Goal: Task Accomplishment & Management: Use online tool/utility

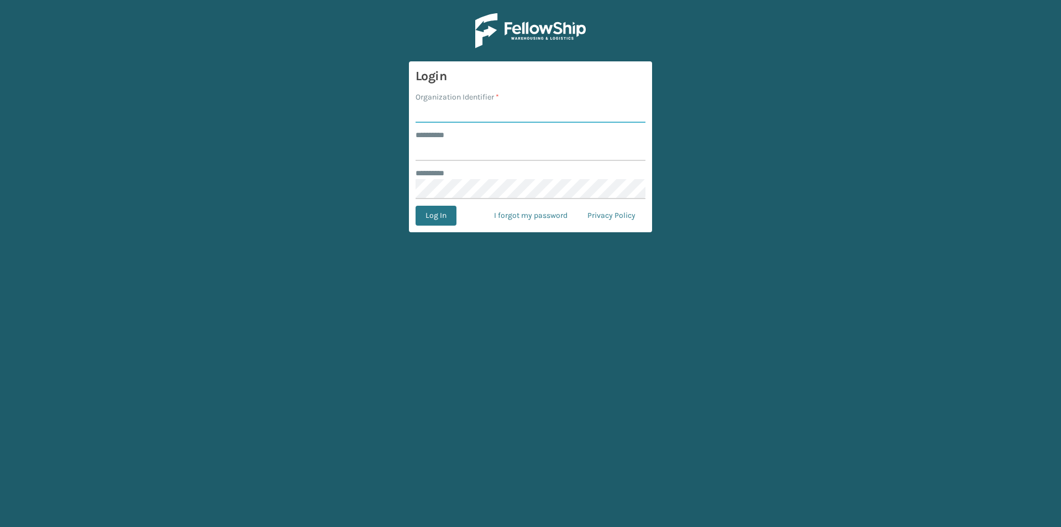
drag, startPoint x: 459, startPoint y: 107, endPoint x: 467, endPoint y: 110, distance: 8.9
click at [459, 107] on input "Organization Identifier *" at bounding box center [531, 113] width 230 height 20
type input "FELLOWSHIP - WEST"
drag, startPoint x: 461, startPoint y: 150, endPoint x: 468, endPoint y: 149, distance: 7.3
click at [461, 150] on input "******** *" at bounding box center [531, 151] width 230 height 20
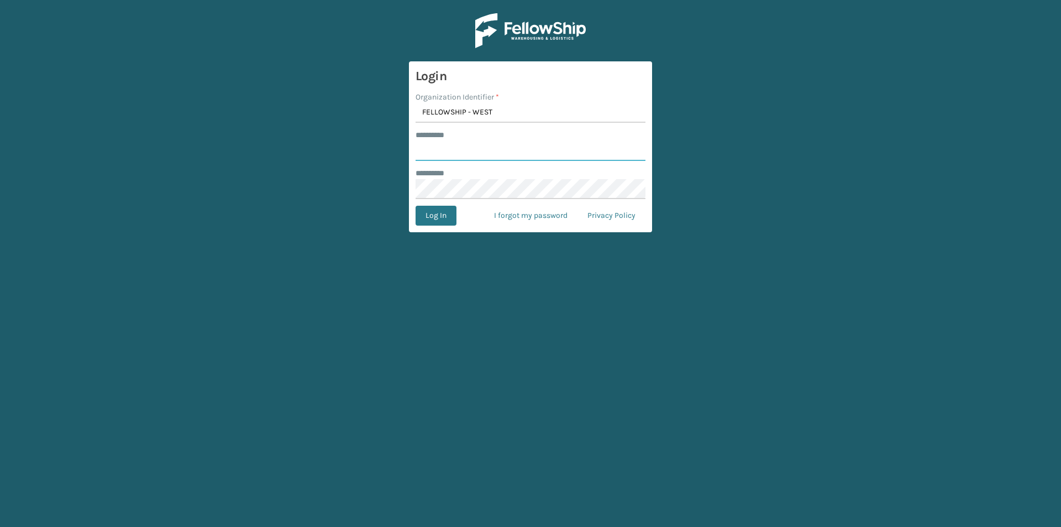
type input "******"
click at [430, 215] on button "Log In" at bounding box center [436, 216] width 41 height 20
click at [441, 220] on button "Log In" at bounding box center [436, 216] width 41 height 20
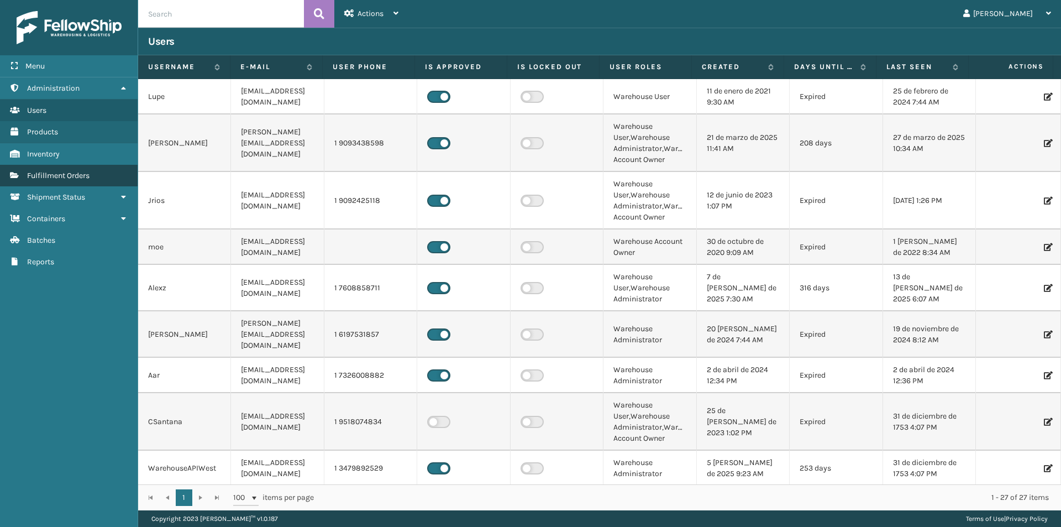
click at [80, 173] on span "Fulfillment Orders" at bounding box center [58, 175] width 62 height 9
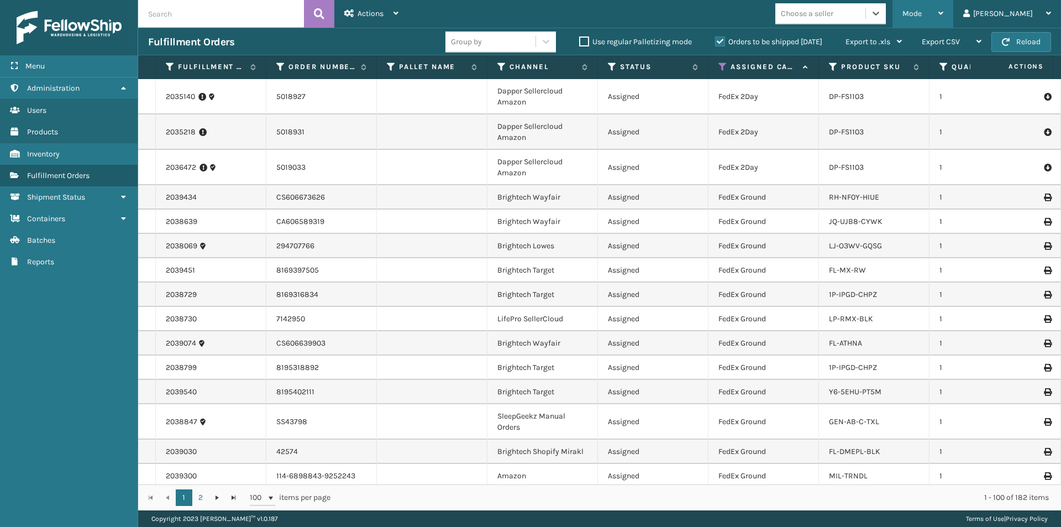
click at [944, 19] on div "Mode" at bounding box center [923, 14] width 41 height 28
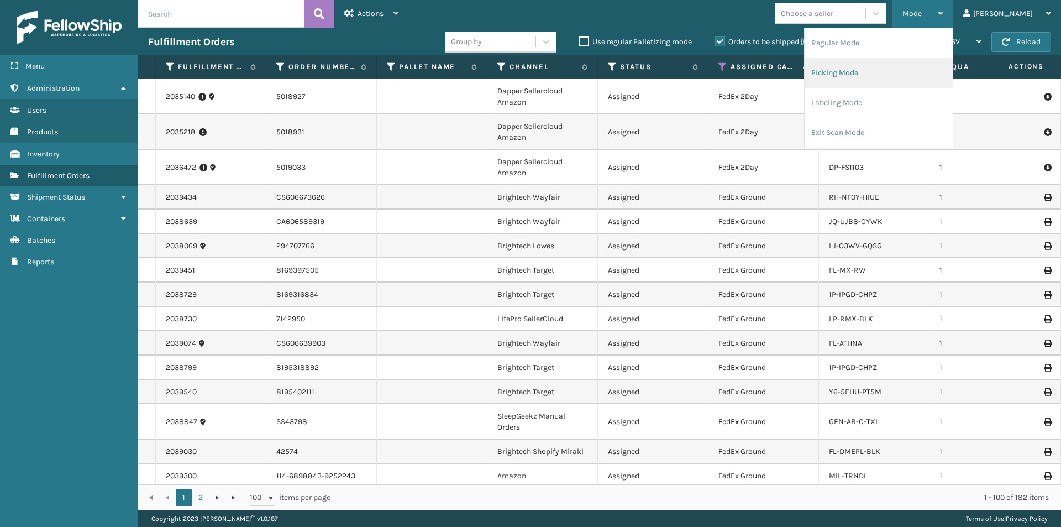
click at [902, 70] on li "Picking Mode" at bounding box center [879, 73] width 148 height 30
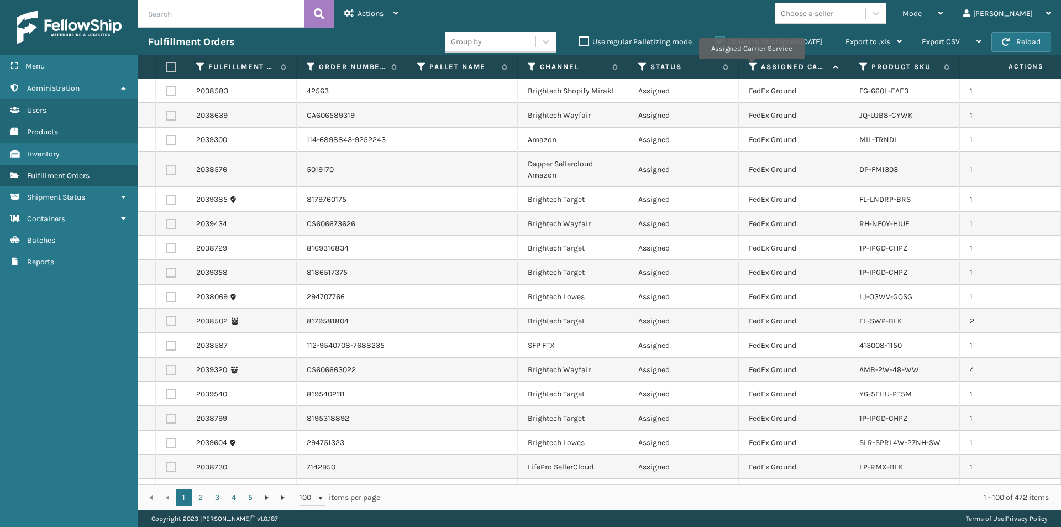
click at [751, 67] on icon at bounding box center [753, 67] width 9 height 10
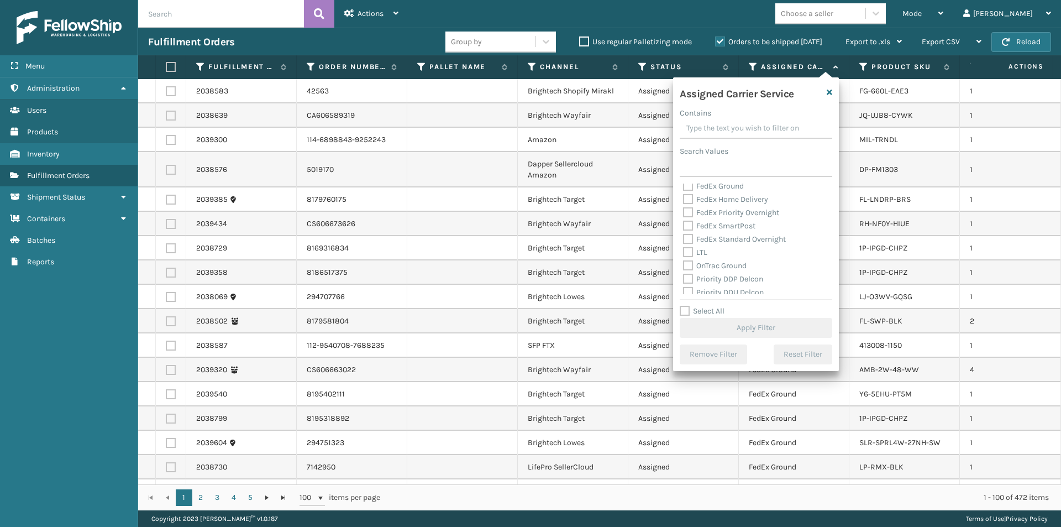
scroll to position [166, 0]
click at [696, 238] on label "UPS 2nd Day Air" at bounding box center [717, 236] width 68 height 9
click at [684, 237] on input "UPS 2nd Day Air" at bounding box center [683, 233] width 1 height 7
checkbox input "true"
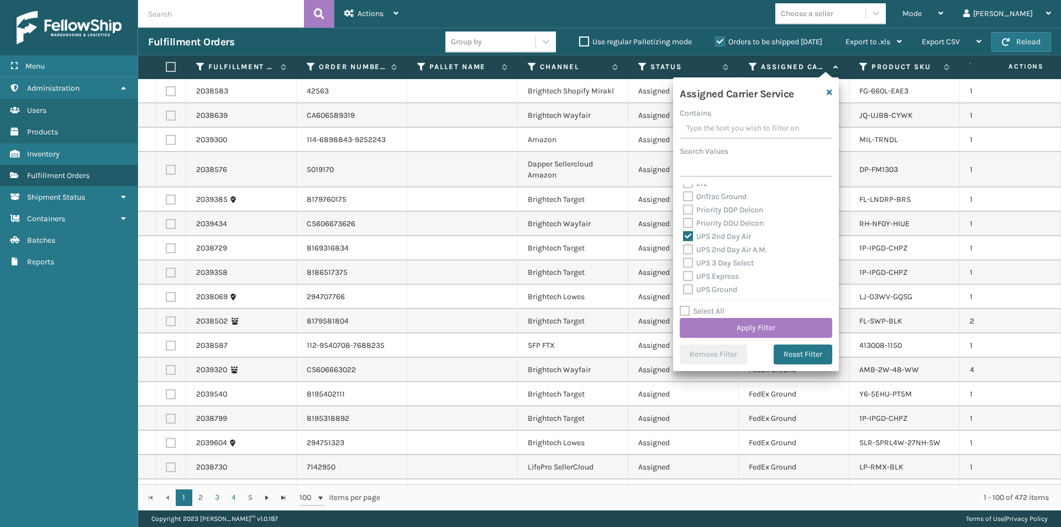
click at [684, 252] on label "UPS 2nd Day Air A.M." at bounding box center [725, 249] width 84 height 9
click at [684, 250] on input "UPS 2nd Day Air A.M." at bounding box center [683, 246] width 1 height 7
checkbox input "true"
click at [688, 274] on label "UPS Express" at bounding box center [711, 275] width 56 height 9
click at [684, 274] on input "UPS Express" at bounding box center [683, 273] width 1 height 7
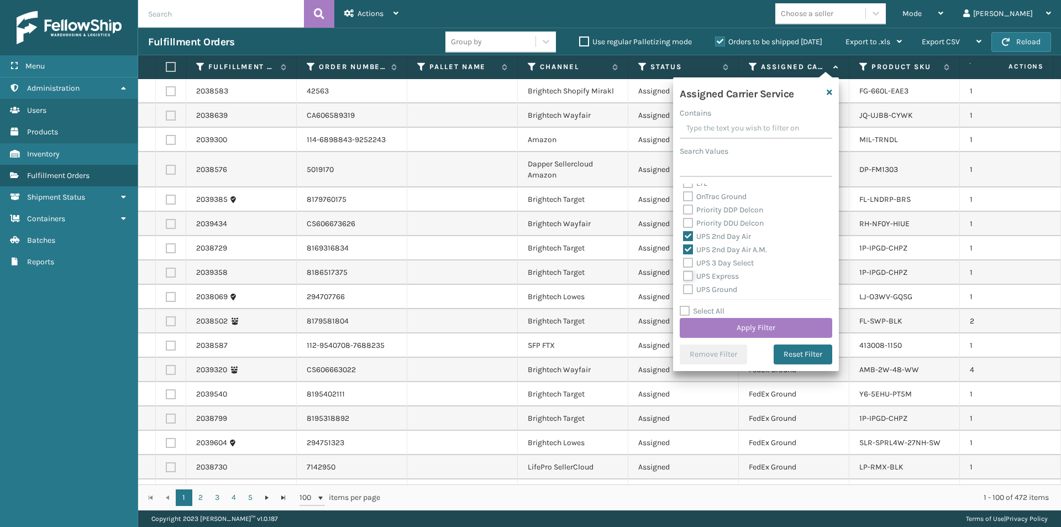
checkbox input "true"
click at [687, 249] on label "UPS Next Day Air" at bounding box center [718, 247] width 71 height 9
click at [684, 248] on input "UPS Next Day Air" at bounding box center [683, 244] width 1 height 7
checkbox input "true"
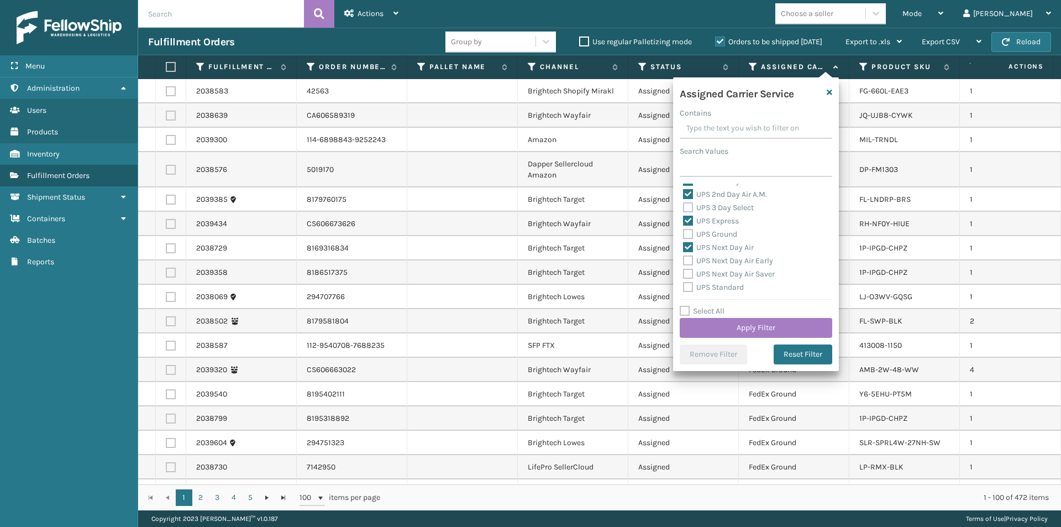
click at [690, 261] on label "UPS Next Day Air Early" at bounding box center [728, 260] width 90 height 9
click at [684, 261] on input "UPS Next Day Air Early" at bounding box center [683, 257] width 1 height 7
checkbox input "true"
click at [687, 274] on label "UPS Next Day Air Saver" at bounding box center [729, 273] width 92 height 9
click at [684, 274] on input "UPS Next Day Air Saver" at bounding box center [683, 271] width 1 height 7
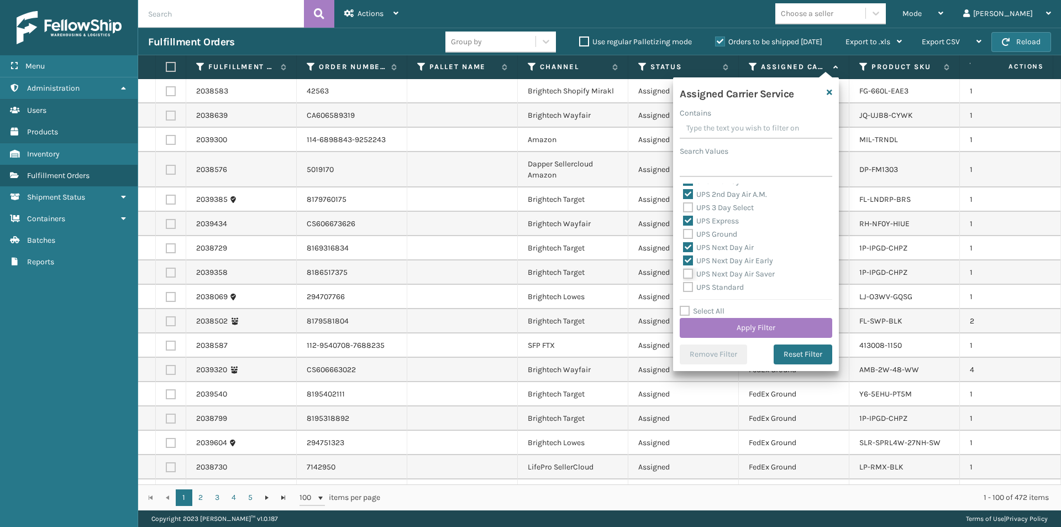
checkbox input "true"
click at [784, 332] on button "Apply Filter" at bounding box center [756, 328] width 153 height 20
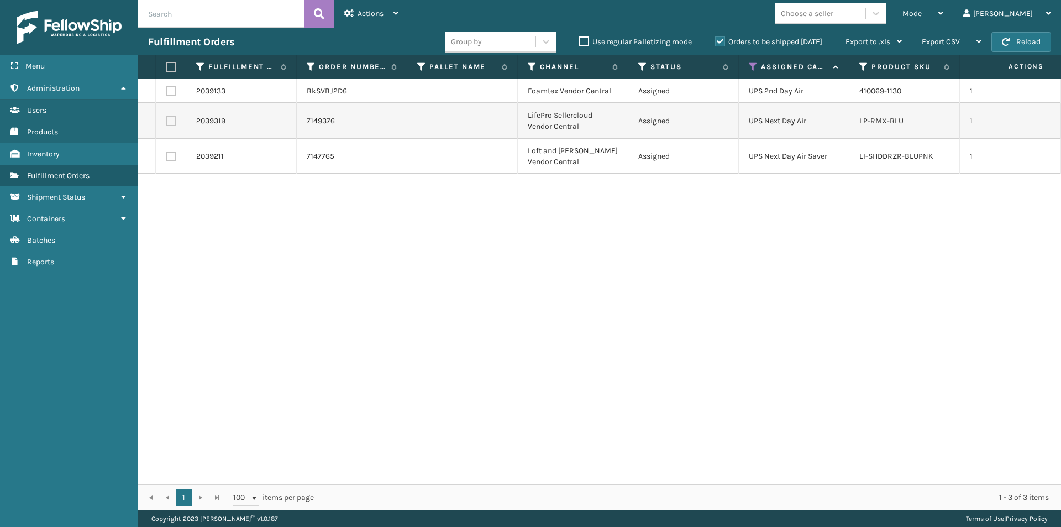
click at [171, 93] on label at bounding box center [171, 91] width 10 height 10
click at [166, 93] on input "checkbox" at bounding box center [166, 89] width 1 height 7
checkbox input "true"
click at [170, 67] on label at bounding box center [169, 67] width 7 height 10
click at [166, 67] on input "checkbox" at bounding box center [166, 67] width 1 height 7
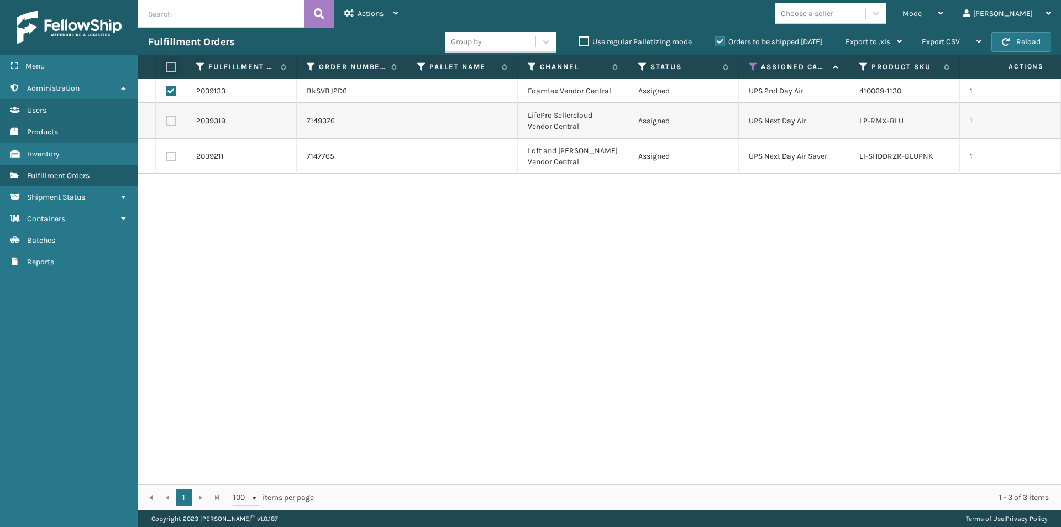
checkbox input "true"
click at [171, 72] on th at bounding box center [171, 67] width 30 height 24
click at [172, 68] on label at bounding box center [169, 67] width 7 height 10
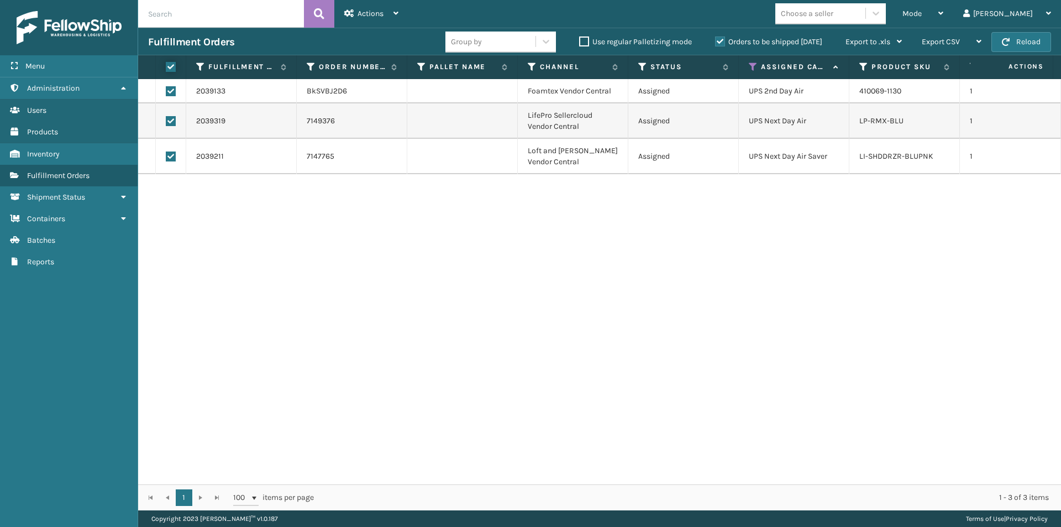
click at [166, 68] on input "checkbox" at bounding box center [166, 67] width 1 height 7
checkbox input "false"
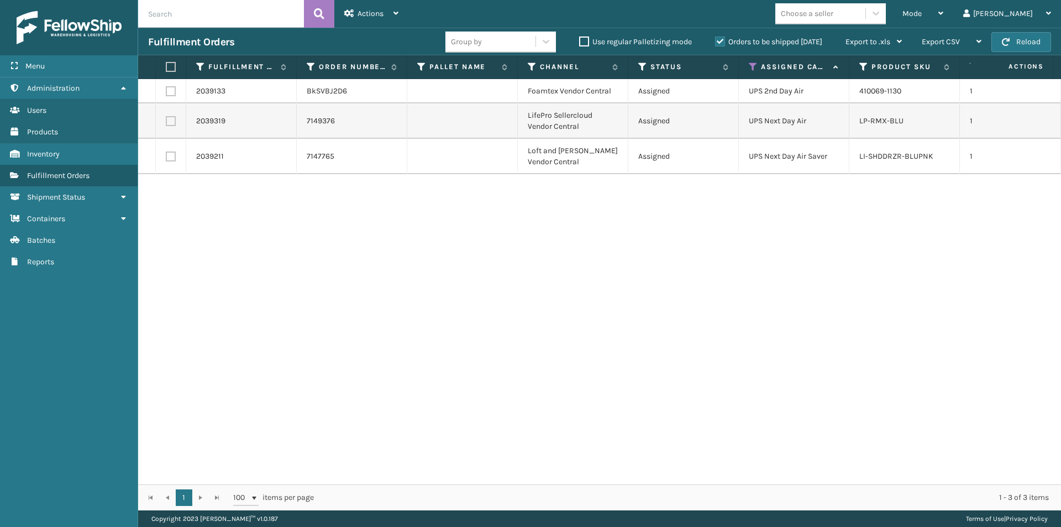
click at [172, 96] on label at bounding box center [171, 91] width 10 height 10
click at [166, 93] on input "checkbox" at bounding box center [166, 89] width 1 height 7
checkbox input "true"
click at [171, 124] on label at bounding box center [171, 121] width 10 height 10
click at [166, 123] on input "checkbox" at bounding box center [166, 119] width 1 height 7
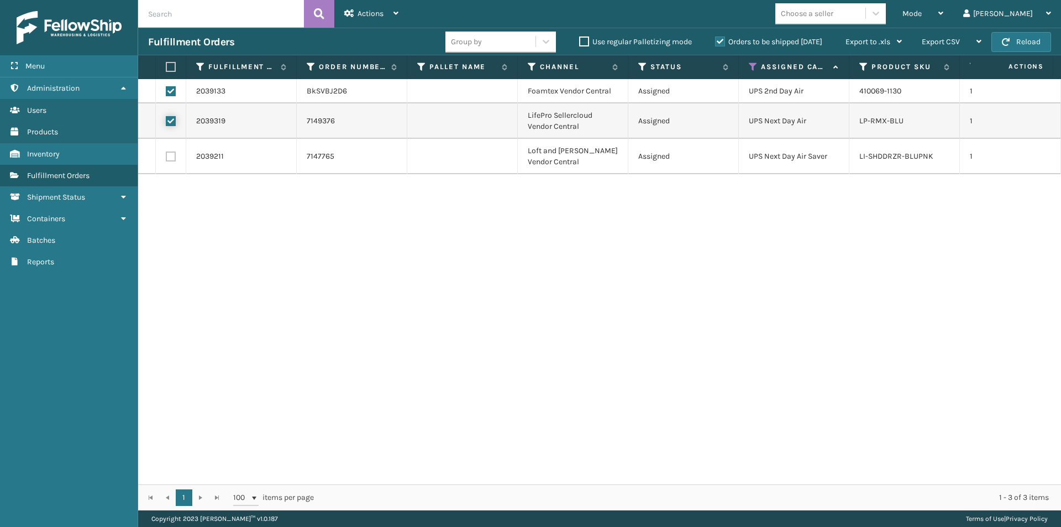
checkbox input "true"
click at [169, 160] on label at bounding box center [171, 156] width 10 height 10
click at [166, 159] on input "checkbox" at bounding box center [166, 154] width 1 height 7
checkbox input "true"
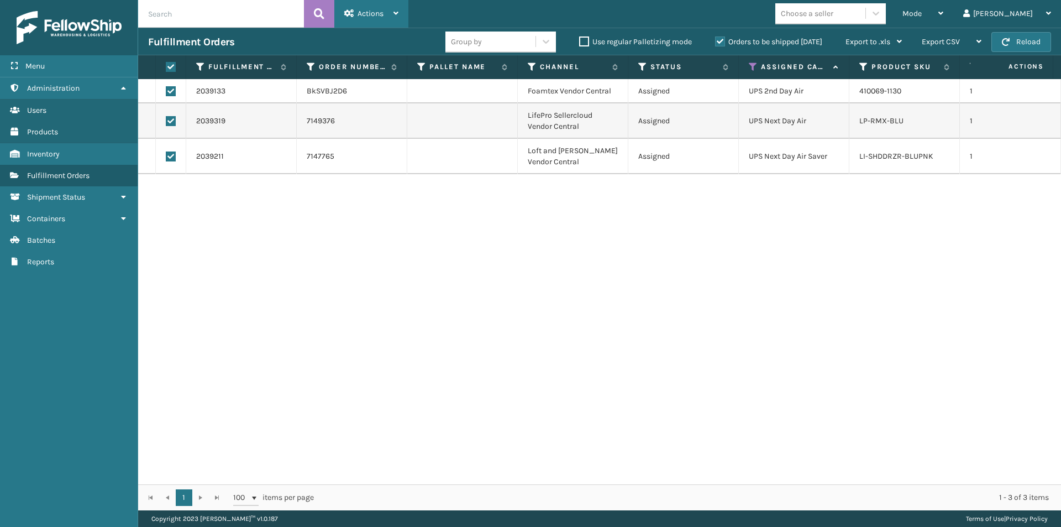
click at [362, 14] on span "Actions" at bounding box center [371, 13] width 26 height 9
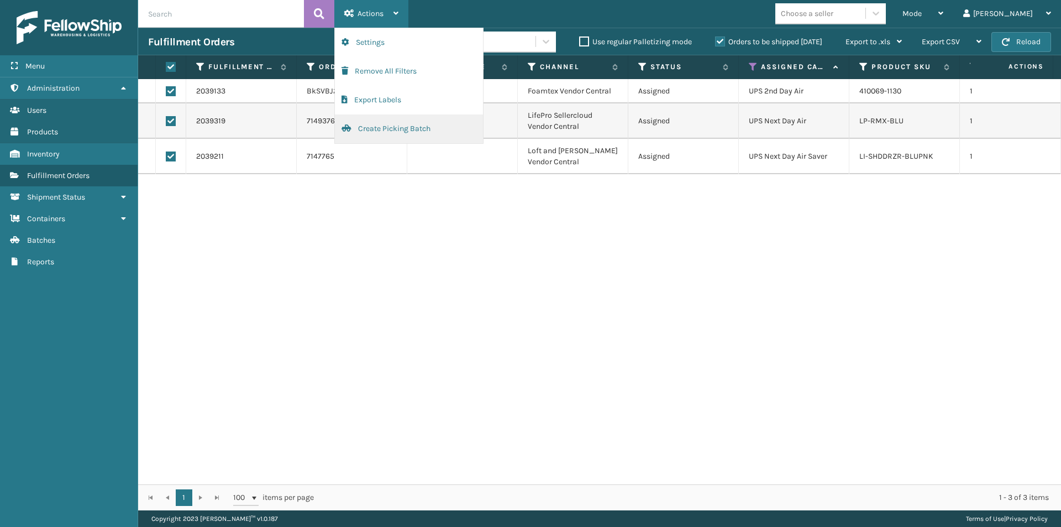
click at [385, 129] on button "Create Picking Batch" at bounding box center [409, 128] width 148 height 29
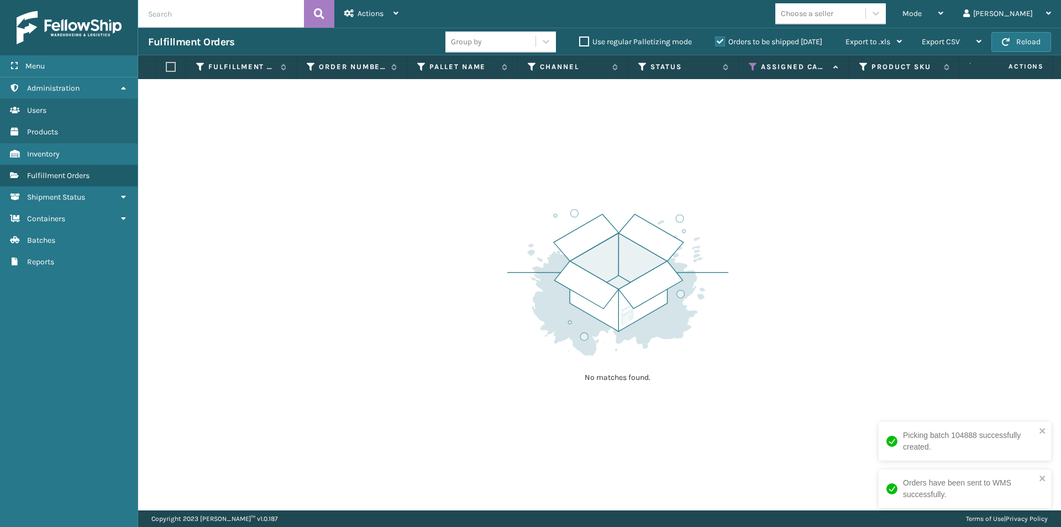
click at [753, 65] on icon at bounding box center [753, 67] width 9 height 10
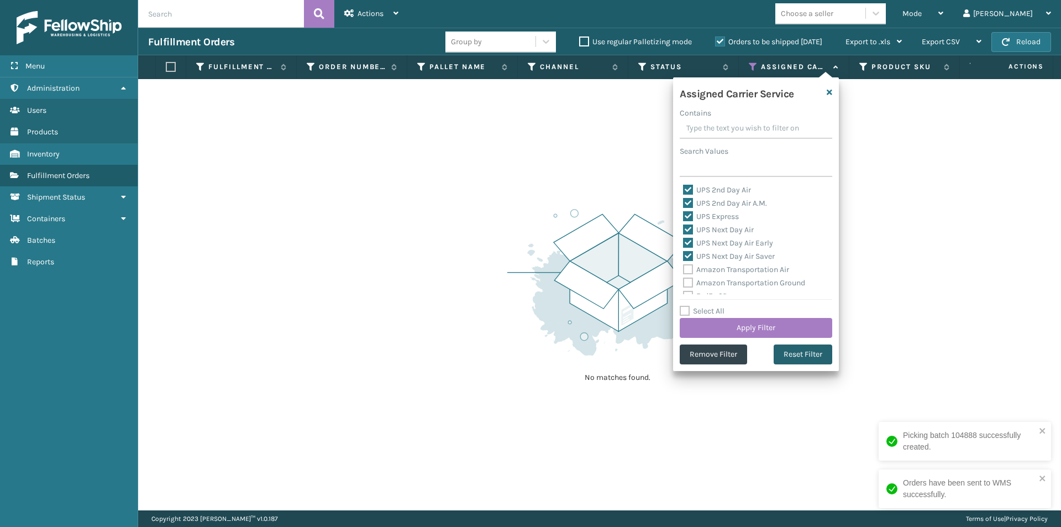
click at [800, 356] on button "Reset Filter" at bounding box center [803, 354] width 59 height 20
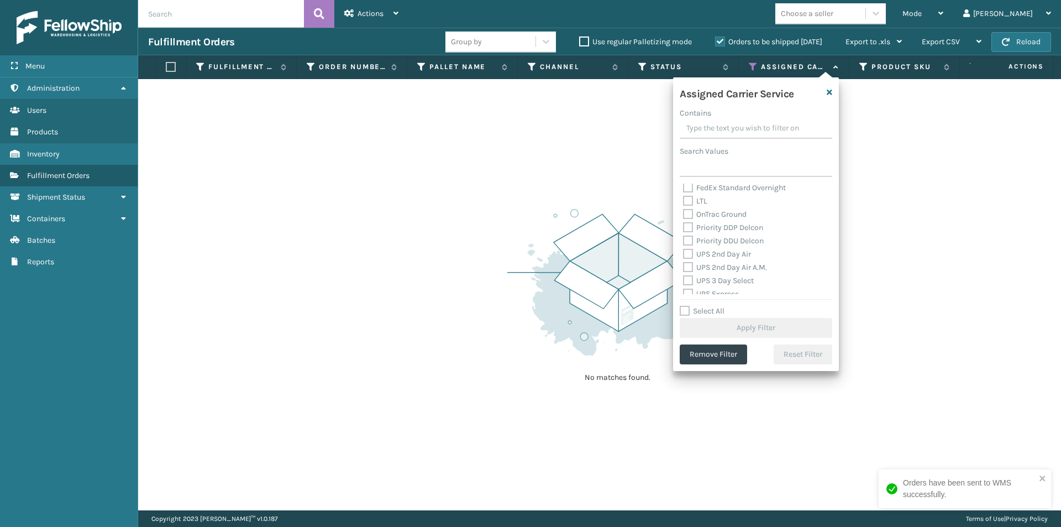
scroll to position [166, 0]
click at [684, 237] on label "UPS 2nd Day Air" at bounding box center [717, 236] width 68 height 9
click at [684, 237] on input "UPS 2nd Day Air" at bounding box center [683, 233] width 1 height 7
checkbox input "true"
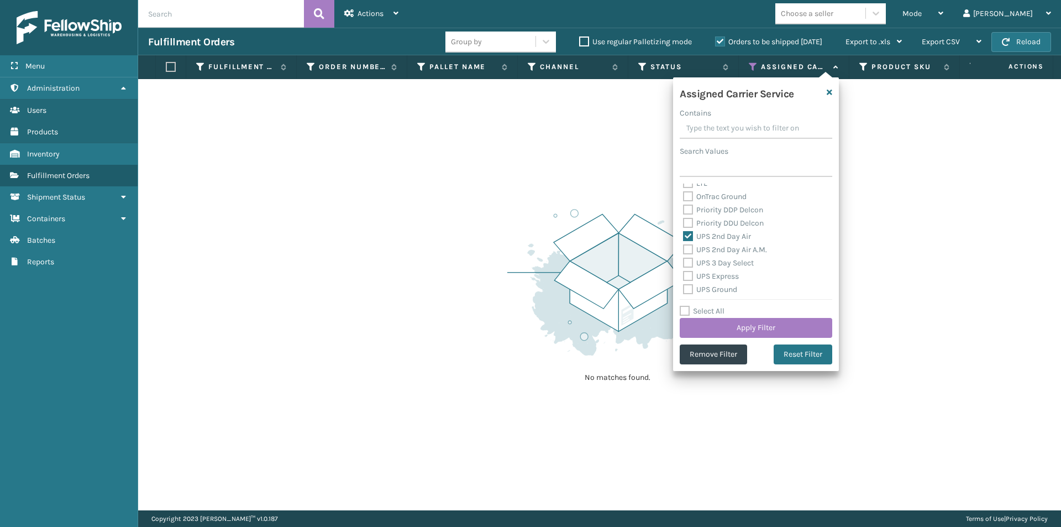
click at [687, 251] on label "UPS 2nd Day Air A.M." at bounding box center [725, 249] width 84 height 9
click at [684, 250] on input "UPS 2nd Day Air A.M." at bounding box center [683, 246] width 1 height 7
checkbox input "true"
click at [688, 265] on label "UPS 3 Day Select" at bounding box center [718, 262] width 71 height 9
click at [684, 264] on input "UPS 3 Day Select" at bounding box center [683, 260] width 1 height 7
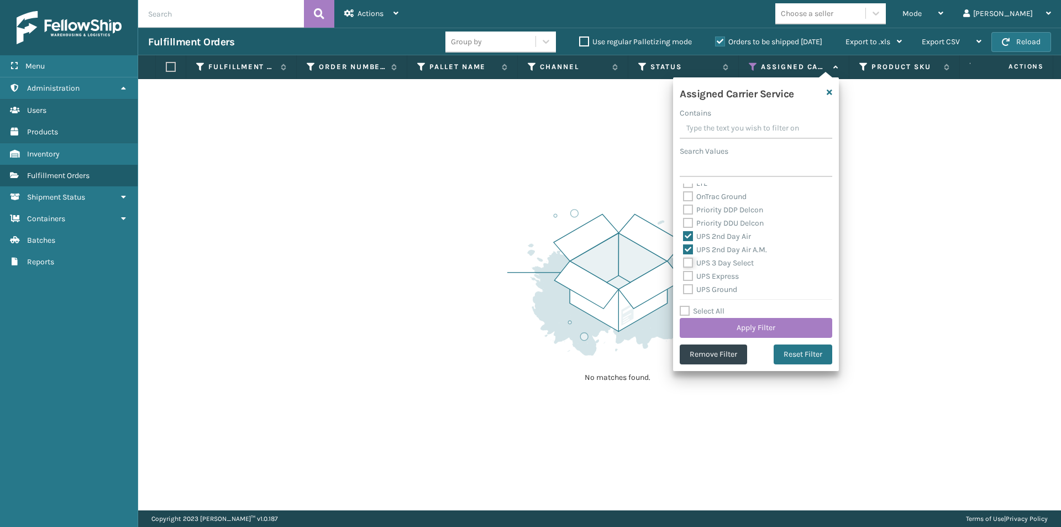
checkbox input "true"
click at [687, 282] on div "UPS Express" at bounding box center [756, 276] width 146 height 13
click at [691, 277] on label "UPS Express" at bounding box center [711, 275] width 56 height 9
click at [684, 277] on input "UPS Express" at bounding box center [683, 273] width 1 height 7
checkbox input "true"
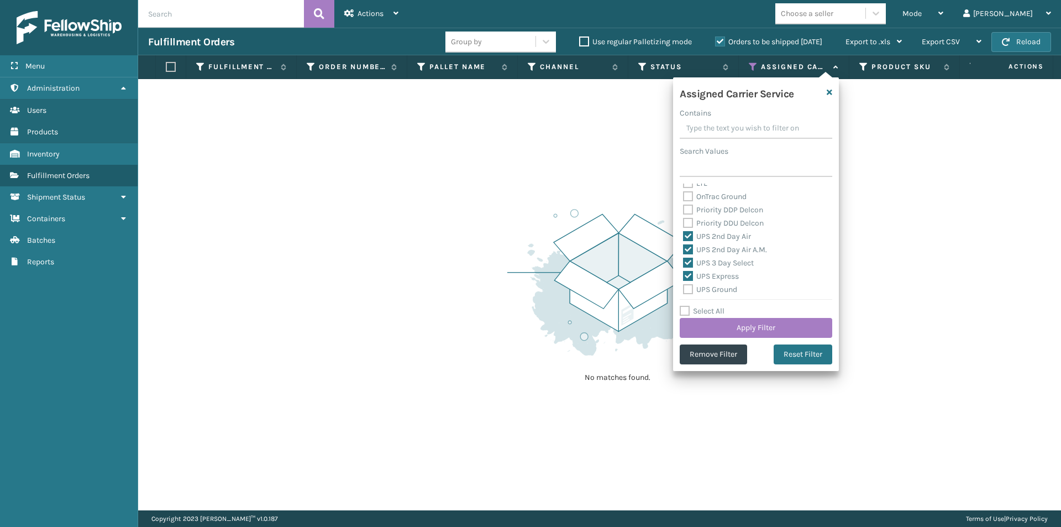
click at [686, 291] on label "UPS Ground" at bounding box center [710, 289] width 54 height 9
click at [684, 290] on input "UPS Ground" at bounding box center [683, 286] width 1 height 7
checkbox input "true"
click at [689, 244] on label "UPS Next Day Air" at bounding box center [718, 247] width 71 height 9
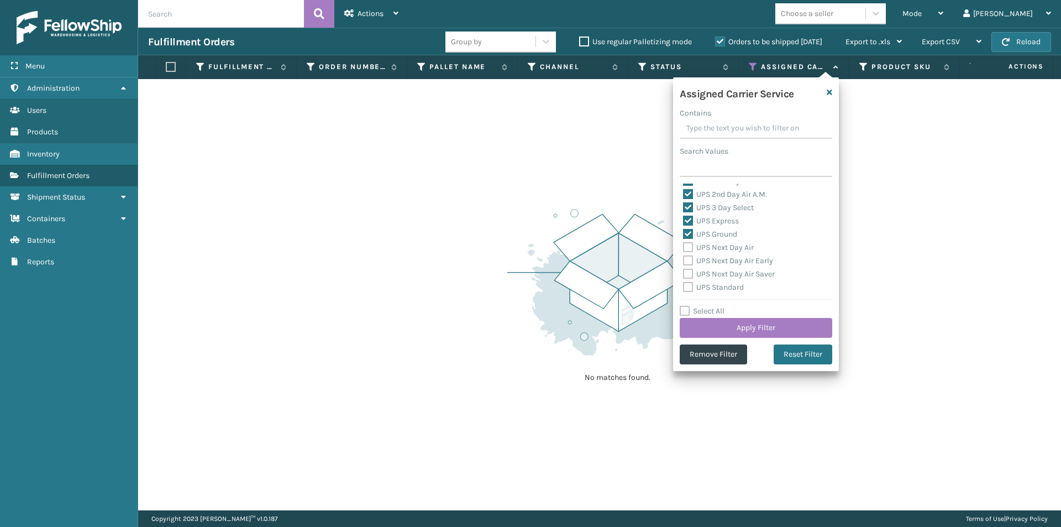
click at [684, 244] on input "UPS Next Day Air" at bounding box center [683, 244] width 1 height 7
checkbox input "true"
click at [689, 262] on label "UPS Next Day Air Early" at bounding box center [728, 260] width 90 height 9
click at [684, 261] on input "UPS Next Day Air Early" at bounding box center [683, 257] width 1 height 7
checkbox input "true"
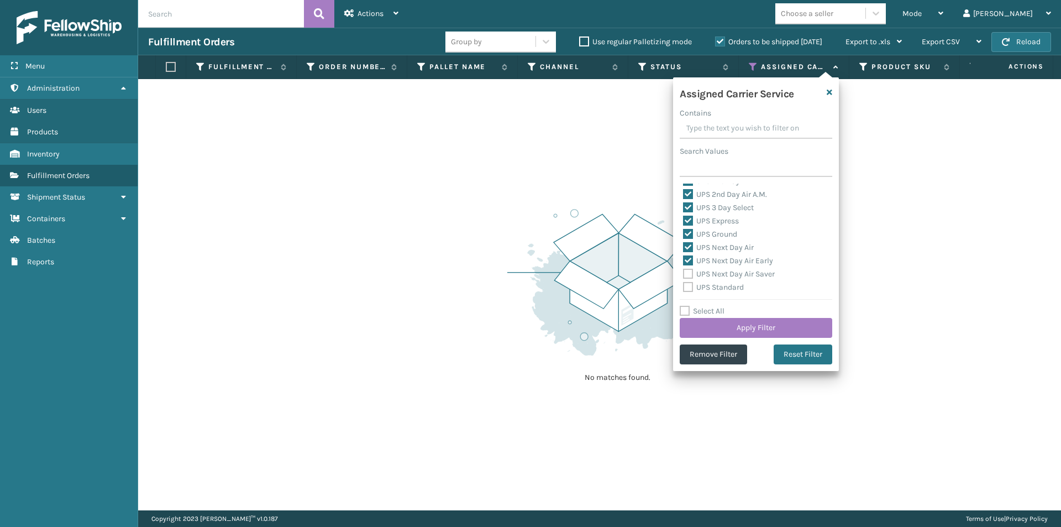
click at [688, 274] on label "UPS Next Day Air Saver" at bounding box center [729, 273] width 92 height 9
click at [684, 274] on input "UPS Next Day Air Saver" at bounding box center [683, 271] width 1 height 7
checkbox input "true"
click at [689, 287] on label "UPS Standard" at bounding box center [713, 286] width 61 height 9
click at [684, 287] on input "UPS Standard" at bounding box center [683, 284] width 1 height 7
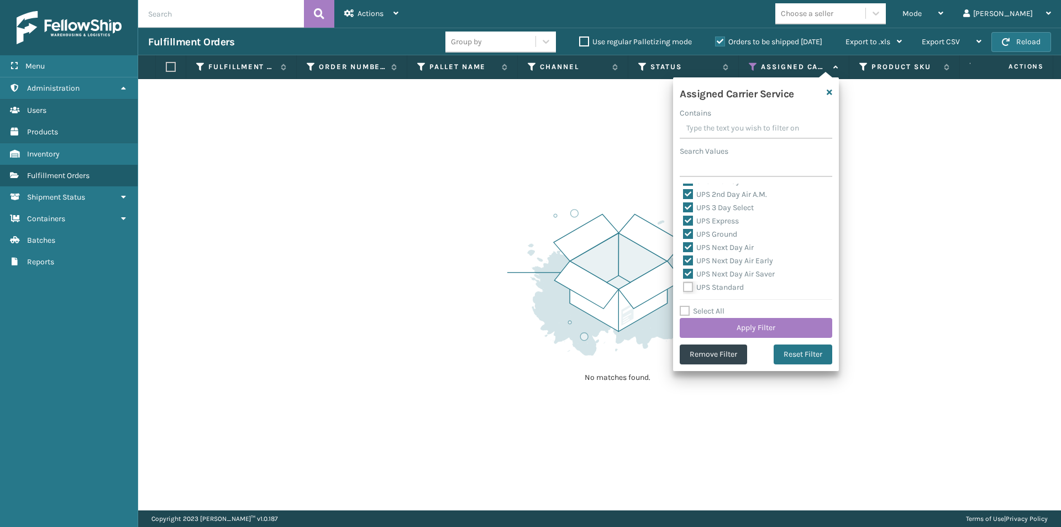
checkbox input "true"
click at [687, 245] on label "UPS SurePost 1LB or Greater" at bounding box center [737, 244] width 109 height 9
click at [684, 245] on input "UPS SurePost 1LB or Greater" at bounding box center [683, 242] width 1 height 7
checkbox input "true"
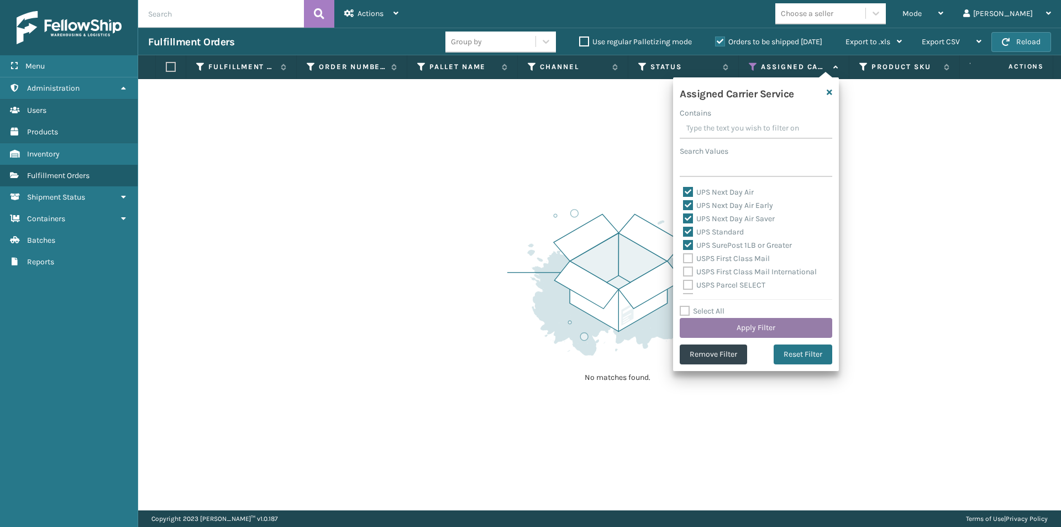
click at [783, 329] on button "Apply Filter" at bounding box center [756, 328] width 153 height 20
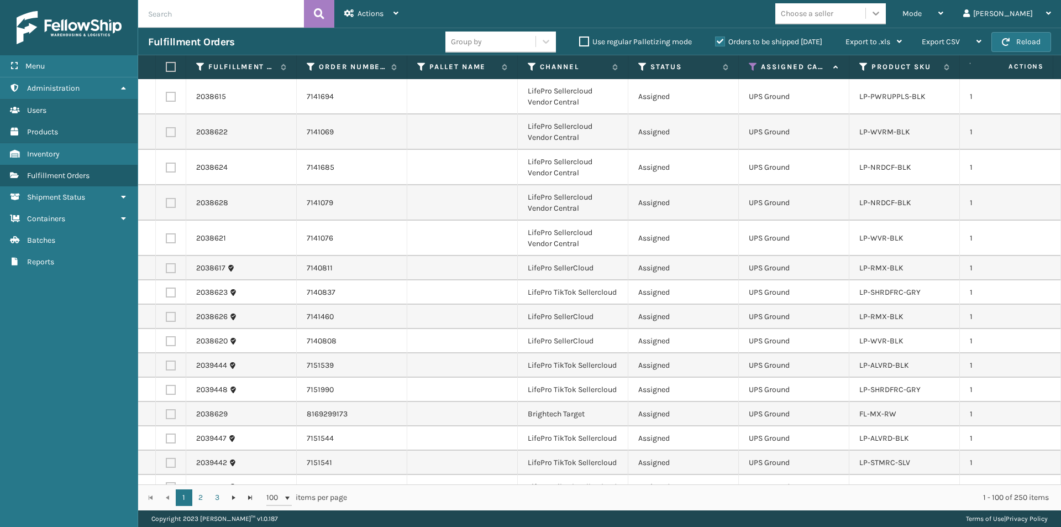
click at [882, 11] on icon at bounding box center [876, 13] width 11 height 11
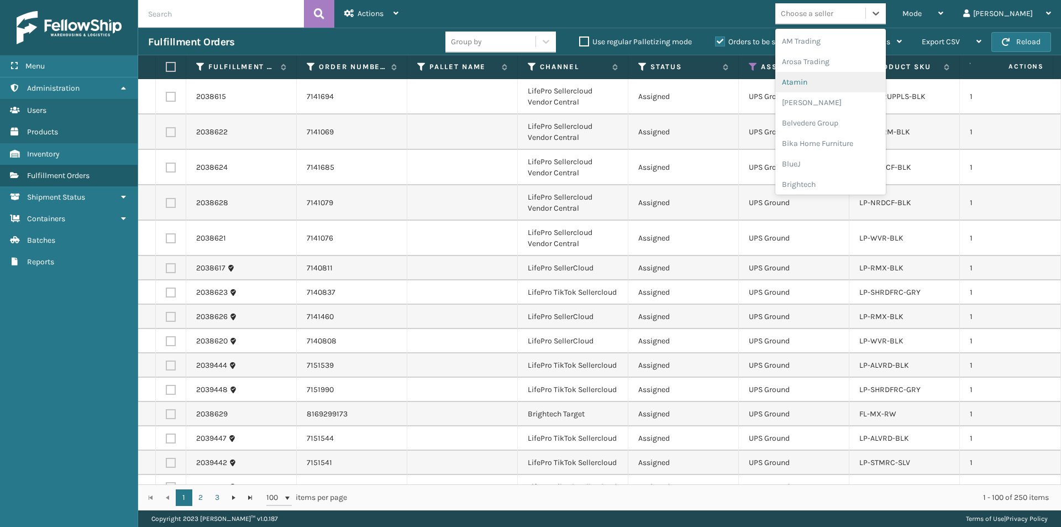
click at [844, 81] on div "Atamin" at bounding box center [831, 82] width 111 height 20
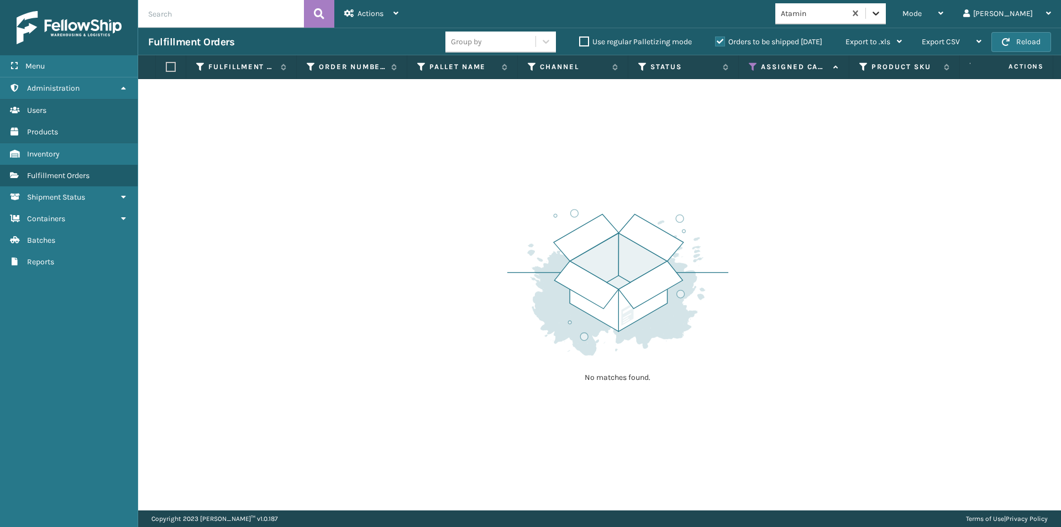
click at [882, 18] on icon at bounding box center [876, 13] width 11 height 11
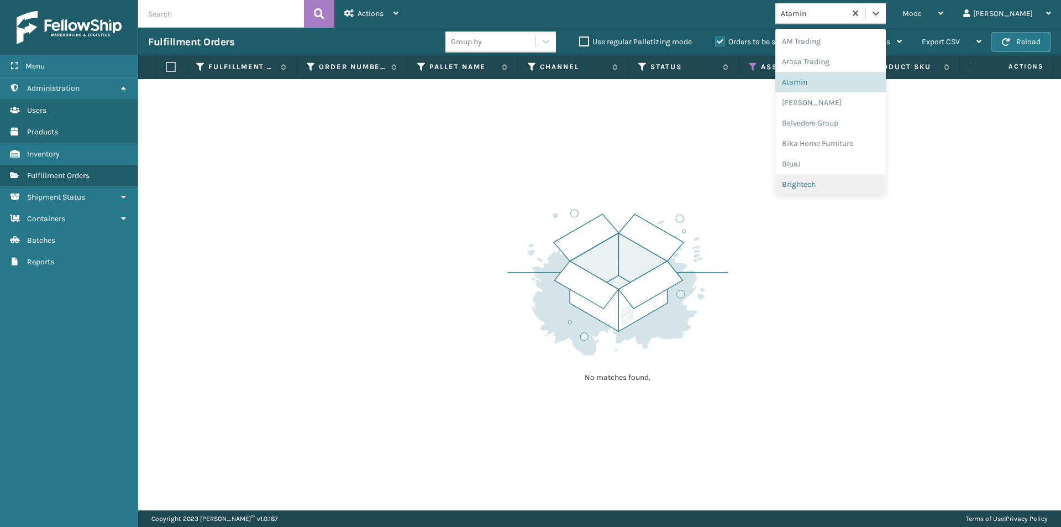
click at [841, 186] on div "Brightech" at bounding box center [831, 184] width 111 height 20
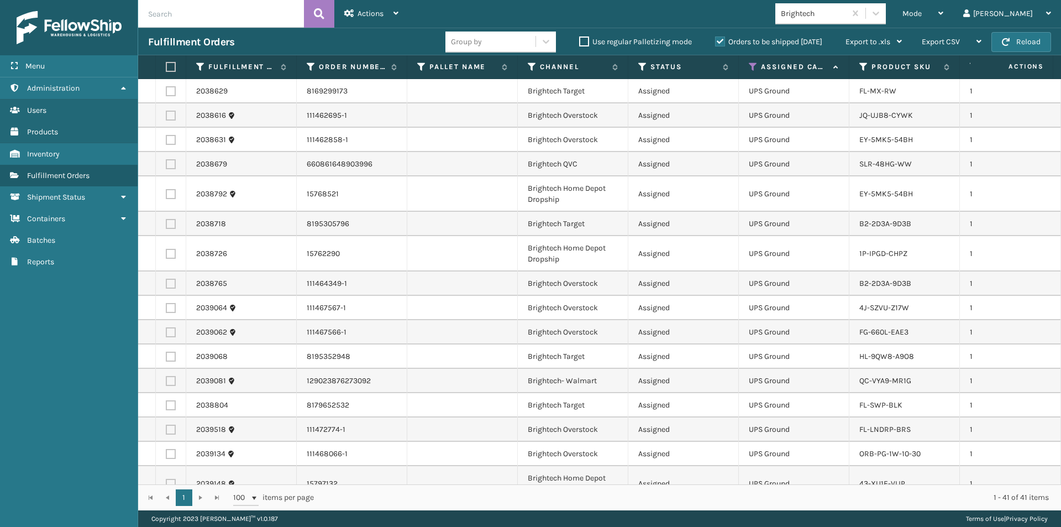
click at [170, 69] on label at bounding box center [169, 67] width 7 height 10
click at [166, 69] on input "checkbox" at bounding box center [166, 67] width 1 height 7
checkbox input "true"
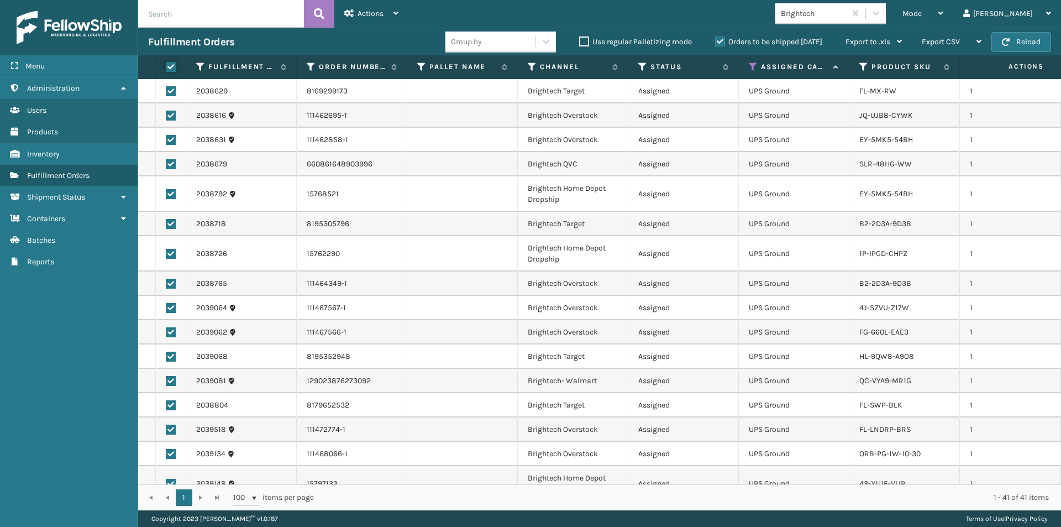
checkbox input "true"
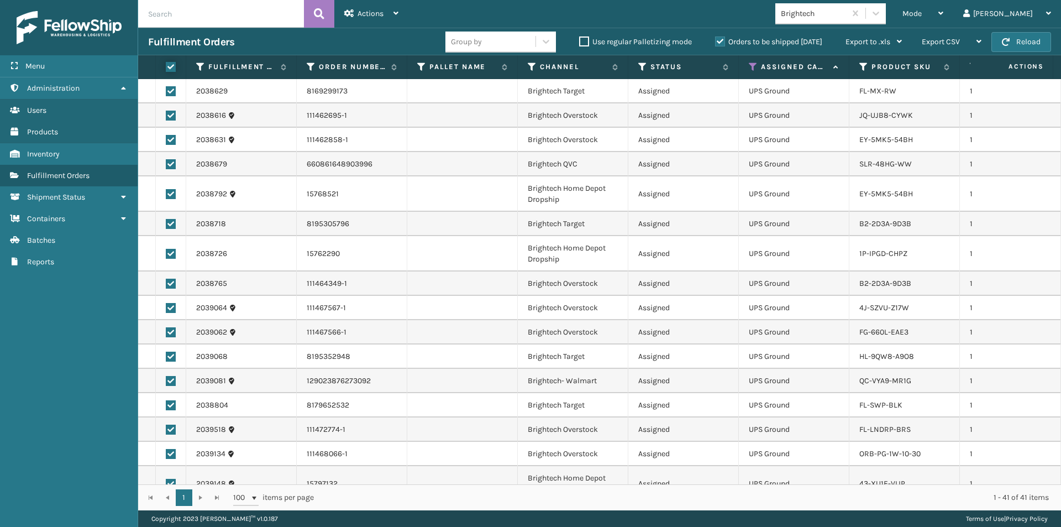
checkbox input "true"
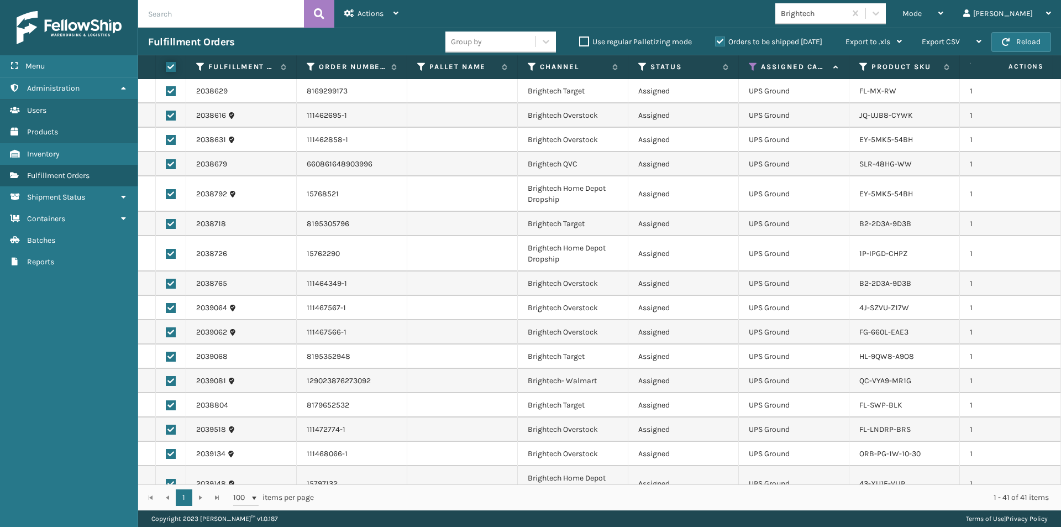
checkbox input "true"
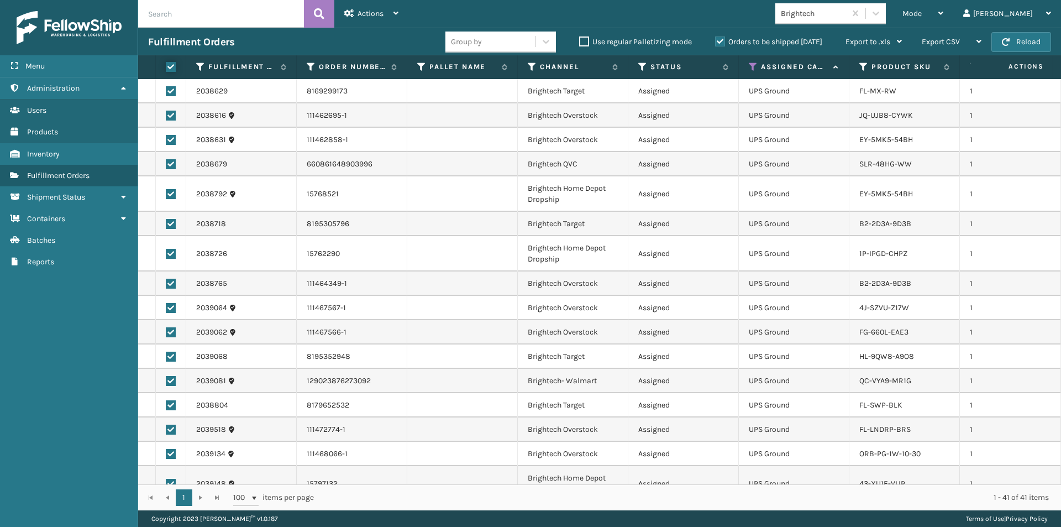
checkbox input "true"
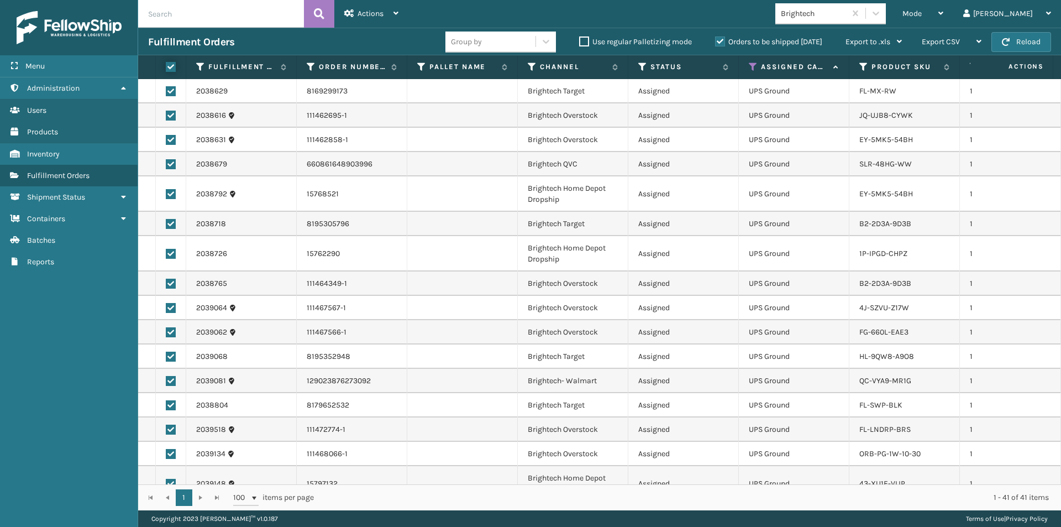
checkbox input "true"
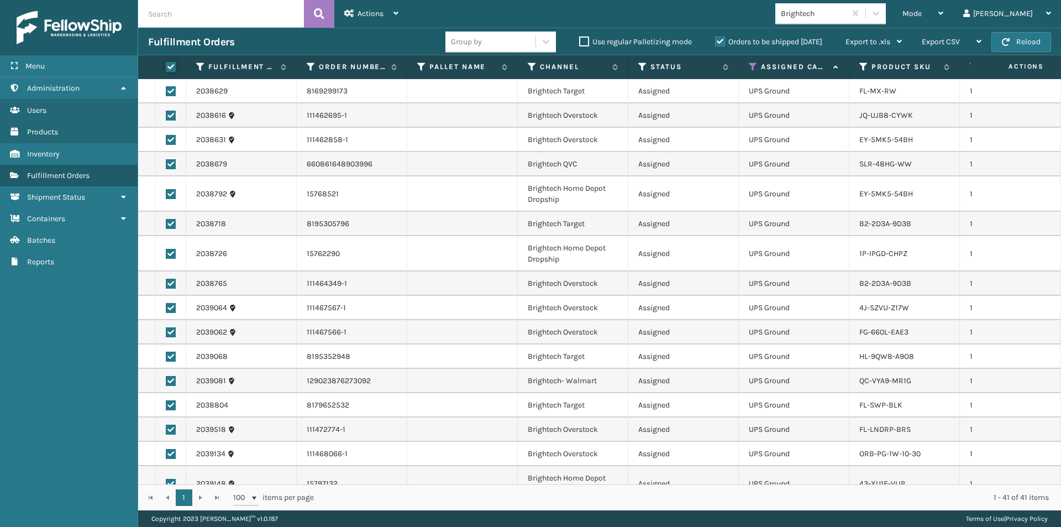
checkbox input "true"
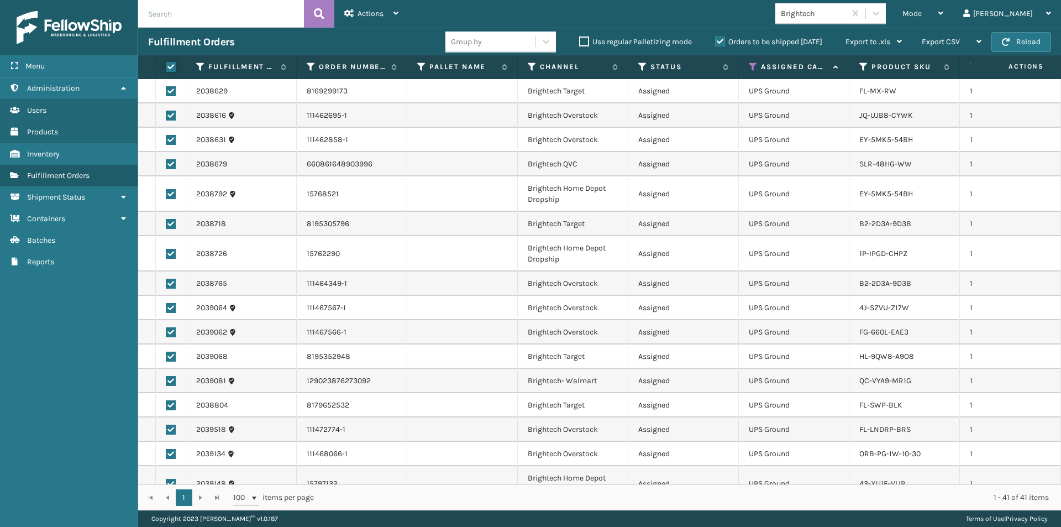
checkbox input "true"
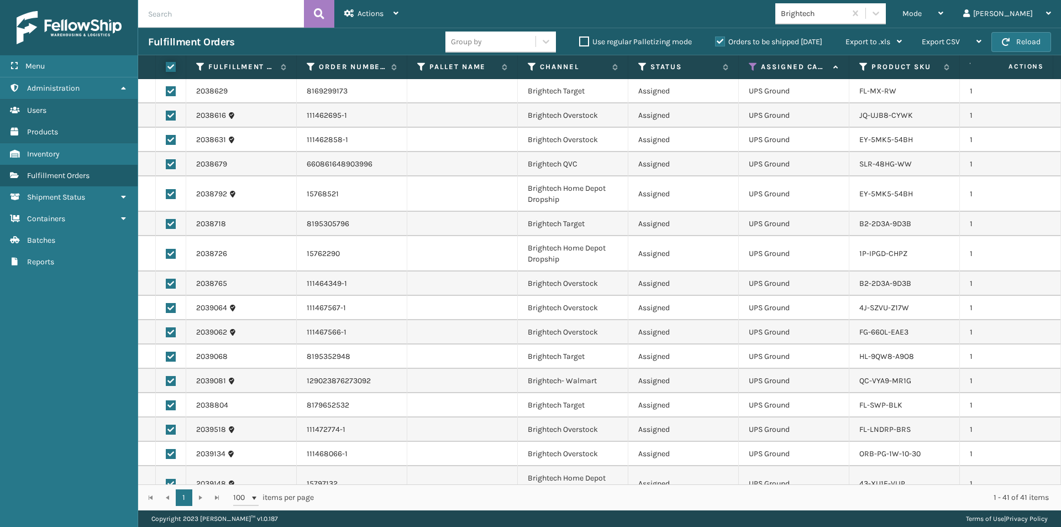
checkbox input "true"
click at [396, 16] on icon at bounding box center [396, 13] width 5 height 8
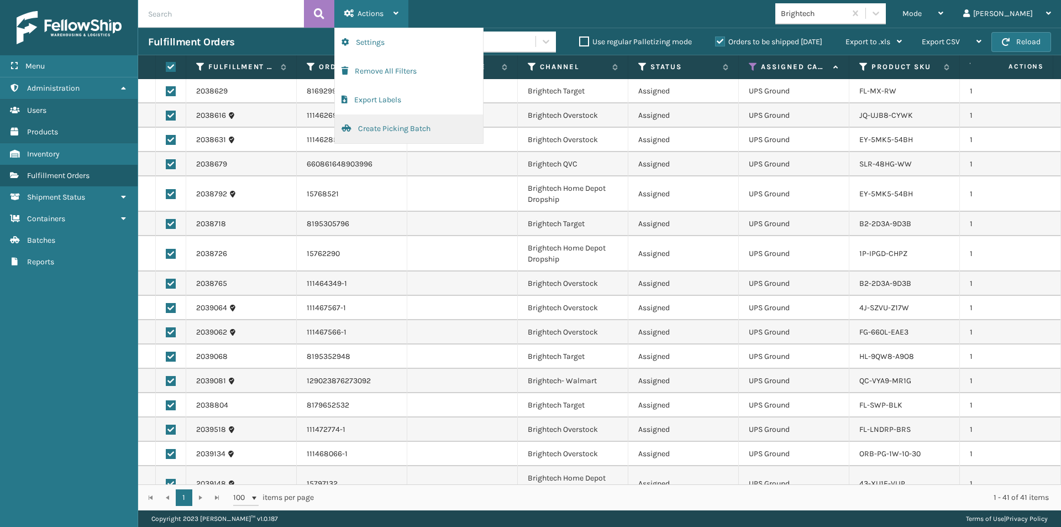
click at [396, 132] on button "Create Picking Batch" at bounding box center [409, 128] width 148 height 29
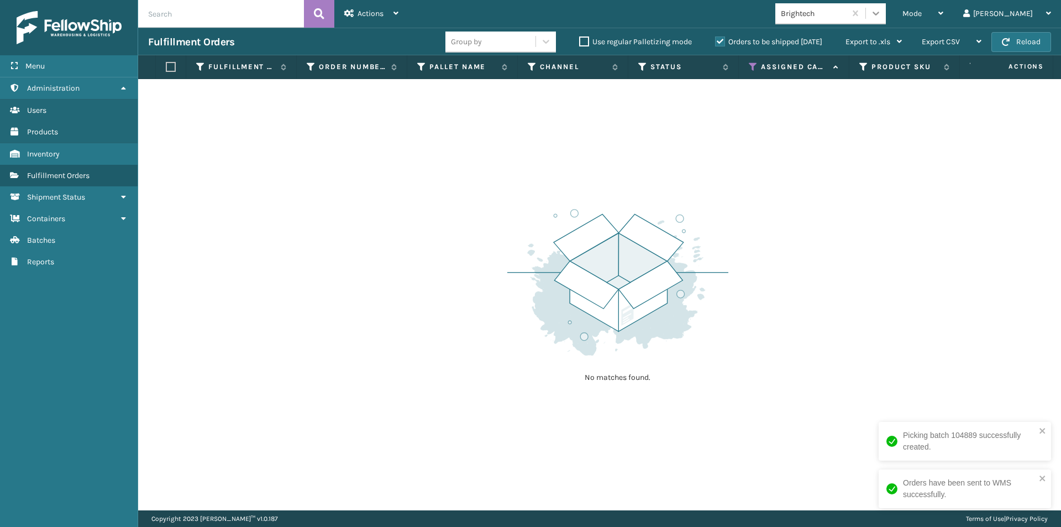
click at [882, 14] on icon at bounding box center [876, 13] width 11 height 11
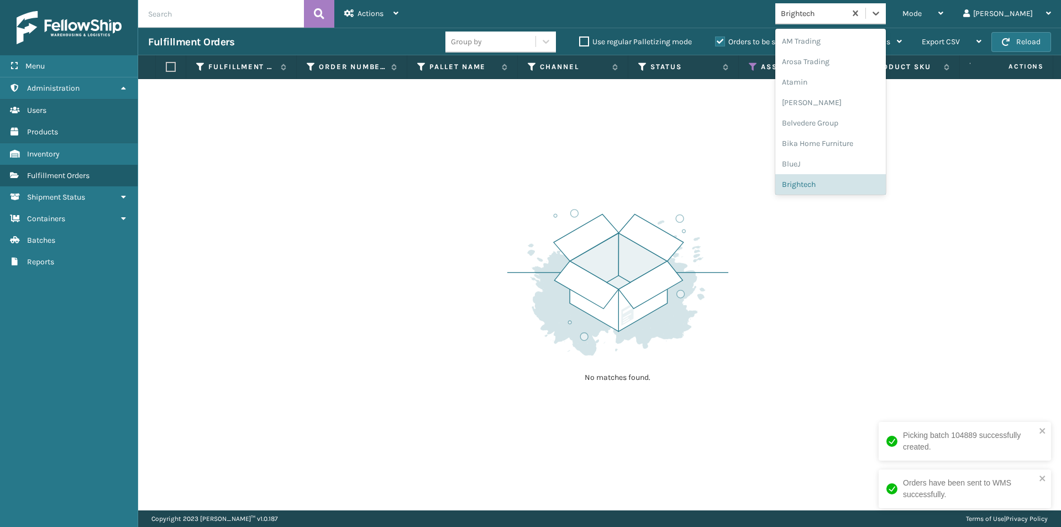
scroll to position [7, 0]
click at [857, 157] on div "BlueJ" at bounding box center [831, 157] width 111 height 20
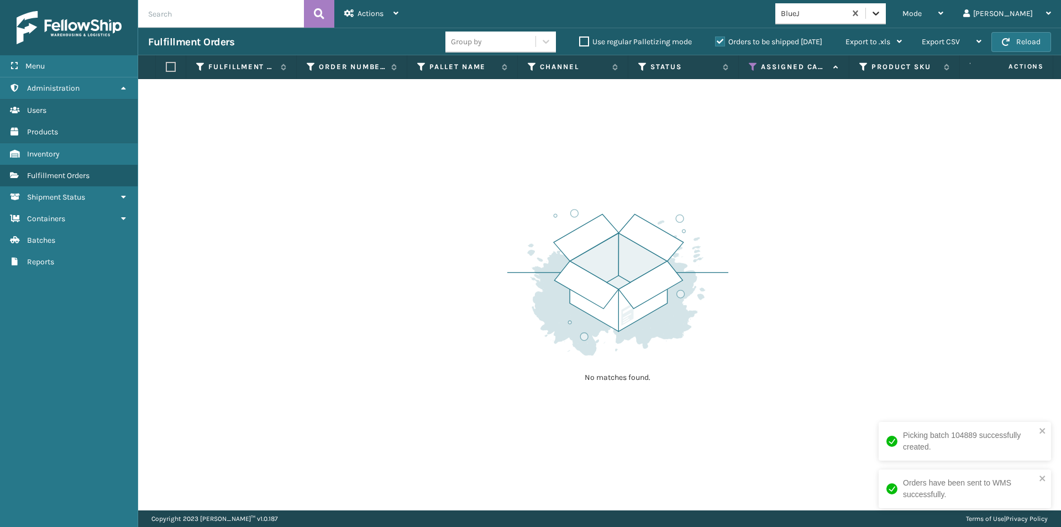
click at [882, 14] on icon at bounding box center [876, 13] width 11 height 11
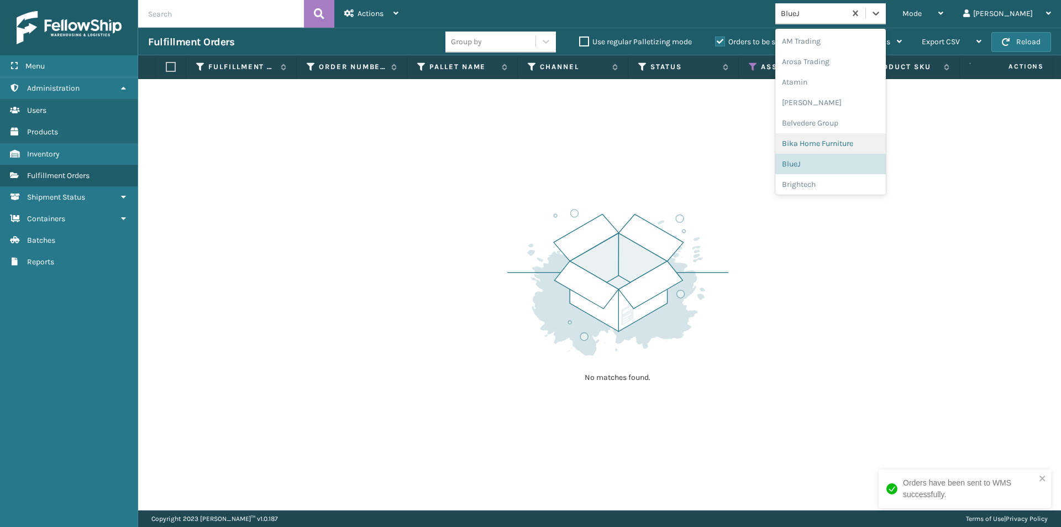
click at [878, 145] on div "Bika Home Furniture" at bounding box center [831, 143] width 111 height 20
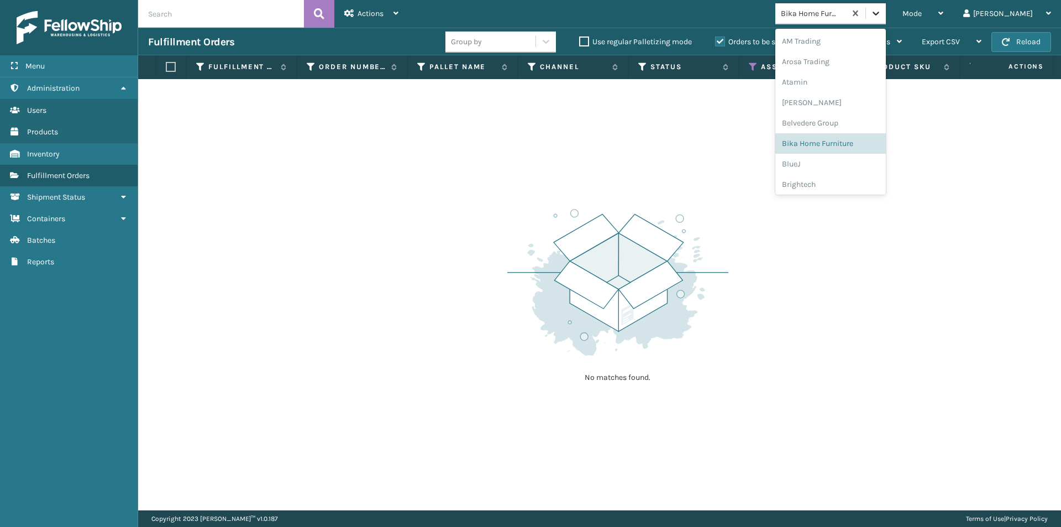
drag, startPoint x: 917, startPoint y: 13, endPoint x: 918, endPoint y: 20, distance: 6.7
click at [882, 13] on icon at bounding box center [876, 13] width 11 height 11
click at [860, 122] on div "Belvedere Group" at bounding box center [831, 123] width 111 height 20
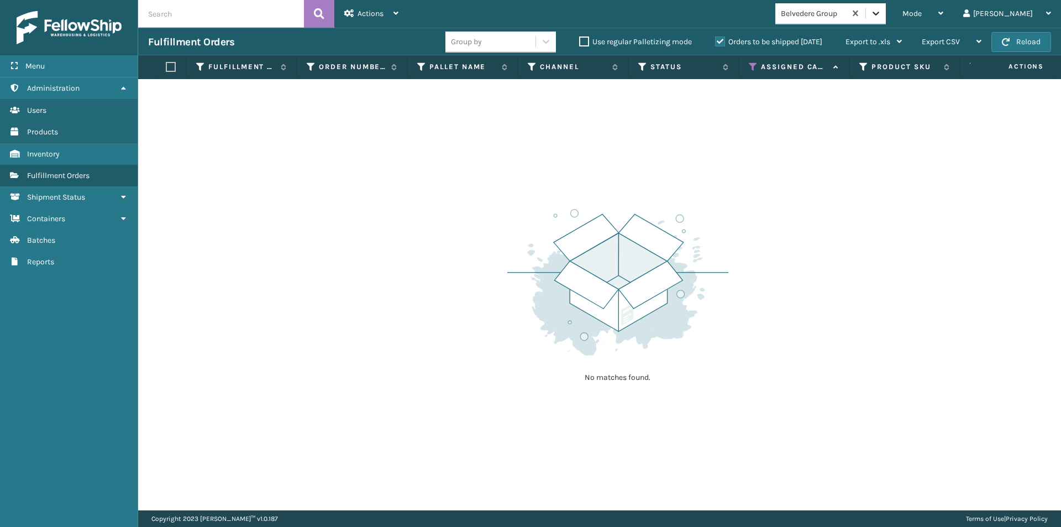
click at [882, 18] on icon at bounding box center [876, 13] width 11 height 11
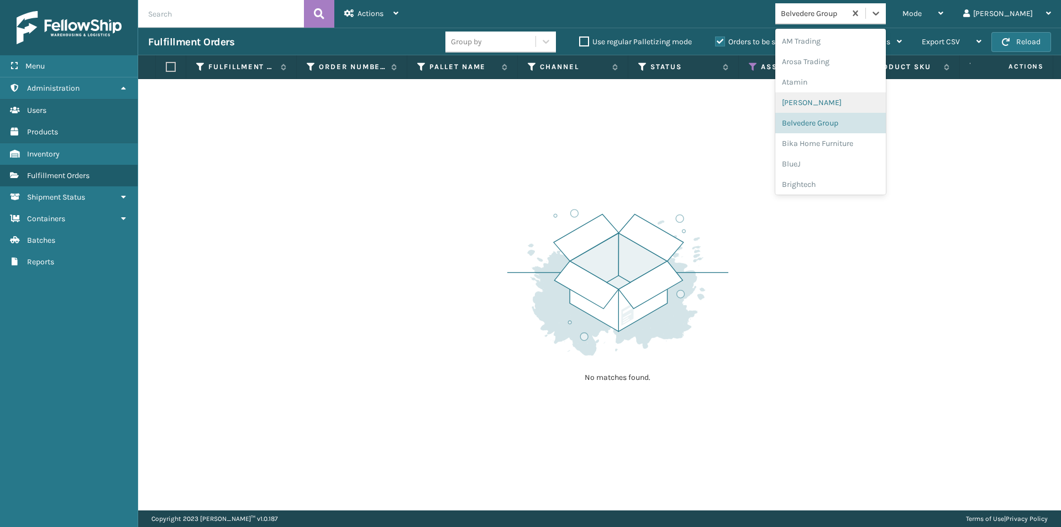
click at [836, 103] on div "[PERSON_NAME]" at bounding box center [831, 102] width 111 height 20
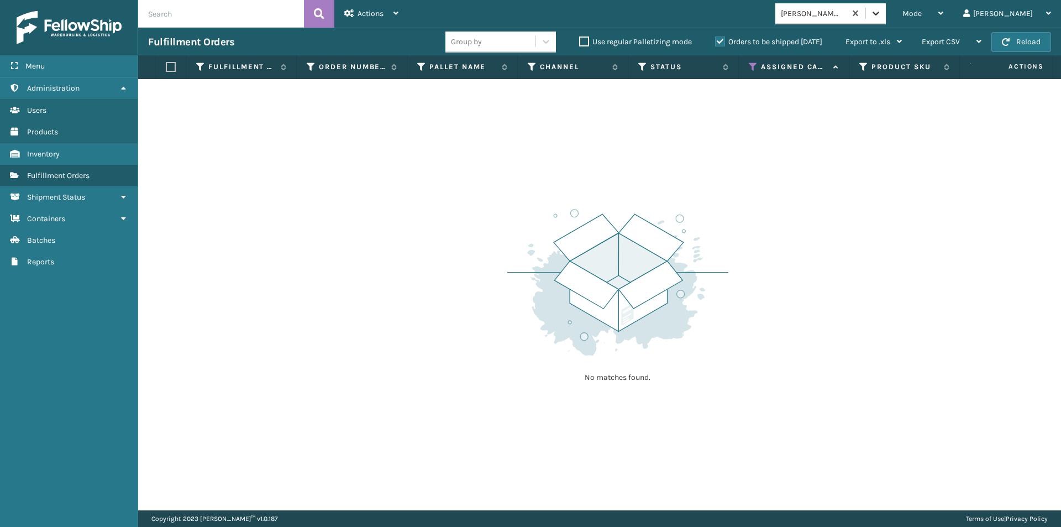
click at [882, 17] on icon at bounding box center [876, 13] width 11 height 11
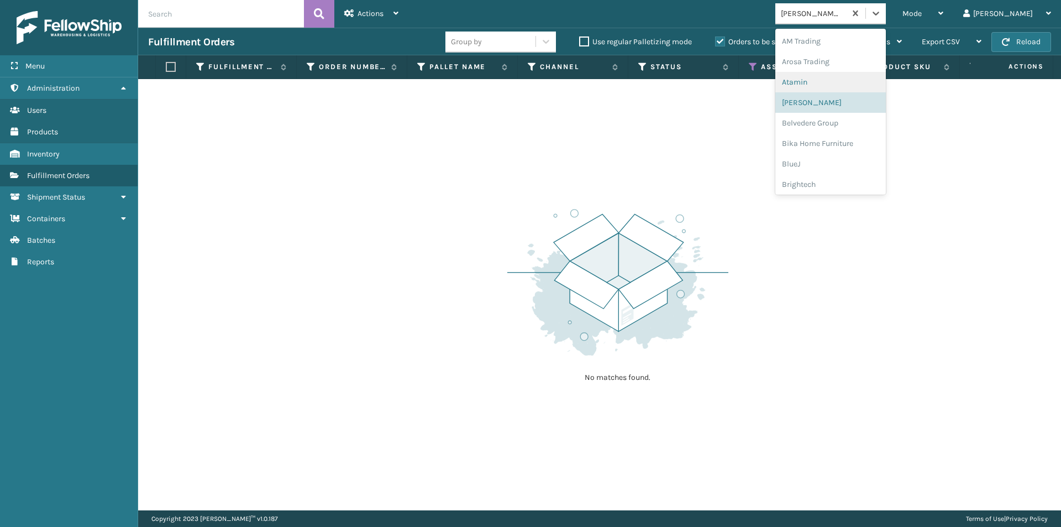
click at [852, 88] on div "Atamin" at bounding box center [831, 82] width 111 height 20
click at [882, 18] on icon at bounding box center [876, 13] width 11 height 11
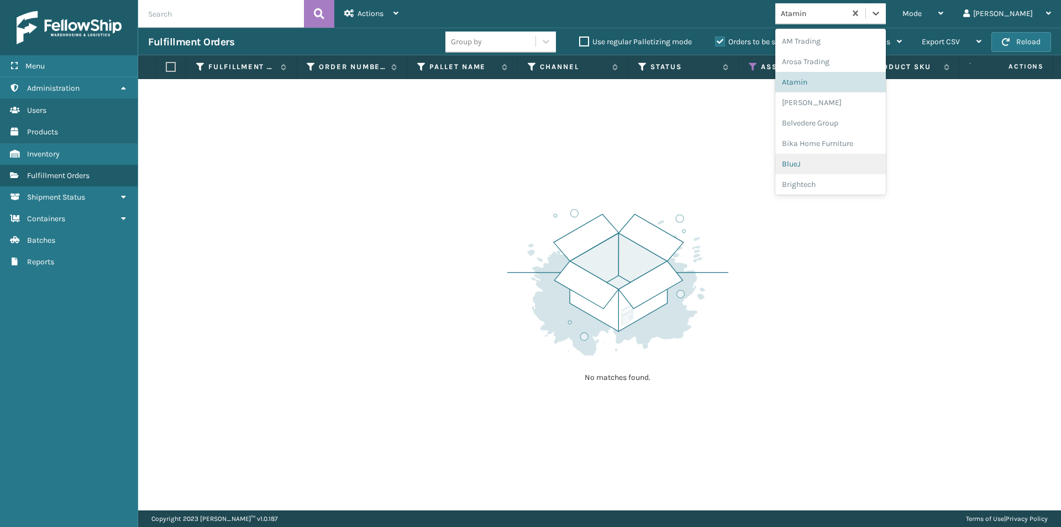
scroll to position [55, 0]
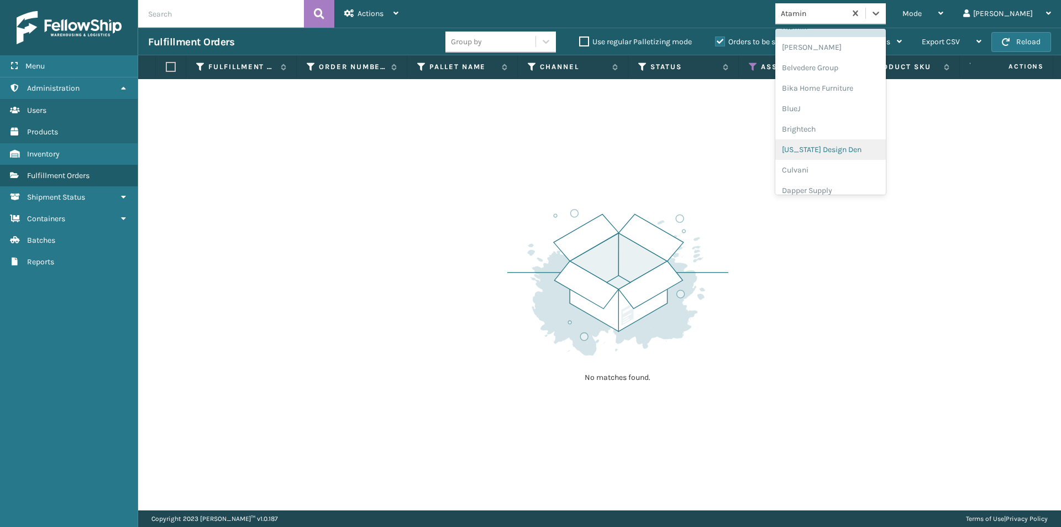
click at [881, 153] on div "[US_STATE] Design Den" at bounding box center [831, 149] width 111 height 20
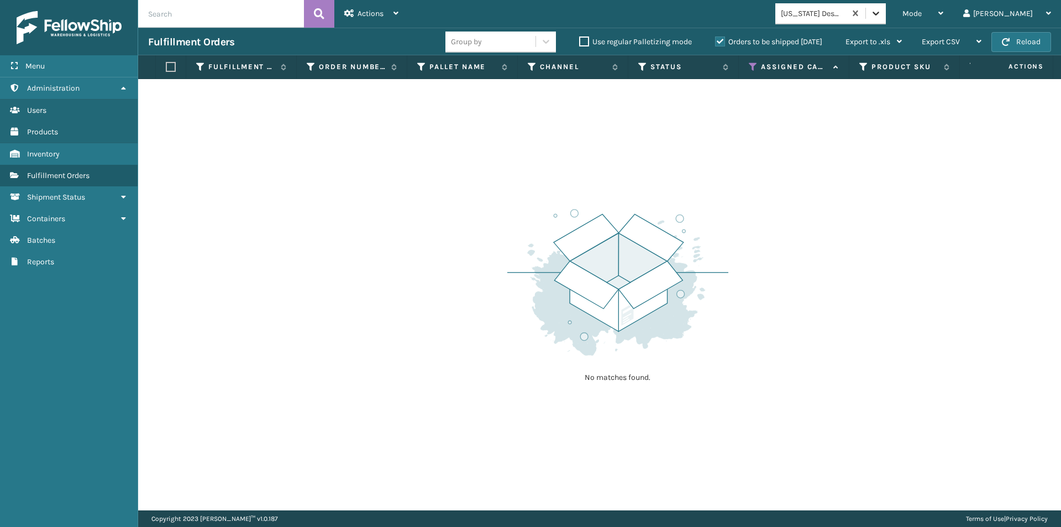
click at [882, 17] on icon at bounding box center [876, 13] width 11 height 11
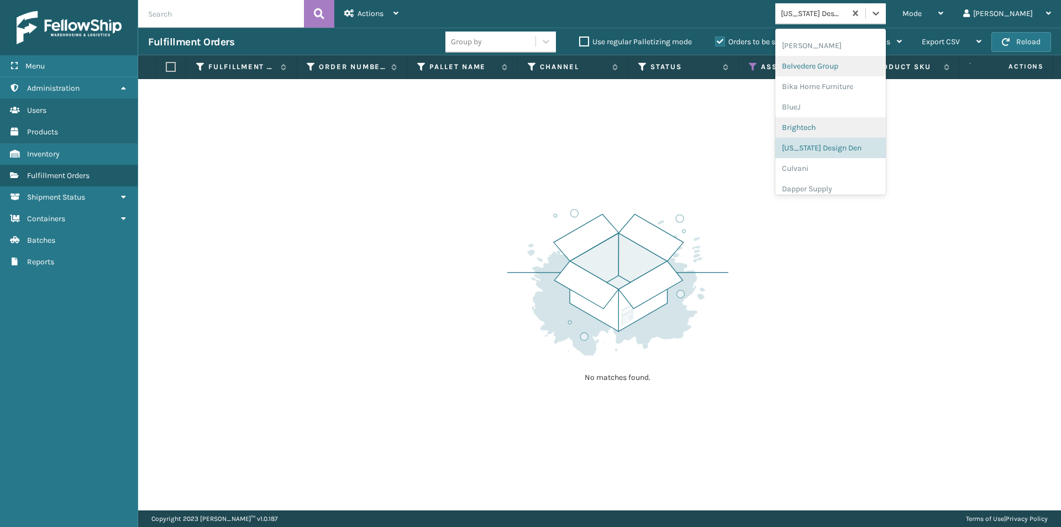
scroll to position [82, 0]
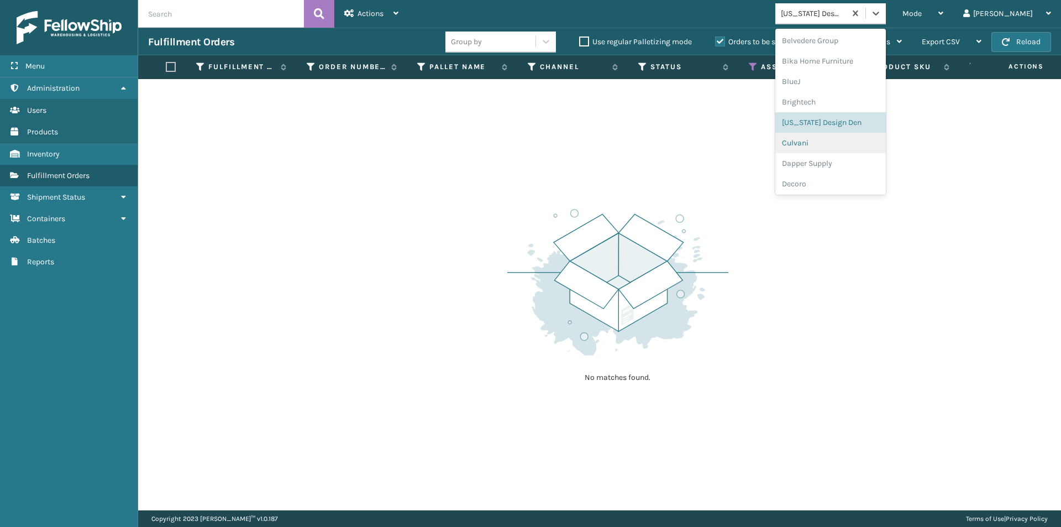
click at [842, 145] on div "Culvani" at bounding box center [831, 143] width 111 height 20
click at [882, 15] on icon at bounding box center [876, 13] width 11 height 11
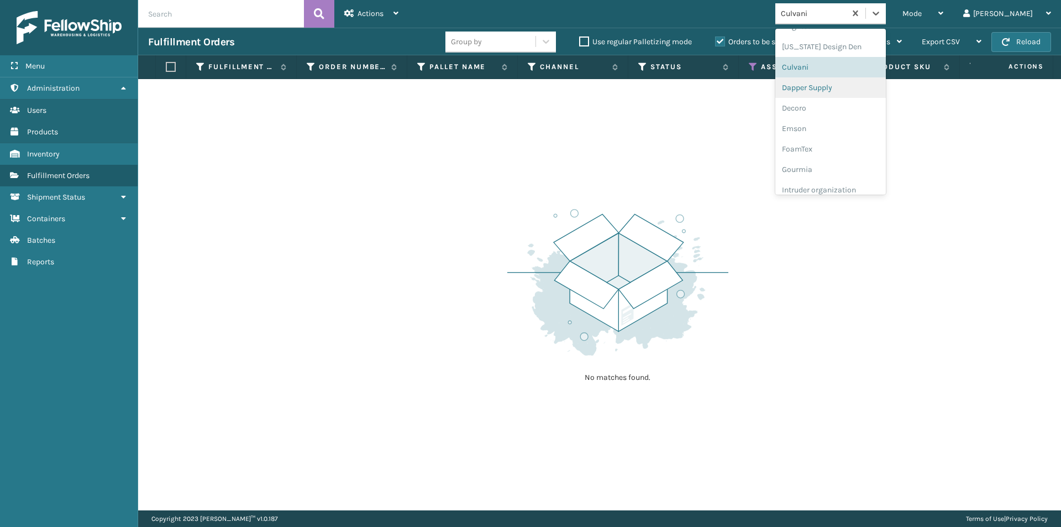
click at [871, 88] on div "Dapper Supply" at bounding box center [831, 87] width 111 height 20
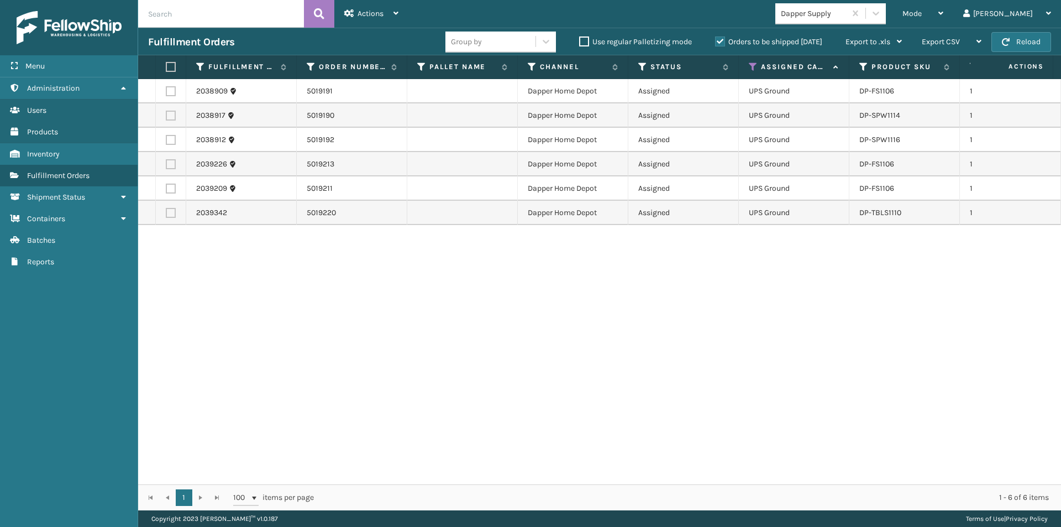
click at [166, 69] on label at bounding box center [169, 67] width 7 height 10
click at [166, 69] on input "checkbox" at bounding box center [166, 67] width 1 height 7
checkbox input "true"
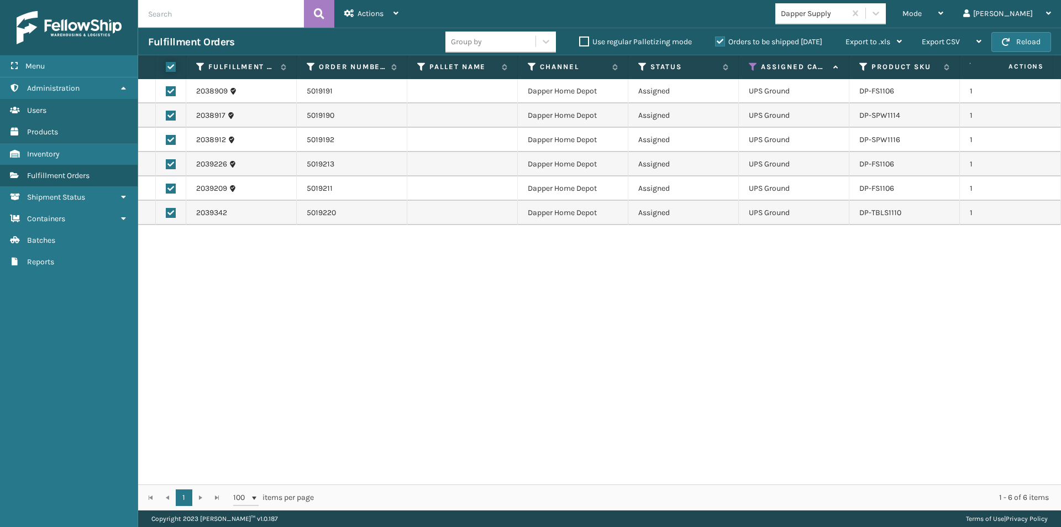
checkbox input "true"
click at [390, 17] on div "Actions" at bounding box center [371, 14] width 54 height 28
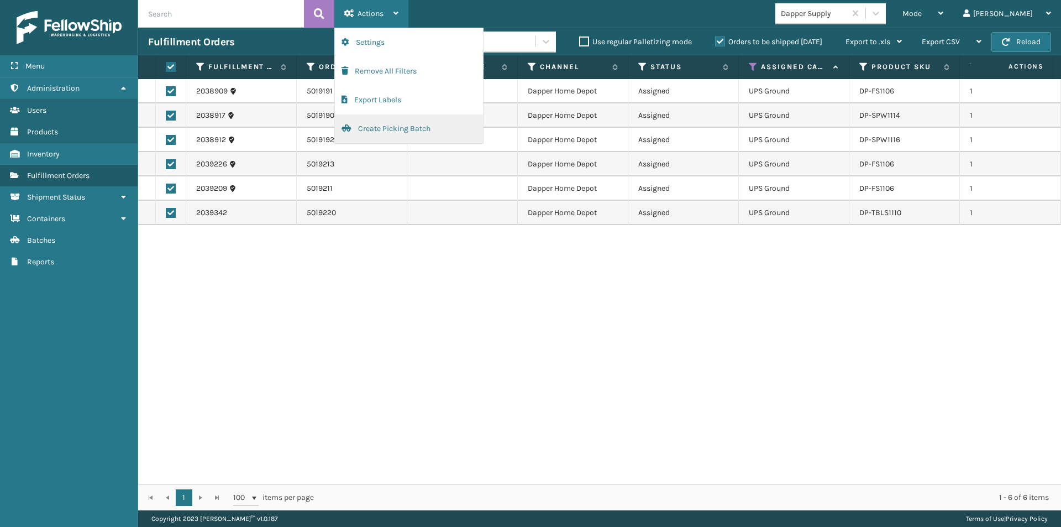
click at [413, 128] on button "Create Picking Batch" at bounding box center [409, 128] width 148 height 29
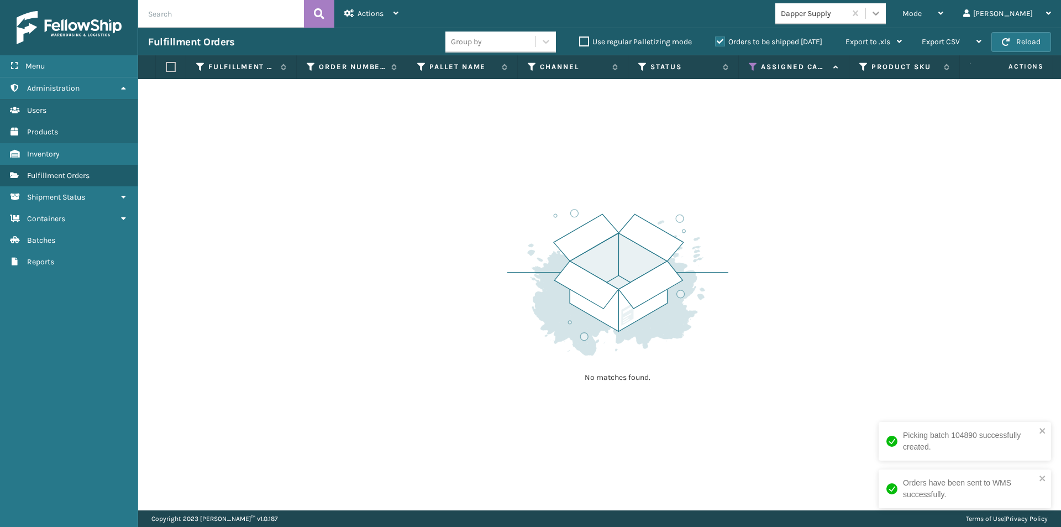
click at [882, 14] on icon at bounding box center [876, 13] width 11 height 11
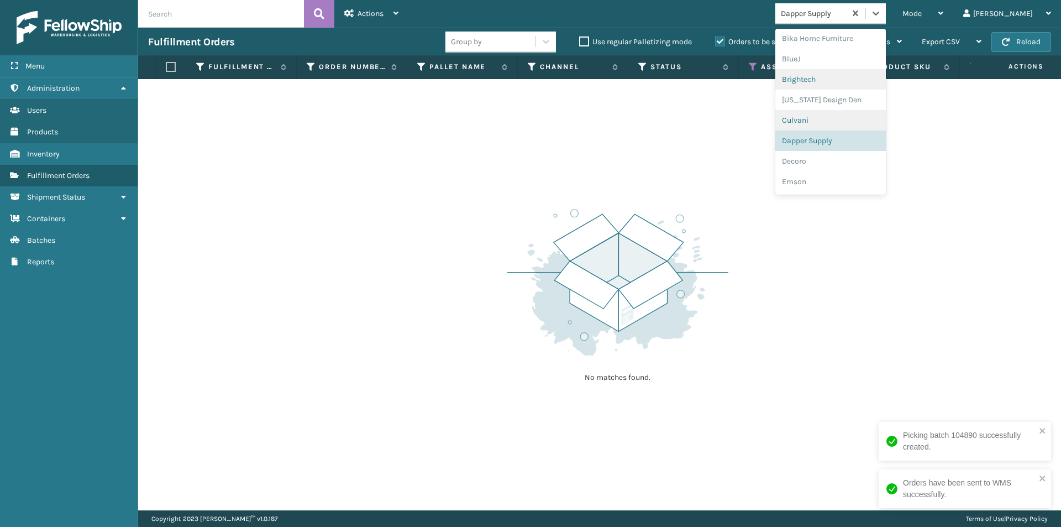
scroll to position [123, 0]
click at [877, 140] on div "Decoro" at bounding box center [831, 143] width 111 height 20
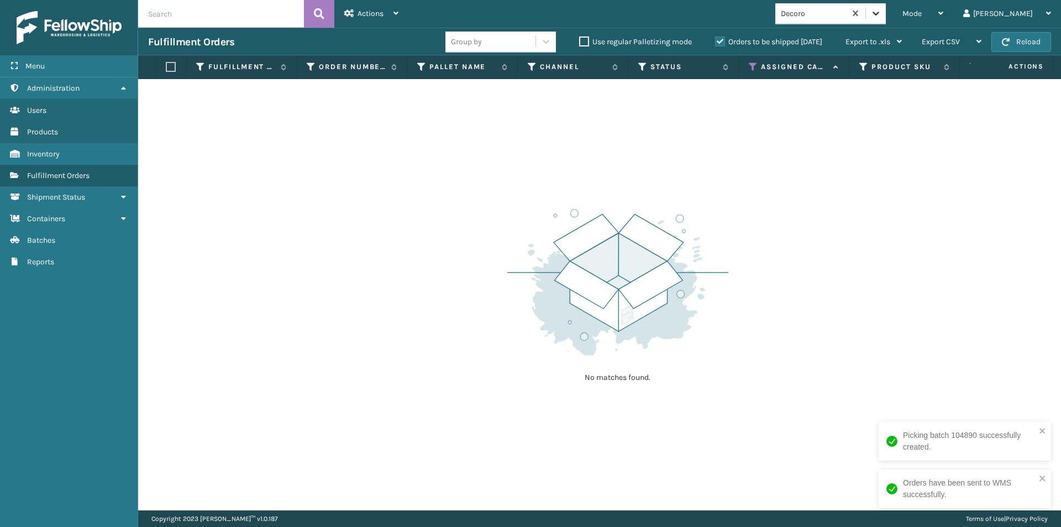
click at [882, 14] on icon at bounding box center [876, 13] width 11 height 11
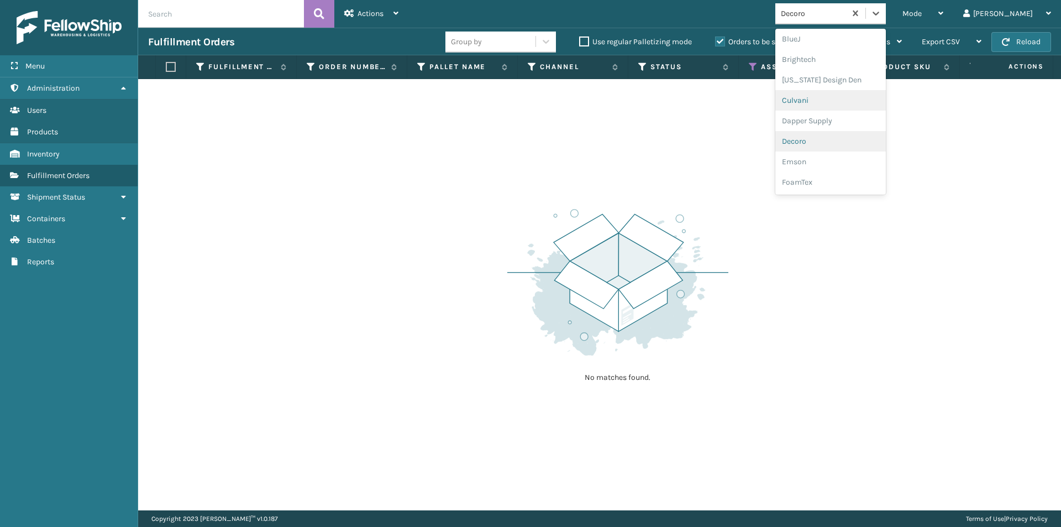
scroll to position [144, 0]
click at [841, 145] on div "Emson" at bounding box center [831, 143] width 111 height 20
click at [886, 14] on div at bounding box center [876, 13] width 20 height 20
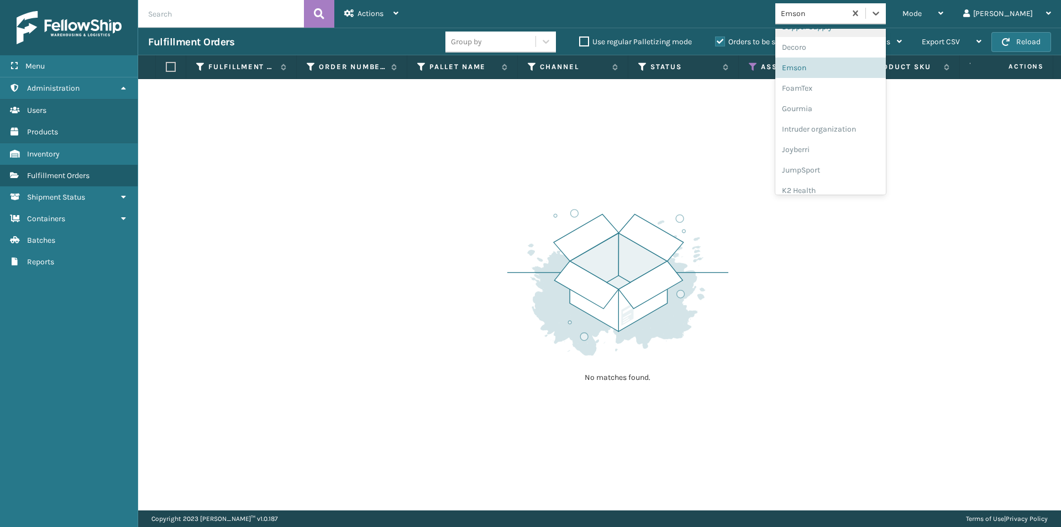
scroll to position [219, 0]
click at [850, 88] on div "FoamTex" at bounding box center [831, 87] width 111 height 20
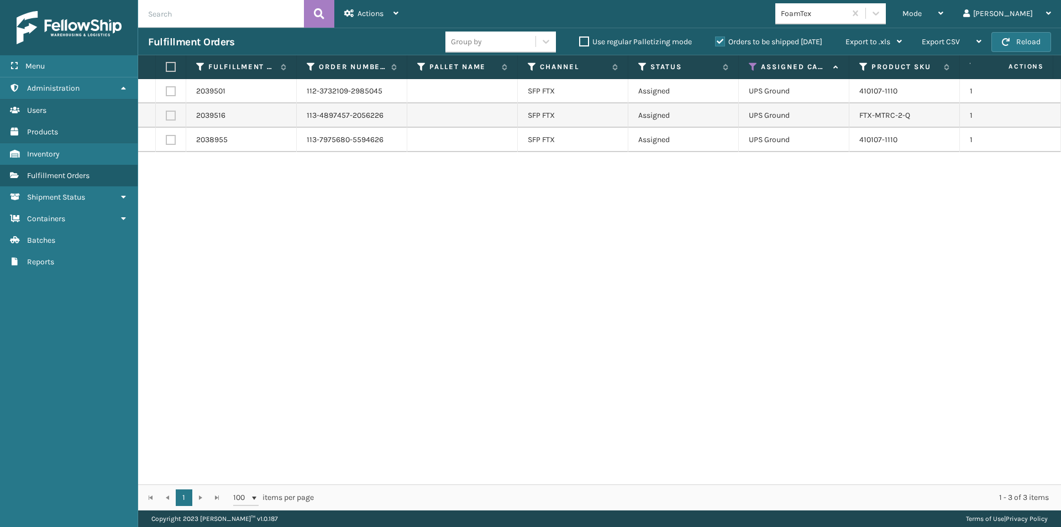
click at [172, 66] on label at bounding box center [169, 67] width 7 height 10
click at [166, 66] on input "checkbox" at bounding box center [166, 67] width 1 height 7
checkbox input "true"
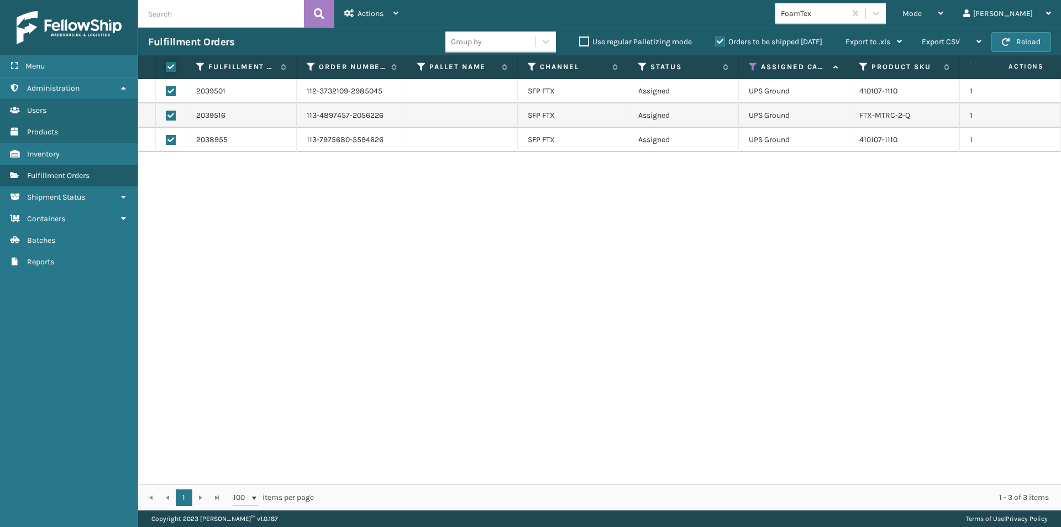
checkbox input "true"
click at [390, 11] on div "Actions" at bounding box center [371, 14] width 54 height 28
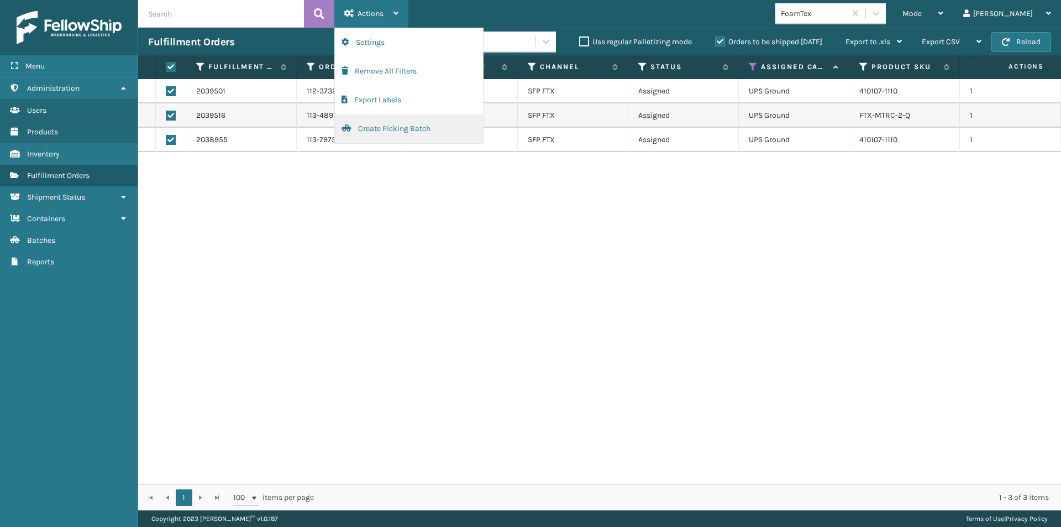
click at [389, 125] on button "Create Picking Batch" at bounding box center [409, 128] width 148 height 29
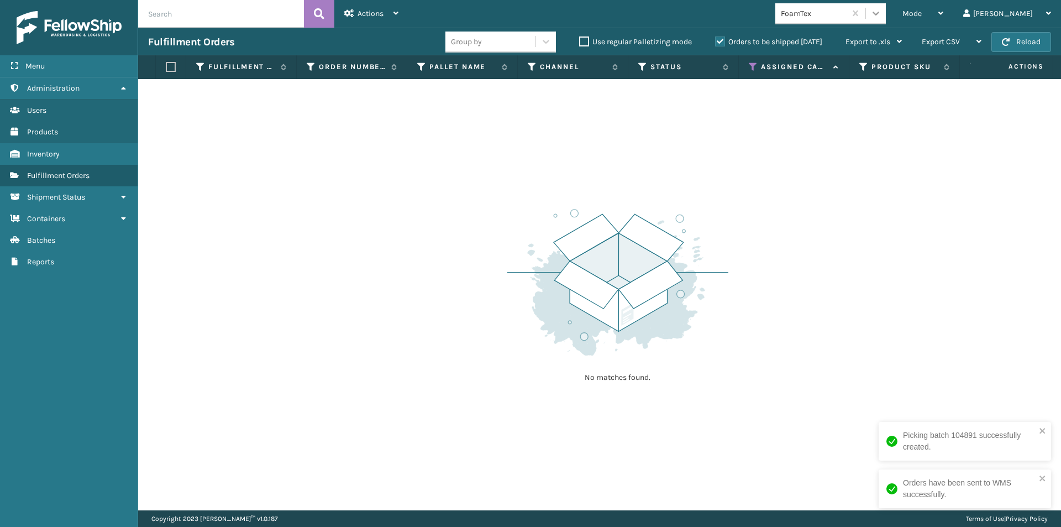
click at [882, 18] on icon at bounding box center [876, 13] width 11 height 11
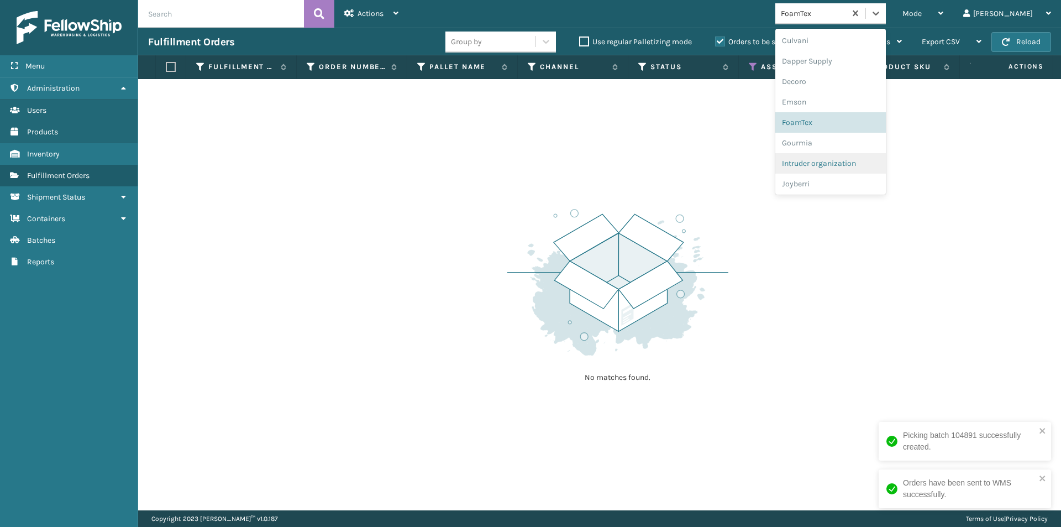
scroll to position [240, 0]
click at [839, 129] on div "Joyberri" at bounding box center [831, 128] width 111 height 20
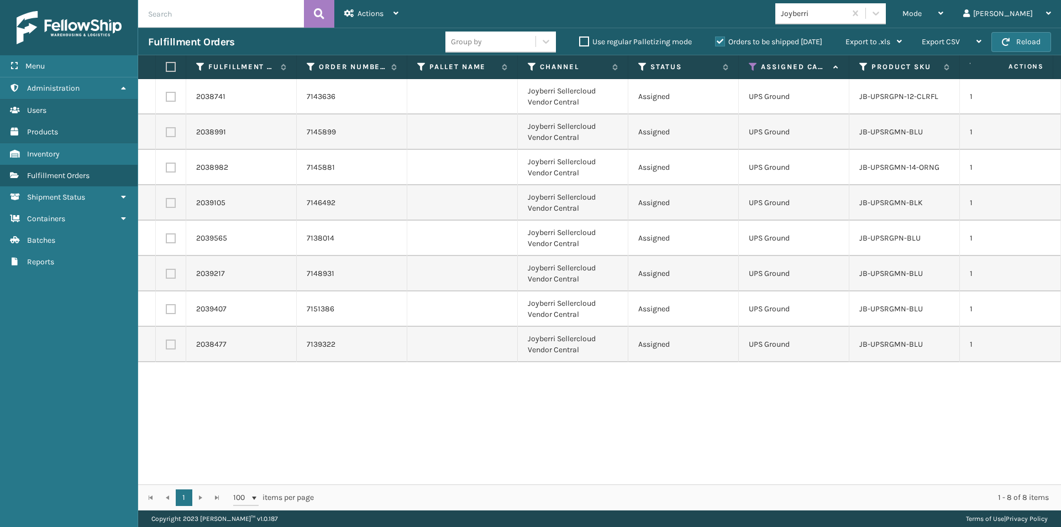
click at [169, 71] on label at bounding box center [169, 67] width 7 height 10
click at [166, 71] on input "checkbox" at bounding box center [166, 67] width 1 height 7
checkbox input "true"
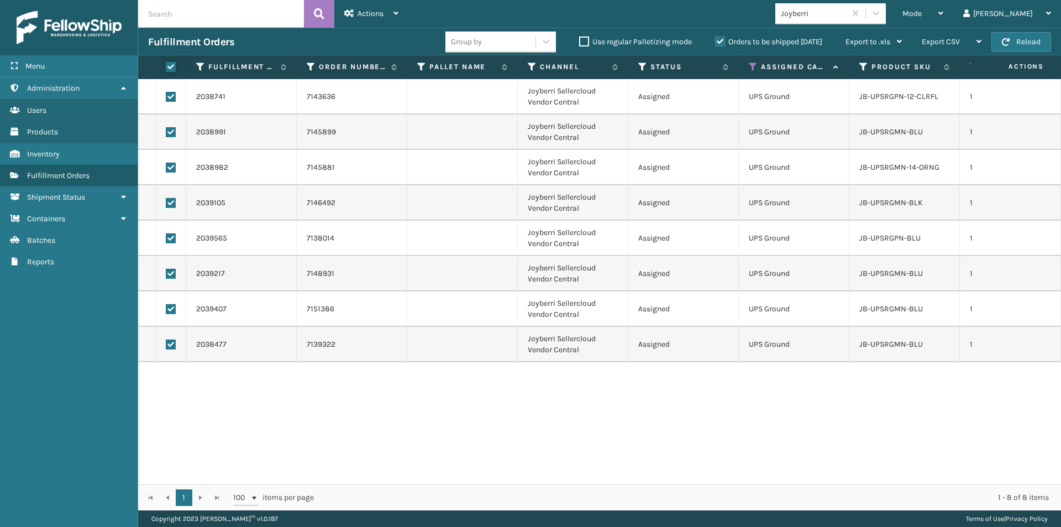
checkbox input "true"
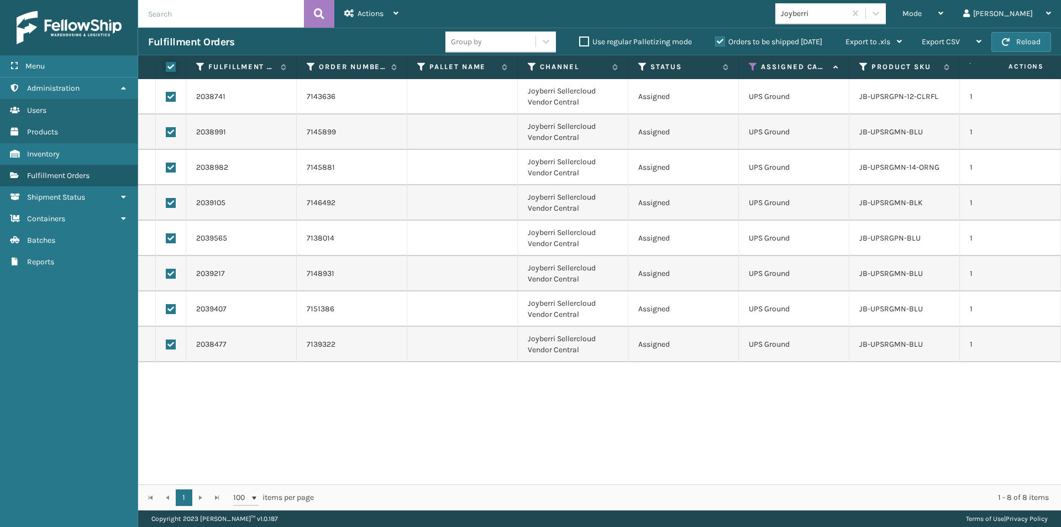
checkbox input "true"
click at [403, 13] on div "Actions Settings Remove All Filters Export Labels Create Picking Batch" at bounding box center [371, 14] width 74 height 28
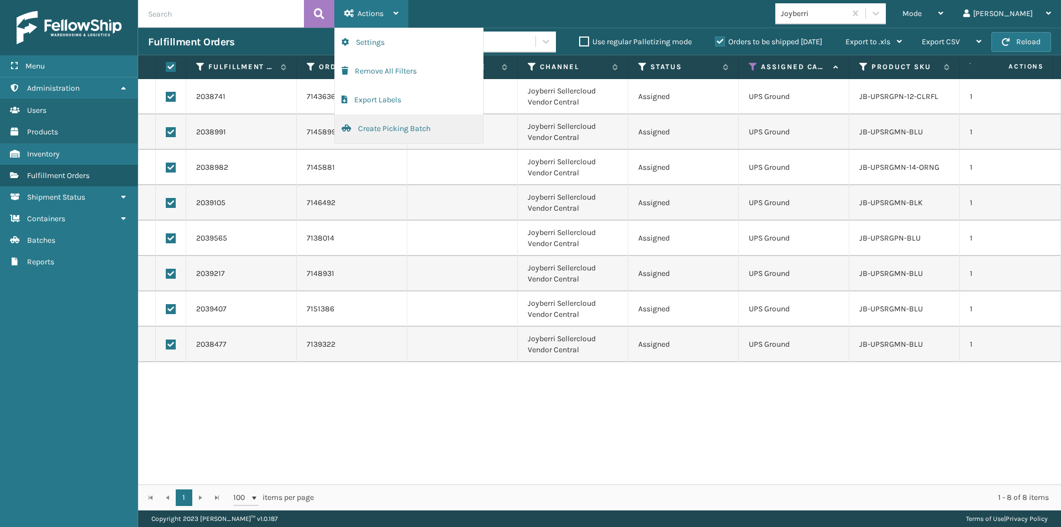
click at [397, 121] on button "Create Picking Batch" at bounding box center [409, 128] width 148 height 29
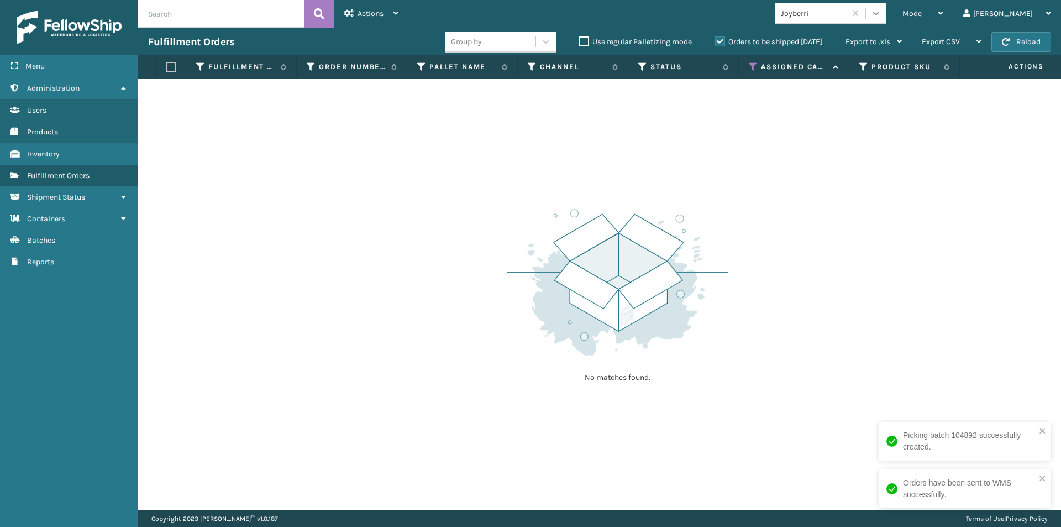
click at [880, 14] on icon at bounding box center [876, 14] width 7 height 4
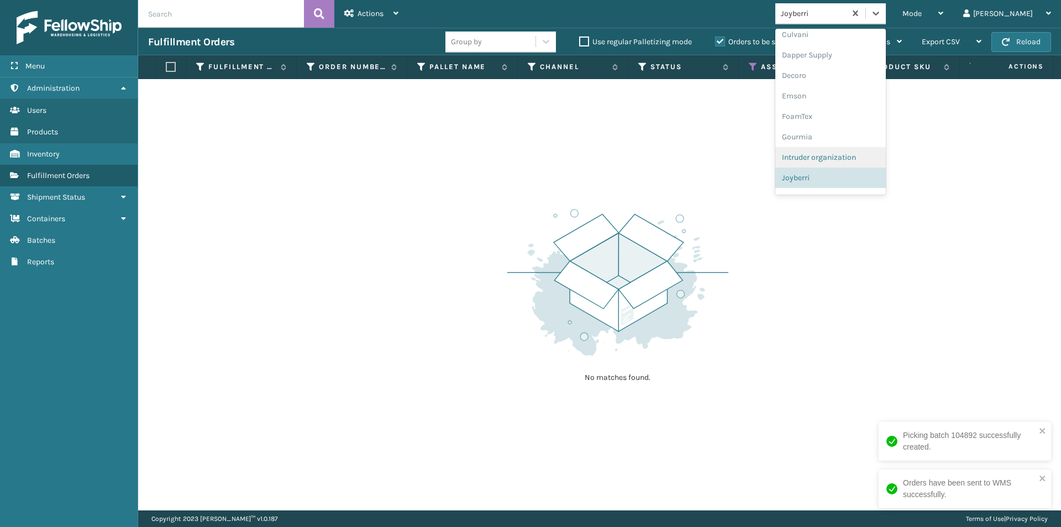
scroll to position [246, 0]
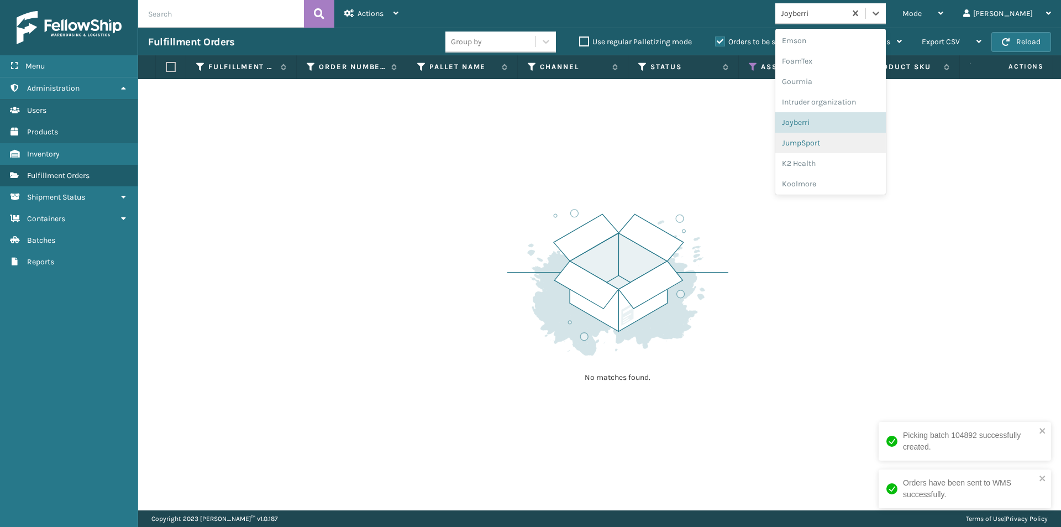
click at [857, 146] on div "JumpSport" at bounding box center [831, 143] width 111 height 20
click at [882, 18] on icon at bounding box center [876, 13] width 11 height 11
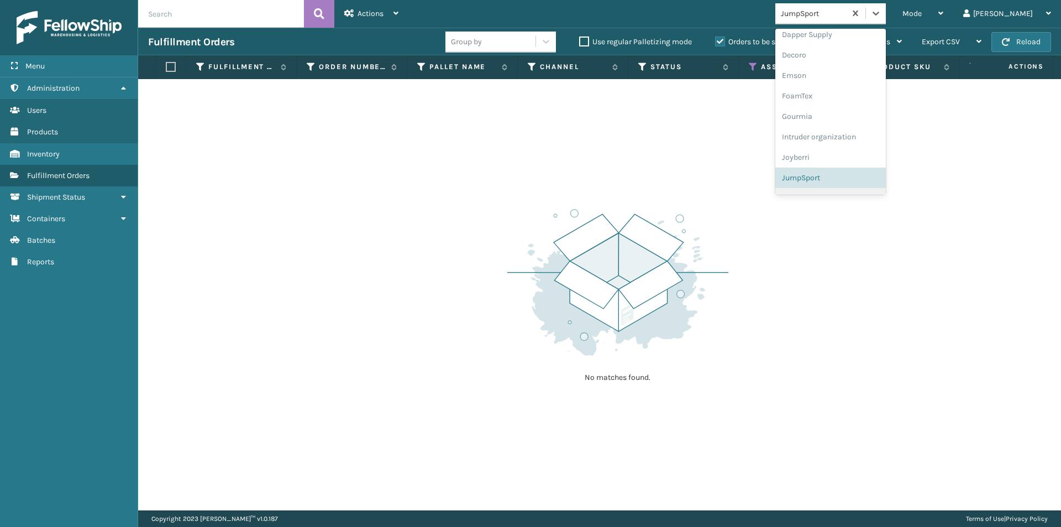
scroll to position [266, 0]
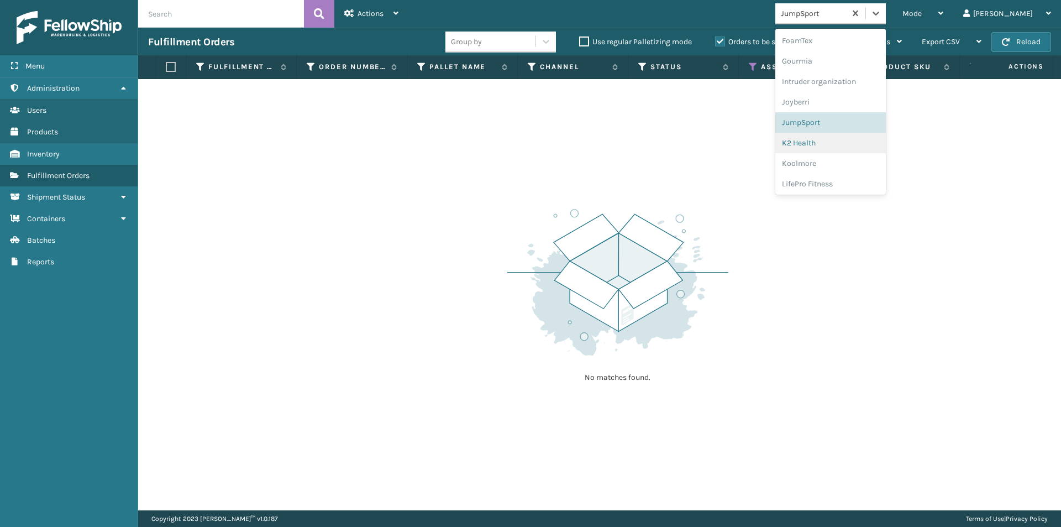
click at [850, 149] on div "K2 Health" at bounding box center [831, 143] width 111 height 20
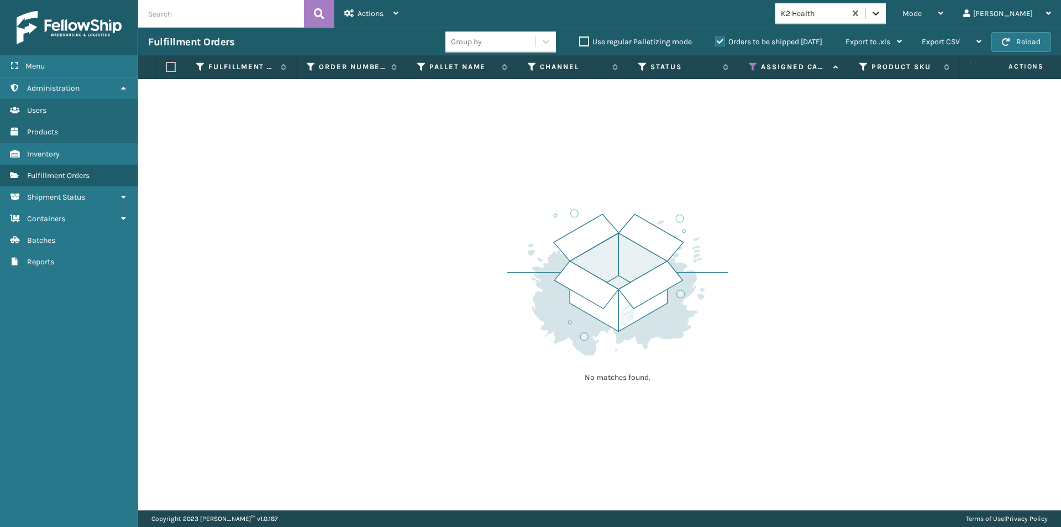
click at [880, 13] on icon at bounding box center [876, 14] width 7 height 4
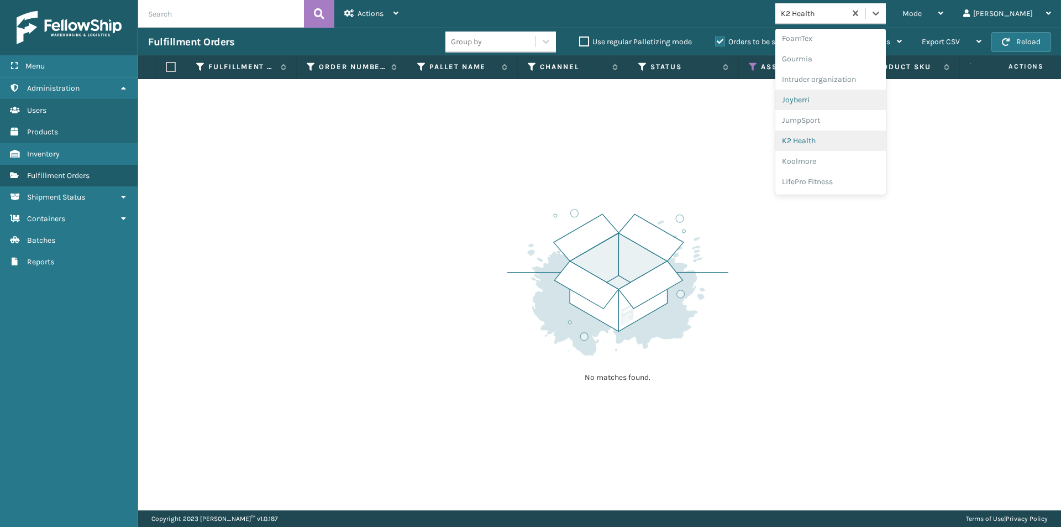
scroll to position [287, 0]
click at [854, 146] on div "Koolmore" at bounding box center [831, 143] width 111 height 20
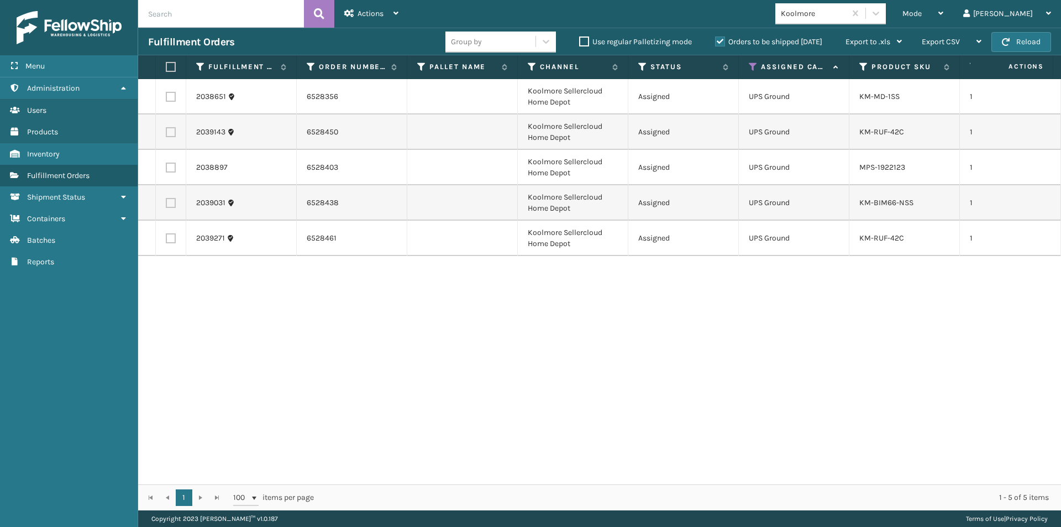
click at [170, 64] on label at bounding box center [169, 67] width 7 height 10
click at [166, 64] on input "checkbox" at bounding box center [166, 67] width 1 height 7
checkbox input "true"
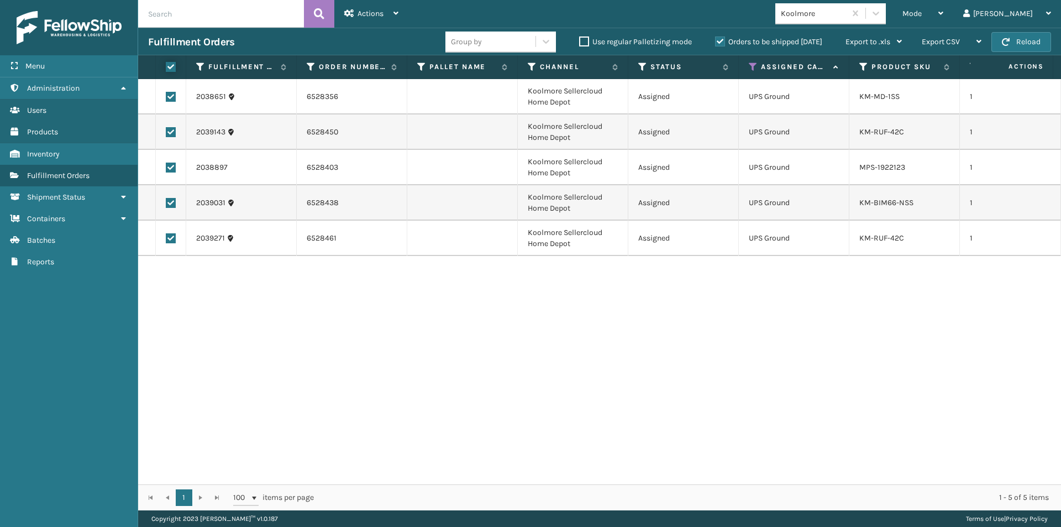
checkbox input "true"
click at [399, 11] on div "Actions Settings Remove All Filters Export Labels Create Picking Batch" at bounding box center [371, 14] width 74 height 28
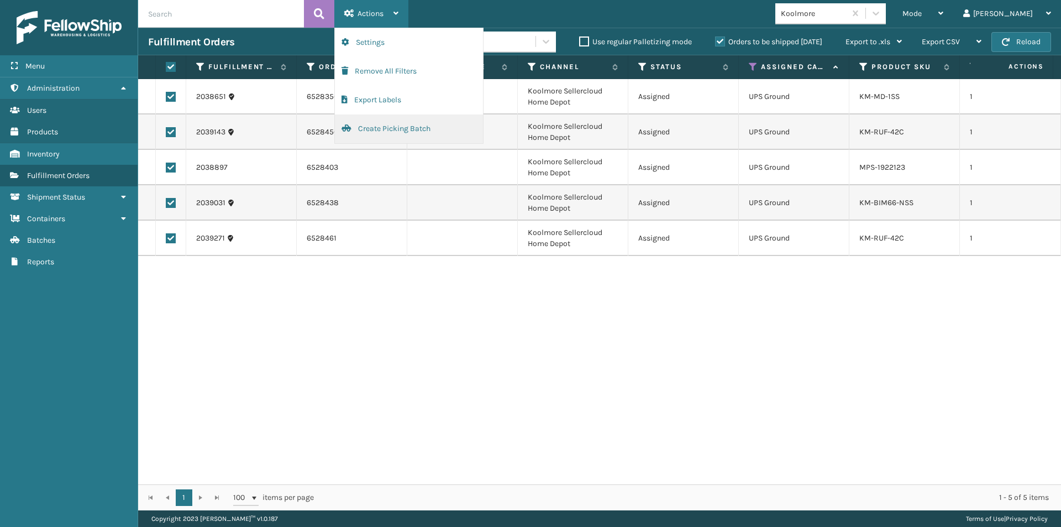
click at [406, 129] on button "Create Picking Batch" at bounding box center [409, 128] width 148 height 29
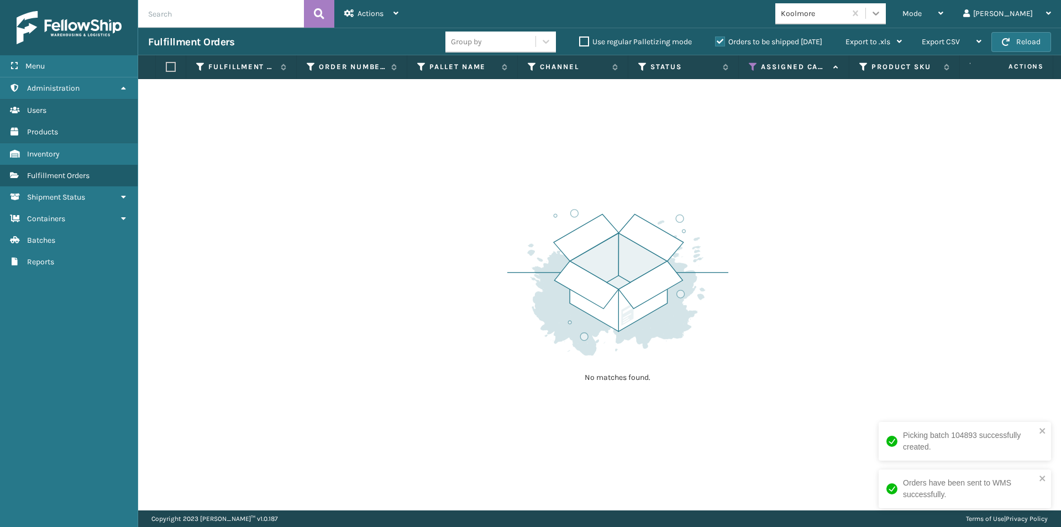
click at [882, 13] on icon at bounding box center [876, 13] width 11 height 11
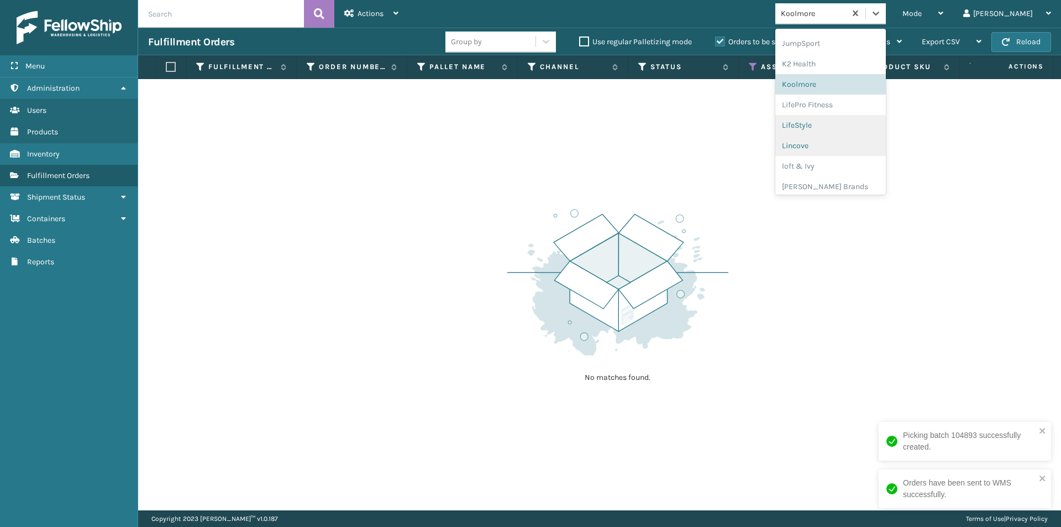
scroll to position [350, 0]
click at [861, 143] on div "Lincove" at bounding box center [831, 141] width 111 height 20
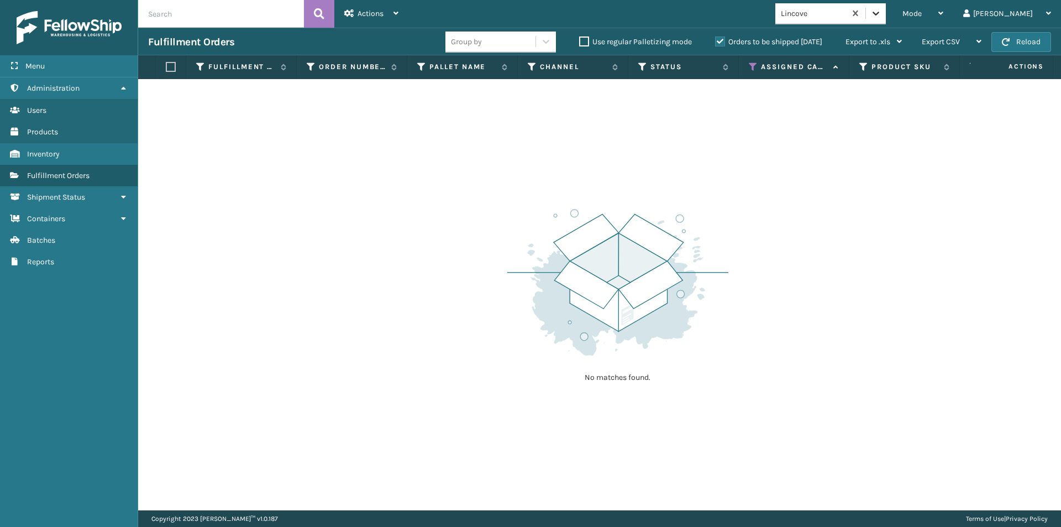
click at [882, 17] on icon at bounding box center [876, 13] width 11 height 11
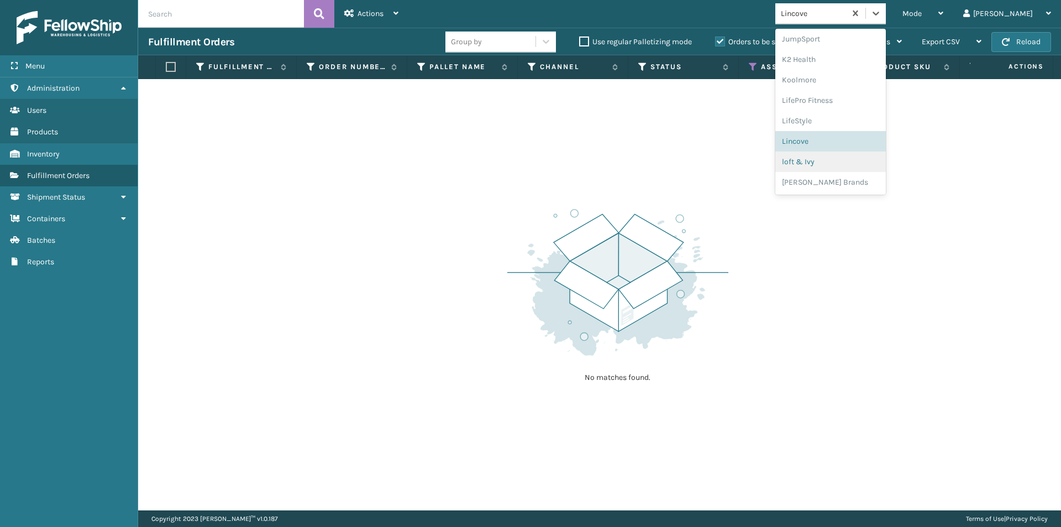
click at [847, 161] on div "loft & Ivy" at bounding box center [831, 161] width 111 height 20
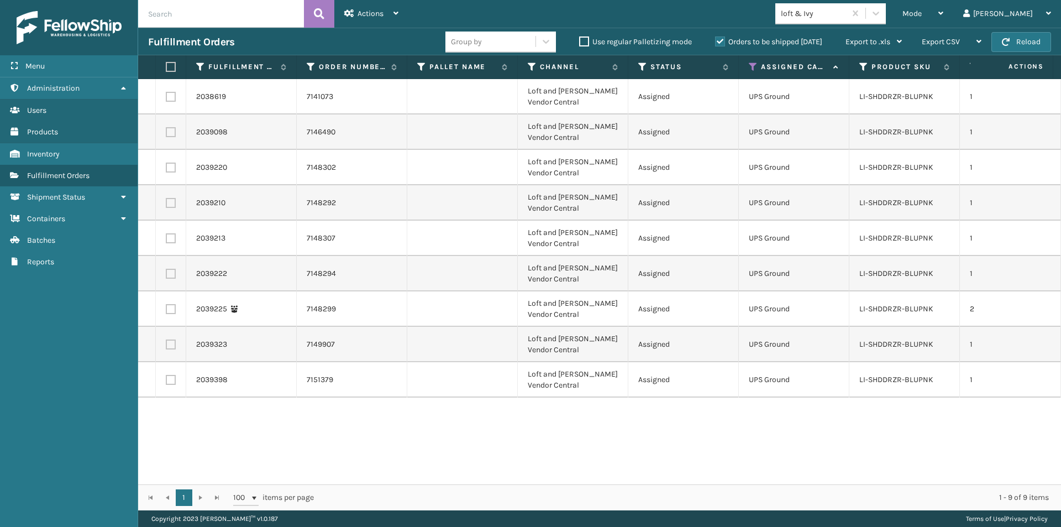
click at [172, 63] on label at bounding box center [169, 67] width 7 height 10
click at [166, 64] on input "checkbox" at bounding box center [166, 67] width 1 height 7
checkbox input "true"
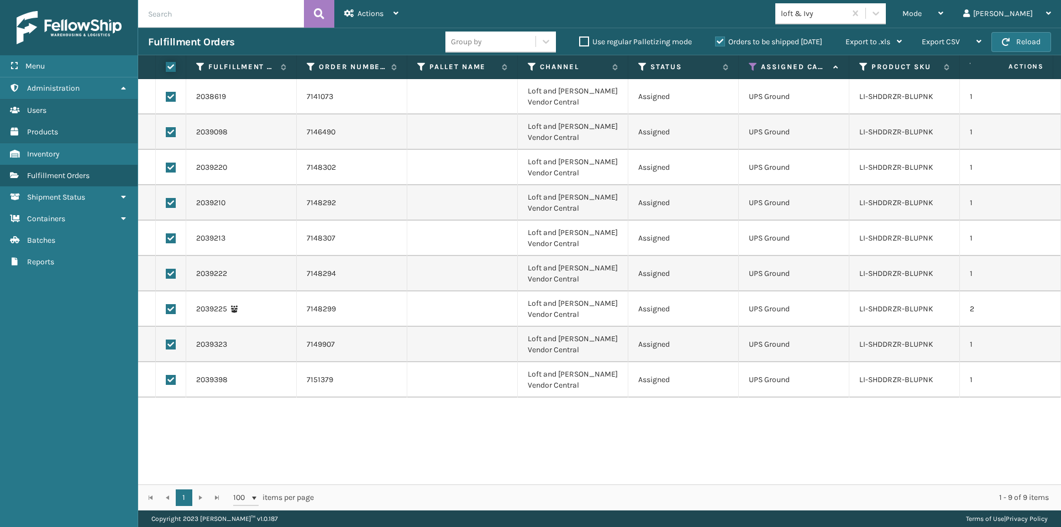
checkbox input "true"
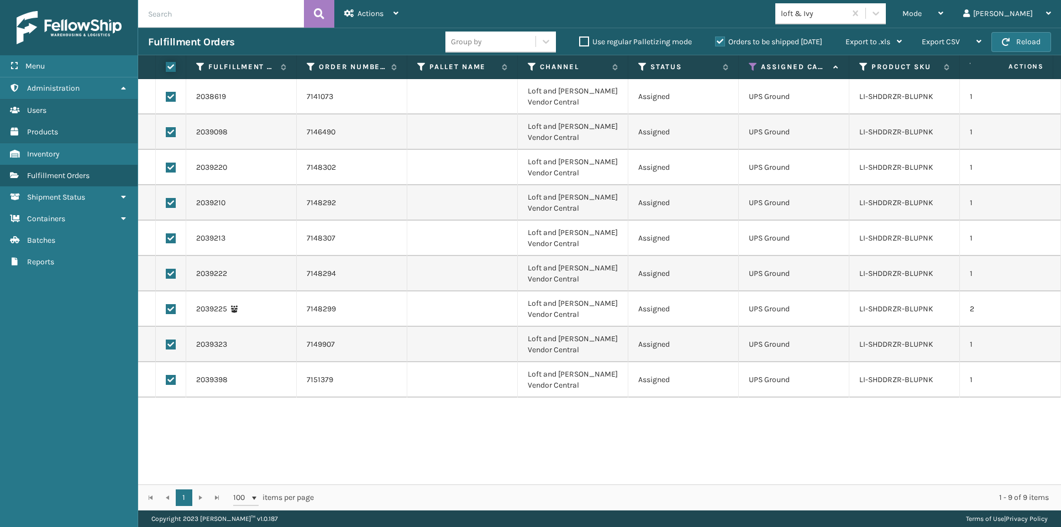
checkbox input "true"
click at [394, 15] on icon at bounding box center [396, 13] width 5 height 8
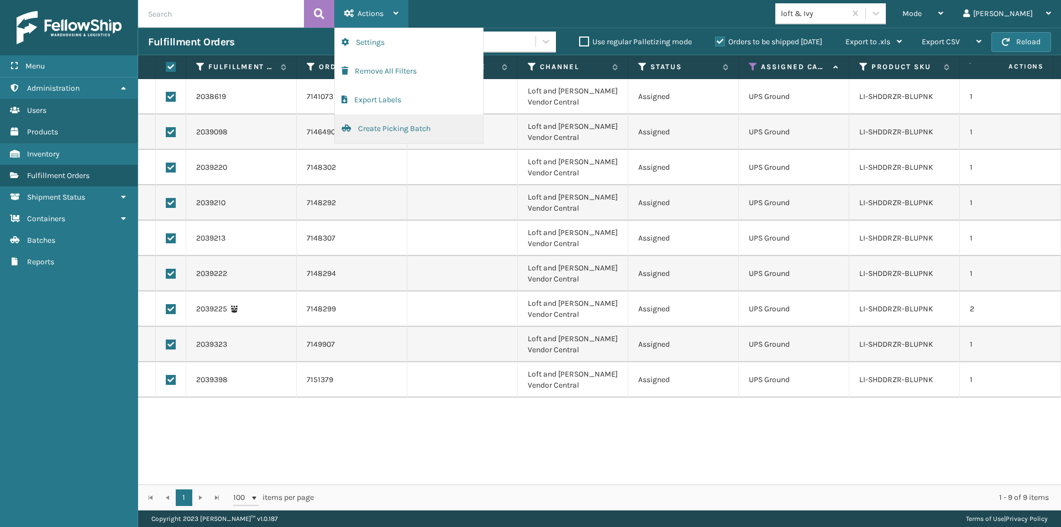
click at [384, 129] on button "Create Picking Batch" at bounding box center [409, 128] width 148 height 29
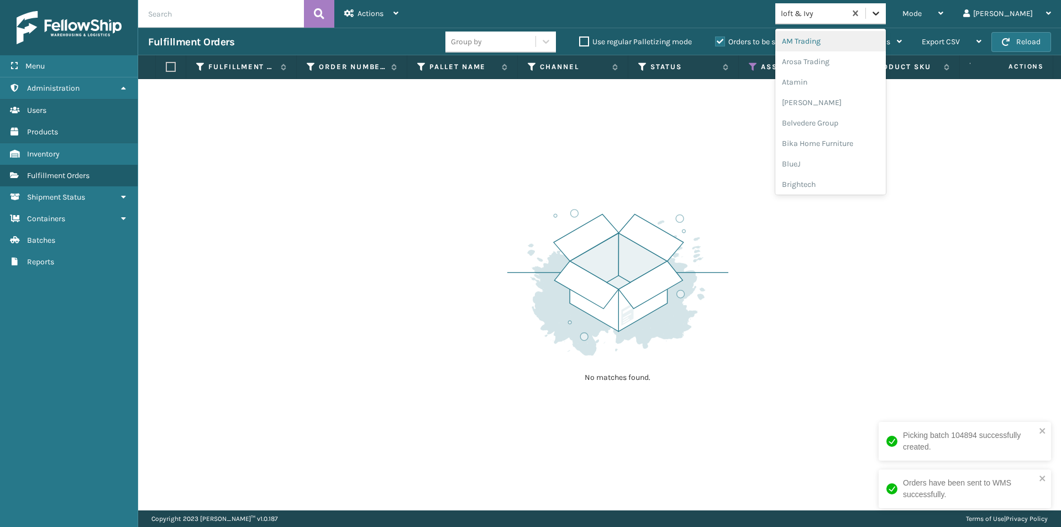
click at [882, 18] on icon at bounding box center [876, 13] width 11 height 11
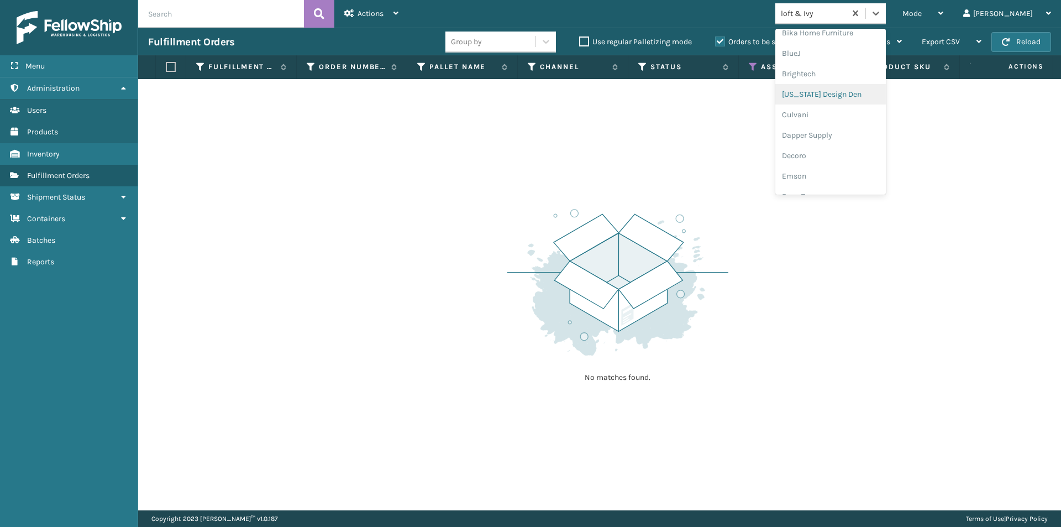
click at [878, 97] on div "[US_STATE] Design Den" at bounding box center [831, 94] width 111 height 20
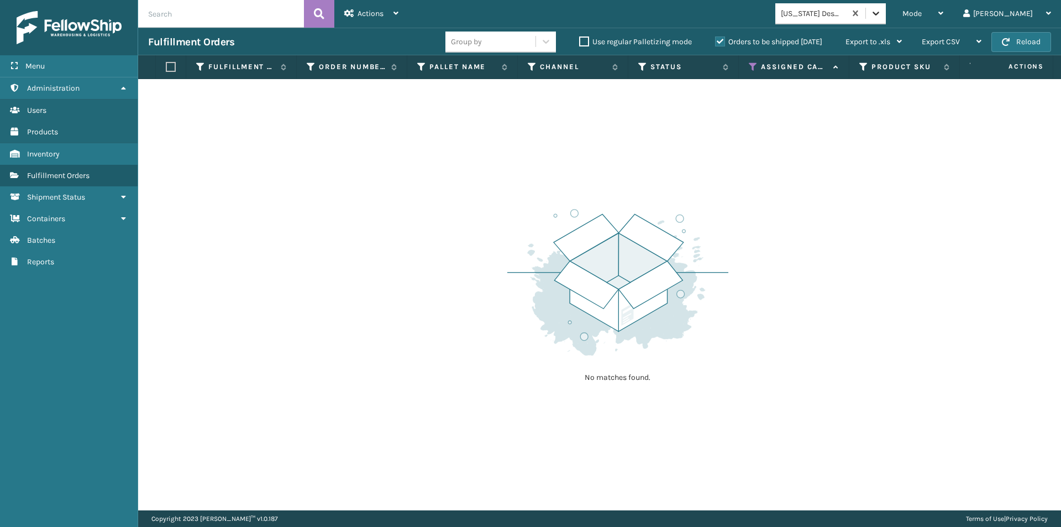
click at [882, 8] on icon at bounding box center [876, 13] width 11 height 11
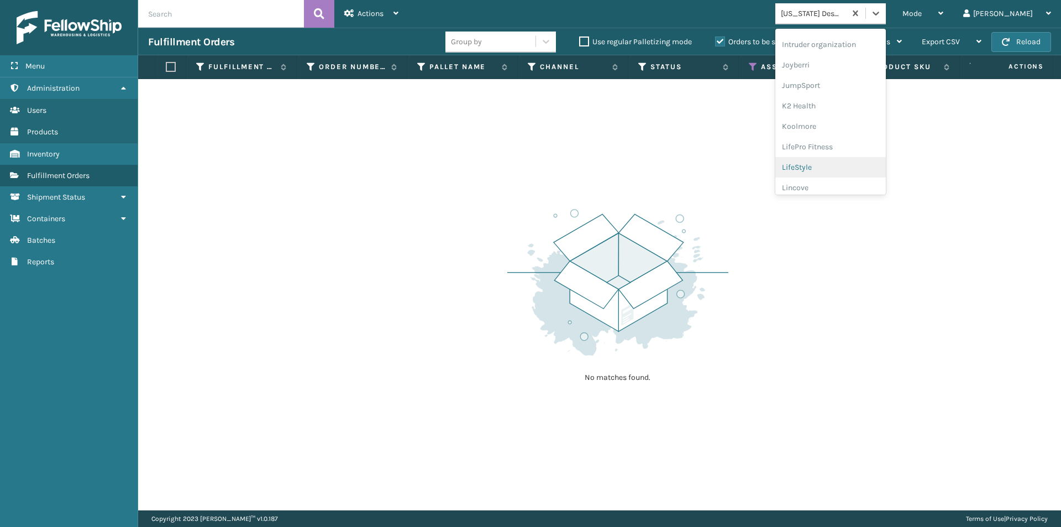
scroll to position [350, 0]
click at [863, 184] on div "[PERSON_NAME] Brands" at bounding box center [831, 182] width 111 height 20
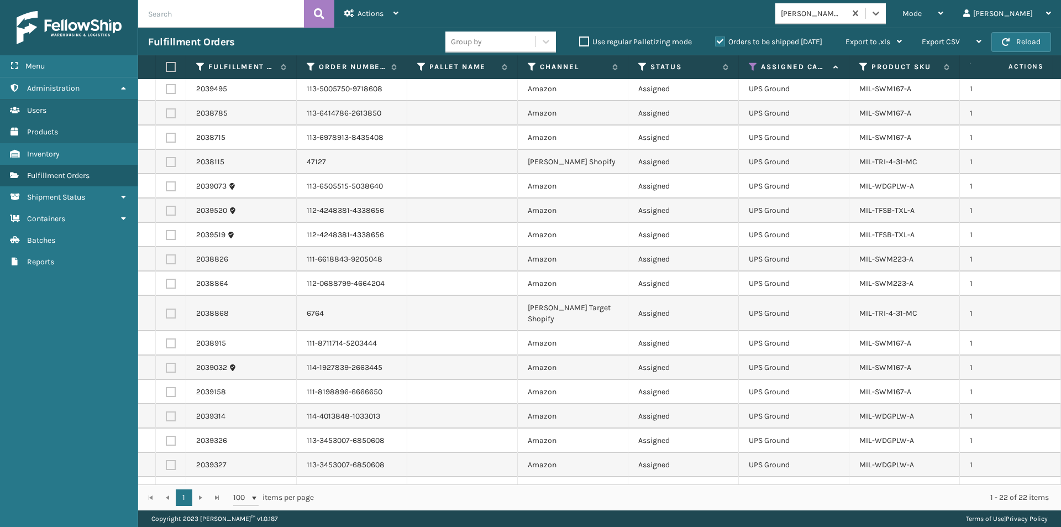
scroll to position [0, 0]
click at [170, 66] on label at bounding box center [169, 67] width 7 height 10
click at [166, 66] on input "checkbox" at bounding box center [166, 67] width 1 height 7
checkbox input "true"
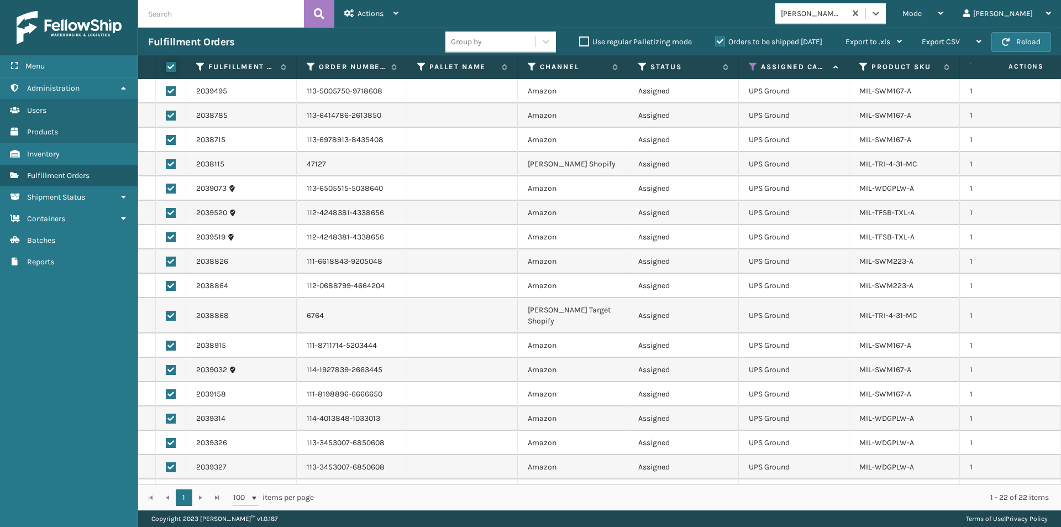
checkbox input "true"
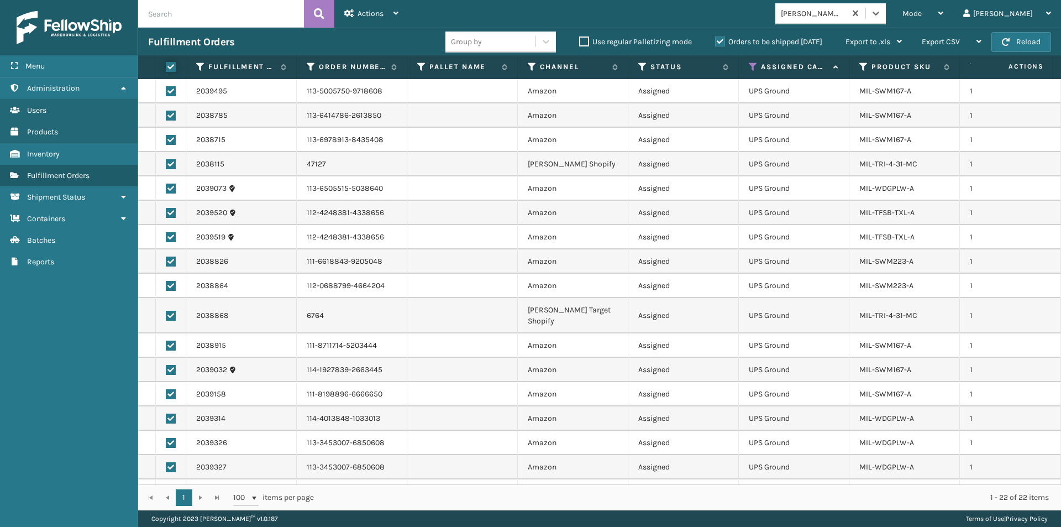
checkbox input "true"
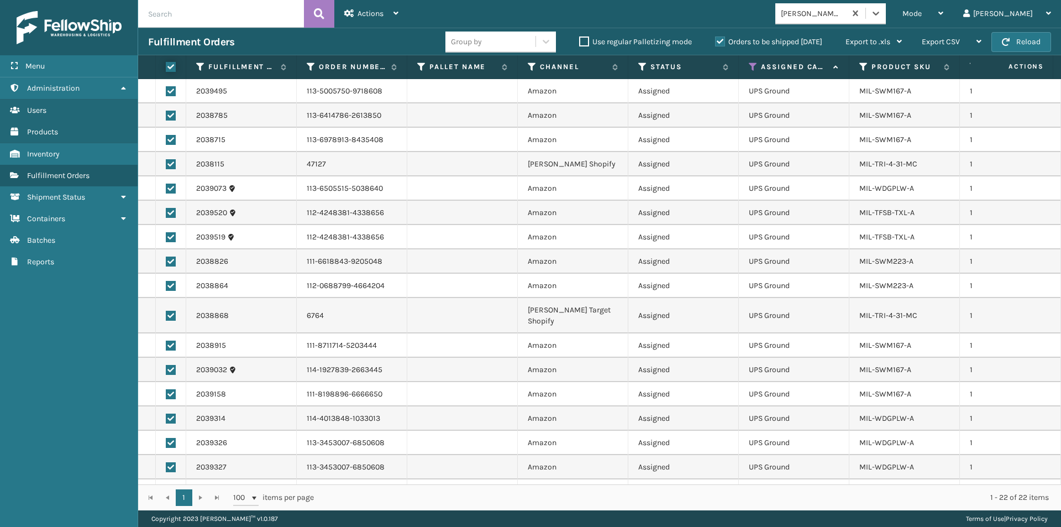
checkbox input "true"
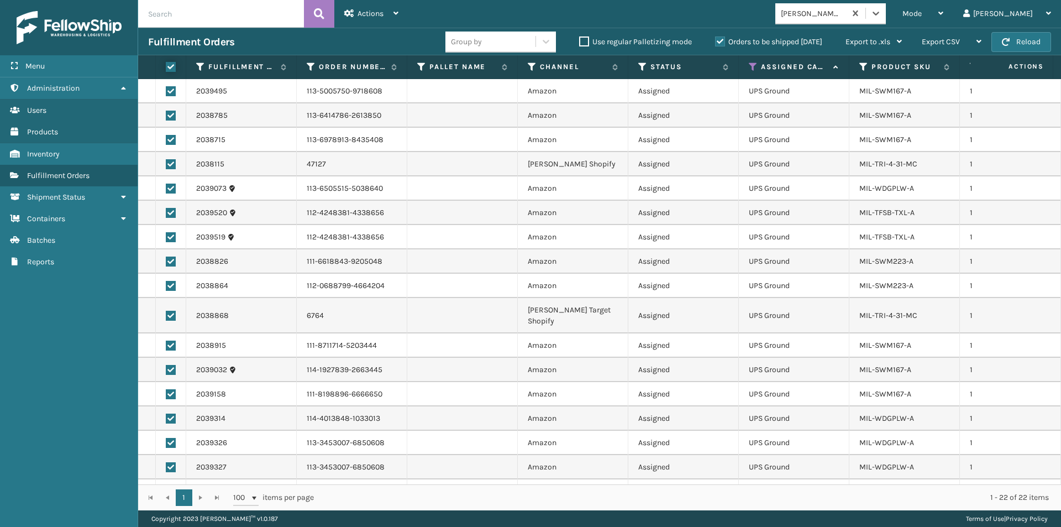
checkbox input "true"
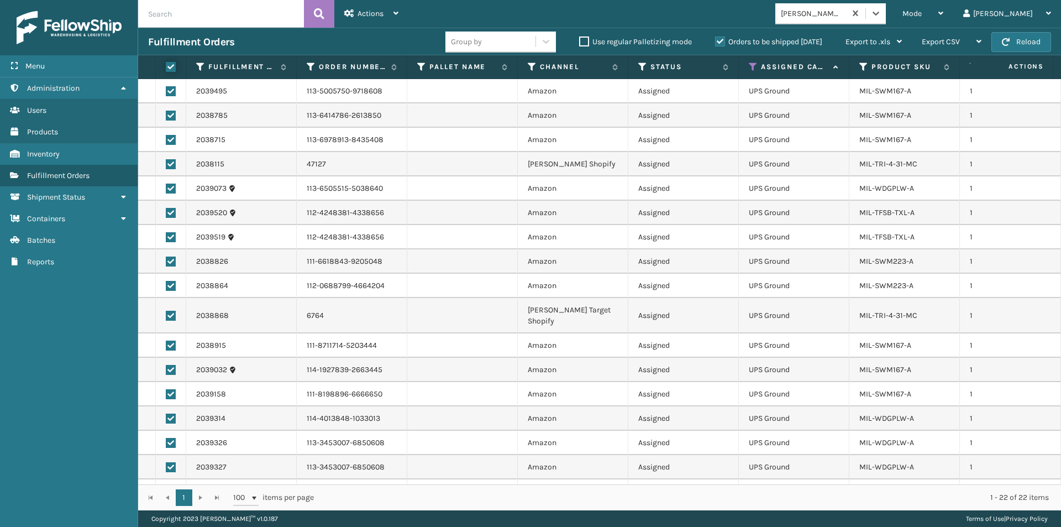
checkbox input "true"
click at [399, 15] on div "Actions Settings Remove All Filters Export Labels Create Picking Batch" at bounding box center [371, 14] width 74 height 28
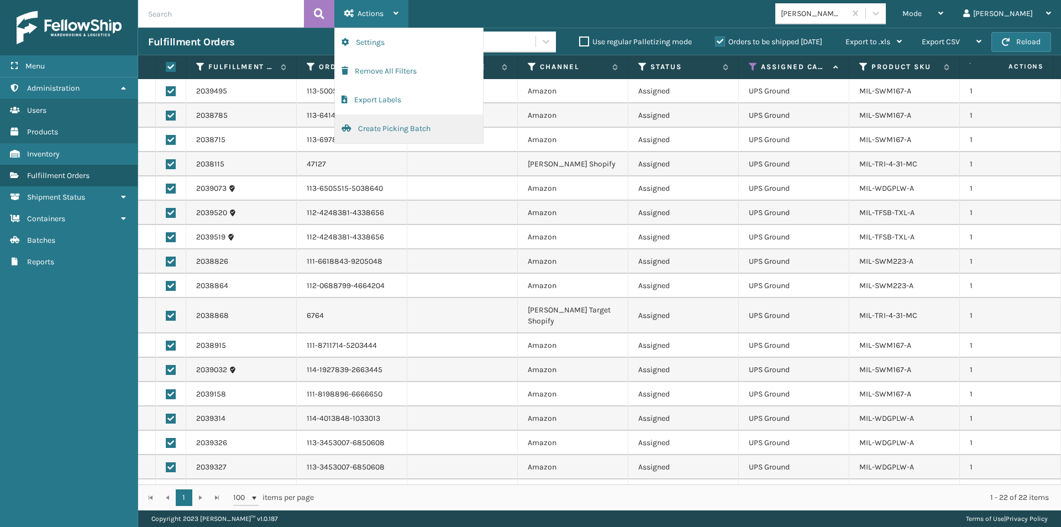
click at [398, 133] on button "Create Picking Batch" at bounding box center [409, 128] width 148 height 29
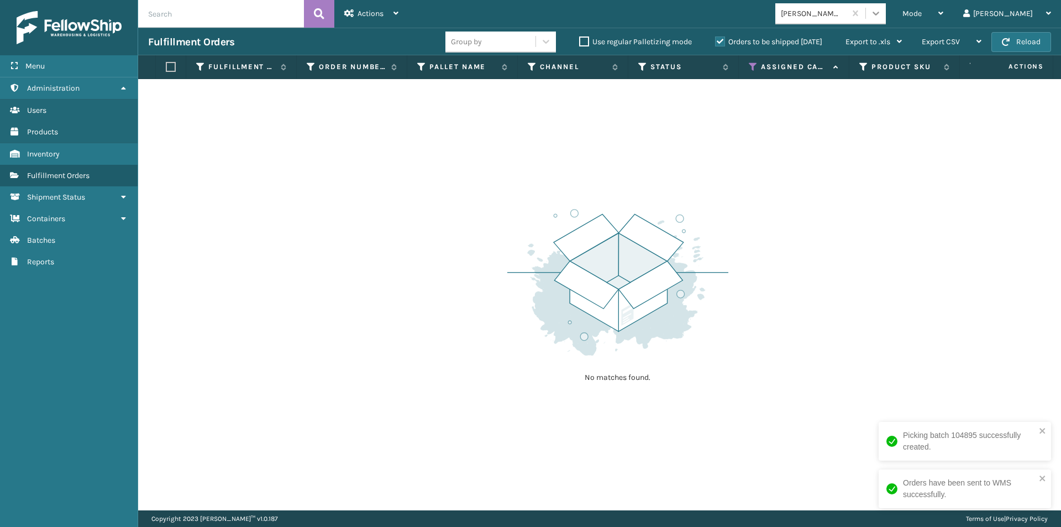
click at [882, 14] on icon at bounding box center [876, 13] width 11 height 11
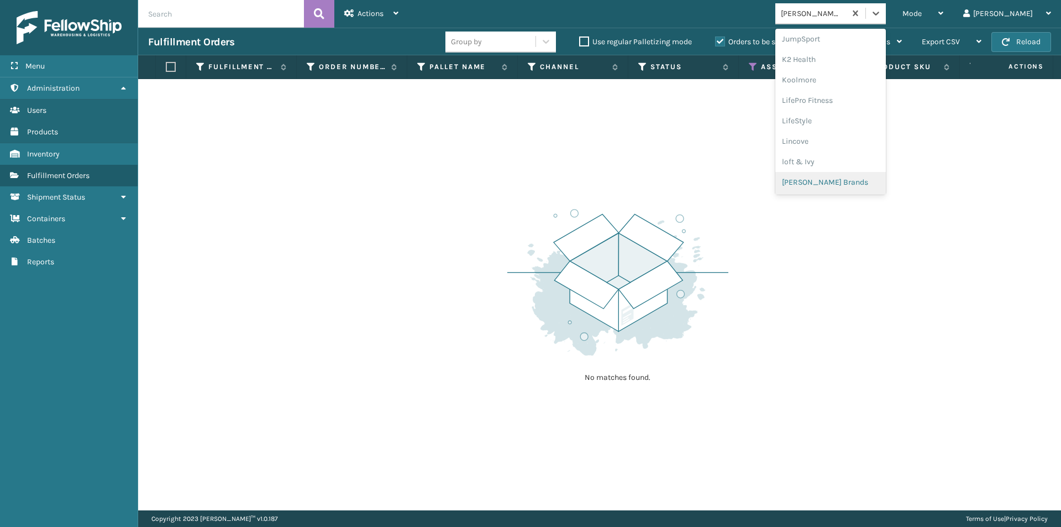
scroll to position [405, 0]
click at [855, 170] on div "Oaktiv" at bounding box center [831, 168] width 111 height 20
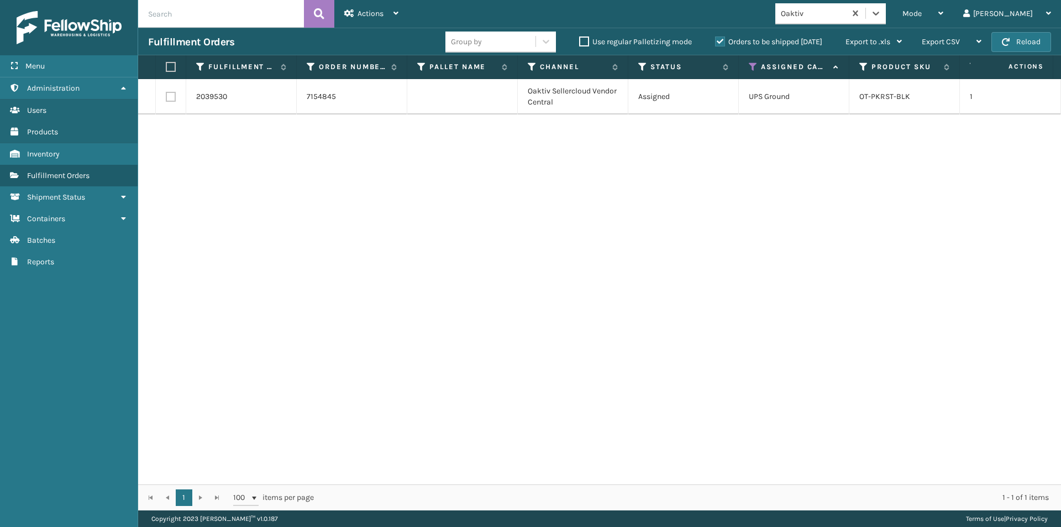
click at [171, 67] on label at bounding box center [169, 67] width 7 height 10
click at [166, 67] on input "checkbox" at bounding box center [166, 67] width 1 height 7
checkbox input "true"
click at [400, 14] on div "Actions Settings Remove All Filters Export Labels Create Picking Batch" at bounding box center [371, 14] width 74 height 28
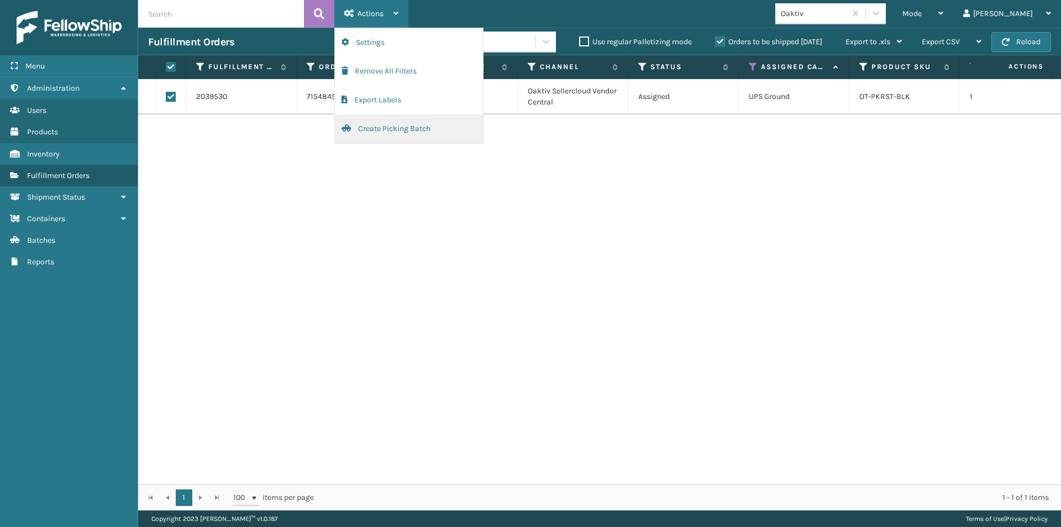
click at [415, 133] on button "Create Picking Batch" at bounding box center [409, 128] width 148 height 29
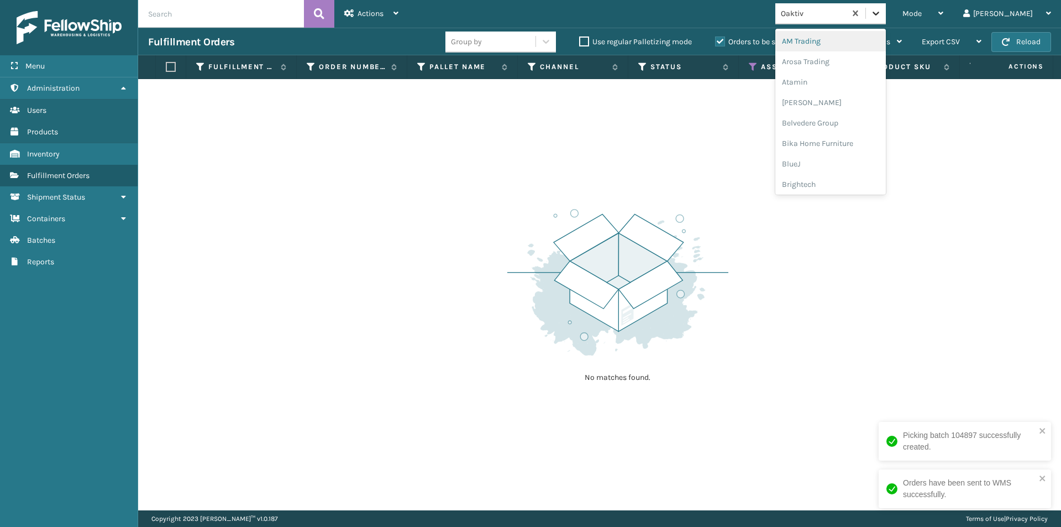
click at [882, 15] on icon at bounding box center [876, 13] width 11 height 11
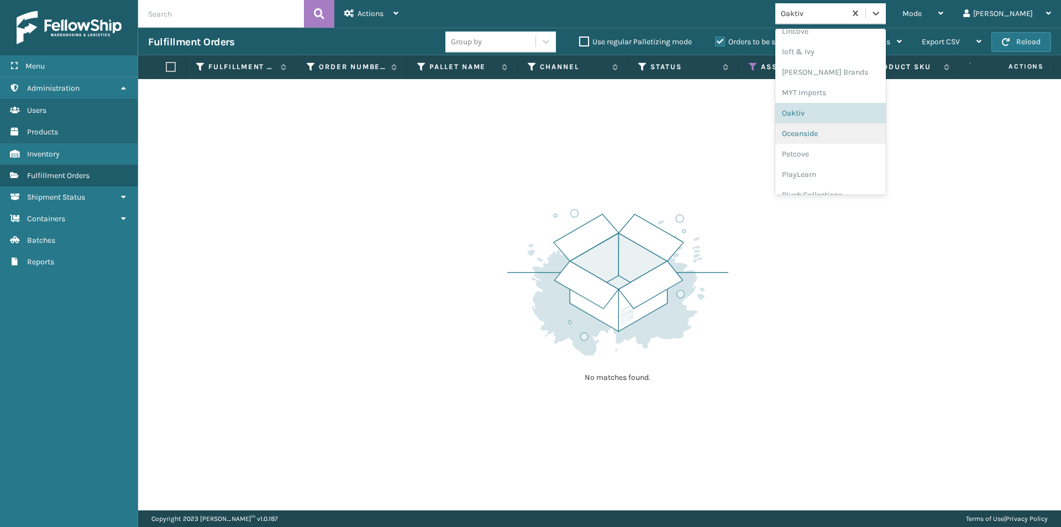
scroll to position [461, 0]
click at [868, 137] on div "Oceanside" at bounding box center [831, 133] width 111 height 20
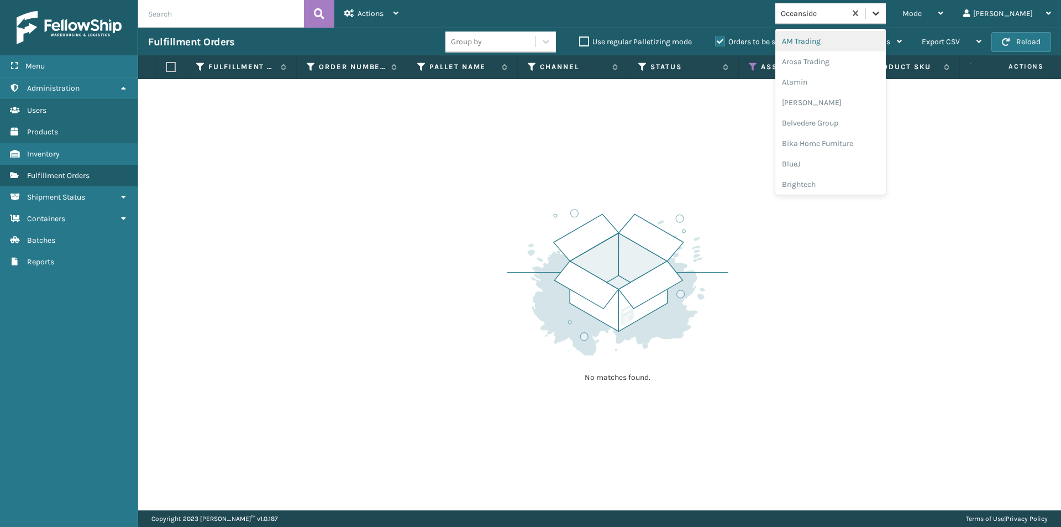
click at [880, 13] on icon at bounding box center [876, 14] width 7 height 4
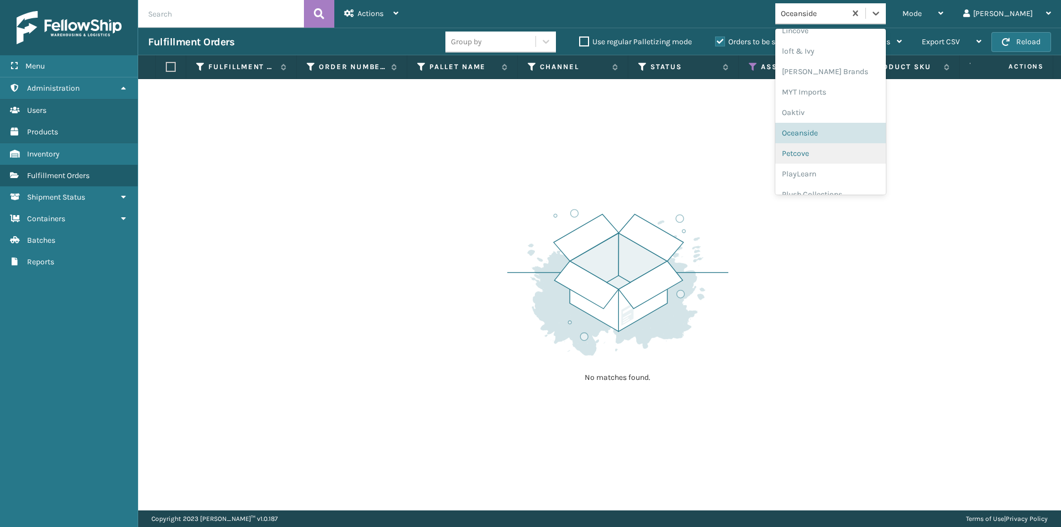
click at [857, 154] on div "Petcove" at bounding box center [831, 153] width 111 height 20
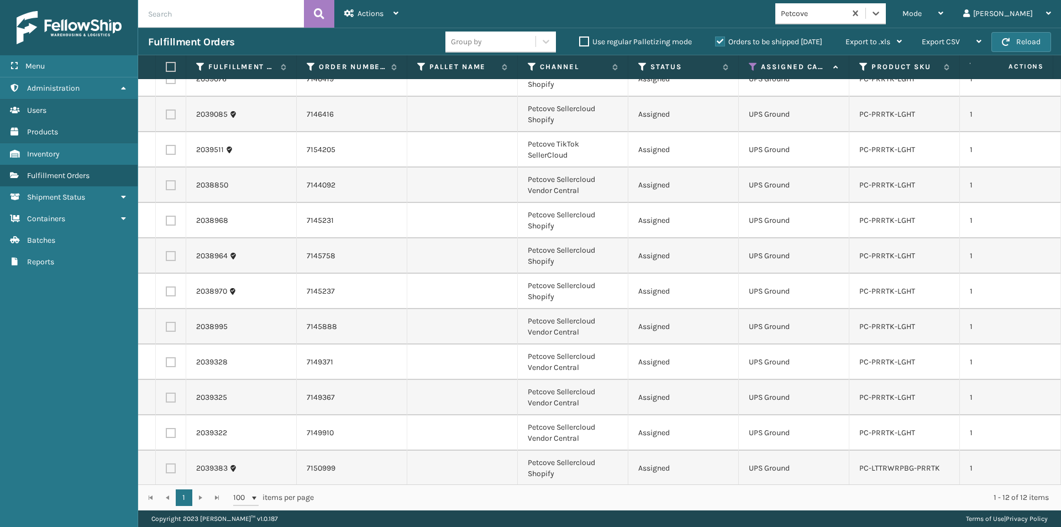
scroll to position [0, 0]
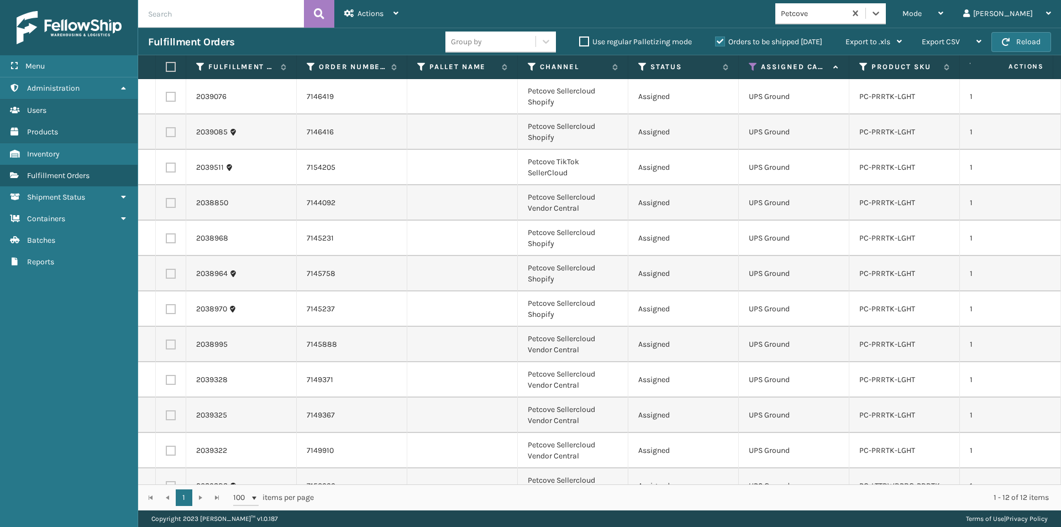
click at [172, 68] on label at bounding box center [169, 67] width 7 height 10
click at [166, 68] on input "checkbox" at bounding box center [166, 67] width 1 height 7
checkbox input "true"
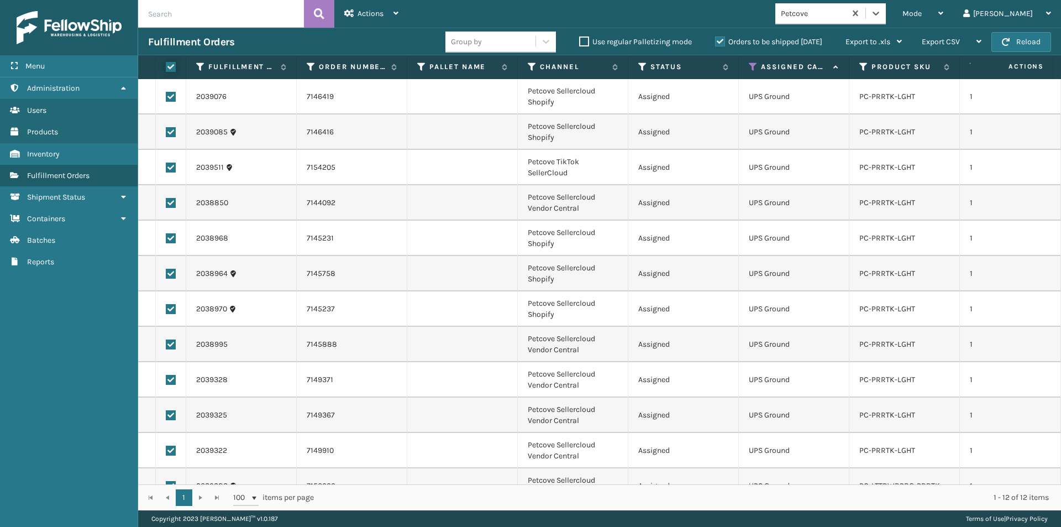
checkbox input "true"
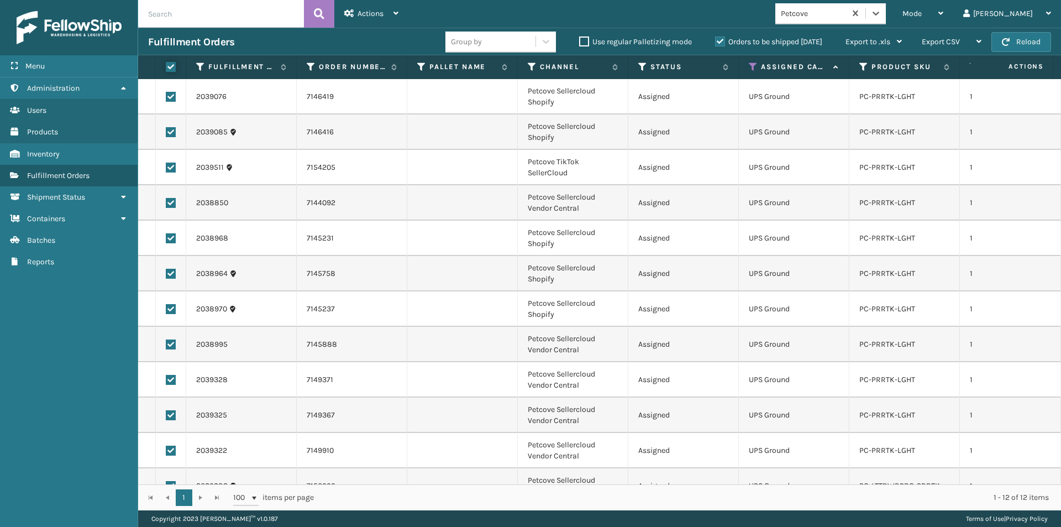
checkbox input "true"
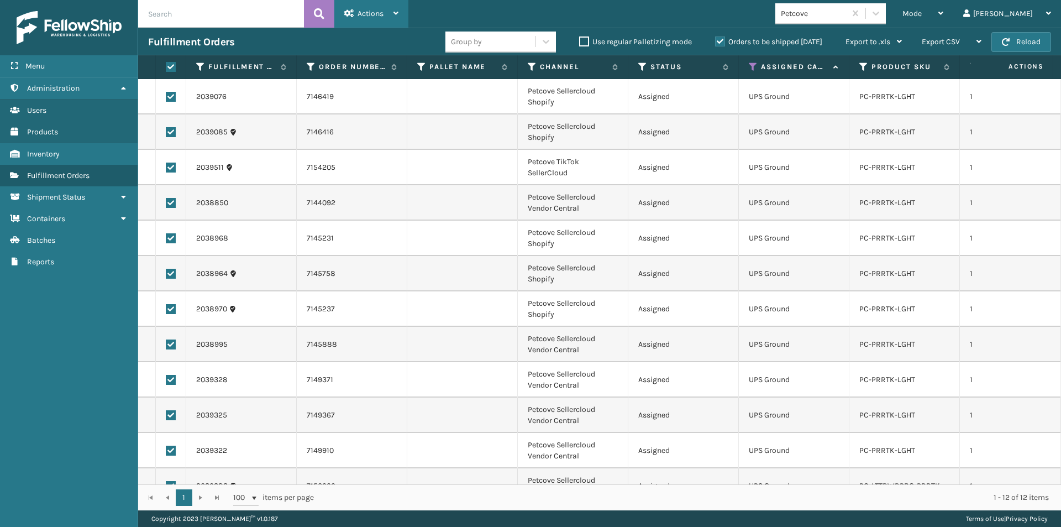
click at [402, 17] on div "Actions Settings Remove All Filters Export Labels Create Picking Batch" at bounding box center [371, 14] width 74 height 28
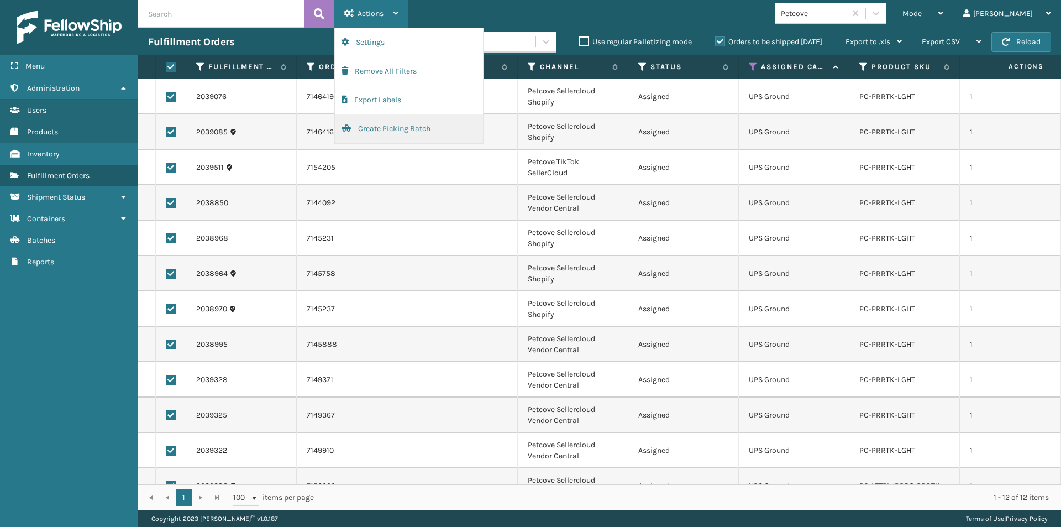
click at [371, 127] on button "Create Picking Batch" at bounding box center [409, 128] width 148 height 29
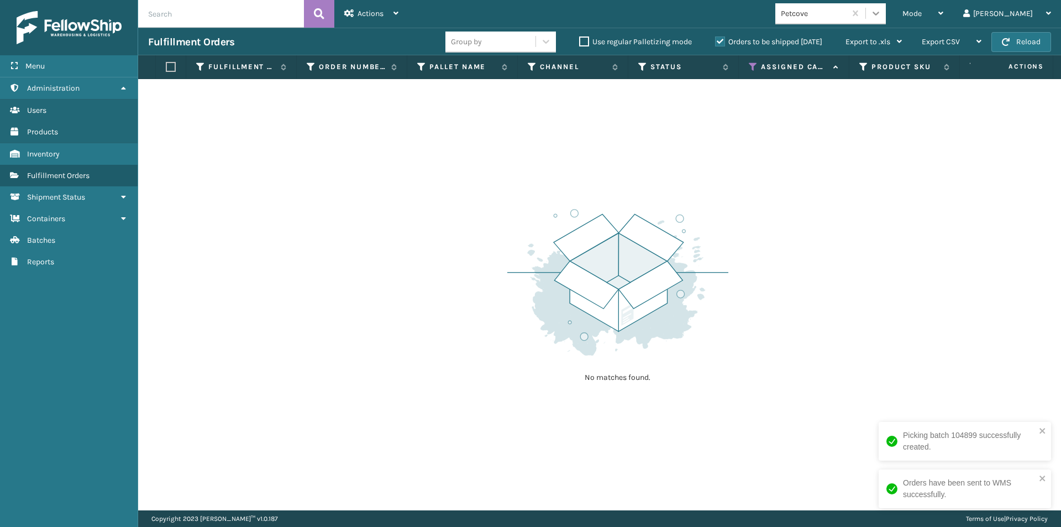
click at [882, 15] on icon at bounding box center [876, 13] width 11 height 11
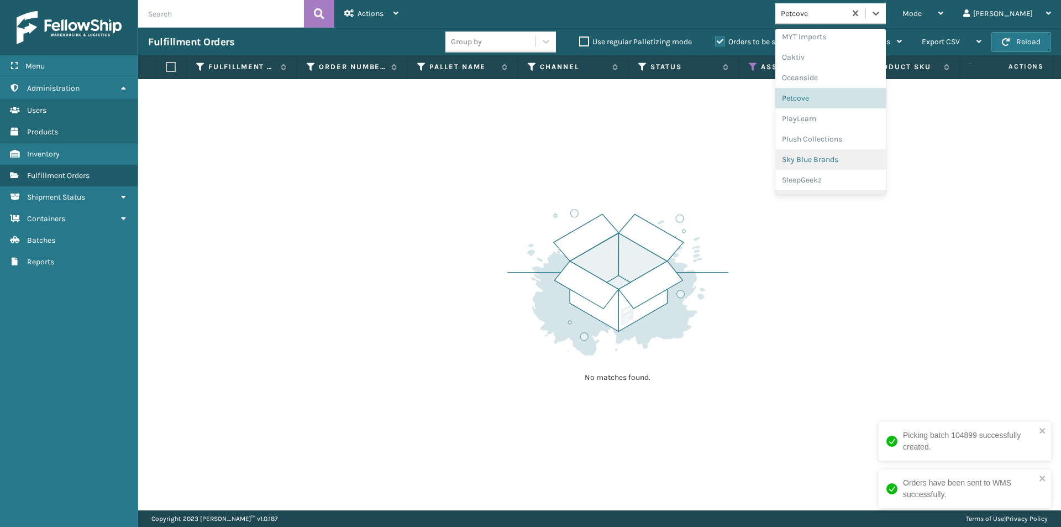
scroll to position [534, 0]
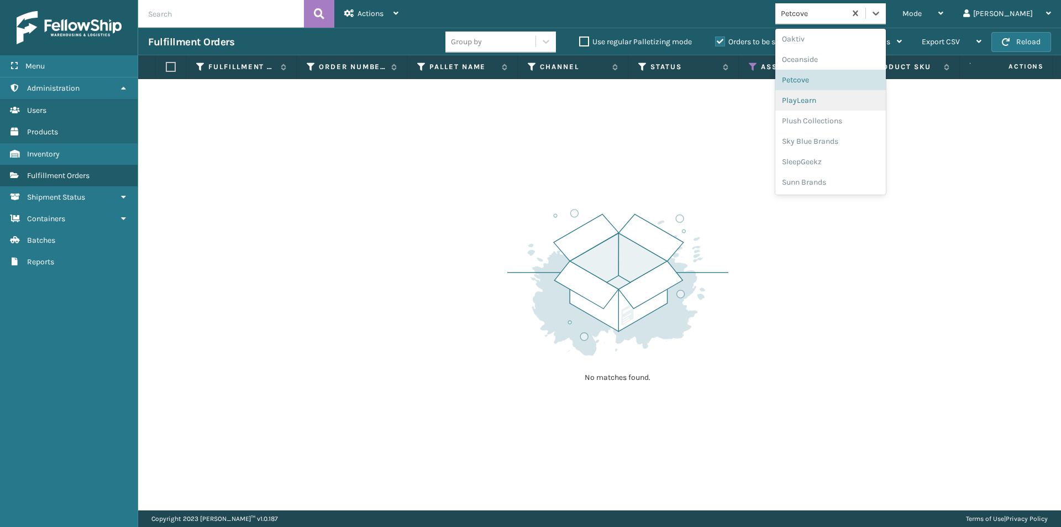
click at [857, 97] on div "PlayLearn" at bounding box center [831, 100] width 111 height 20
click at [882, 18] on icon at bounding box center [876, 13] width 11 height 11
click at [849, 122] on div "Plush Collections" at bounding box center [831, 121] width 111 height 20
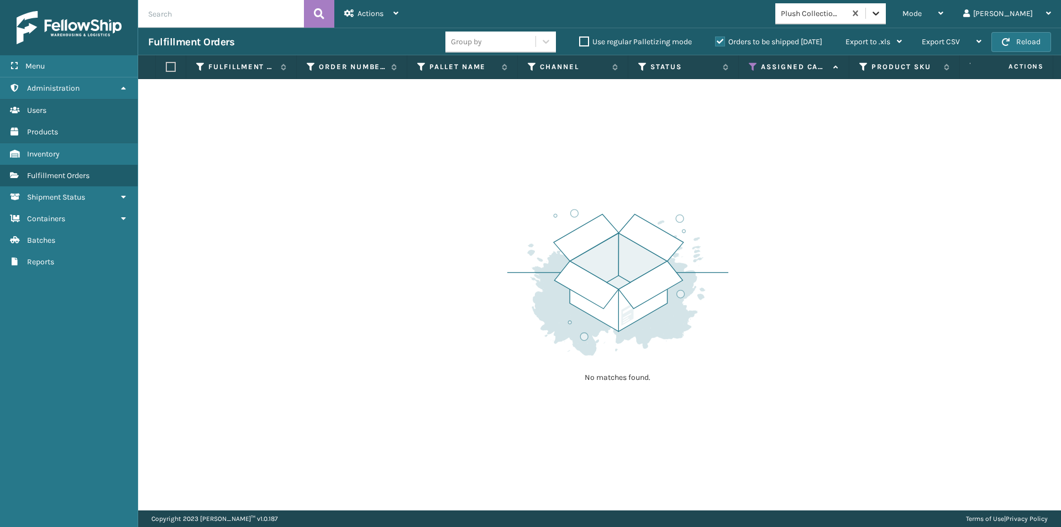
click at [882, 12] on icon at bounding box center [876, 13] width 11 height 11
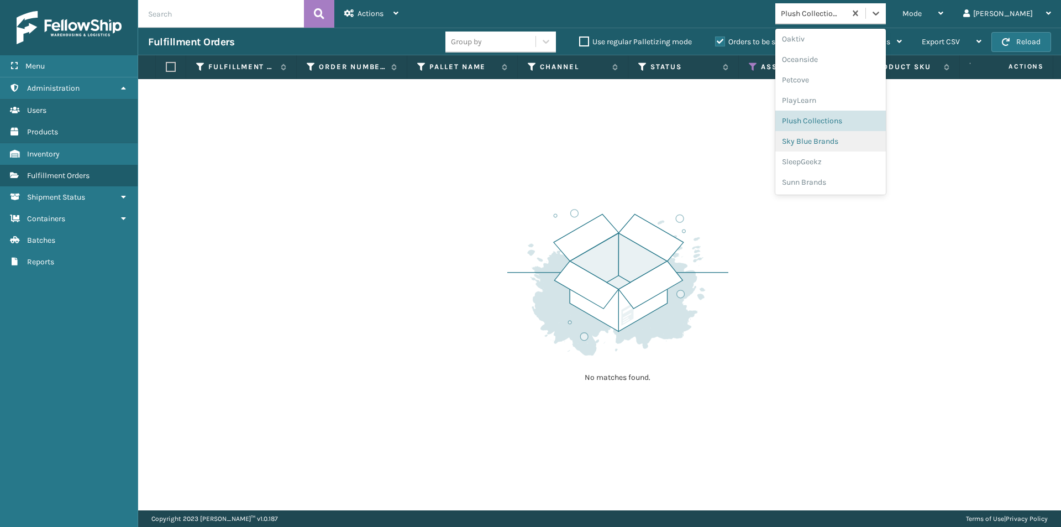
click at [856, 146] on div "Sky Blue Brands" at bounding box center [831, 141] width 111 height 20
click at [886, 7] on div at bounding box center [876, 13] width 20 height 20
click at [859, 164] on div "SleepGeekz" at bounding box center [831, 161] width 111 height 20
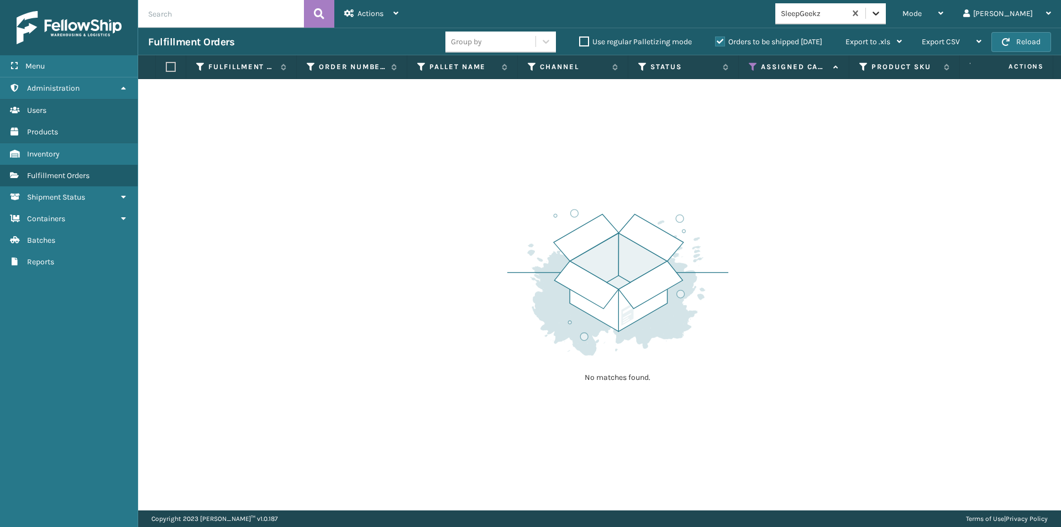
click at [886, 16] on div at bounding box center [876, 13] width 20 height 20
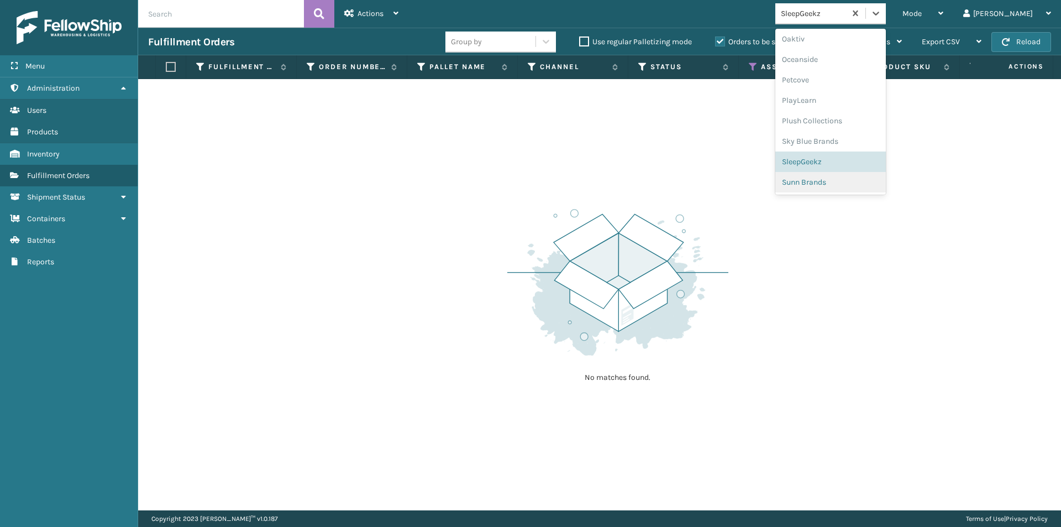
click at [847, 191] on div "Sunn Brands" at bounding box center [831, 182] width 111 height 20
click at [886, 10] on div at bounding box center [876, 13] width 20 height 20
click at [878, 97] on div "LifePro Fitness" at bounding box center [831, 100] width 111 height 20
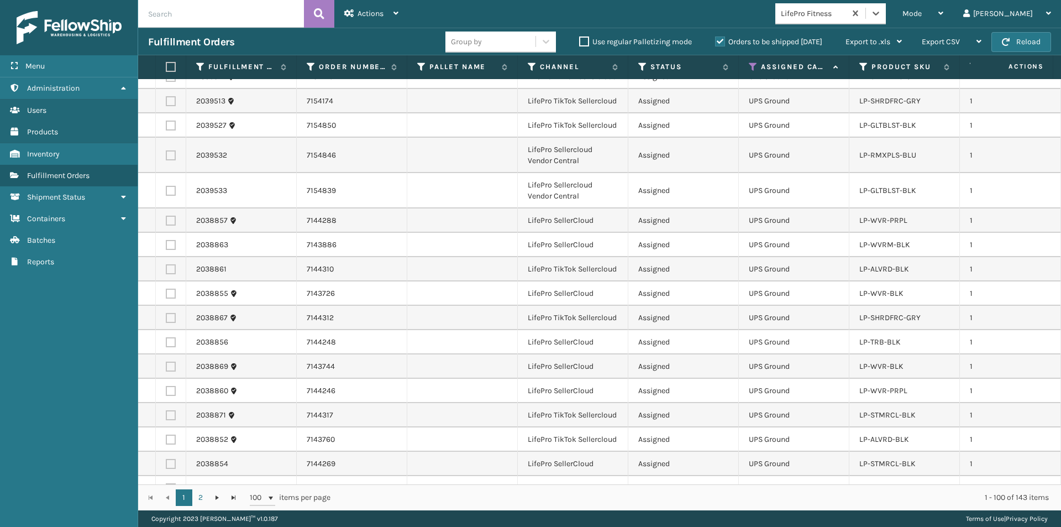
scroll to position [1295, 0]
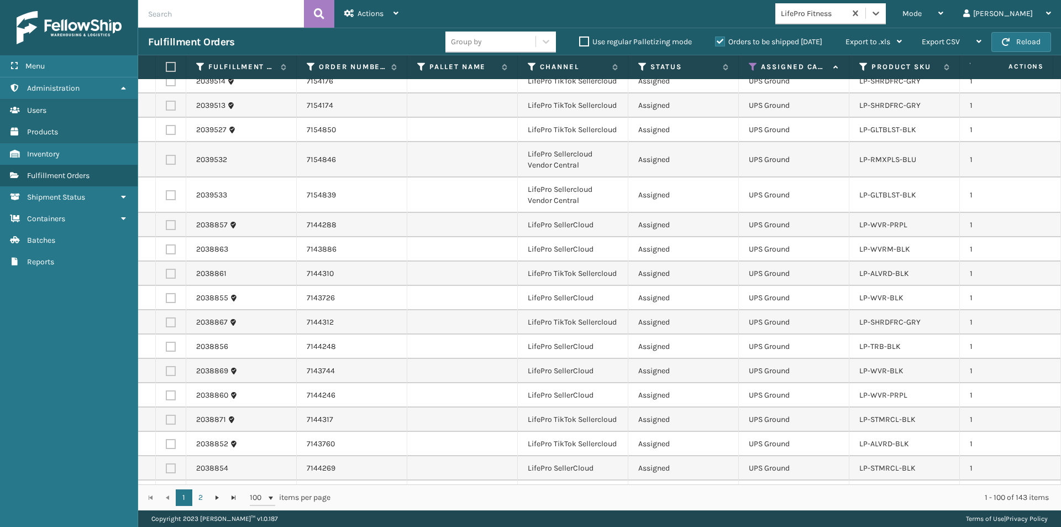
click at [169, 67] on label at bounding box center [169, 67] width 7 height 10
click at [166, 67] on input "checkbox" at bounding box center [166, 67] width 1 height 7
checkbox input "true"
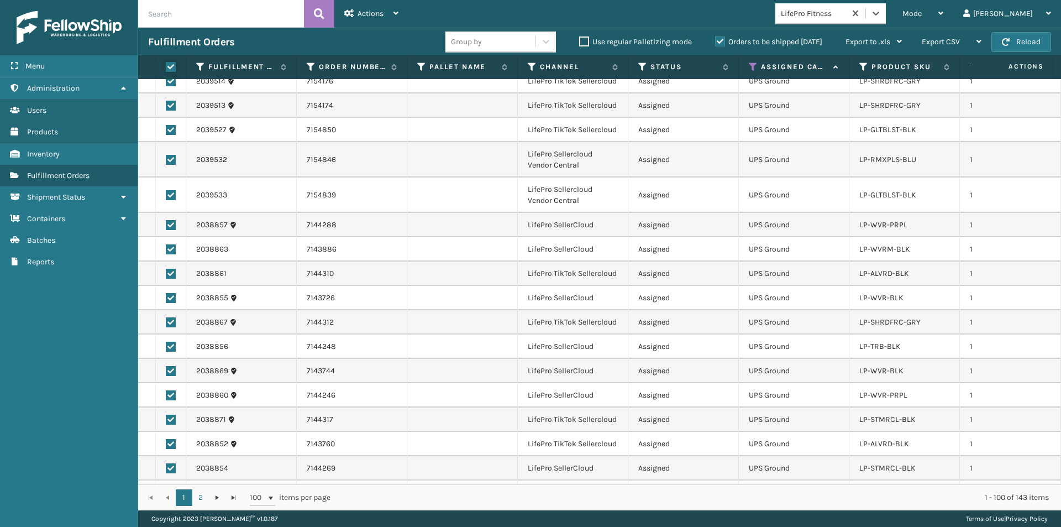
checkbox input "true"
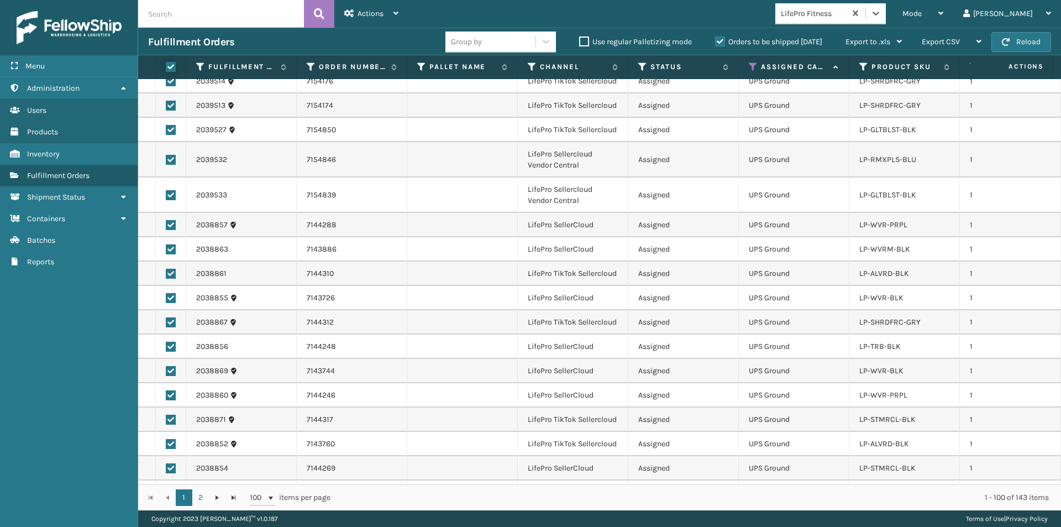
checkbox input "true"
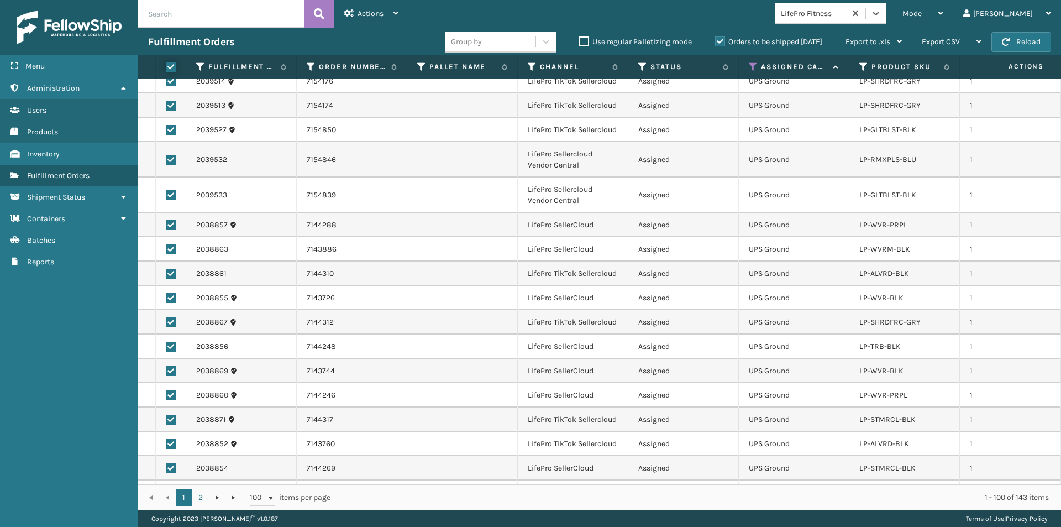
checkbox input "true"
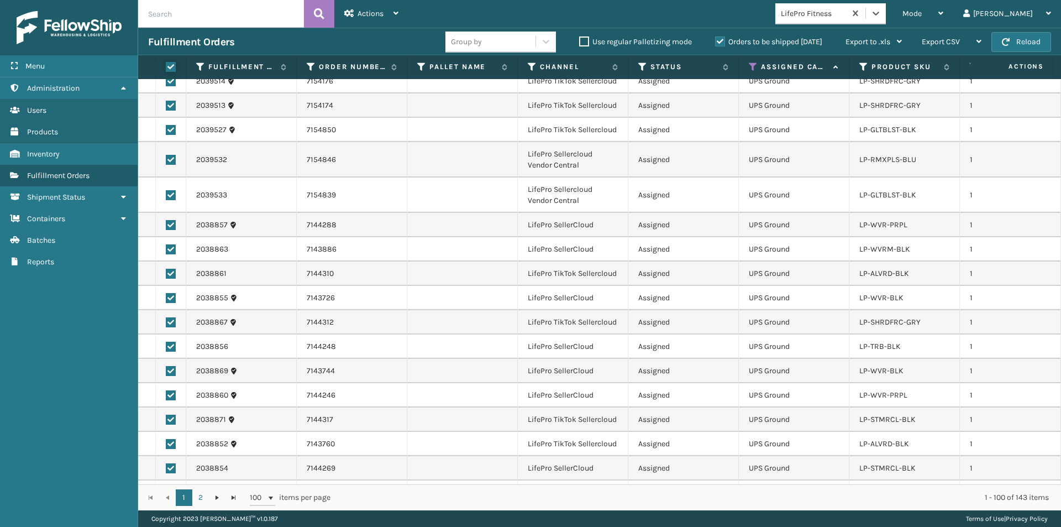
checkbox input "true"
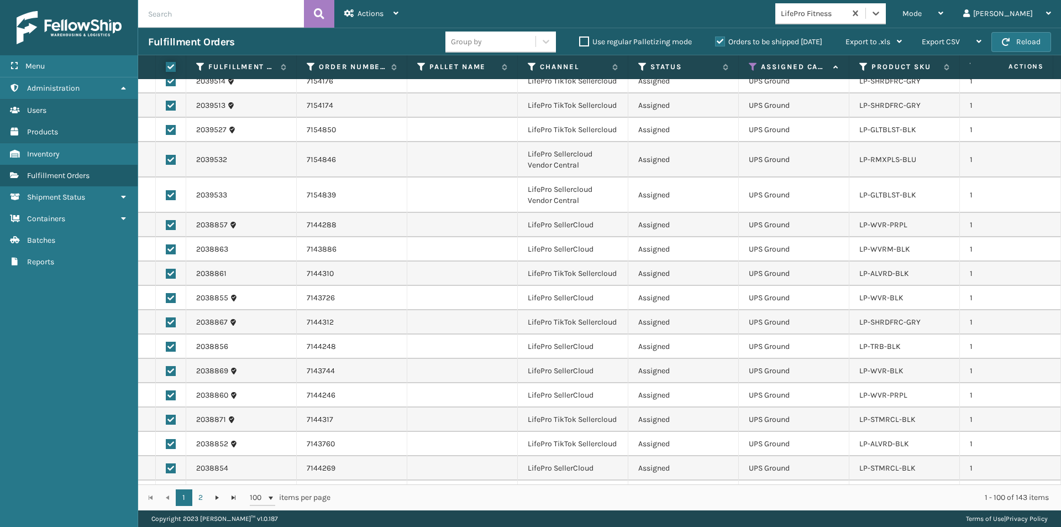
checkbox input "true"
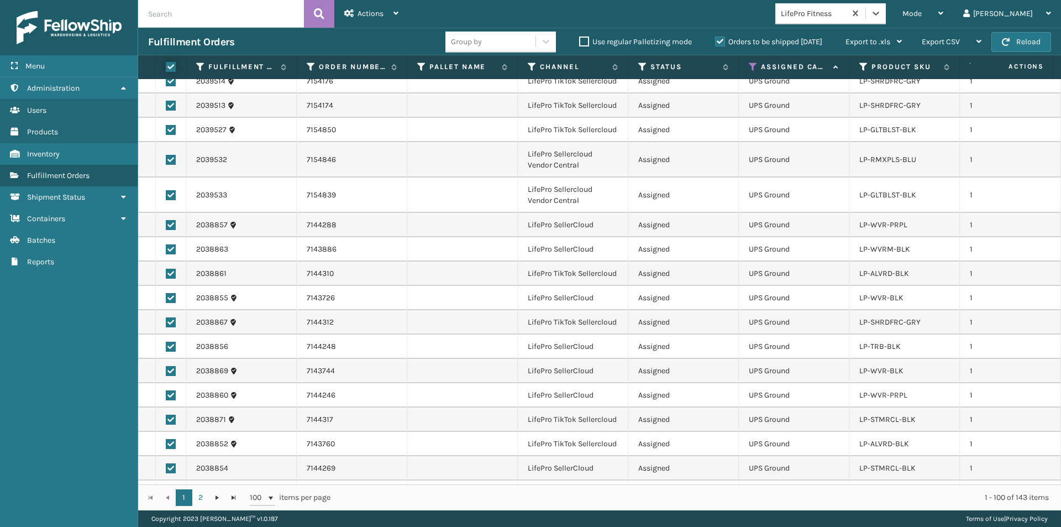
checkbox input "true"
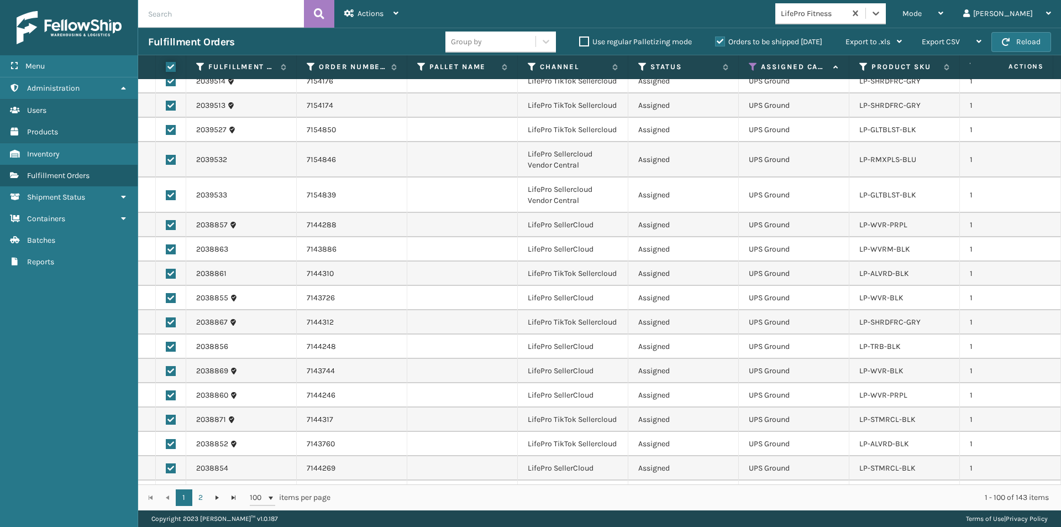
checkbox input "true"
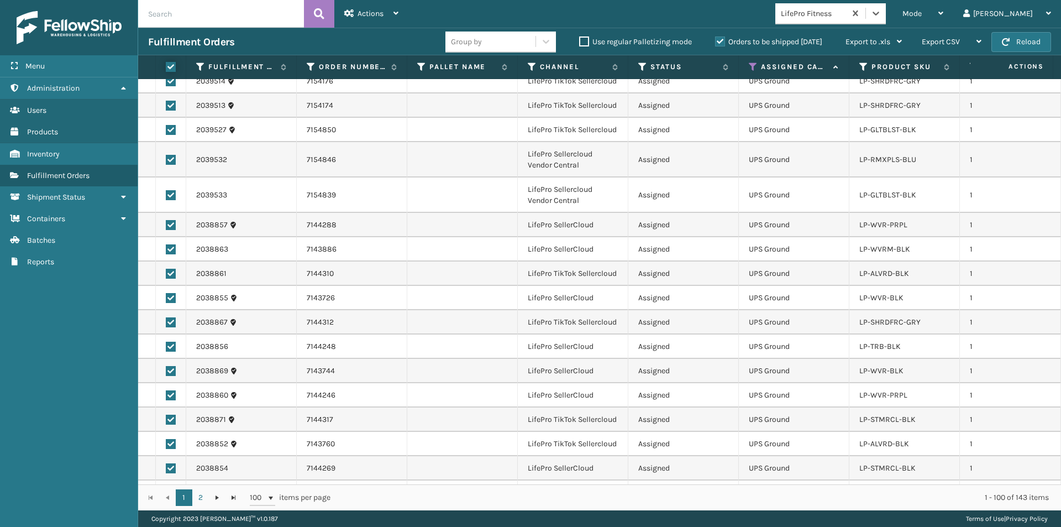
checkbox input "true"
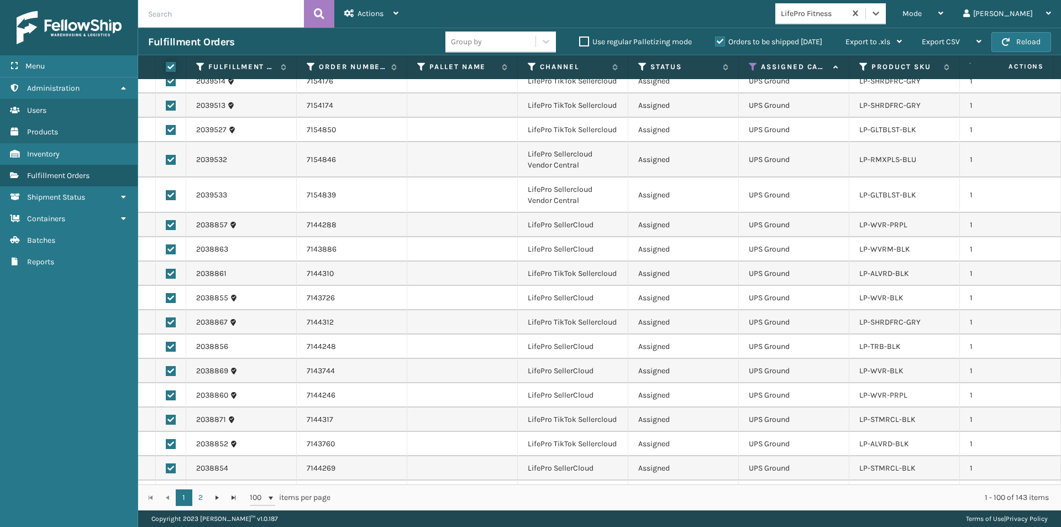
checkbox input "true"
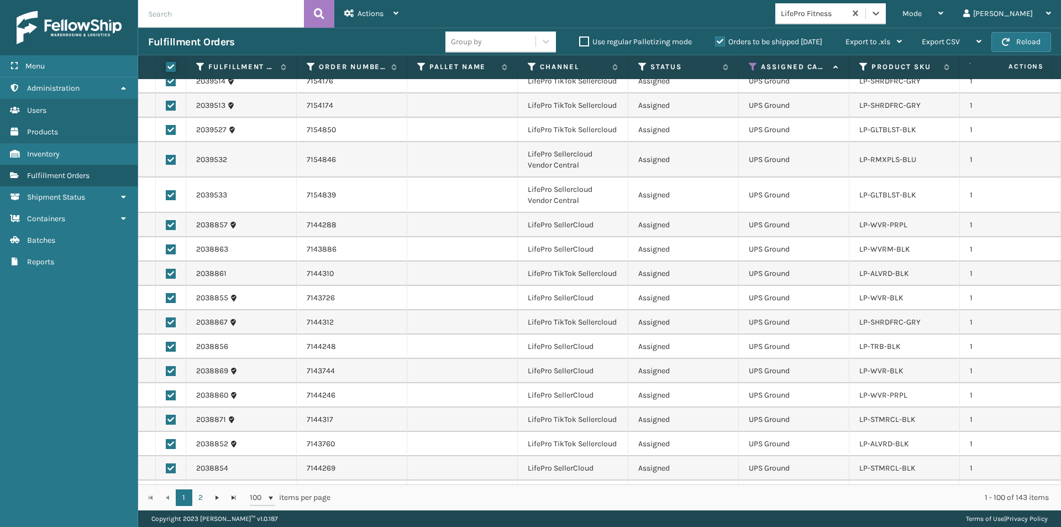
checkbox input "true"
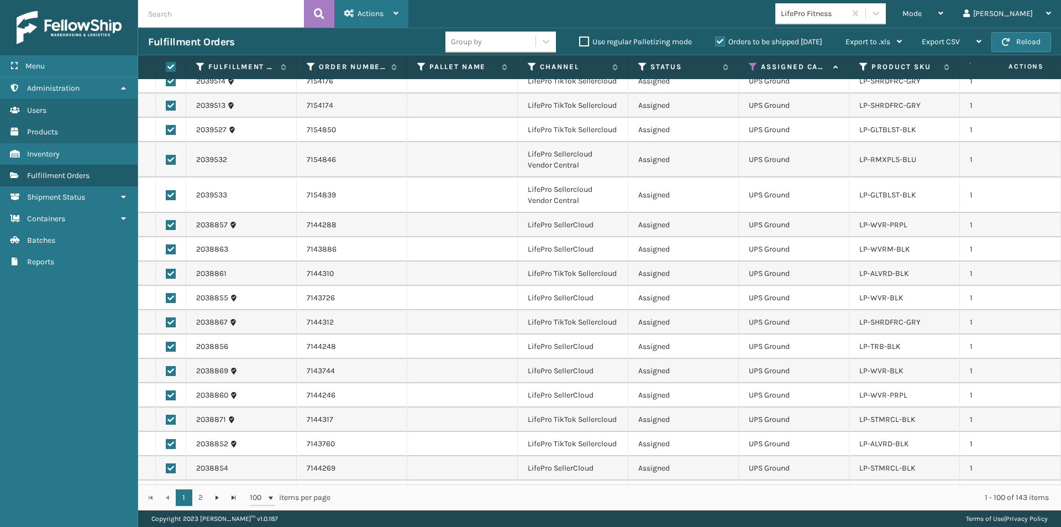
click at [374, 10] on span "Actions" at bounding box center [371, 13] width 26 height 9
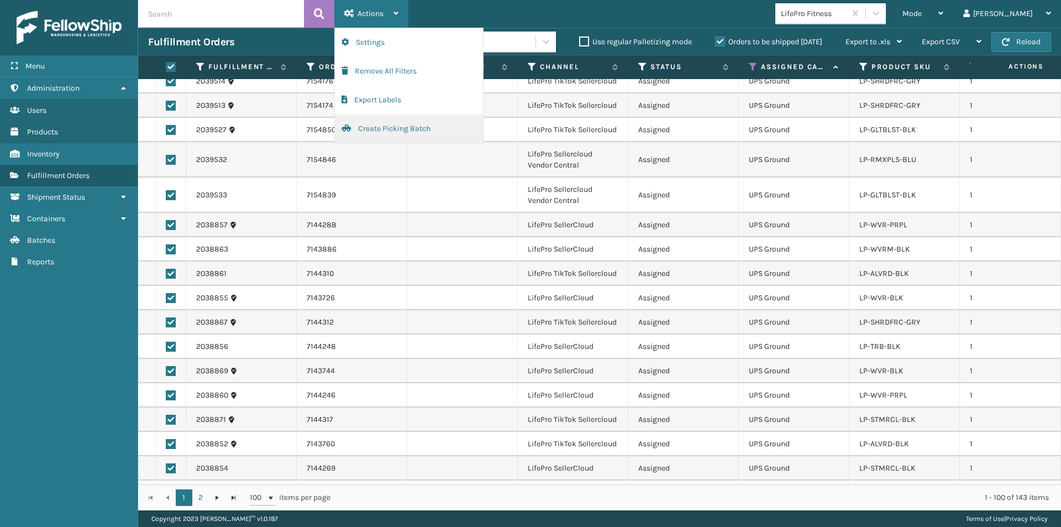
click at [386, 130] on button "Create Picking Batch" at bounding box center [409, 128] width 148 height 29
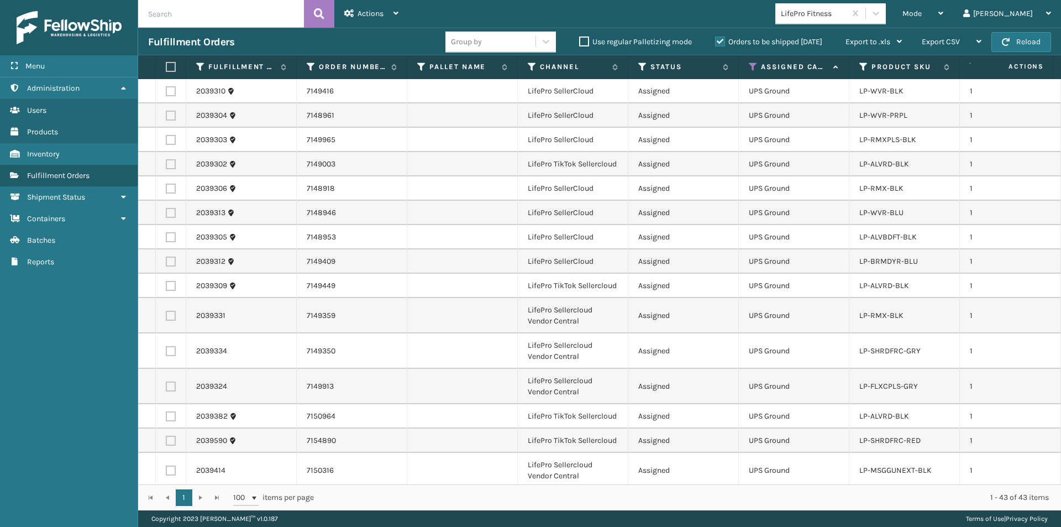
click at [172, 69] on label at bounding box center [169, 67] width 7 height 10
click at [166, 69] on input "checkbox" at bounding box center [166, 67] width 1 height 7
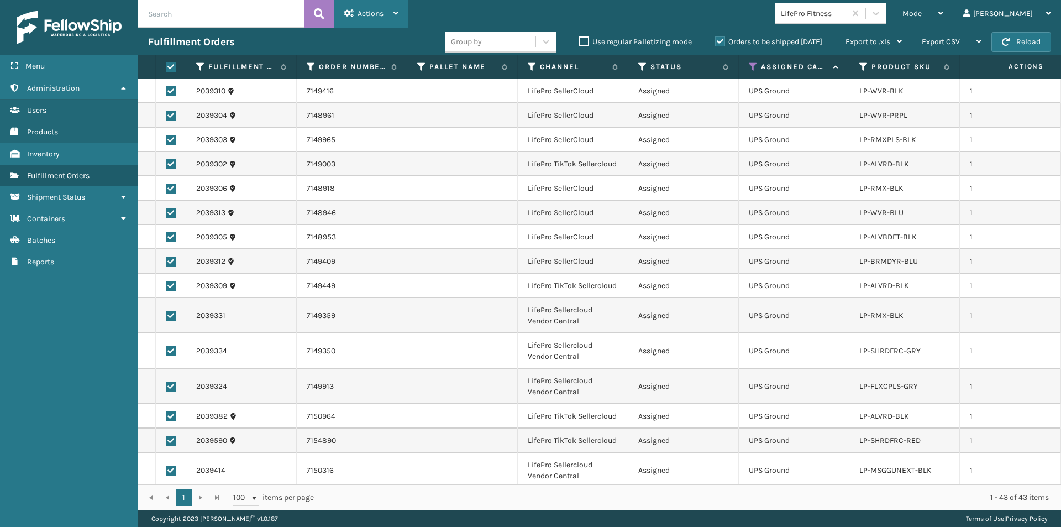
click at [397, 16] on icon at bounding box center [396, 13] width 5 height 8
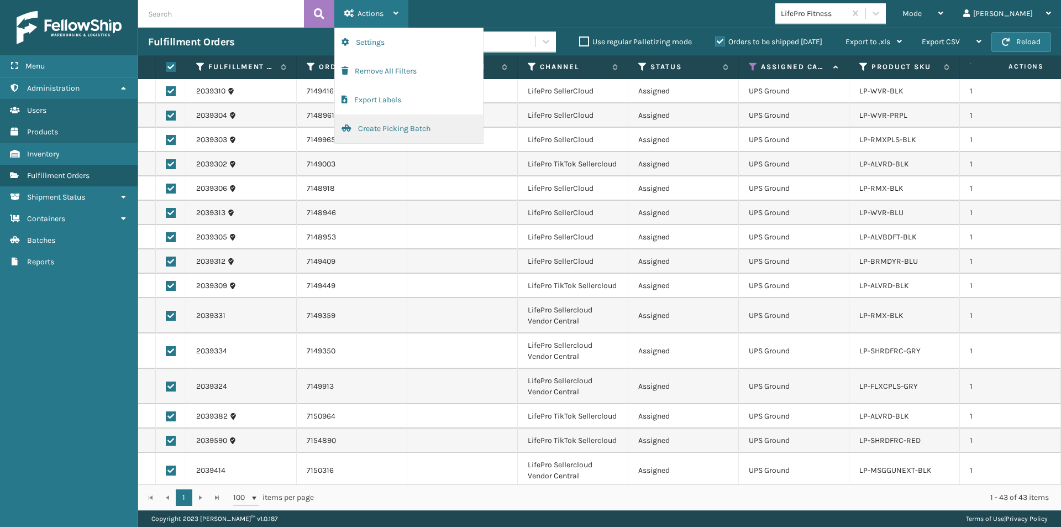
click at [391, 133] on button "Create Picking Batch" at bounding box center [409, 128] width 148 height 29
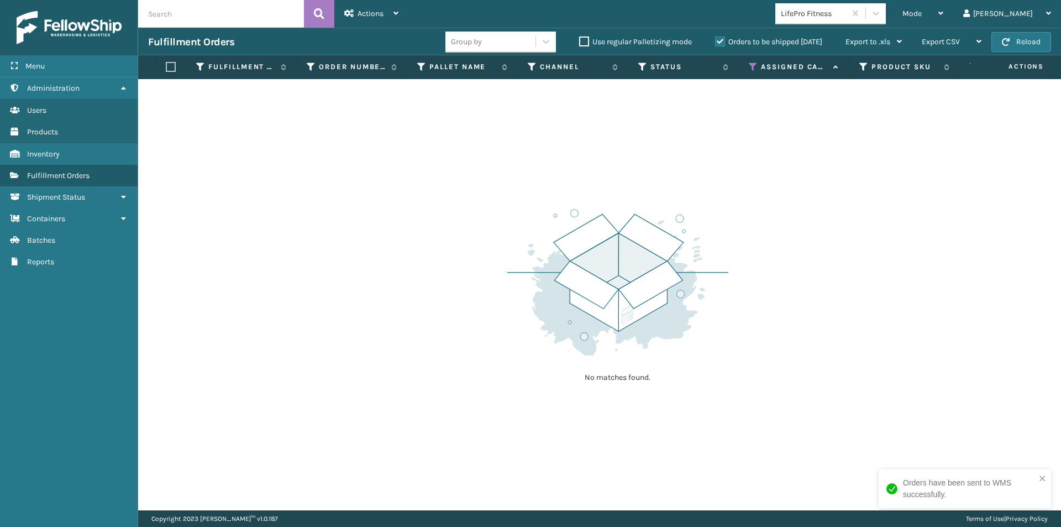
click at [755, 67] on icon at bounding box center [753, 67] width 9 height 10
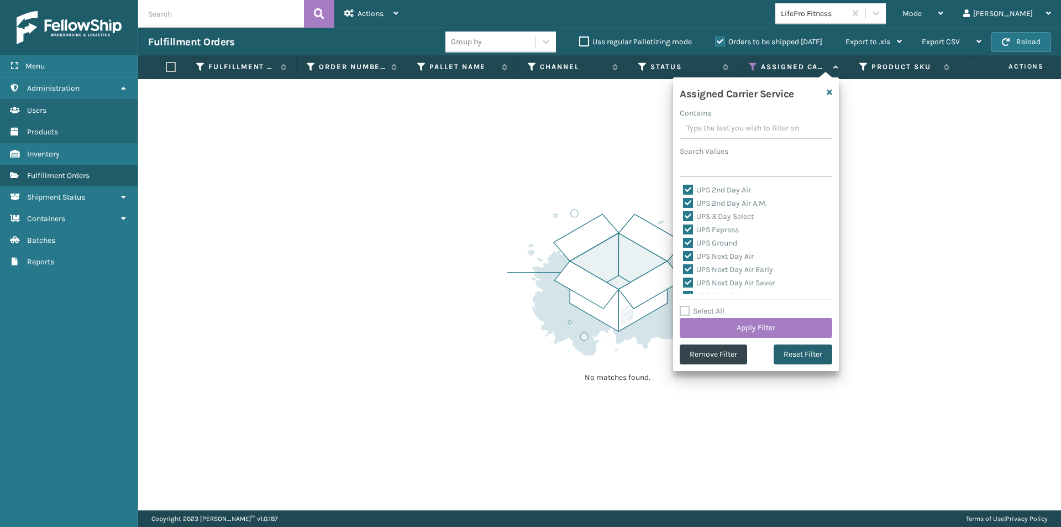
click at [813, 356] on button "Reset Filter" at bounding box center [803, 354] width 59 height 20
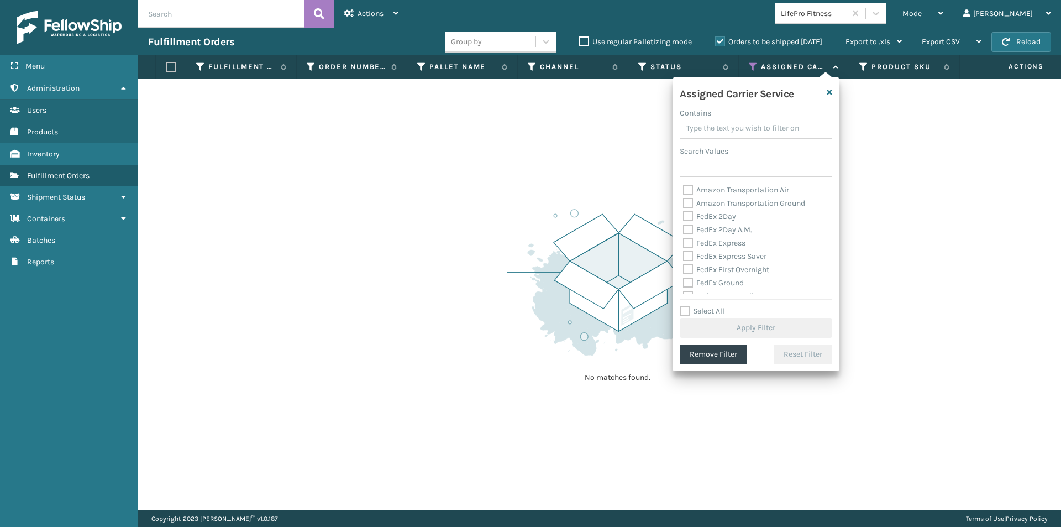
click at [689, 219] on label "FedEx 2Day" at bounding box center [709, 216] width 53 height 9
click at [684, 217] on input "FedEx 2Day" at bounding box center [683, 213] width 1 height 7
click at [690, 231] on label "FedEx 2Day A.M." at bounding box center [717, 229] width 69 height 9
click at [684, 231] on input "FedEx 2Day A.M." at bounding box center [683, 226] width 1 height 7
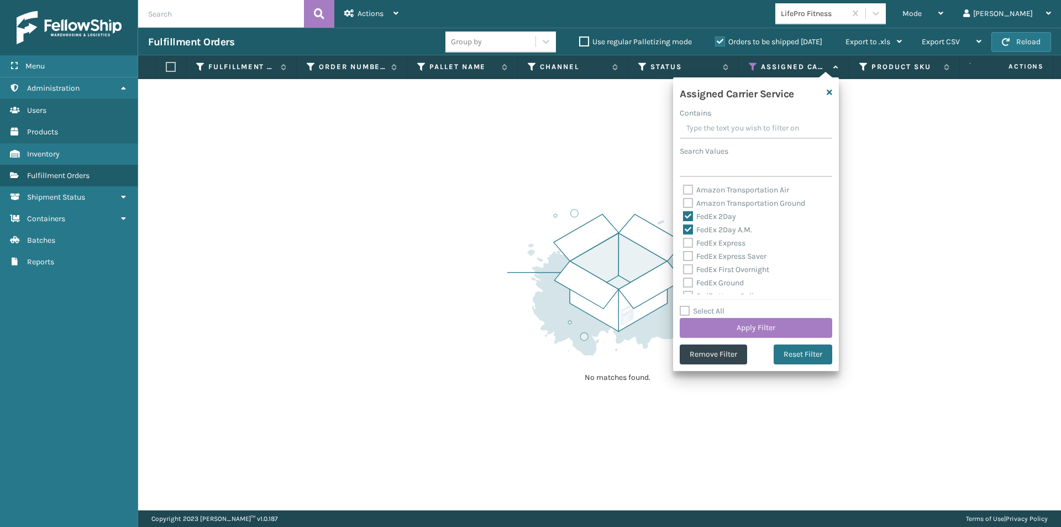
click at [688, 242] on label "FedEx Express" at bounding box center [714, 242] width 62 height 9
click at [684, 242] on input "FedEx Express" at bounding box center [683, 240] width 1 height 7
click at [782, 325] on button "Apply Filter" at bounding box center [756, 328] width 153 height 20
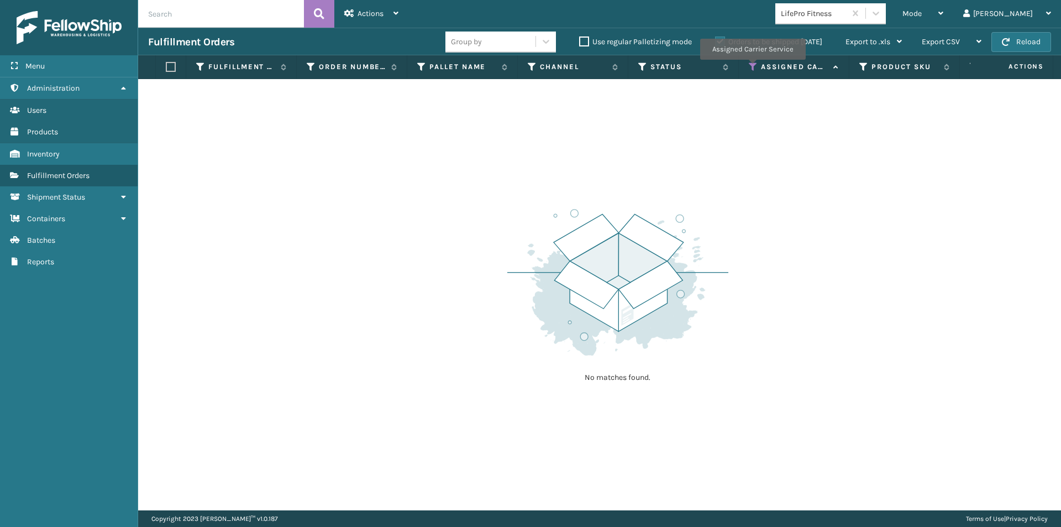
click at [752, 67] on icon at bounding box center [753, 67] width 9 height 10
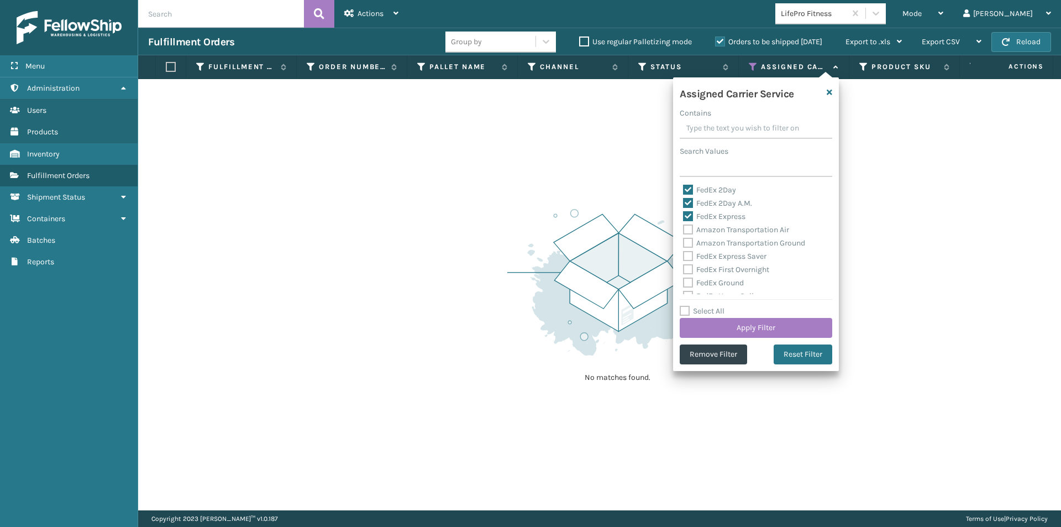
scroll to position [55, 0]
click at [807, 353] on button "Reset Filter" at bounding box center [803, 354] width 59 height 20
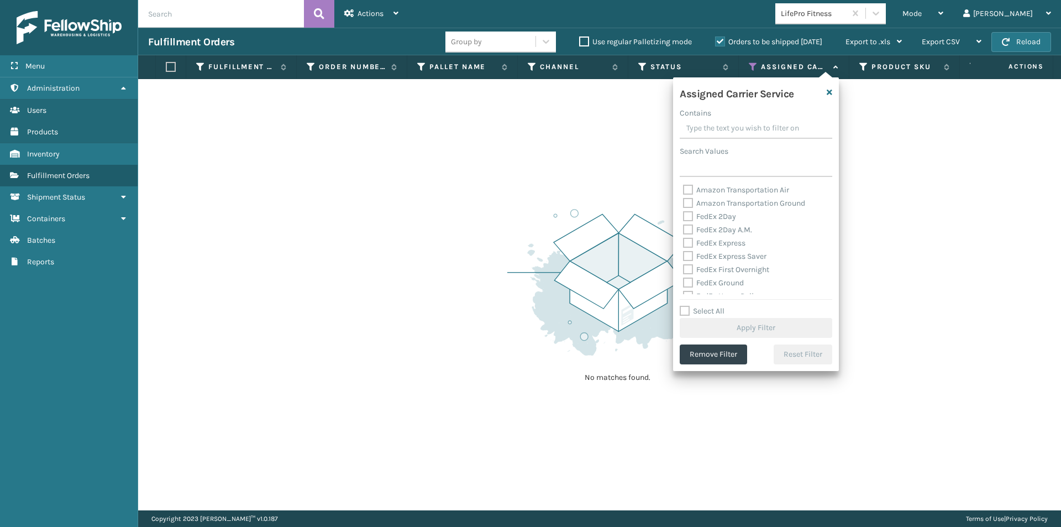
click at [688, 221] on label "FedEx 2Day" at bounding box center [709, 216] width 53 height 9
click at [684, 217] on input "FedEx 2Day" at bounding box center [683, 213] width 1 height 7
click at [688, 228] on label "FedEx 2Day A.M." at bounding box center [717, 229] width 69 height 9
click at [684, 228] on input "FedEx 2Day A.M." at bounding box center [683, 226] width 1 height 7
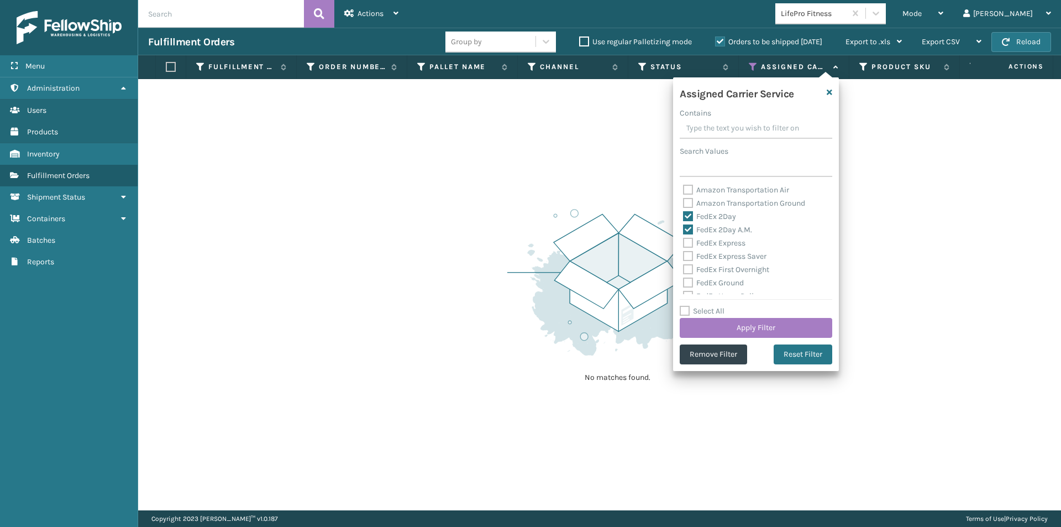
click at [691, 239] on label "FedEx Express" at bounding box center [714, 242] width 62 height 9
click at [684, 239] on input "FedEx Express" at bounding box center [683, 240] width 1 height 7
click at [690, 258] on label "FedEx Express Saver" at bounding box center [724, 256] width 83 height 9
click at [684, 257] on input "FedEx Express Saver" at bounding box center [683, 253] width 1 height 7
click at [693, 269] on label "FedEx First Overnight" at bounding box center [726, 269] width 86 height 9
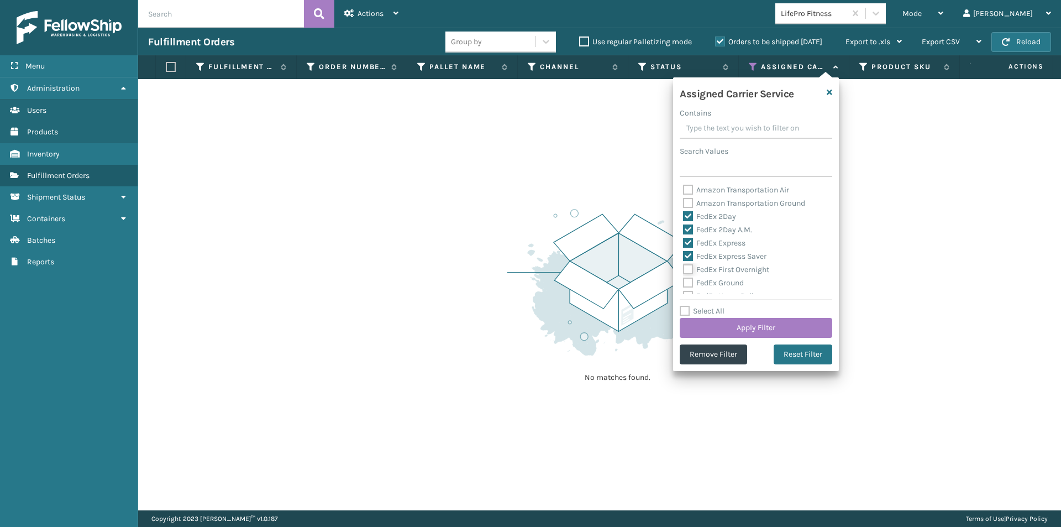
click at [684, 269] on input "FedEx First Overnight" at bounding box center [683, 266] width 1 height 7
click at [689, 281] on label "FedEx Ground" at bounding box center [713, 282] width 61 height 9
click at [684, 281] on input "FedEx Ground" at bounding box center [683, 279] width 1 height 7
click at [689, 242] on label "FedEx Home Delivery" at bounding box center [725, 240] width 85 height 9
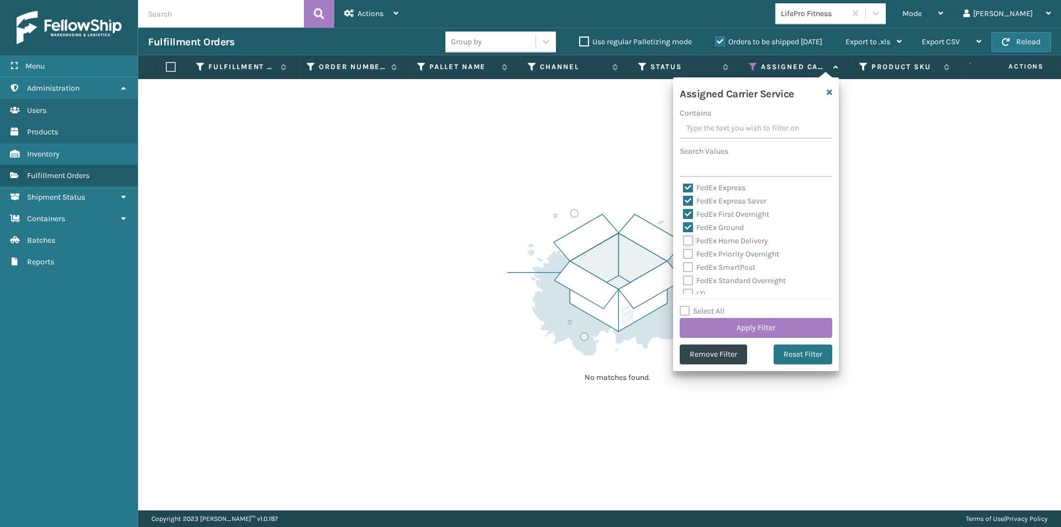
click at [684, 242] on input "FedEx Home Delivery" at bounding box center [683, 237] width 1 height 7
click at [688, 253] on label "FedEx Priority Overnight" at bounding box center [731, 253] width 96 height 9
click at [684, 253] on input "FedEx Priority Overnight" at bounding box center [683, 251] width 1 height 7
click at [690, 268] on label "FedEx SmartPost" at bounding box center [719, 267] width 72 height 9
click at [684, 268] on input "FedEx SmartPost" at bounding box center [683, 264] width 1 height 7
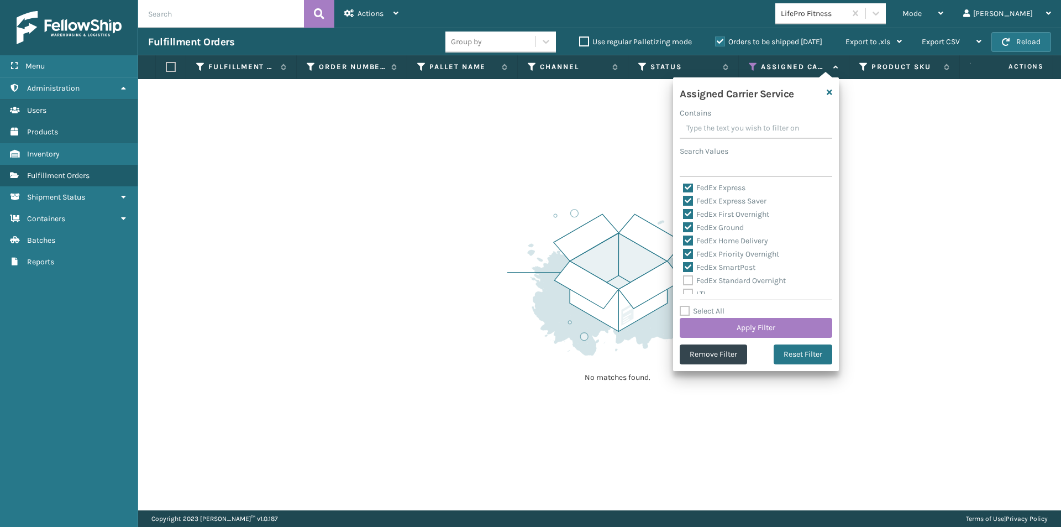
click at [690, 276] on label "FedEx Standard Overnight" at bounding box center [734, 280] width 103 height 9
click at [684, 276] on input "FedEx Standard Overnight" at bounding box center [683, 277] width 1 height 7
click at [773, 322] on button "Apply Filter" at bounding box center [756, 328] width 153 height 20
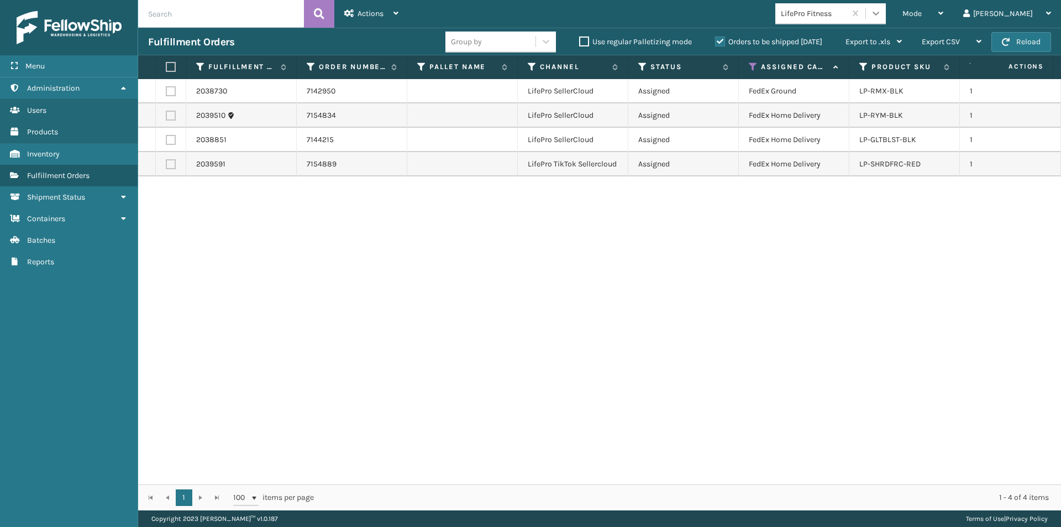
click at [880, 14] on icon at bounding box center [876, 14] width 7 height 4
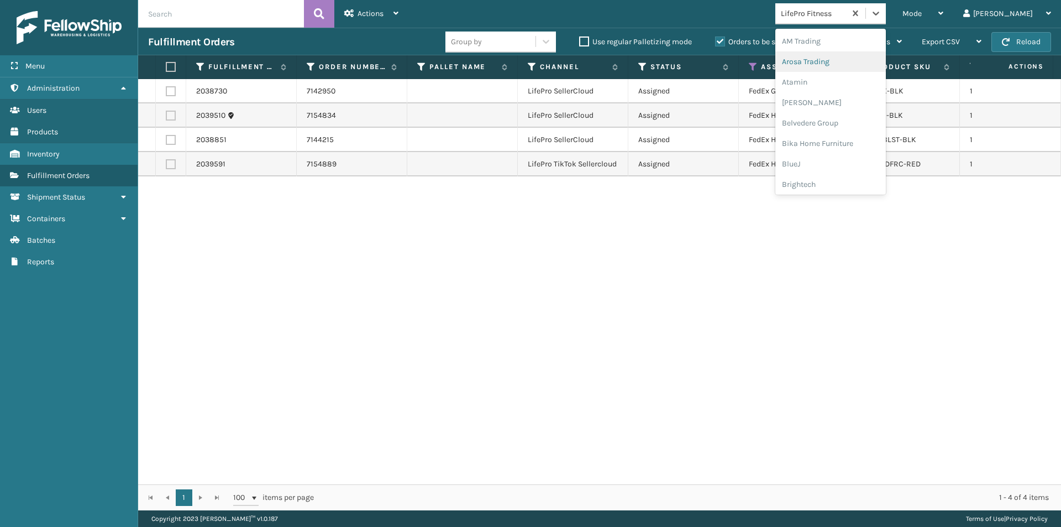
click at [856, 64] on div "Arosa Trading" at bounding box center [831, 61] width 111 height 20
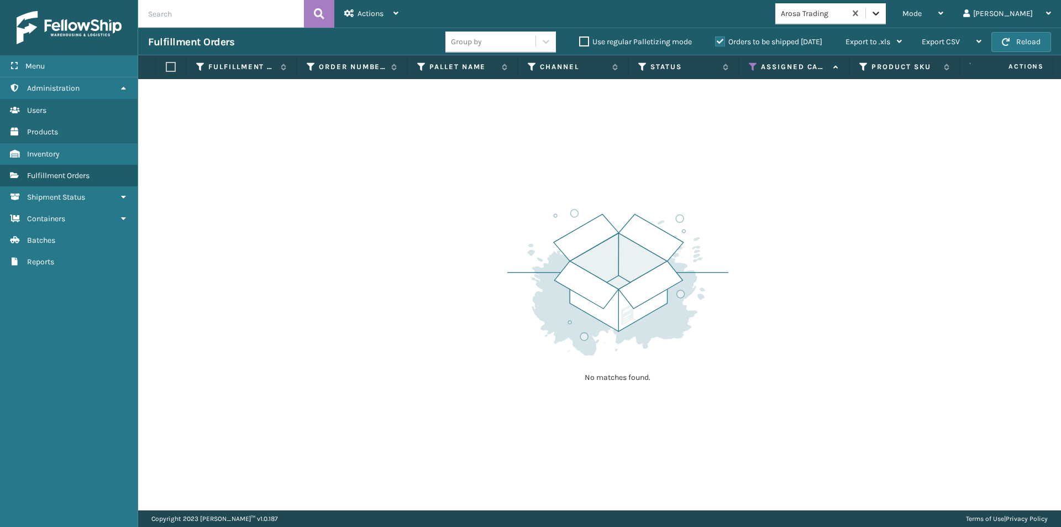
click at [882, 14] on icon at bounding box center [876, 13] width 11 height 11
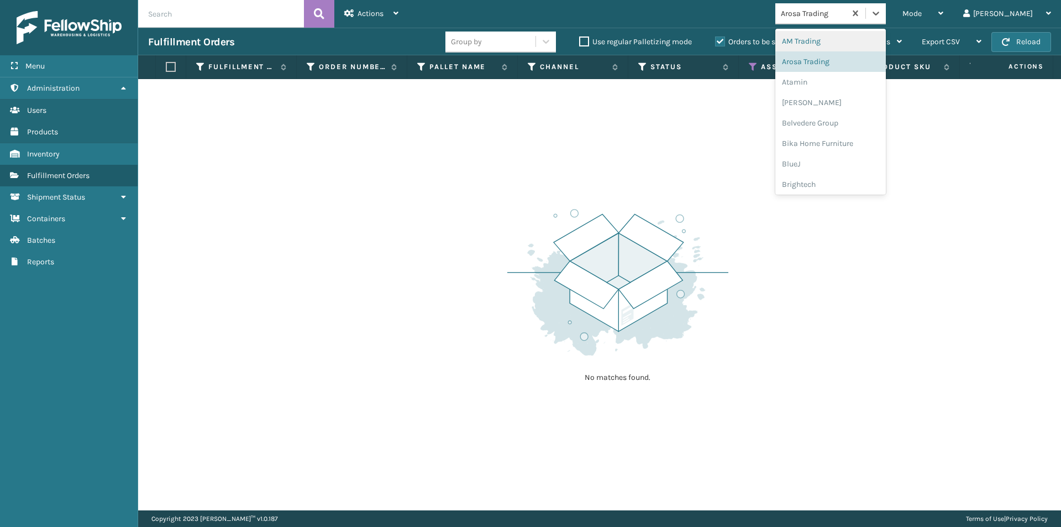
click at [872, 44] on div "AM Trading" at bounding box center [831, 41] width 111 height 20
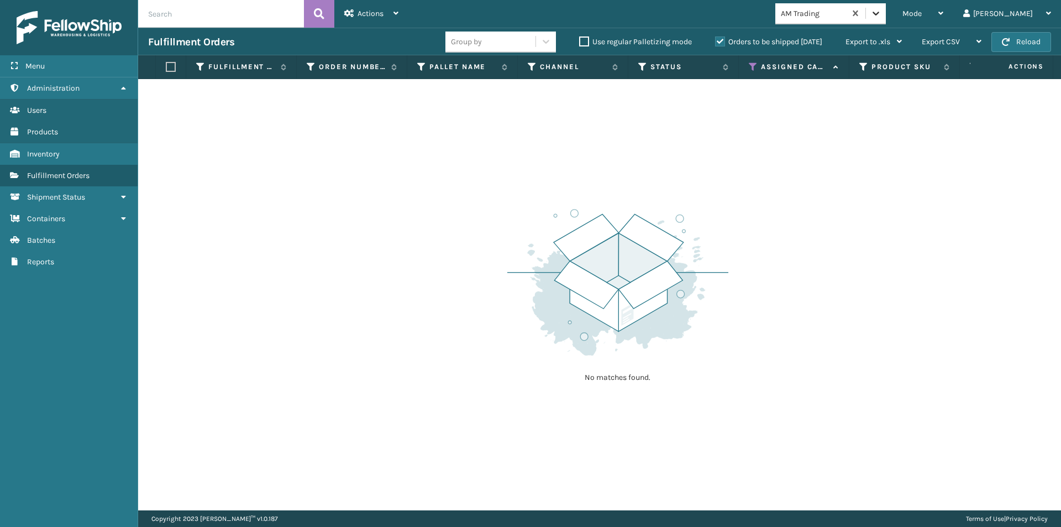
click at [886, 20] on div at bounding box center [876, 13] width 20 height 20
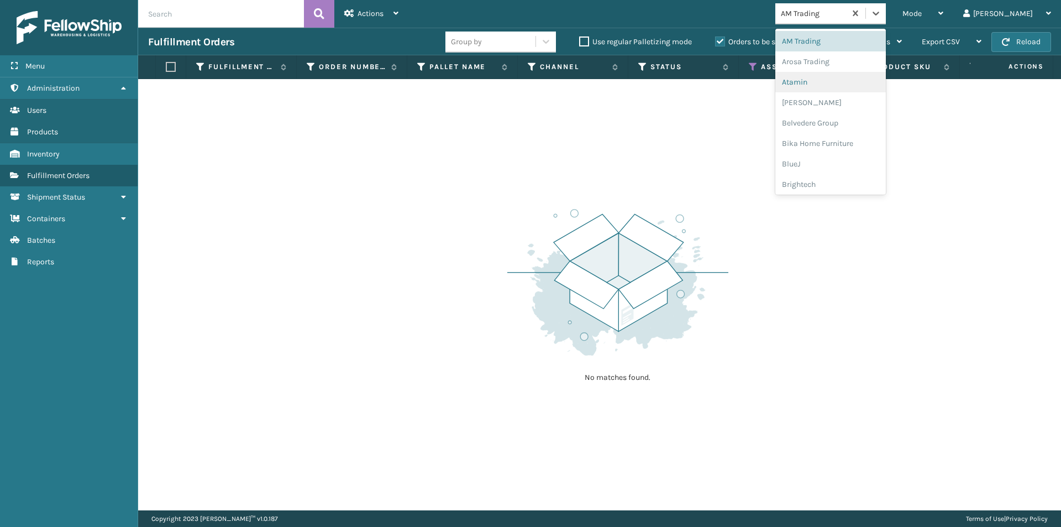
click at [863, 90] on div "Atamin" at bounding box center [831, 82] width 111 height 20
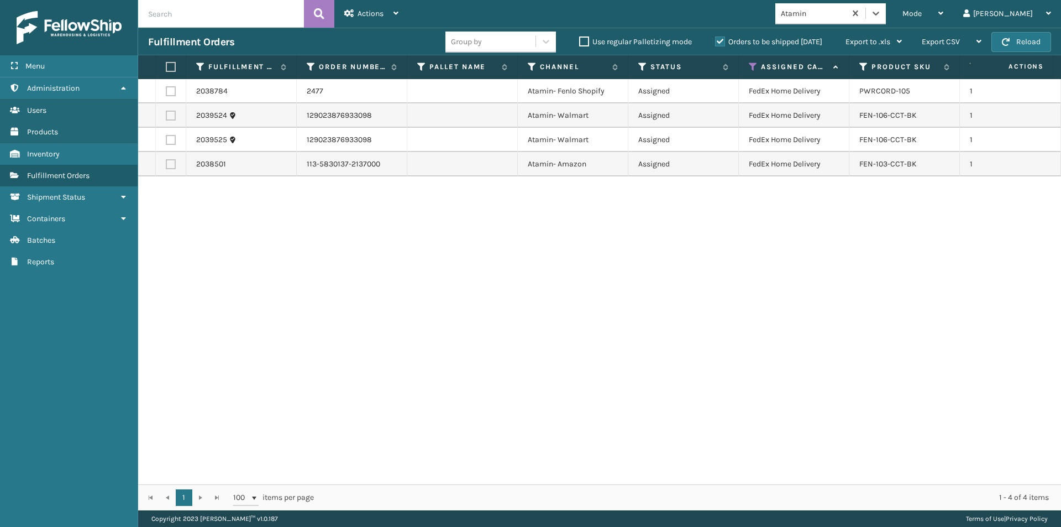
click at [170, 66] on label at bounding box center [169, 67] width 7 height 10
click at [166, 66] on input "checkbox" at bounding box center [166, 67] width 1 height 7
click at [390, 15] on div "Actions" at bounding box center [371, 14] width 54 height 28
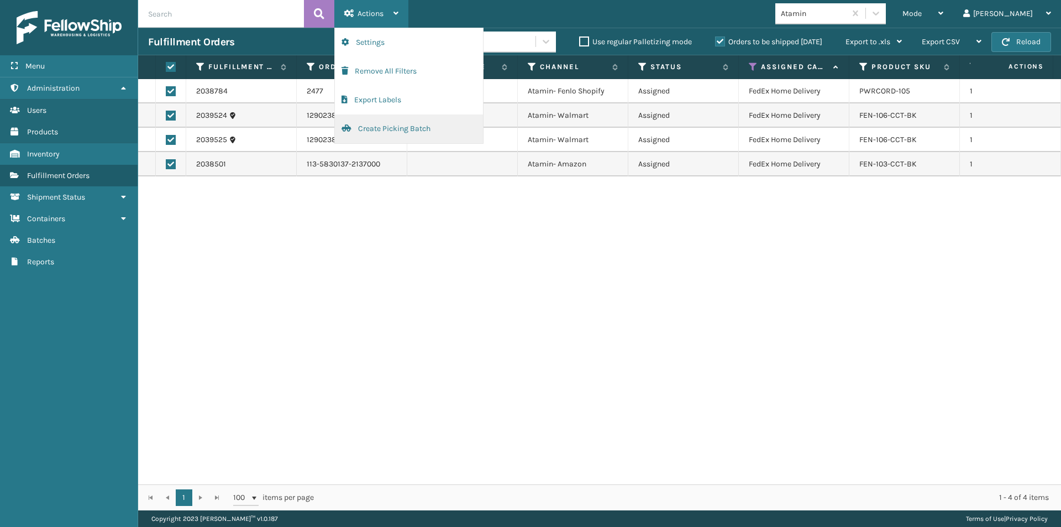
click at [393, 127] on button "Create Picking Batch" at bounding box center [409, 128] width 148 height 29
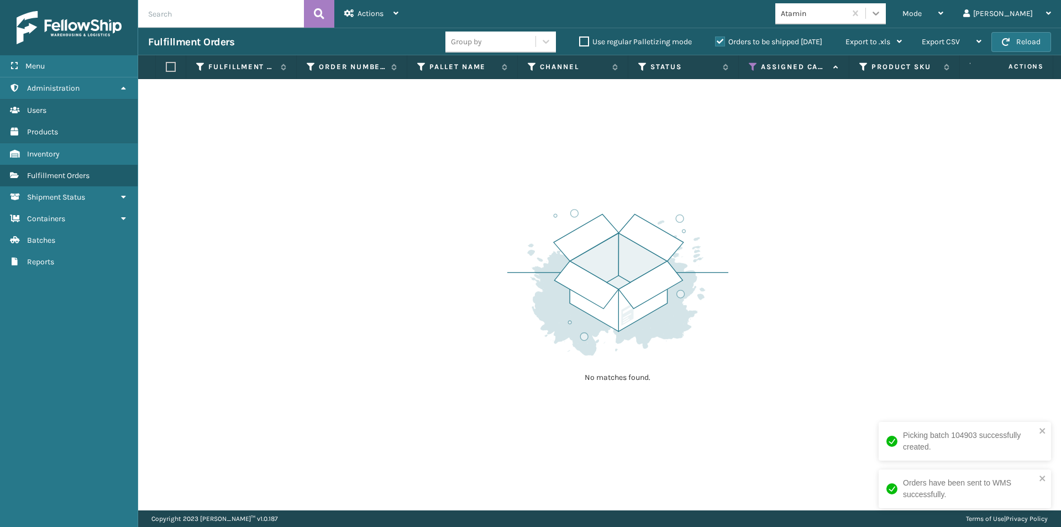
click at [882, 13] on icon at bounding box center [876, 13] width 11 height 11
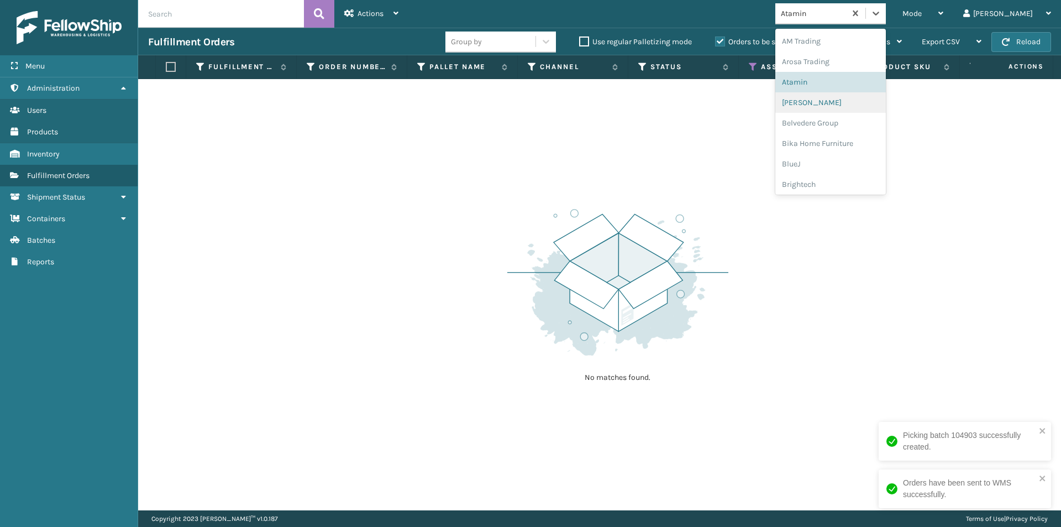
click at [847, 103] on div "[PERSON_NAME]" at bounding box center [831, 102] width 111 height 20
click at [882, 17] on icon at bounding box center [876, 13] width 11 height 11
click at [844, 125] on div "Belvedere Group" at bounding box center [831, 123] width 111 height 20
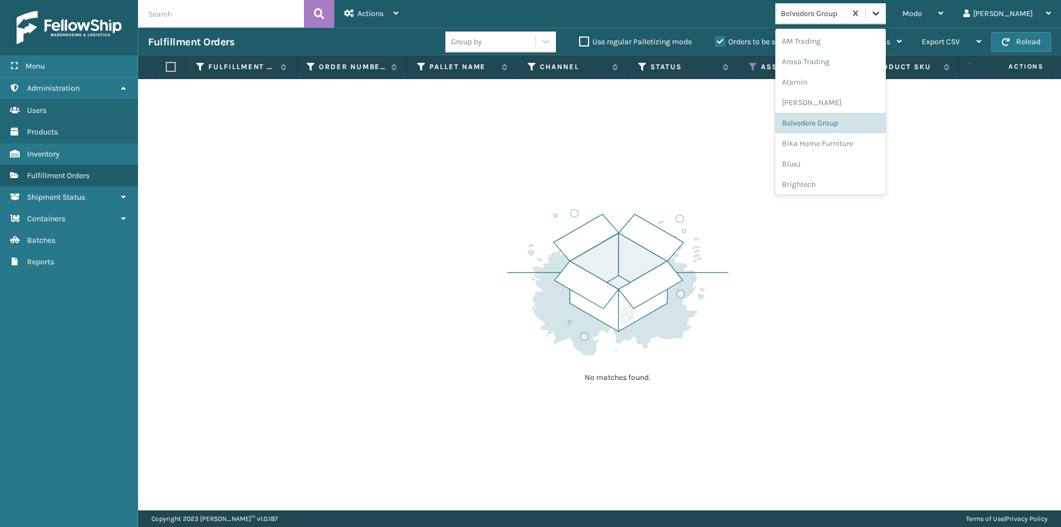
click at [882, 17] on icon at bounding box center [876, 13] width 11 height 11
click at [857, 145] on div "Bika Home Furniture" at bounding box center [831, 143] width 111 height 20
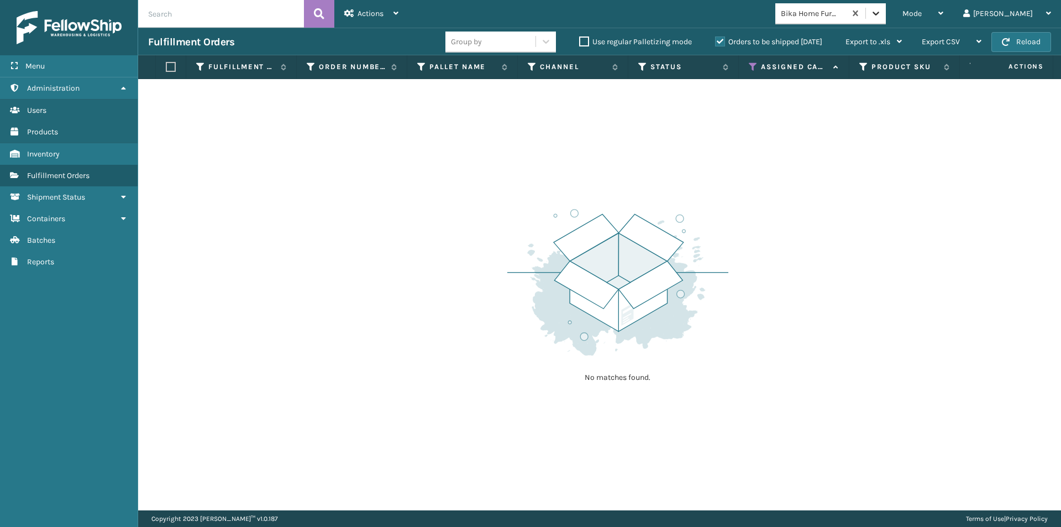
click at [882, 11] on icon at bounding box center [876, 13] width 11 height 11
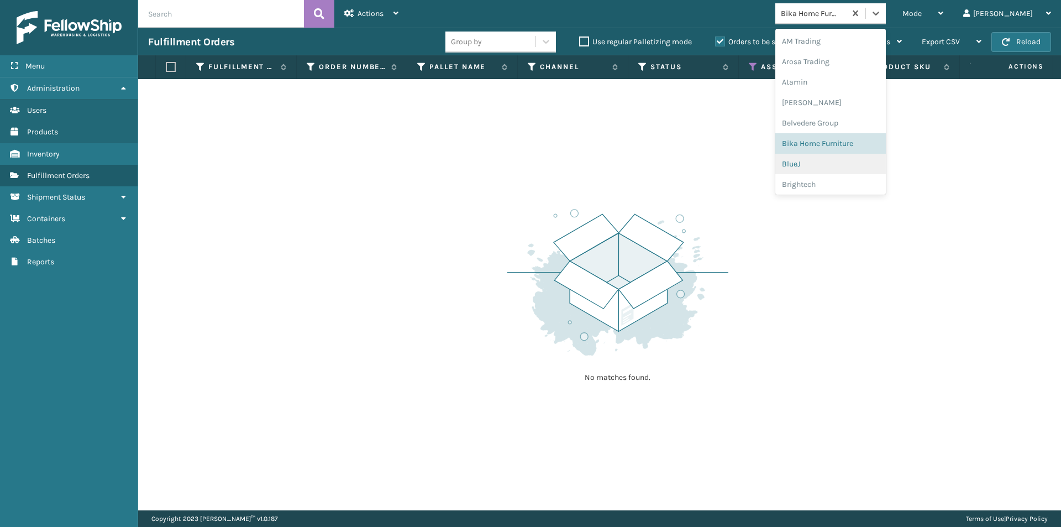
click at [843, 163] on div "BlueJ" at bounding box center [831, 164] width 111 height 20
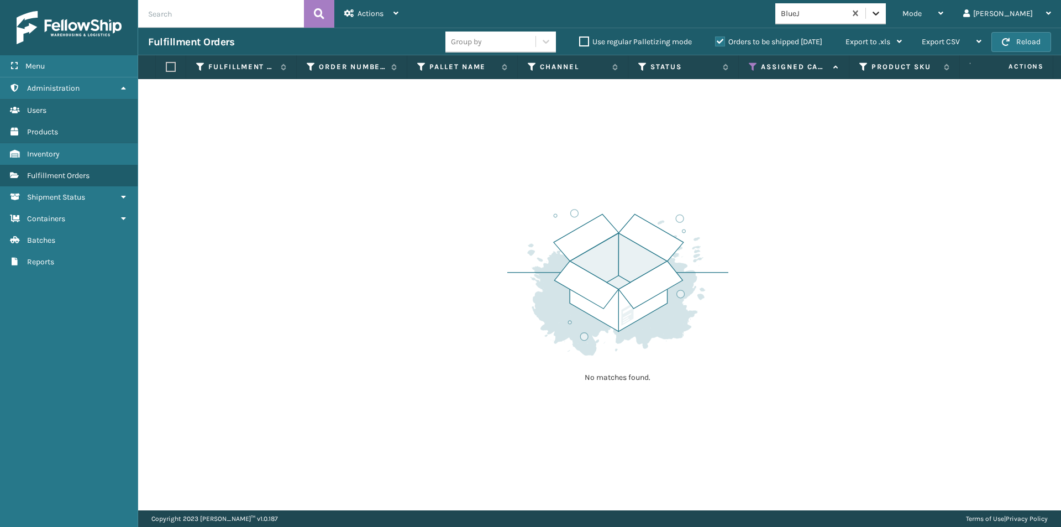
click at [882, 15] on icon at bounding box center [876, 13] width 11 height 11
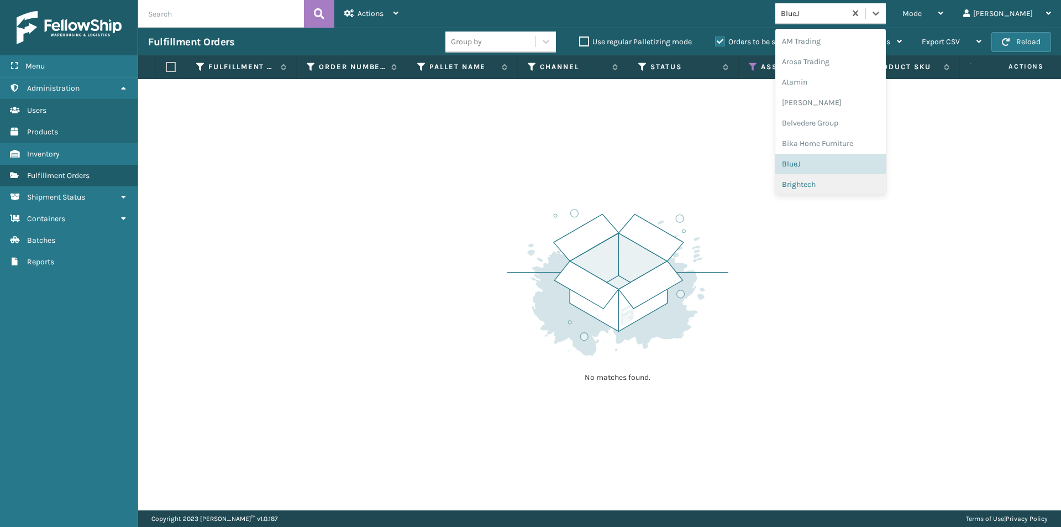
click at [846, 182] on div "Brightech" at bounding box center [831, 184] width 111 height 20
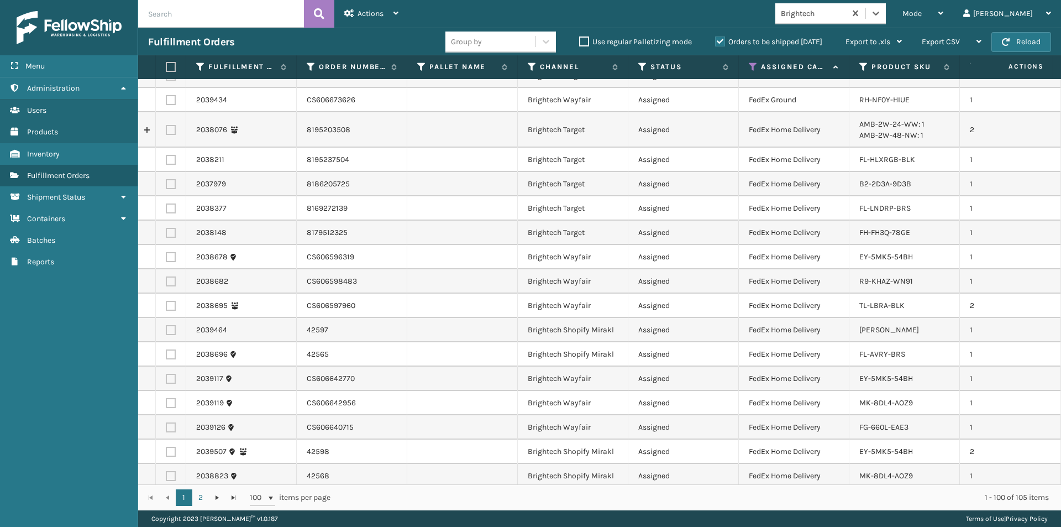
scroll to position [498, 0]
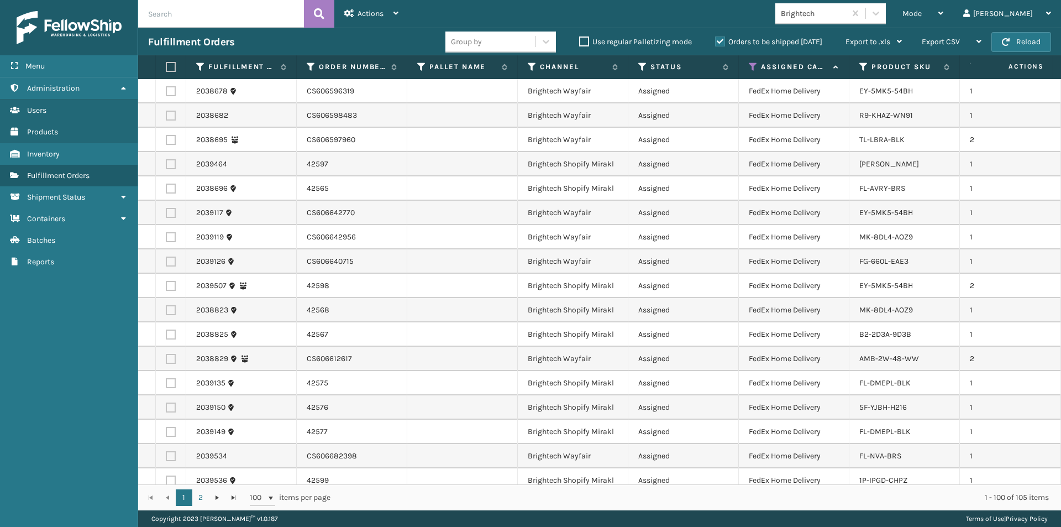
click at [169, 67] on label at bounding box center [169, 67] width 7 height 10
click at [166, 67] on input "checkbox" at bounding box center [166, 67] width 1 height 7
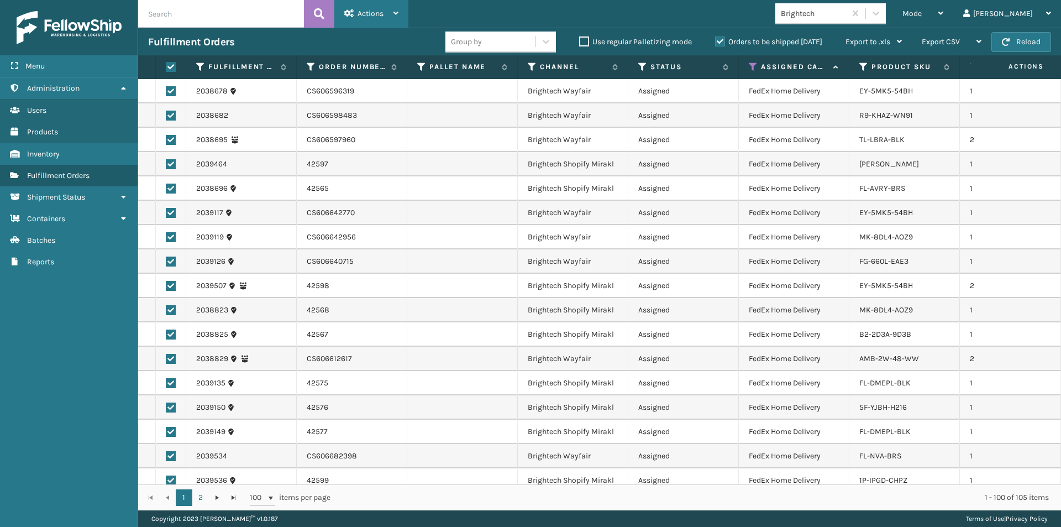
click at [399, 12] on icon at bounding box center [396, 13] width 5 height 8
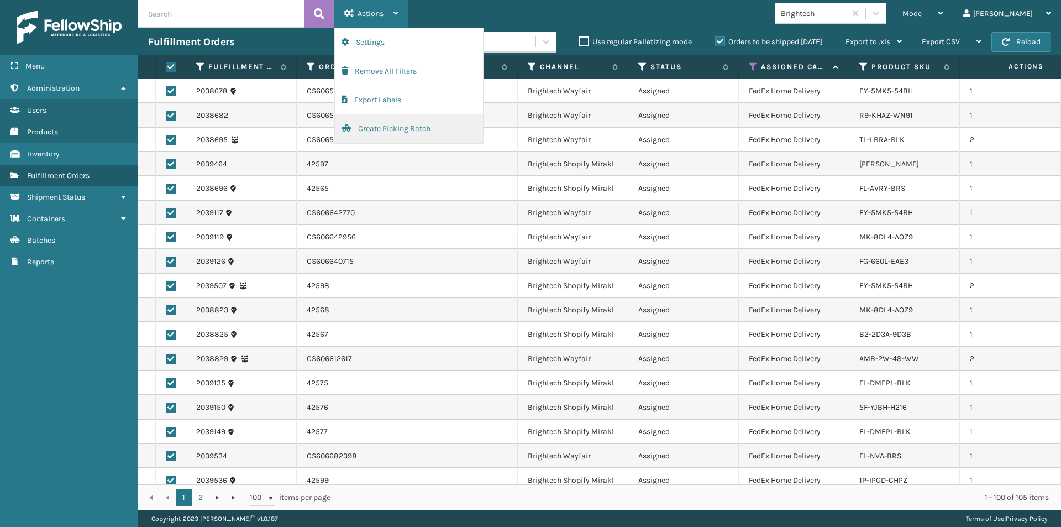
click at [406, 127] on button "Create Picking Batch" at bounding box center [409, 128] width 148 height 29
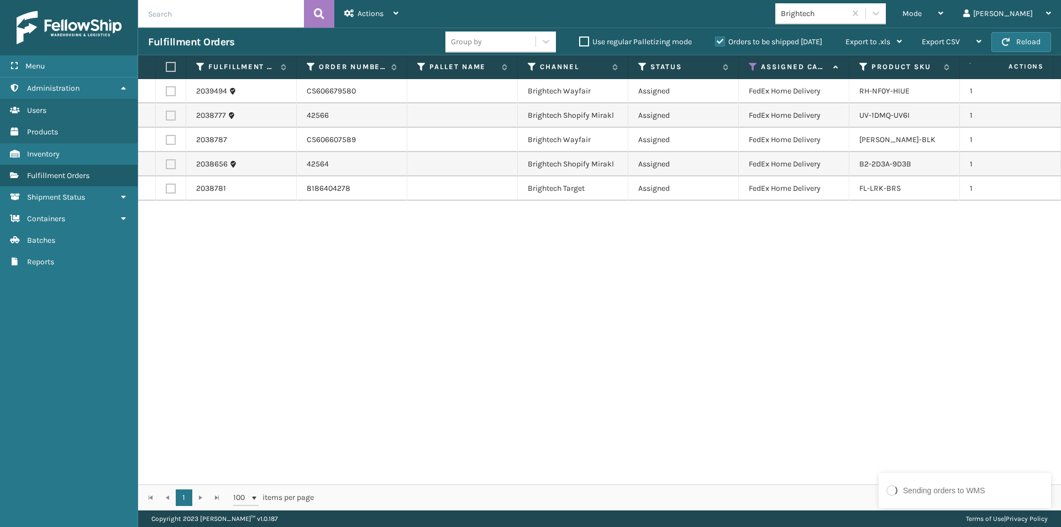
click at [169, 66] on label at bounding box center [169, 67] width 7 height 10
click at [166, 66] on input "checkbox" at bounding box center [166, 67] width 1 height 7
click at [397, 17] on icon at bounding box center [396, 13] width 5 height 8
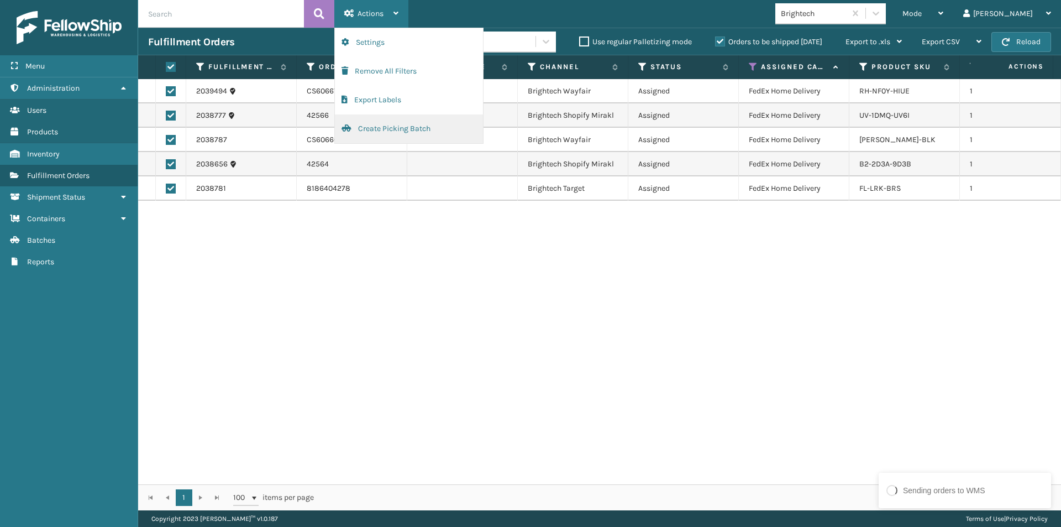
click at [396, 127] on button "Create Picking Batch" at bounding box center [409, 128] width 148 height 29
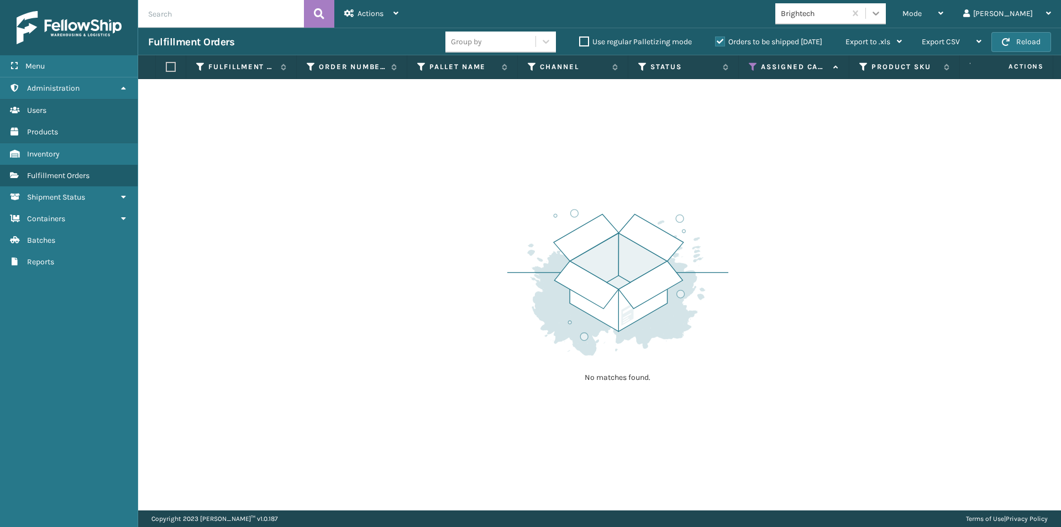
click at [882, 10] on icon at bounding box center [876, 13] width 11 height 11
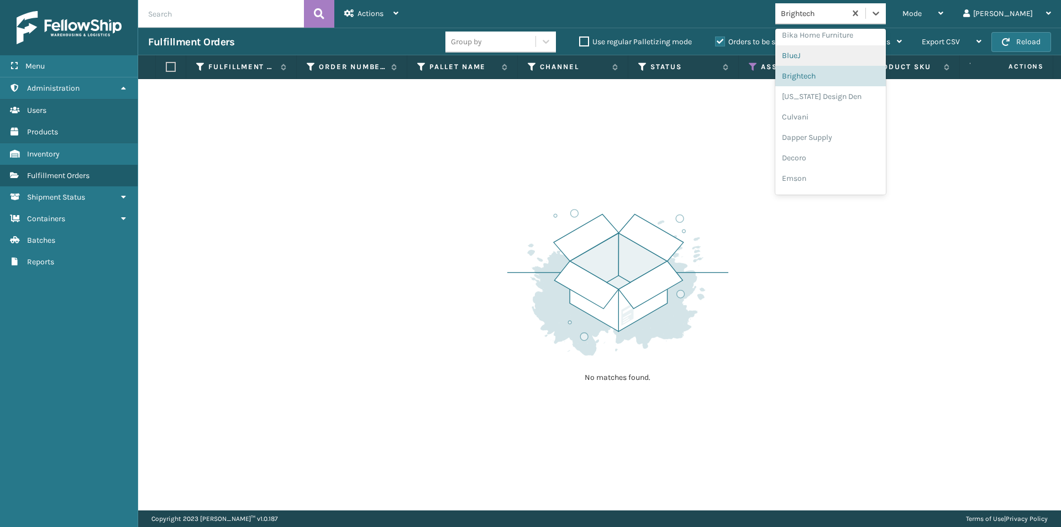
scroll to position [117, 0]
click at [886, 89] on div "[US_STATE] Design Den" at bounding box center [831, 87] width 111 height 20
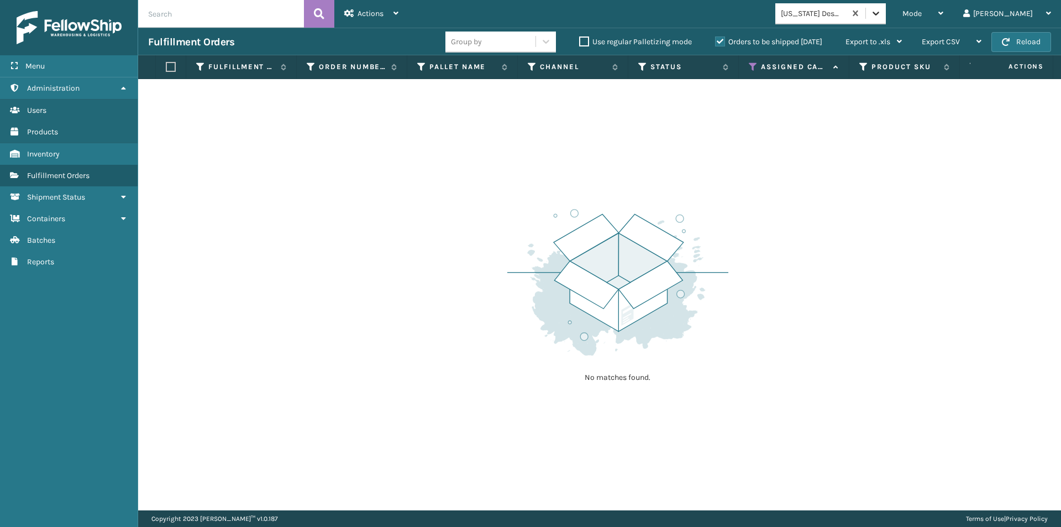
click at [880, 13] on icon at bounding box center [876, 14] width 7 height 4
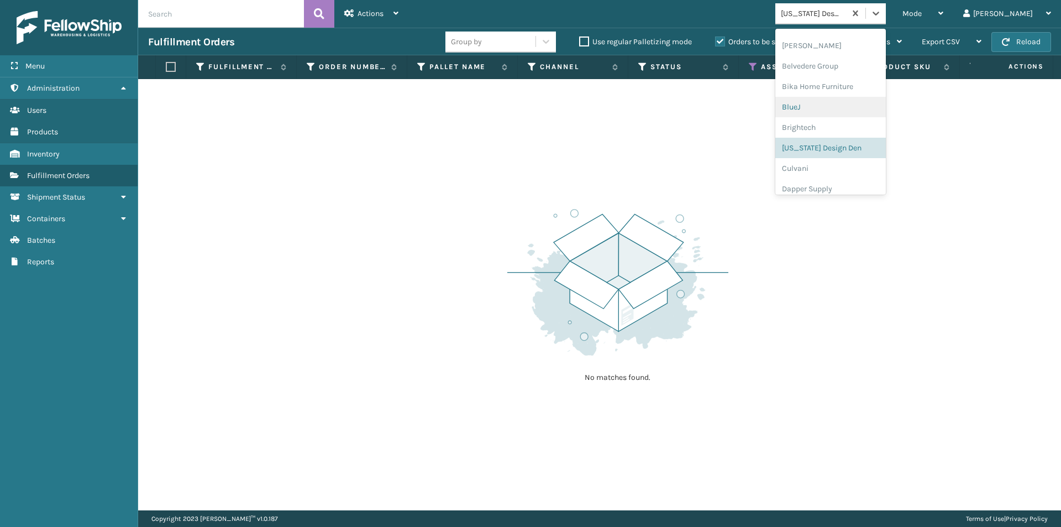
scroll to position [82, 0]
click at [865, 144] on div "Culvani" at bounding box center [831, 143] width 111 height 20
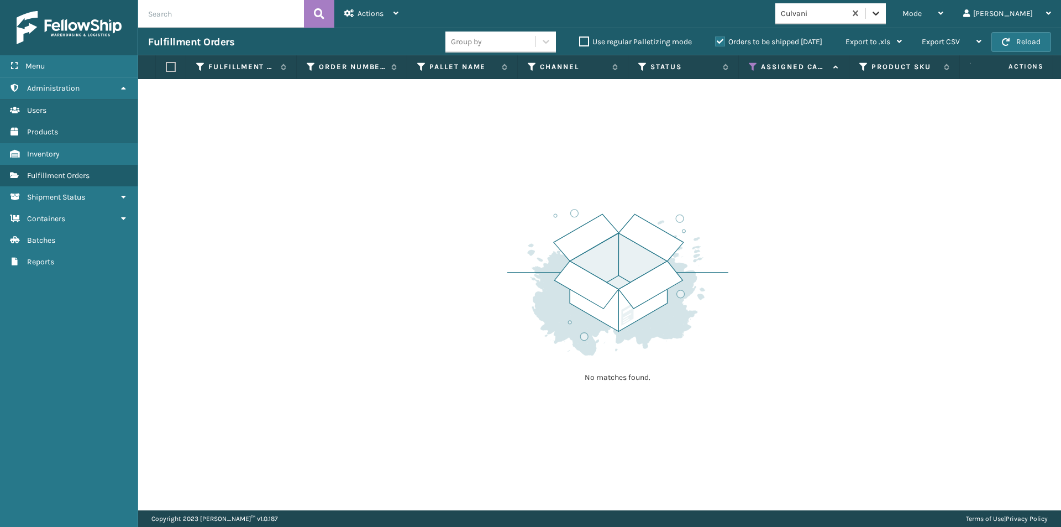
click at [882, 18] on icon at bounding box center [876, 13] width 11 height 11
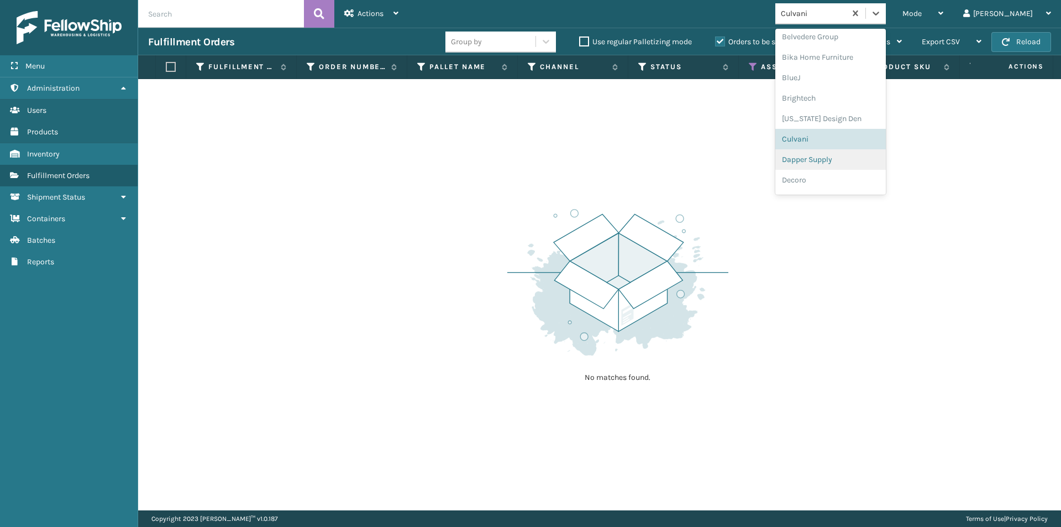
scroll to position [103, 0]
click at [882, 144] on div "Dapper Supply" at bounding box center [831, 143] width 111 height 20
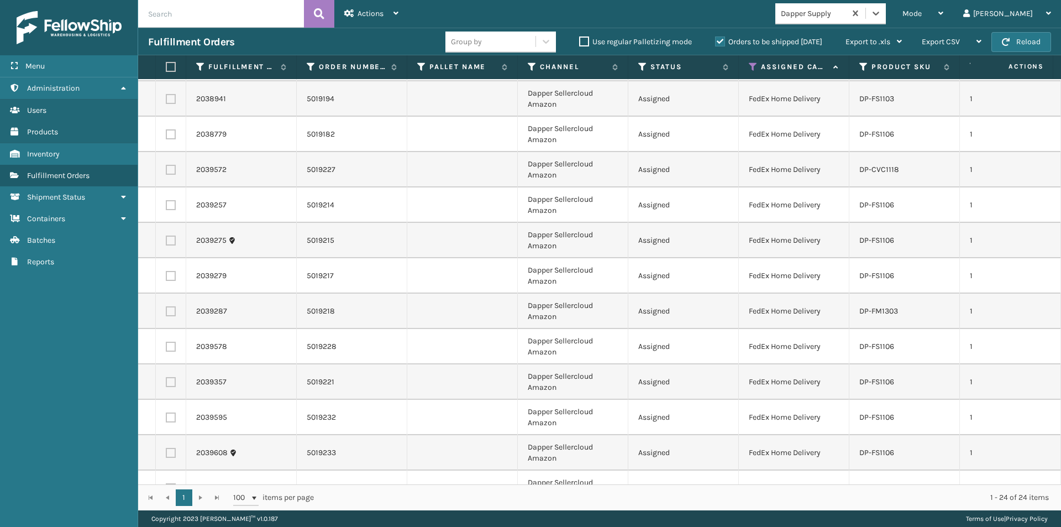
scroll to position [452, 0]
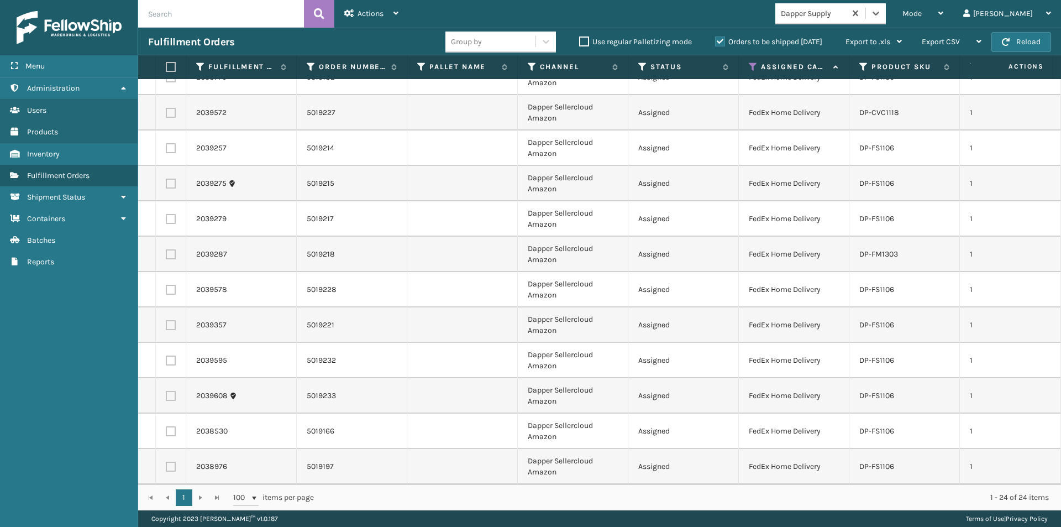
click at [169, 66] on label at bounding box center [169, 67] width 7 height 10
click at [166, 66] on input "checkbox" at bounding box center [166, 67] width 1 height 7
click at [394, 11] on icon at bounding box center [396, 13] width 5 height 8
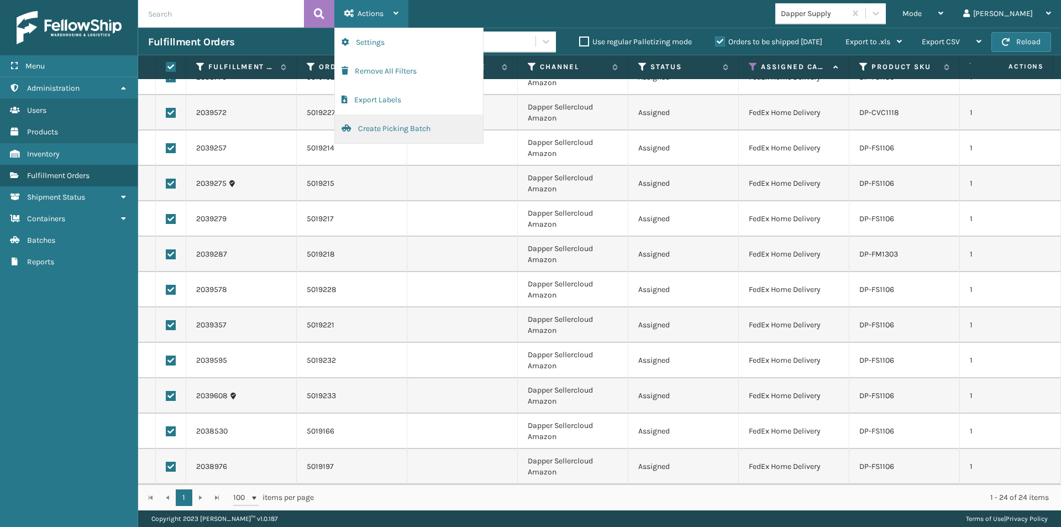
click at [385, 127] on button "Create Picking Batch" at bounding box center [409, 128] width 148 height 29
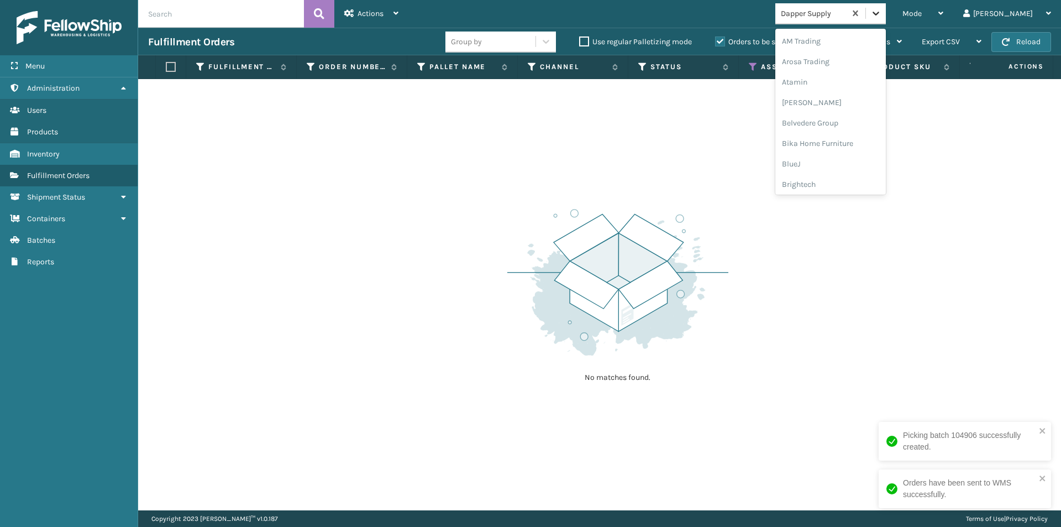
click at [882, 9] on icon at bounding box center [876, 13] width 11 height 11
click at [851, 93] on div "Decoro" at bounding box center [831, 87] width 111 height 20
click at [882, 10] on icon at bounding box center [876, 13] width 11 height 11
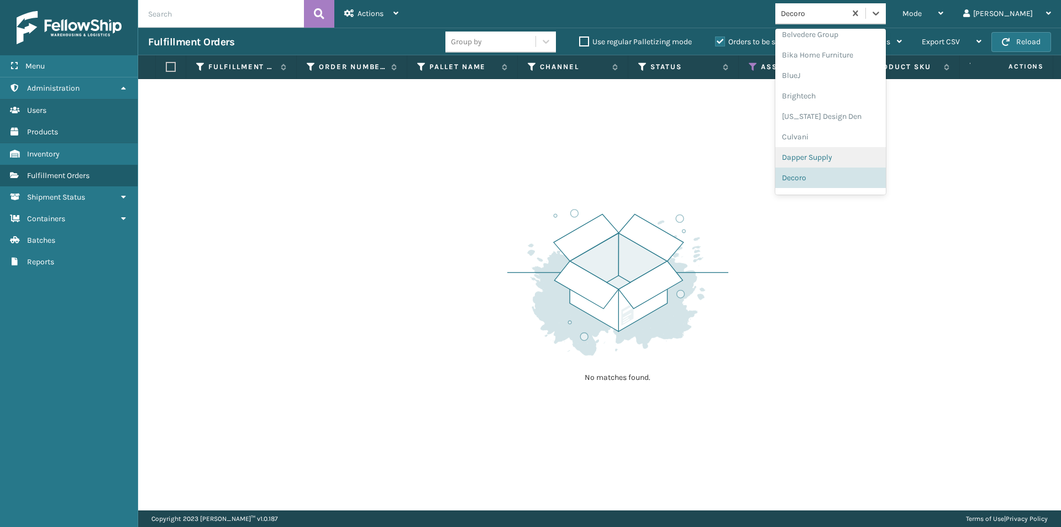
scroll to position [144, 0]
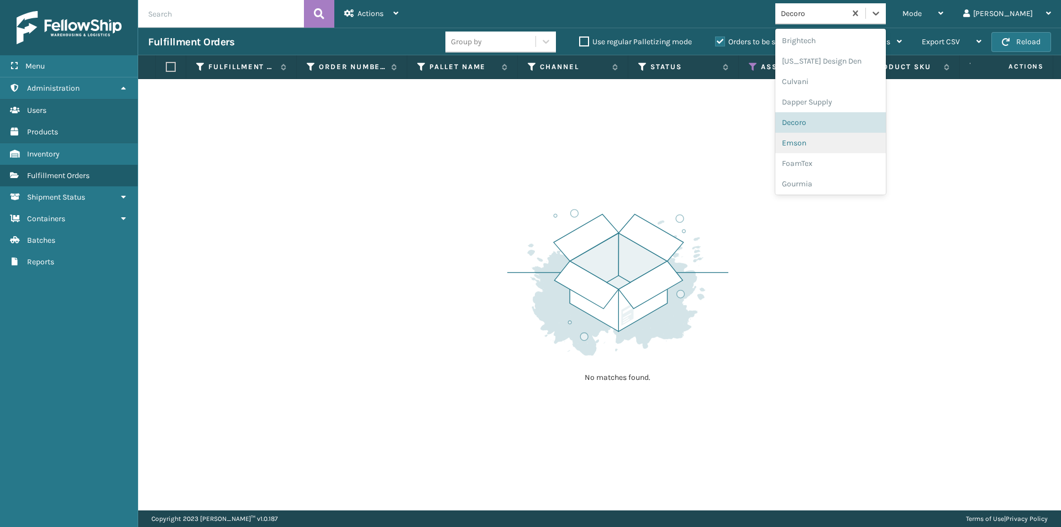
click at [855, 141] on div "Emson" at bounding box center [831, 143] width 111 height 20
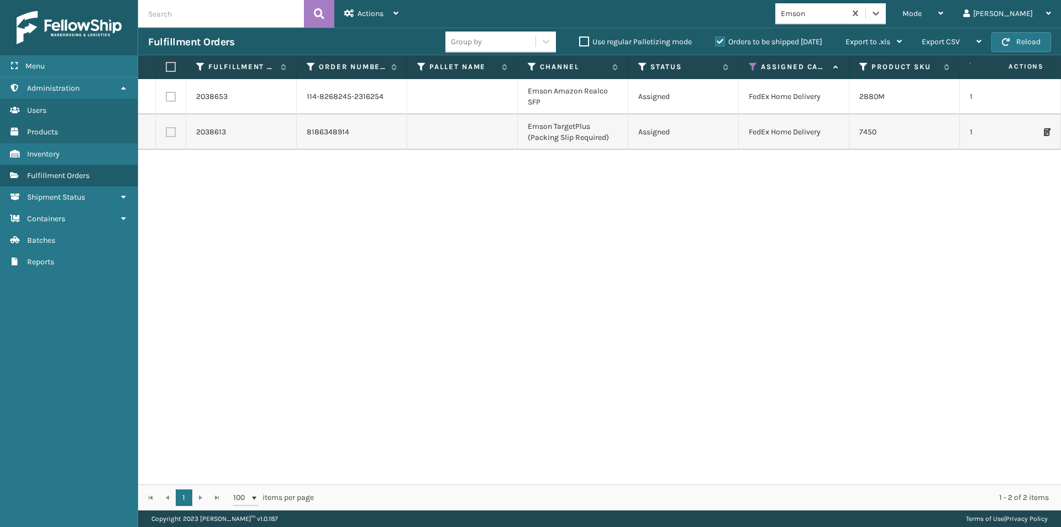
click at [172, 68] on label at bounding box center [169, 67] width 7 height 10
click at [166, 68] on input "checkbox" at bounding box center [166, 67] width 1 height 7
click at [401, 19] on div "Actions Settings Remove All Filters Export Labels Create Picking Batch" at bounding box center [371, 14] width 74 height 28
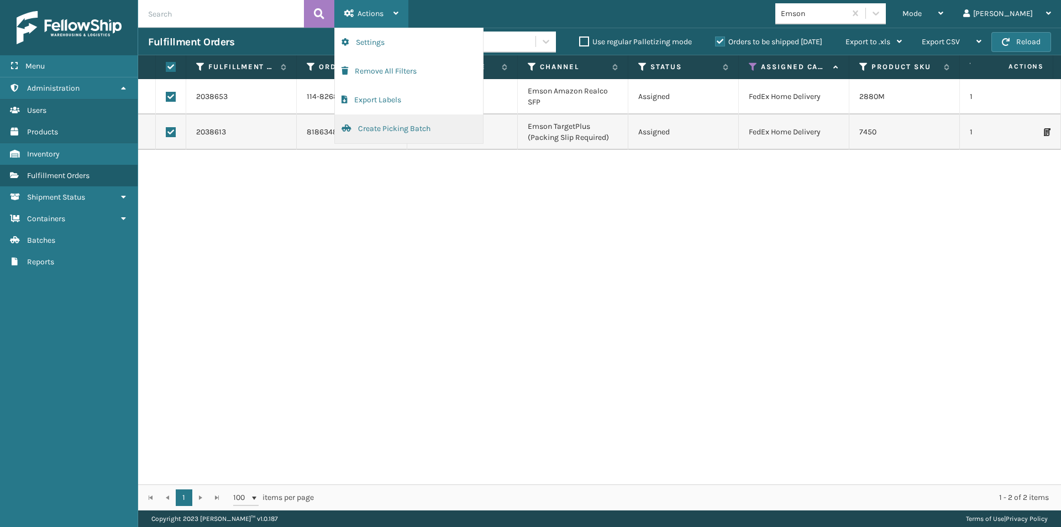
click at [389, 132] on button "Create Picking Batch" at bounding box center [409, 128] width 148 height 29
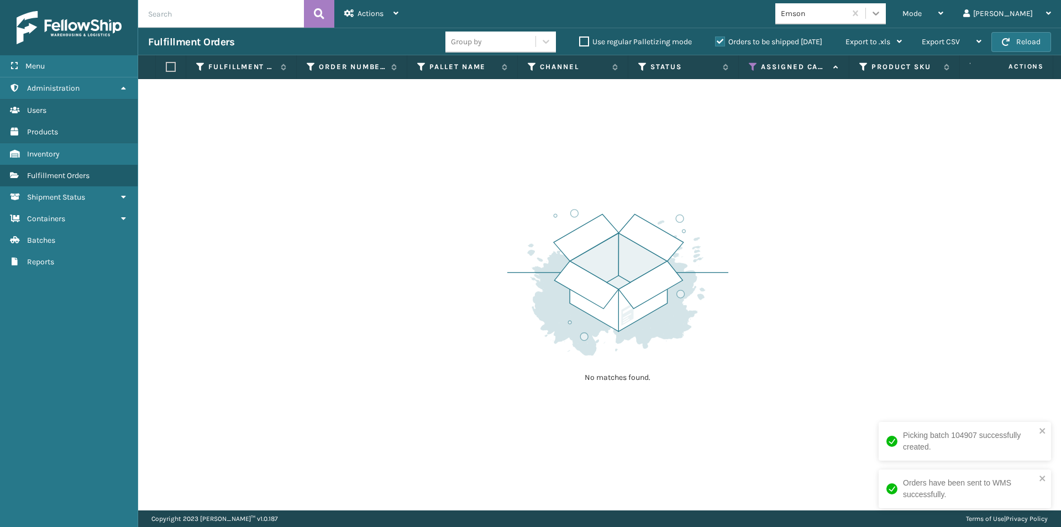
click at [882, 12] on icon at bounding box center [876, 13] width 11 height 11
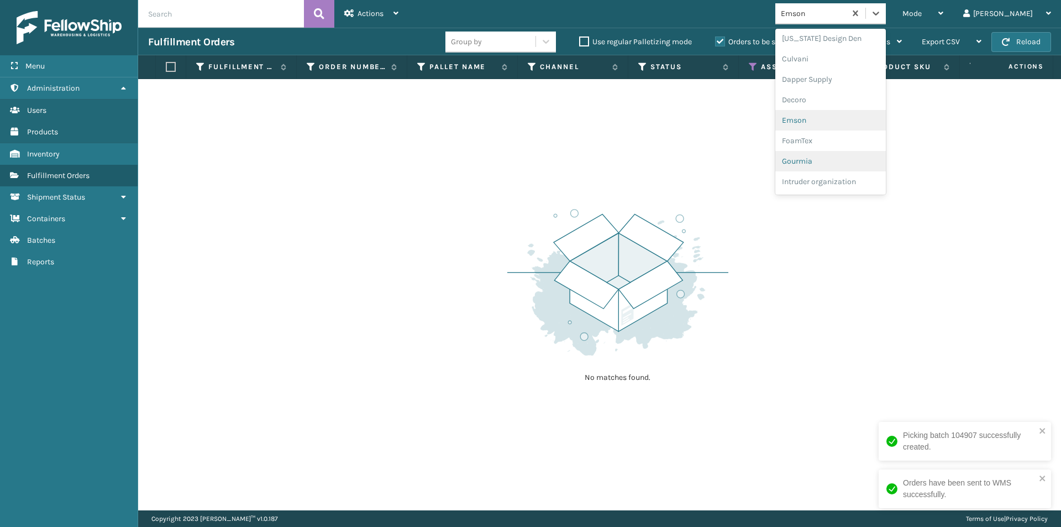
scroll to position [219, 0]
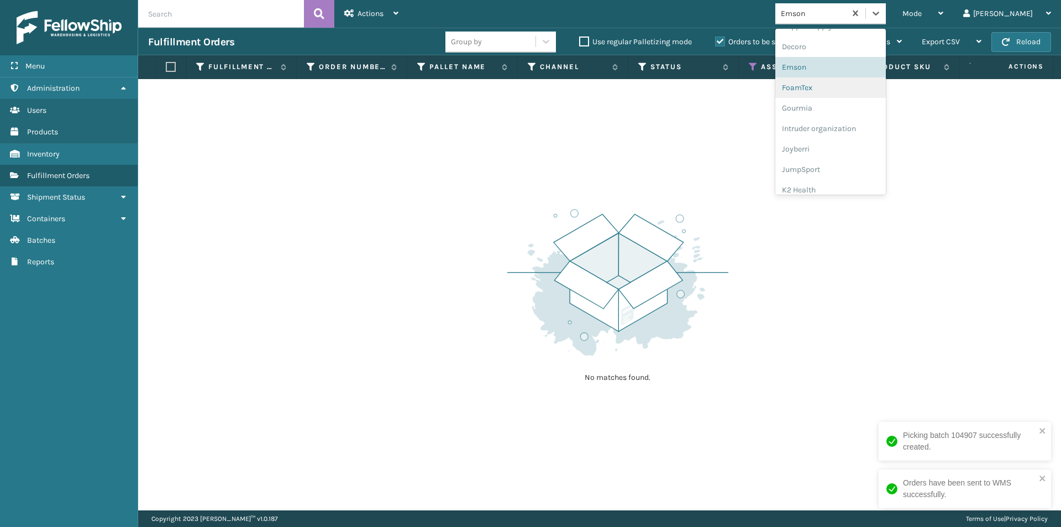
click at [843, 96] on div "FoamTex" at bounding box center [831, 87] width 111 height 20
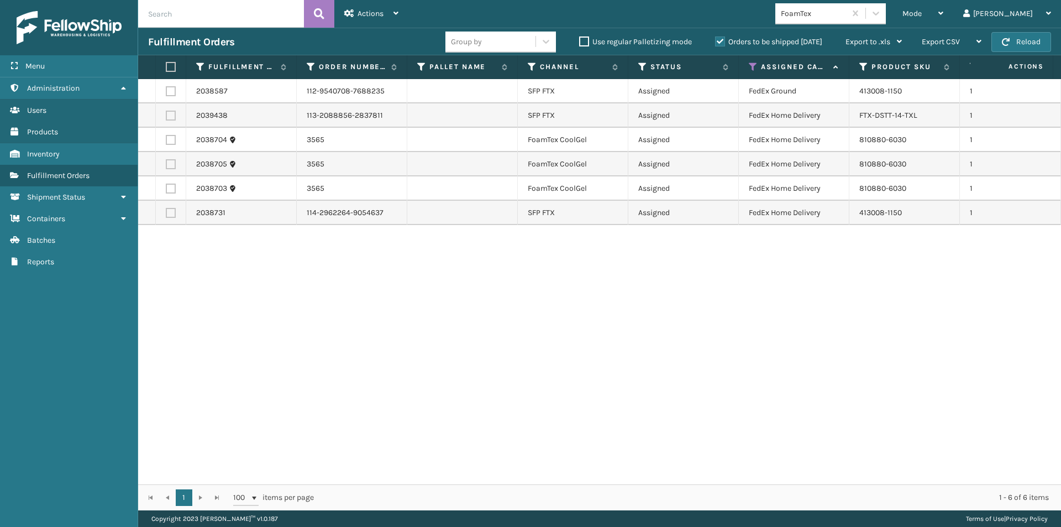
click at [168, 66] on label at bounding box center [169, 67] width 7 height 10
click at [166, 66] on input "checkbox" at bounding box center [166, 67] width 1 height 7
click at [397, 16] on icon at bounding box center [396, 13] width 5 height 8
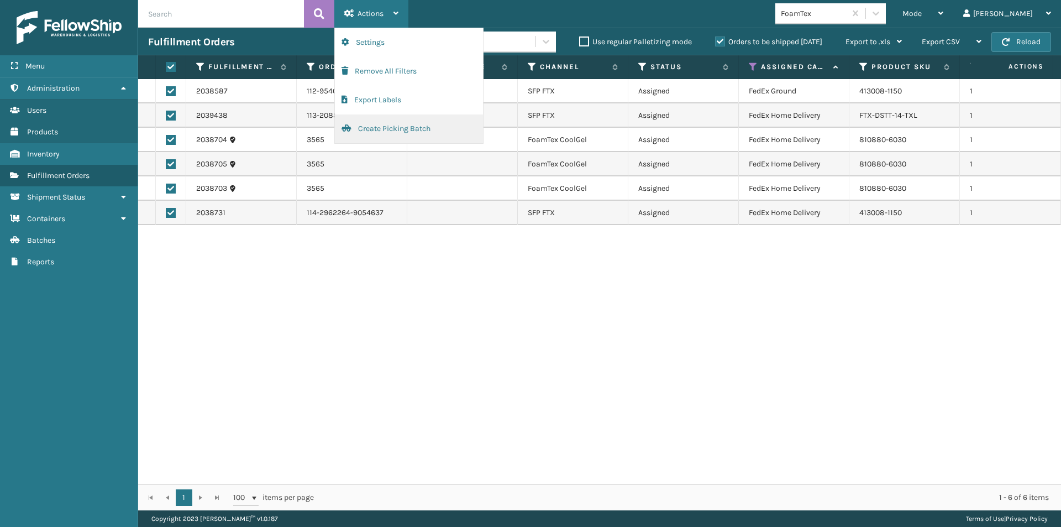
click at [396, 124] on button "Create Picking Batch" at bounding box center [409, 128] width 148 height 29
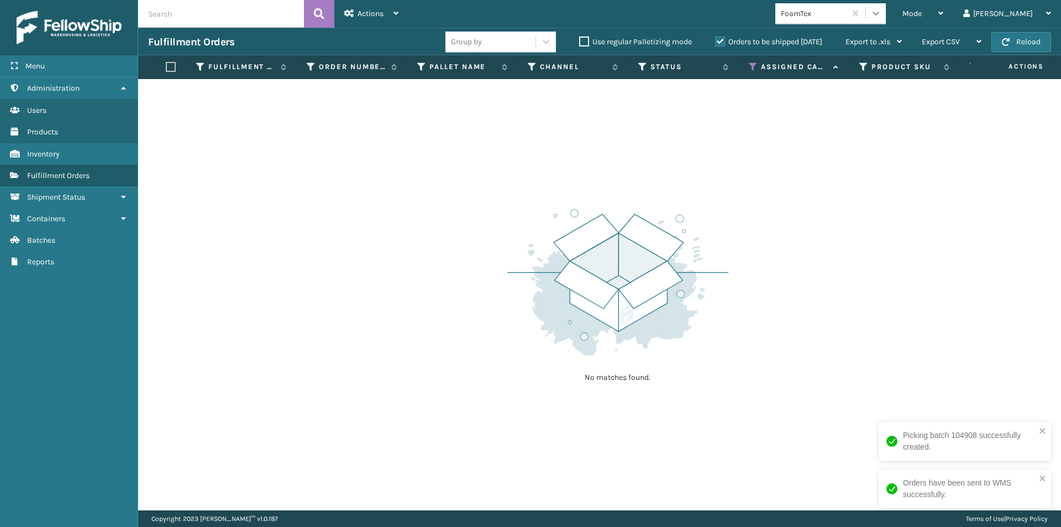
click at [882, 13] on icon at bounding box center [876, 13] width 11 height 11
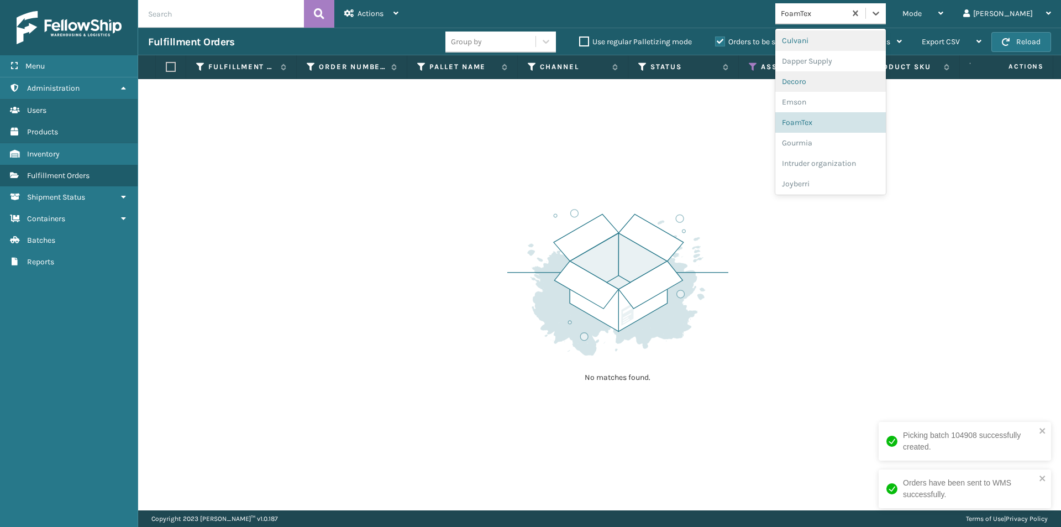
scroll to position [240, 0]
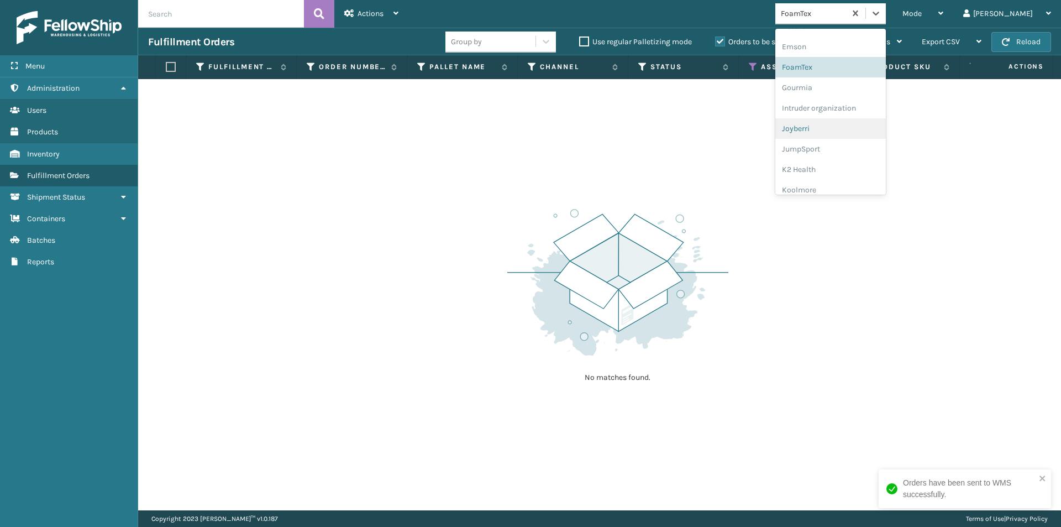
click at [850, 129] on div "Joyberri" at bounding box center [831, 128] width 111 height 20
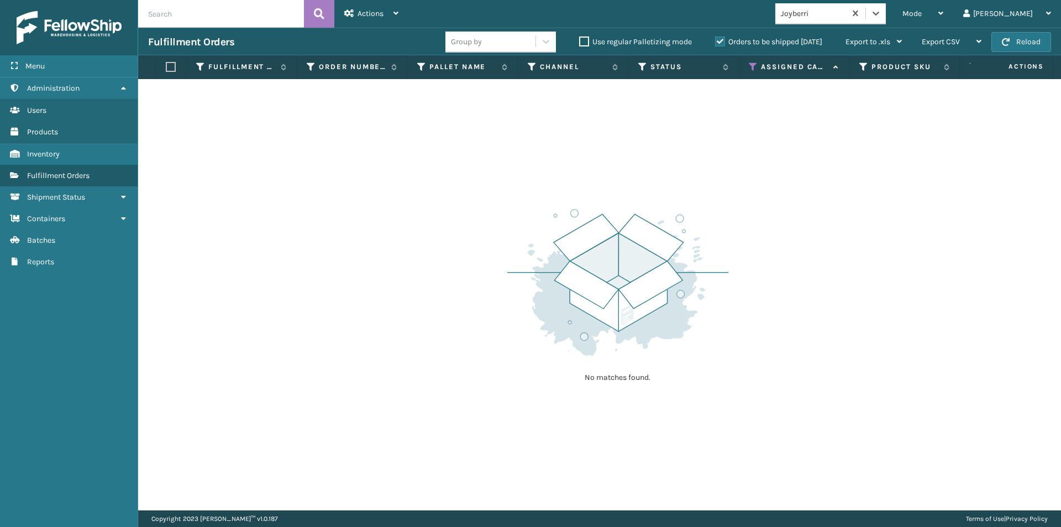
drag, startPoint x: 916, startPoint y: 12, endPoint x: 909, endPoint y: 25, distance: 15.1
click at [882, 12] on icon at bounding box center [876, 13] width 11 height 11
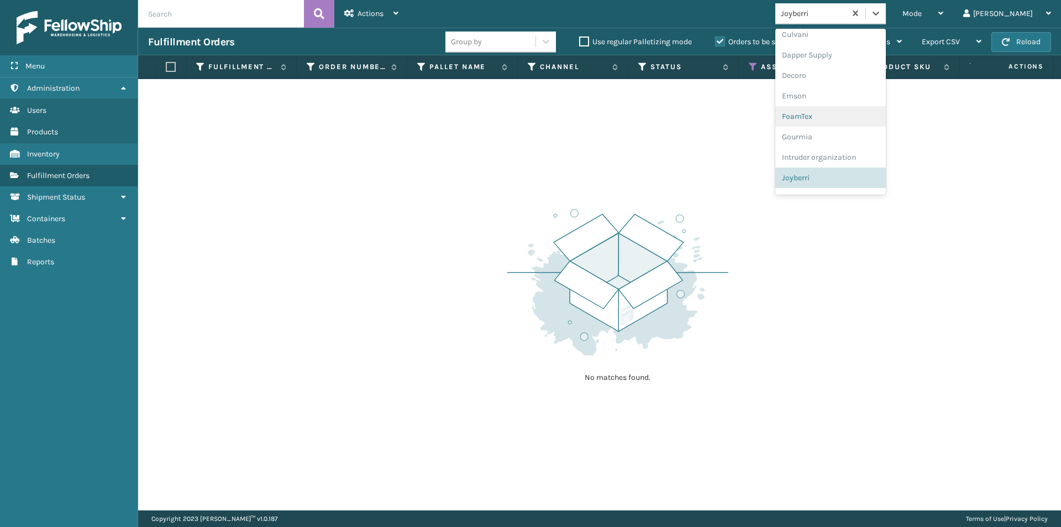
scroll to position [246, 0]
click at [861, 140] on div "JumpSport" at bounding box center [831, 143] width 111 height 20
click at [882, 18] on icon at bounding box center [876, 13] width 11 height 11
click at [859, 148] on div "K2 Health" at bounding box center [831, 143] width 111 height 20
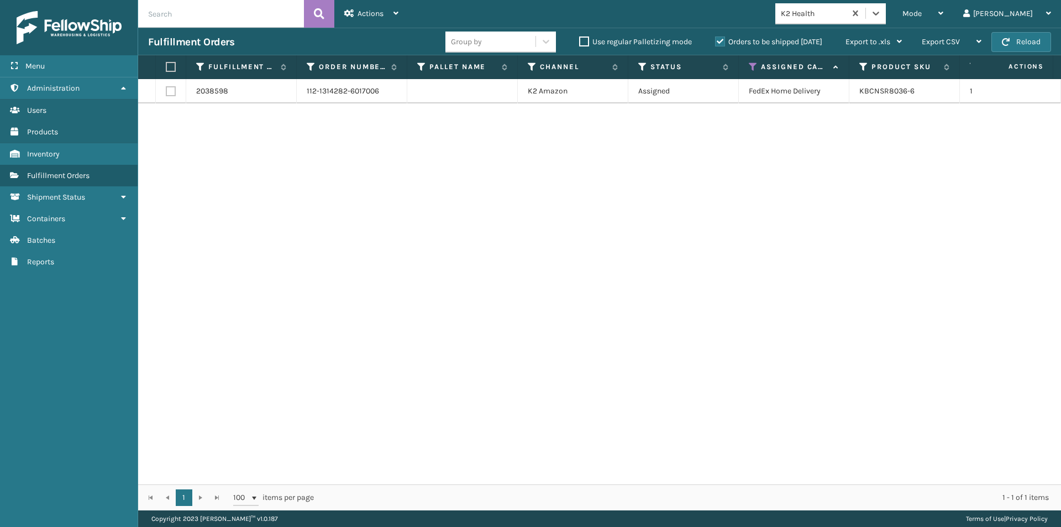
click at [169, 69] on label at bounding box center [169, 67] width 7 height 10
click at [166, 69] on input "checkbox" at bounding box center [166, 67] width 1 height 7
click at [397, 15] on icon at bounding box center [396, 13] width 5 height 8
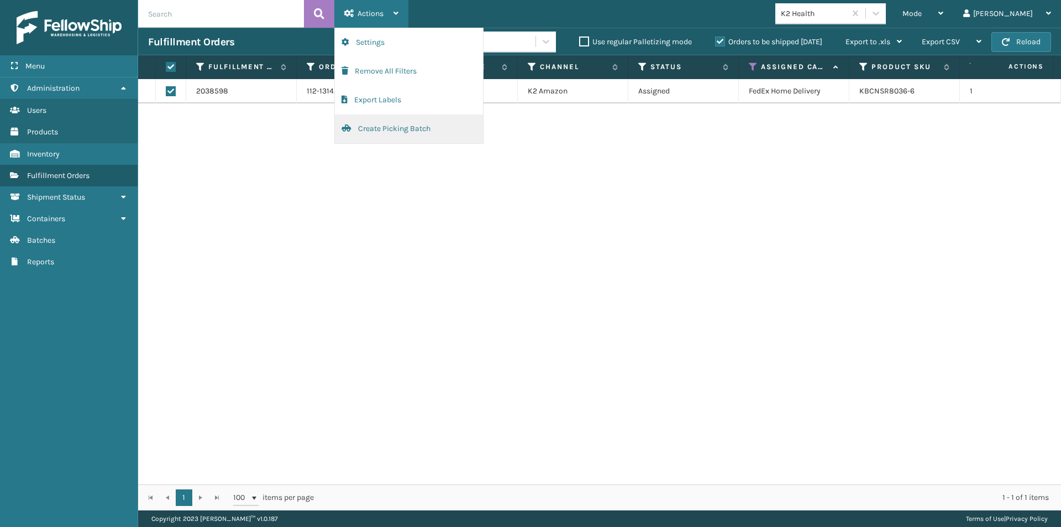
click at [393, 125] on button "Create Picking Batch" at bounding box center [409, 128] width 148 height 29
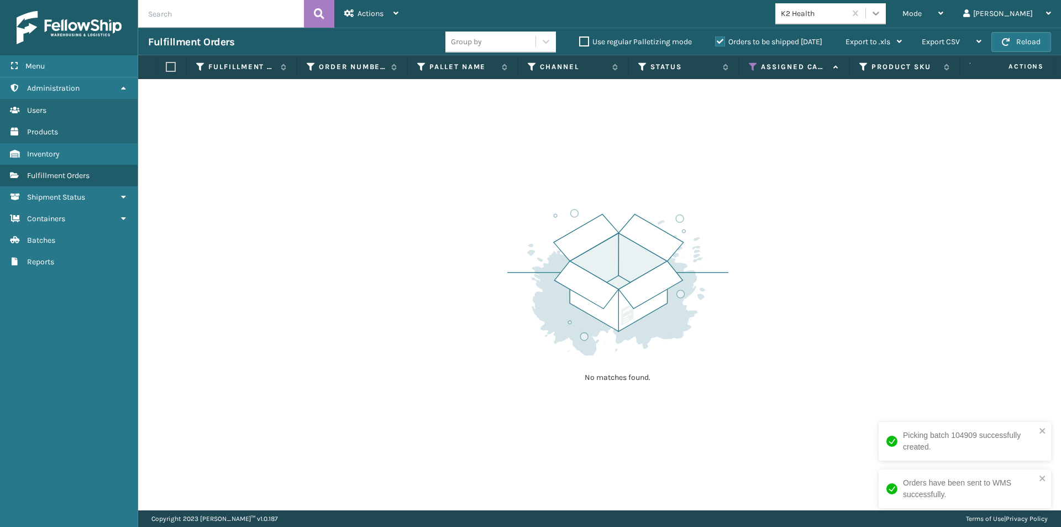
click at [882, 15] on icon at bounding box center [876, 13] width 11 height 11
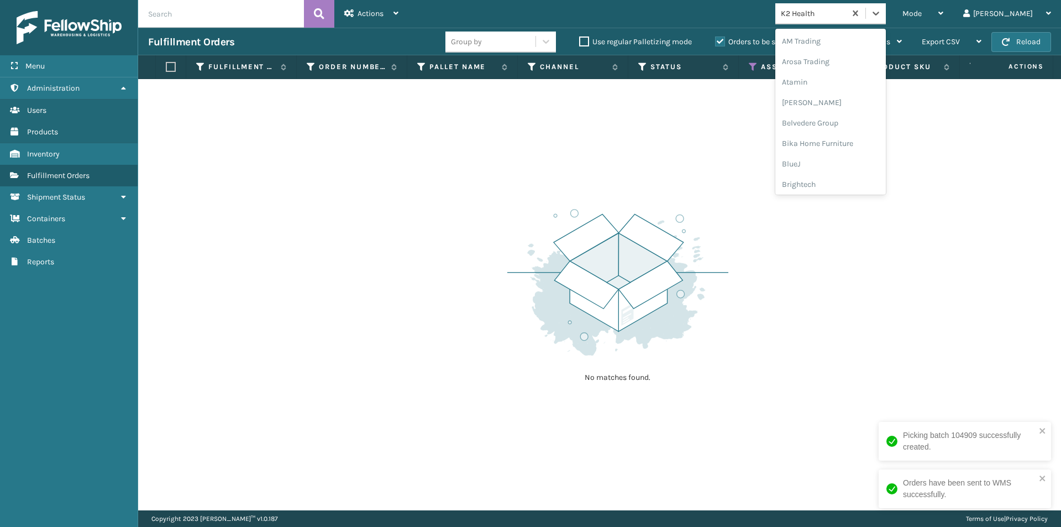
scroll to position [232, 0]
click at [882, 14] on icon at bounding box center [876, 13] width 11 height 11
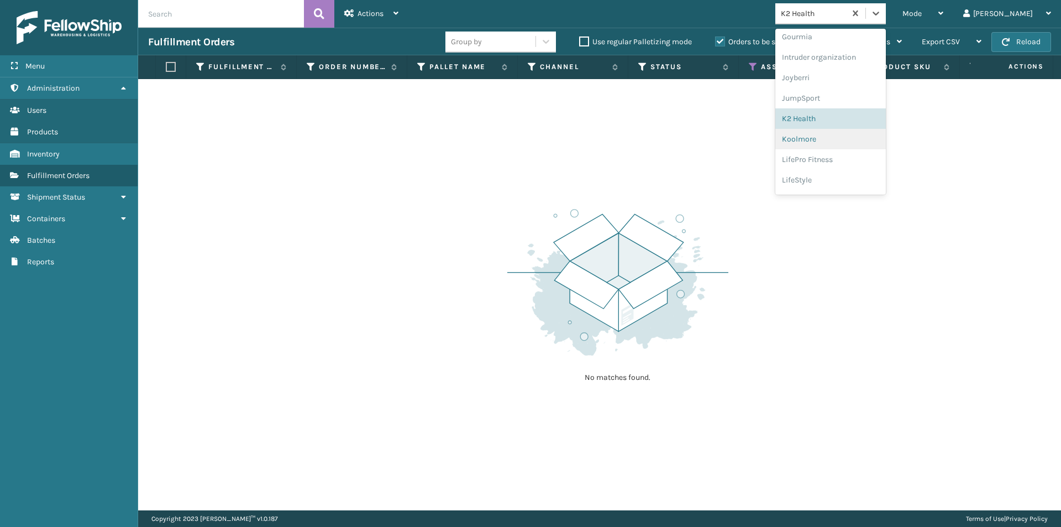
scroll to position [298, 0]
click at [862, 134] on div "Koolmore" at bounding box center [831, 132] width 111 height 20
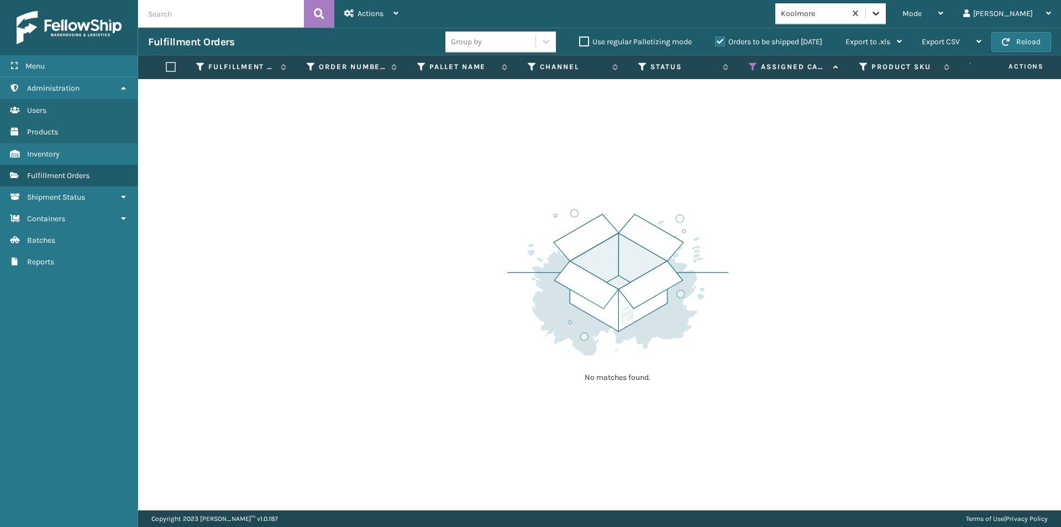
click at [882, 16] on icon at bounding box center [876, 13] width 11 height 11
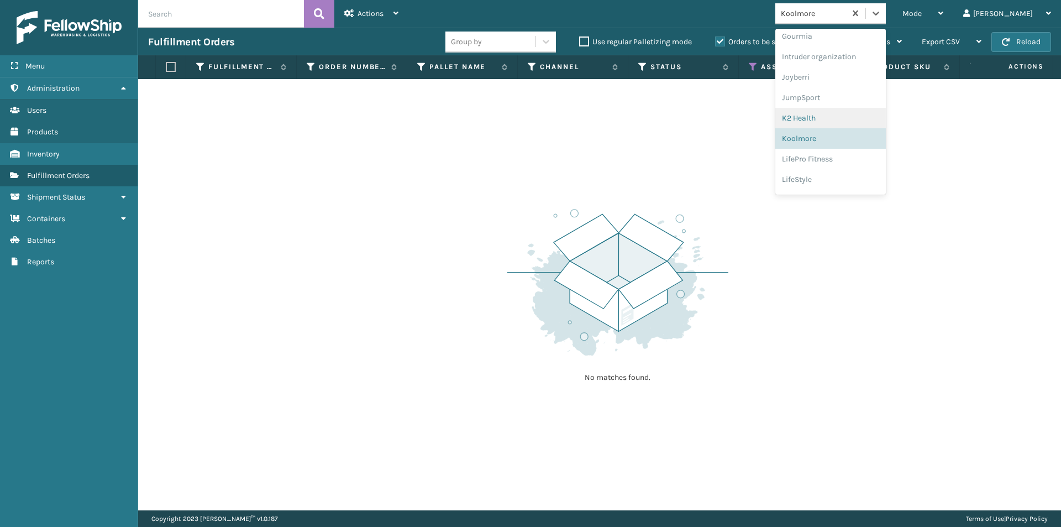
scroll to position [307, 0]
click at [880, 146] on div "LifePro Fitness" at bounding box center [831, 143] width 111 height 20
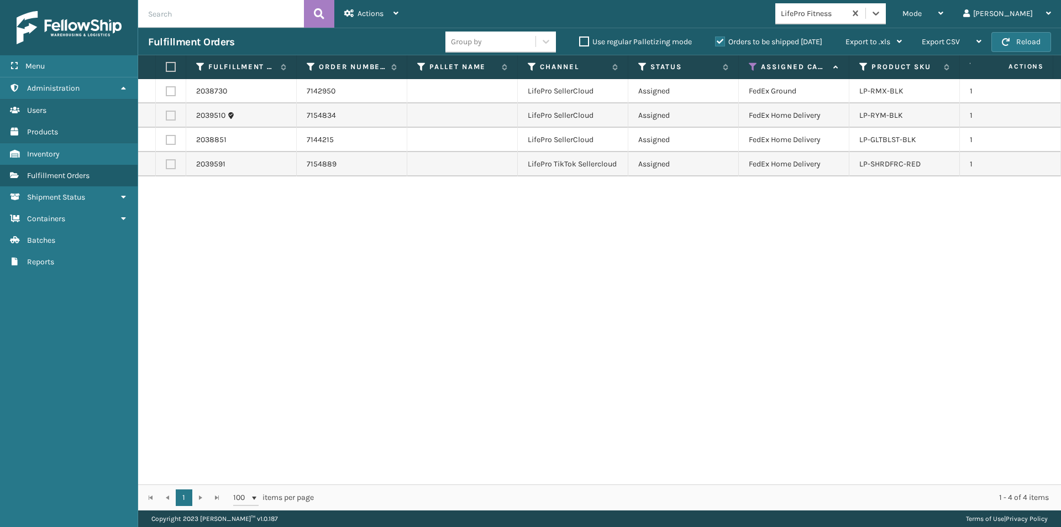
click at [170, 70] on label at bounding box center [169, 67] width 7 height 10
click at [166, 70] on input "checkbox" at bounding box center [166, 67] width 1 height 7
click at [397, 15] on icon at bounding box center [396, 13] width 5 height 8
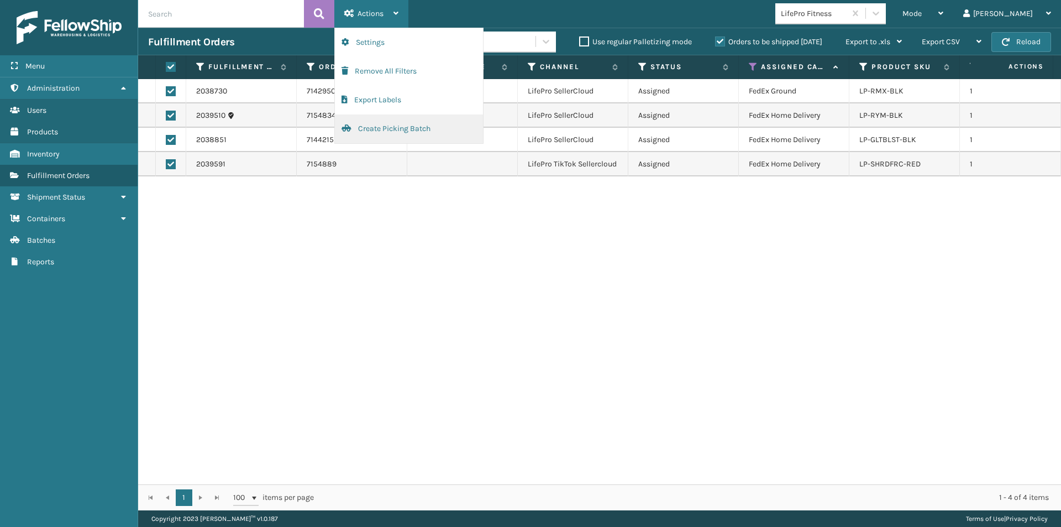
click at [393, 131] on button "Create Picking Batch" at bounding box center [409, 128] width 148 height 29
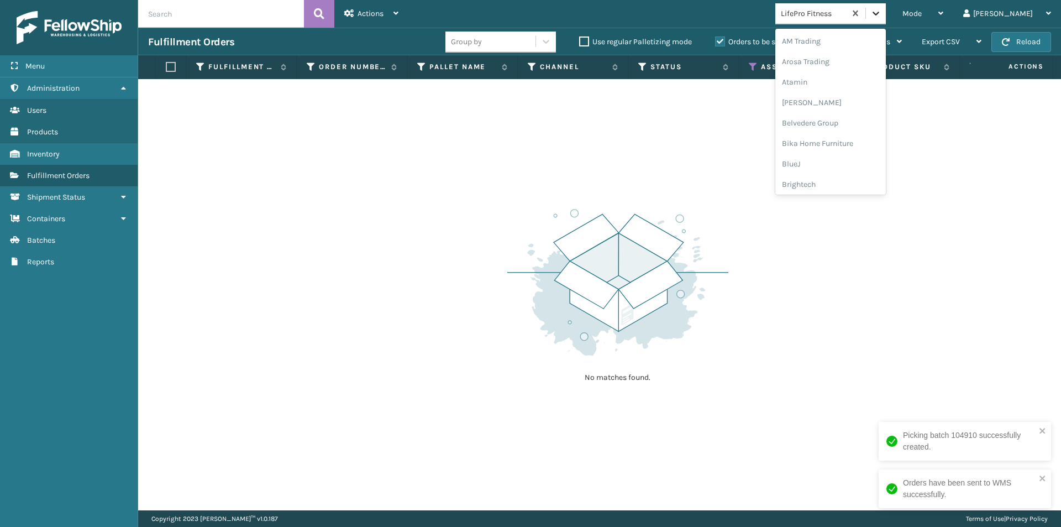
click at [880, 15] on icon at bounding box center [876, 14] width 7 height 4
click at [859, 123] on div "LifeStyle" at bounding box center [831, 121] width 111 height 20
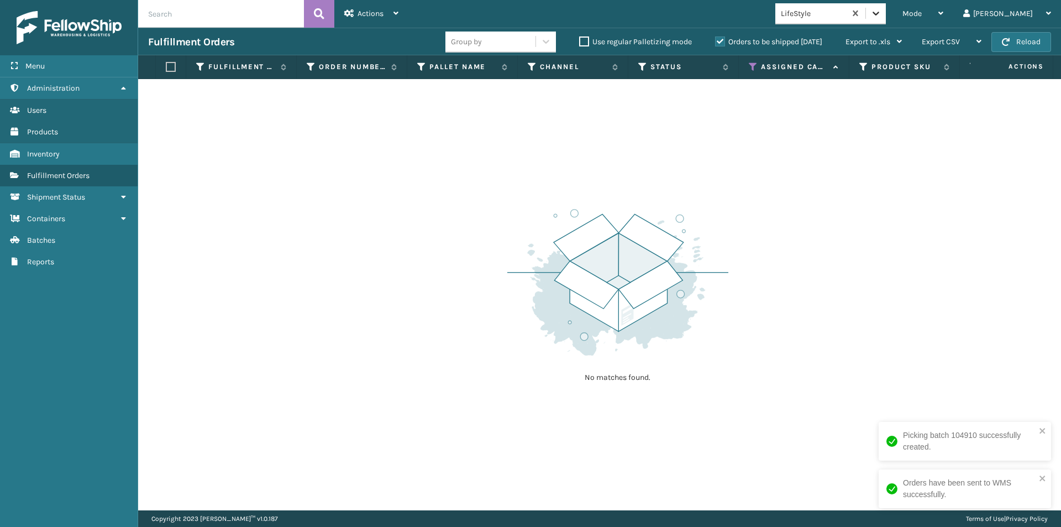
click at [882, 15] on icon at bounding box center [876, 13] width 11 height 11
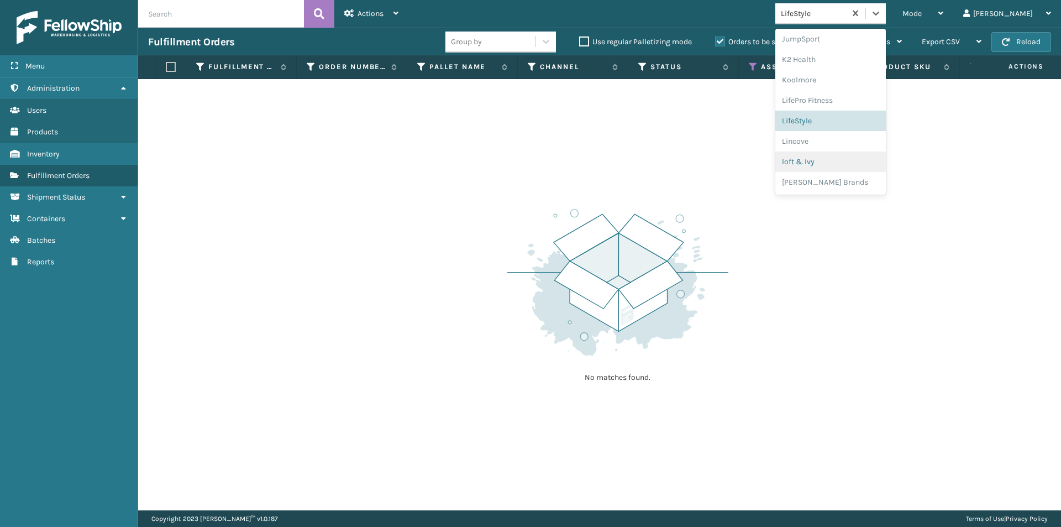
scroll to position [403, 0]
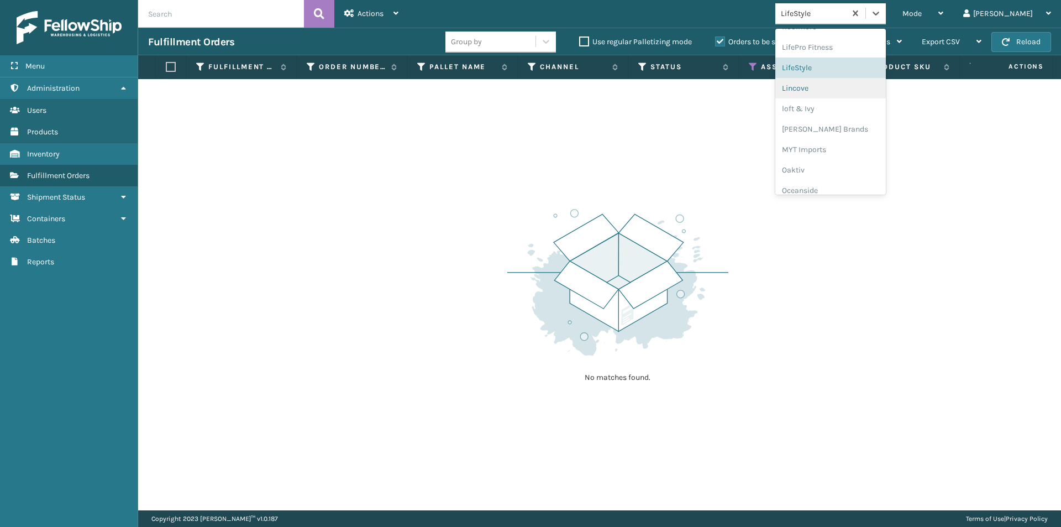
click at [860, 93] on div "Lincove" at bounding box center [831, 88] width 111 height 20
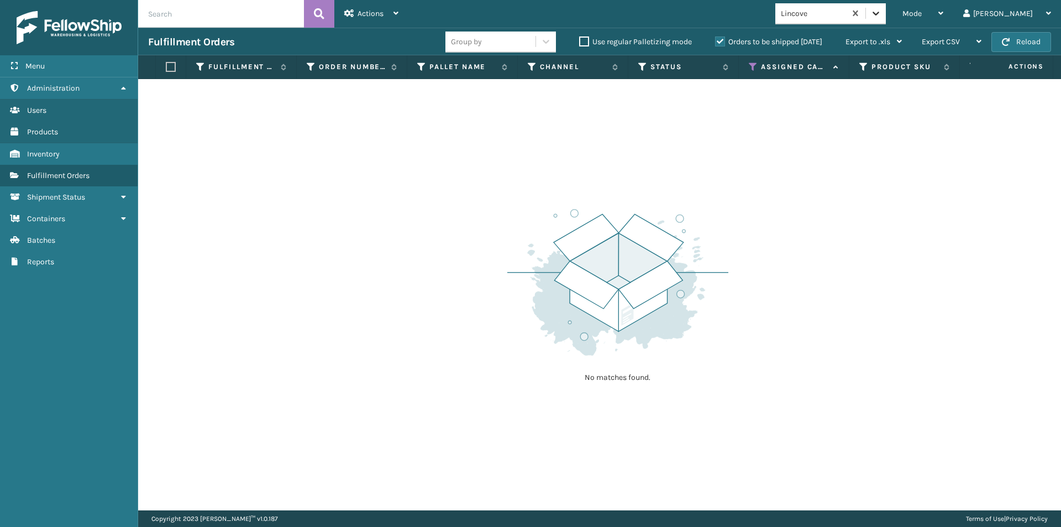
click at [882, 13] on icon at bounding box center [876, 13] width 11 height 11
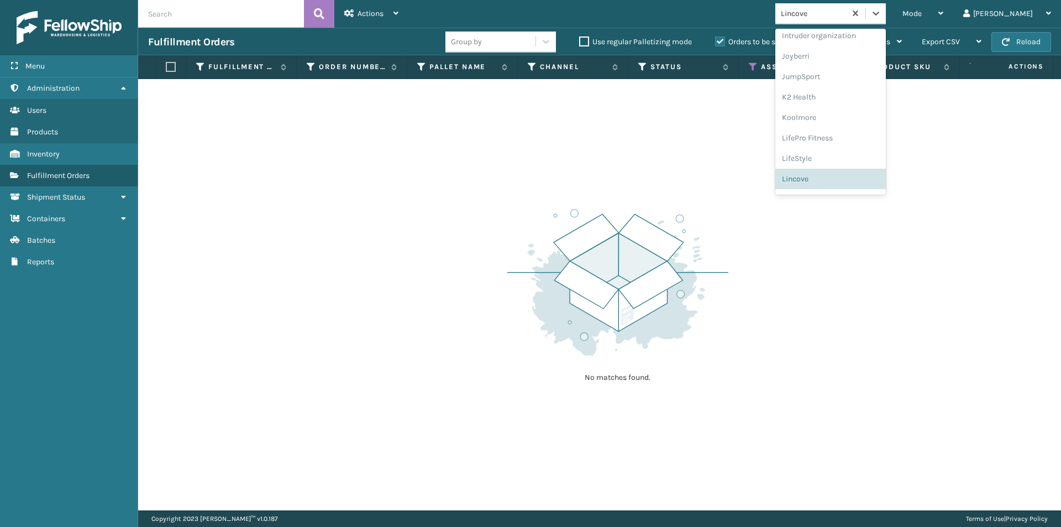
scroll to position [350, 0]
click at [868, 160] on div "loft & Ivy" at bounding box center [831, 161] width 111 height 20
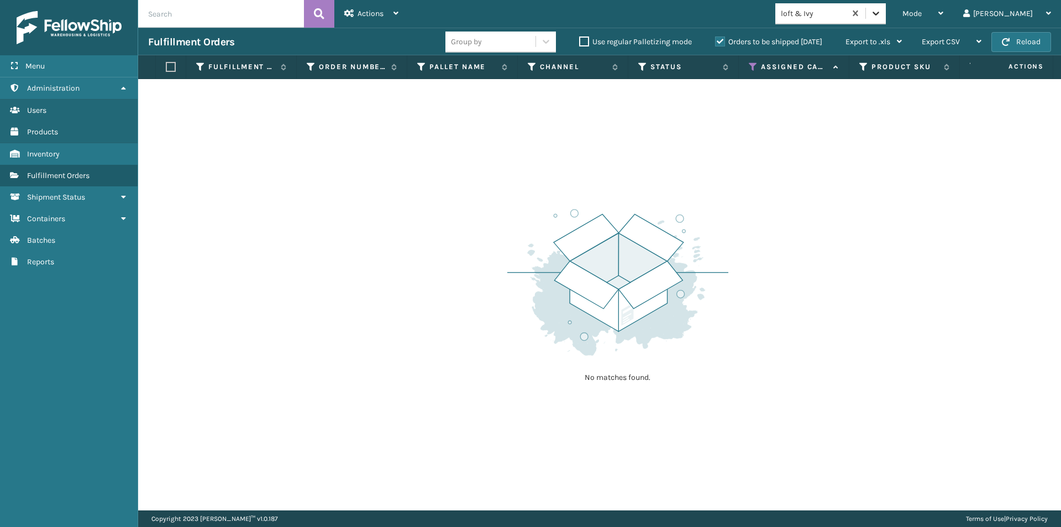
click at [880, 13] on icon at bounding box center [876, 14] width 7 height 4
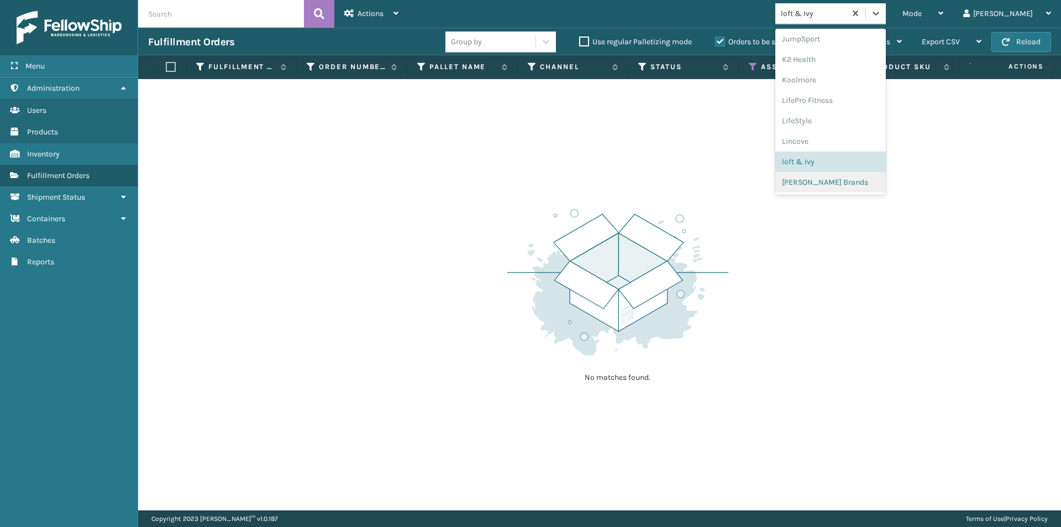
click at [850, 186] on div "[PERSON_NAME] Brands" at bounding box center [831, 182] width 111 height 20
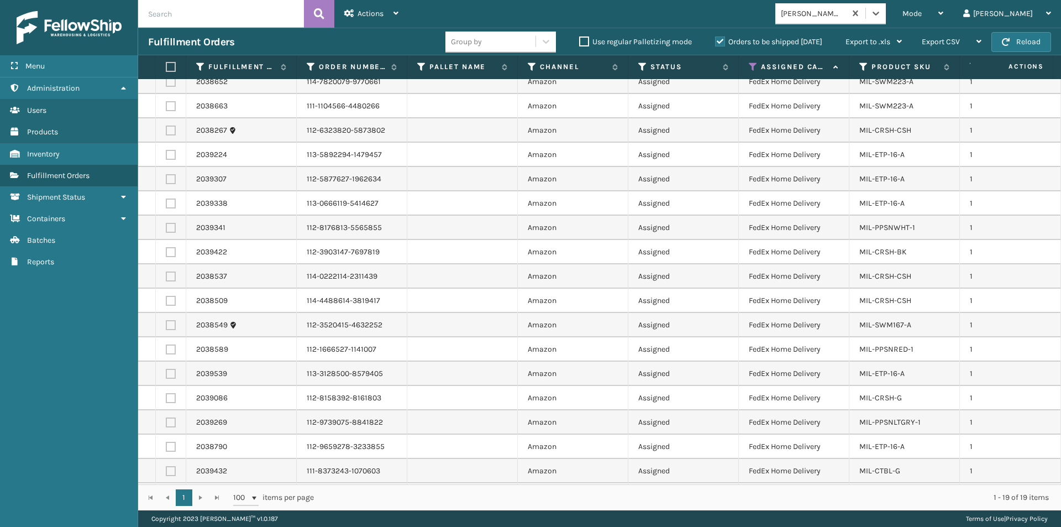
scroll to position [0, 0]
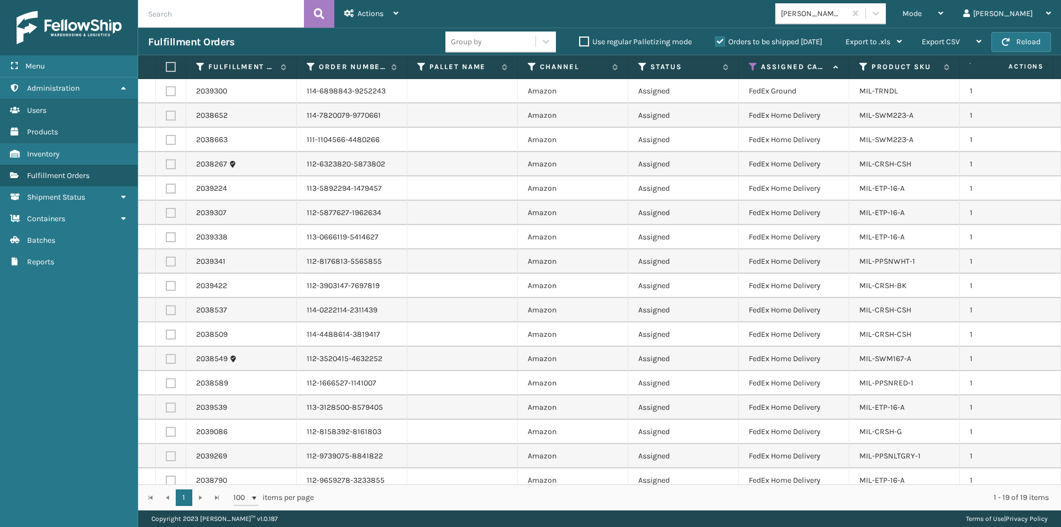
click at [172, 65] on label at bounding box center [169, 67] width 7 height 10
click at [166, 65] on input "checkbox" at bounding box center [166, 67] width 1 height 7
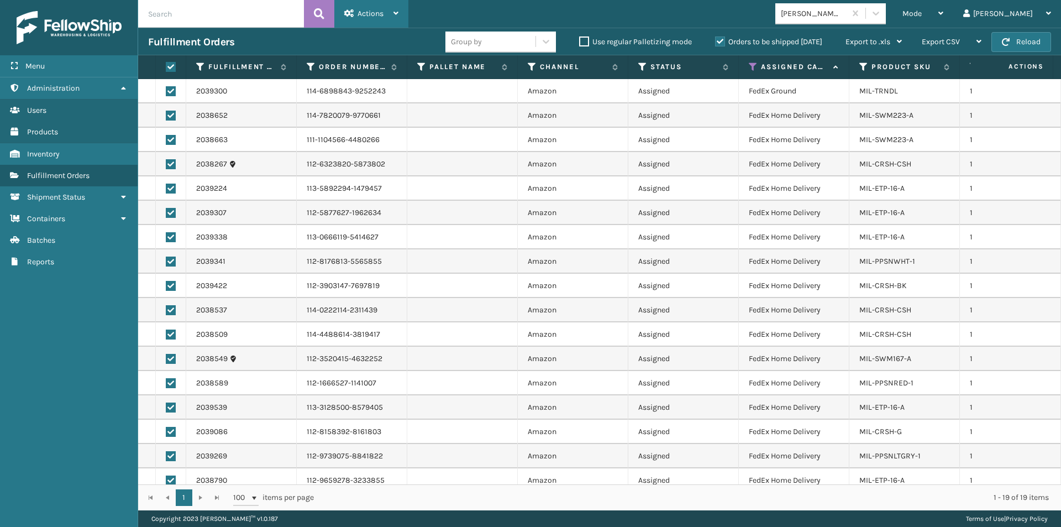
click at [393, 8] on div "Actions" at bounding box center [371, 14] width 54 height 28
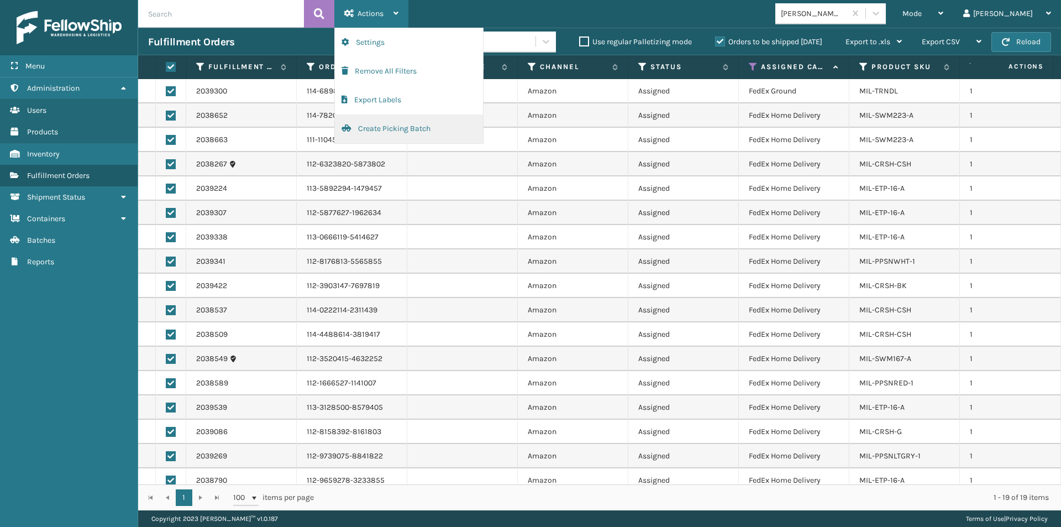
click at [378, 125] on button "Create Picking Batch" at bounding box center [409, 128] width 148 height 29
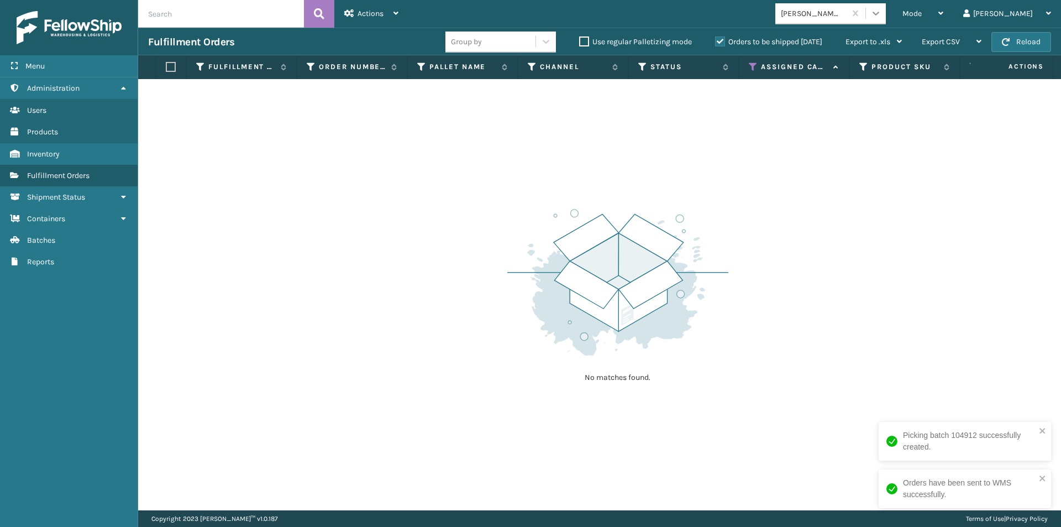
click at [882, 9] on icon at bounding box center [876, 13] width 11 height 11
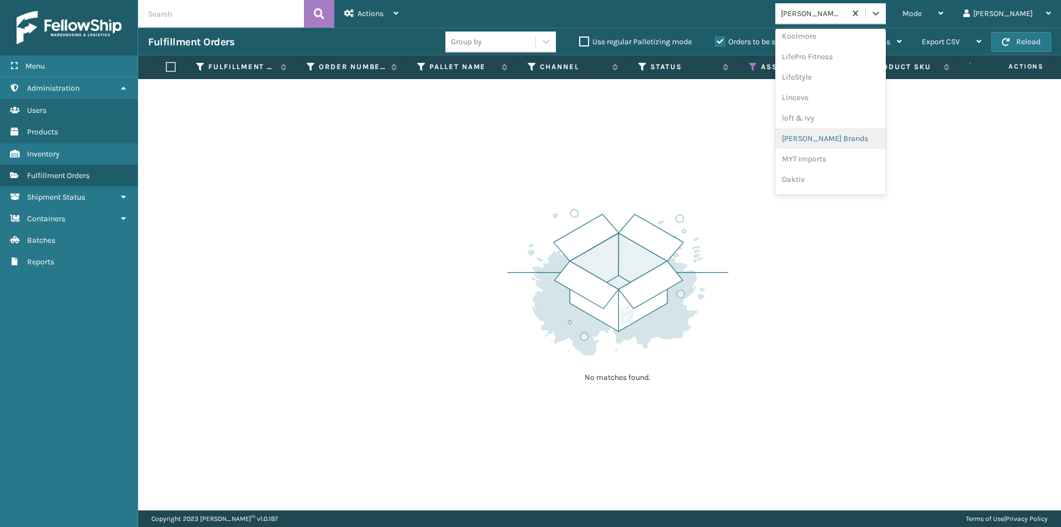
scroll to position [461, 0]
click at [854, 118] on div "Oaktiv" at bounding box center [831, 112] width 111 height 20
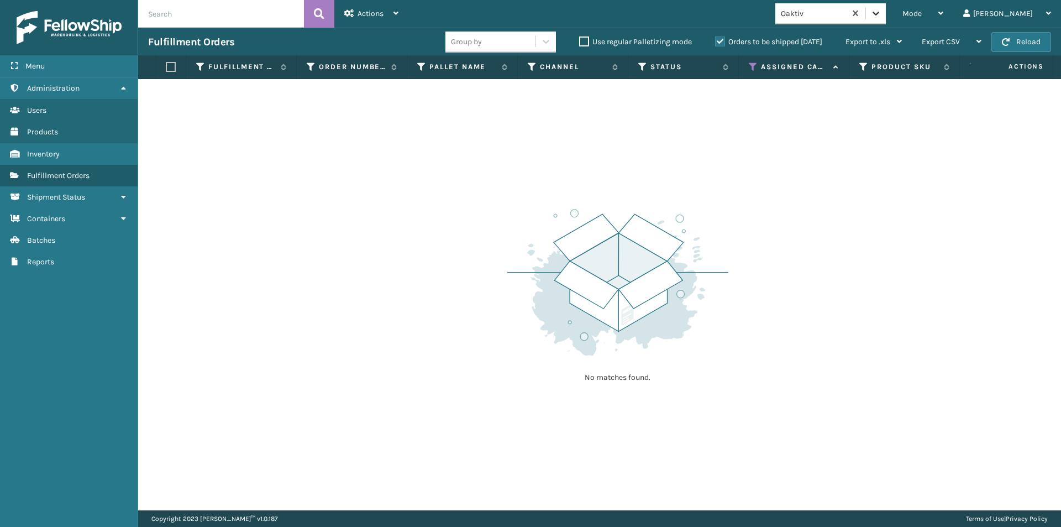
click at [882, 18] on icon at bounding box center [876, 13] width 11 height 11
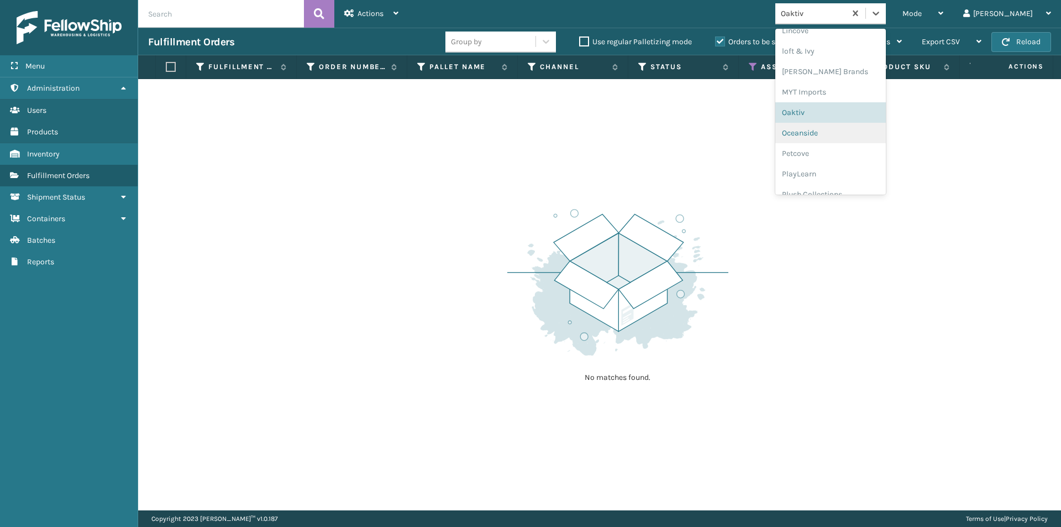
click at [880, 142] on div "Oceanside" at bounding box center [831, 133] width 111 height 20
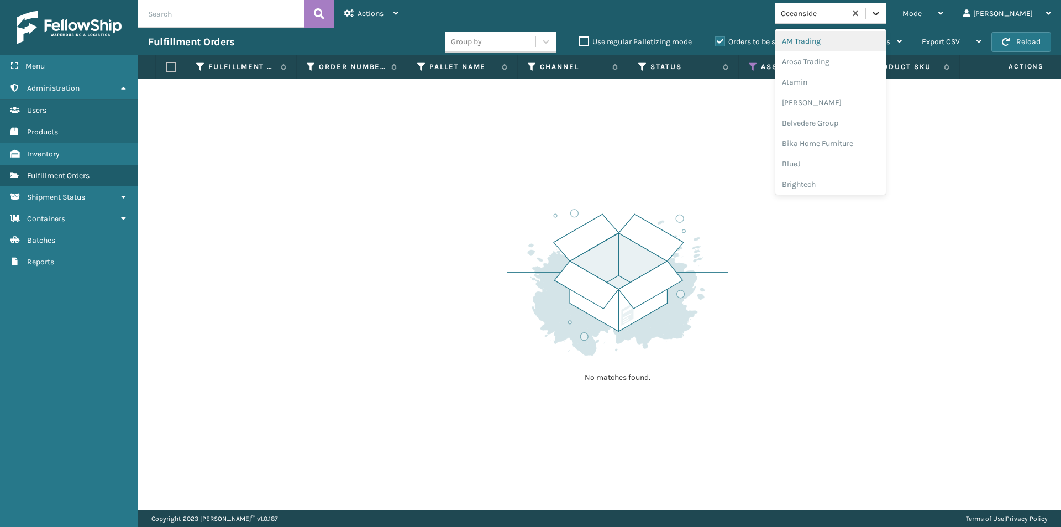
click at [882, 18] on icon at bounding box center [876, 13] width 11 height 11
click at [833, 81] on div "Petcove" at bounding box center [831, 80] width 111 height 20
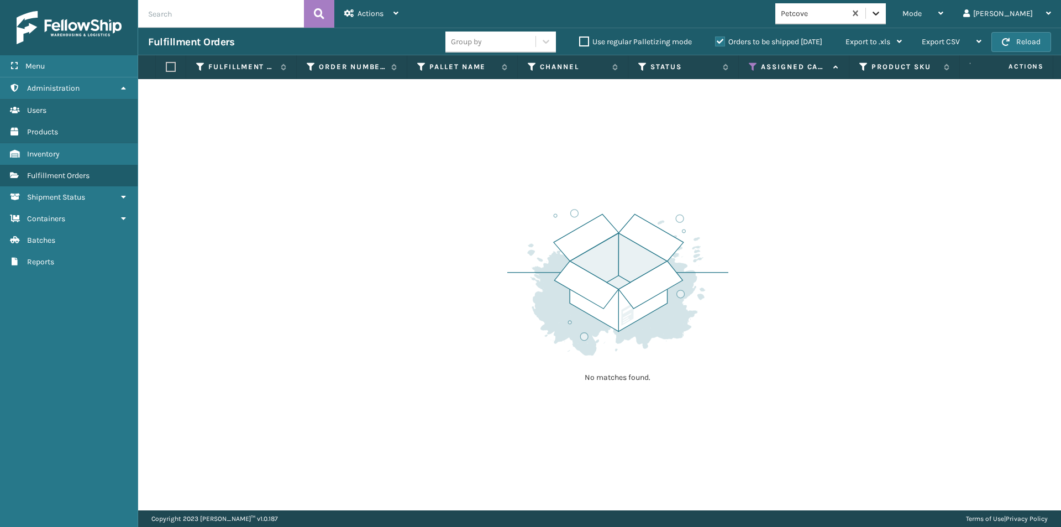
click at [882, 15] on icon at bounding box center [876, 13] width 11 height 11
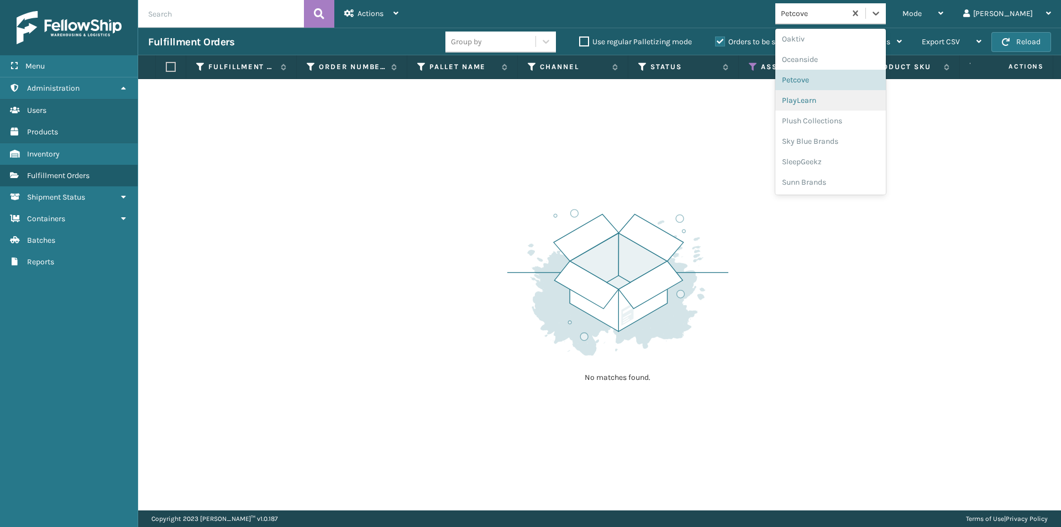
click at [862, 108] on div "PlayLearn" at bounding box center [831, 100] width 111 height 20
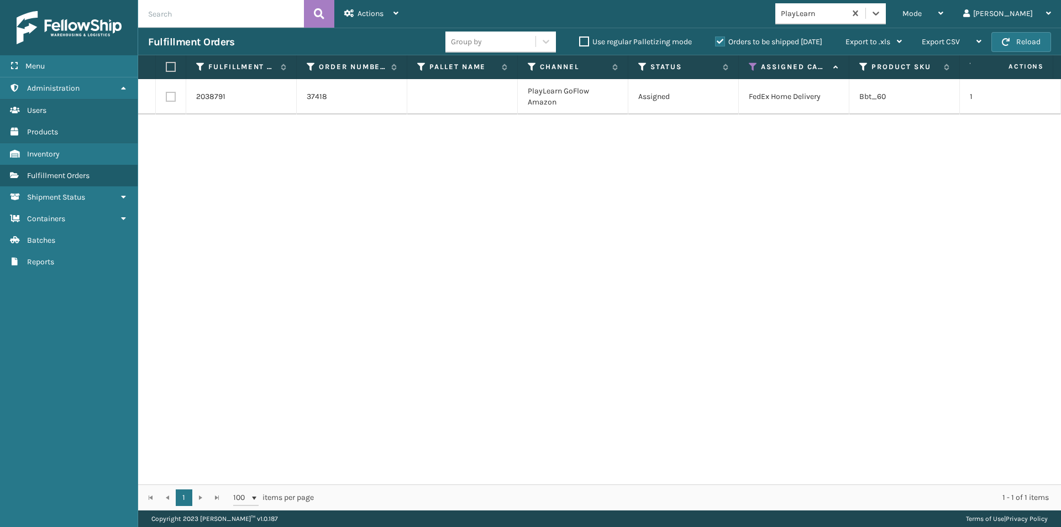
click at [171, 66] on label at bounding box center [169, 67] width 7 height 10
click at [166, 66] on input "checkbox" at bounding box center [166, 67] width 1 height 7
click at [393, 11] on div "Actions" at bounding box center [371, 14] width 54 height 28
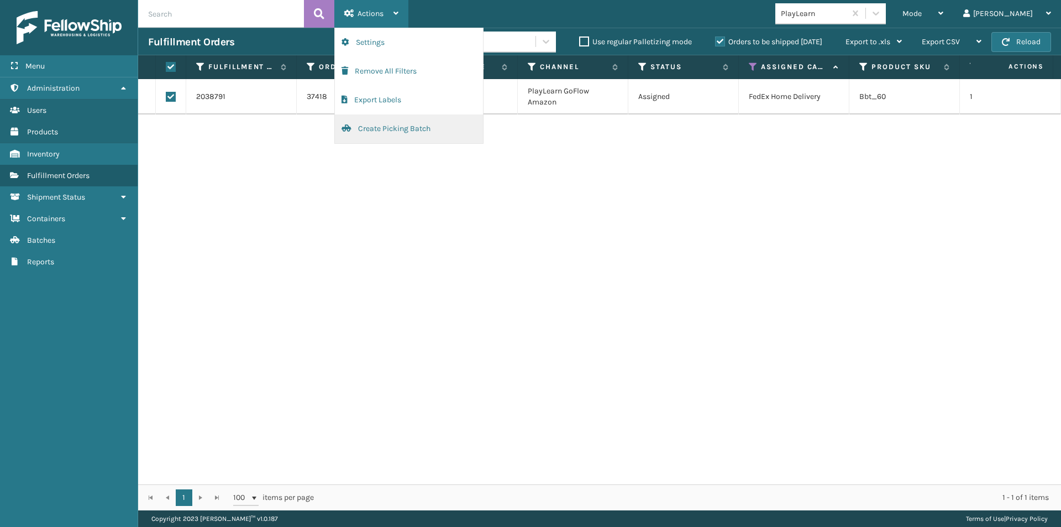
click at [383, 130] on button "Create Picking Batch" at bounding box center [409, 128] width 148 height 29
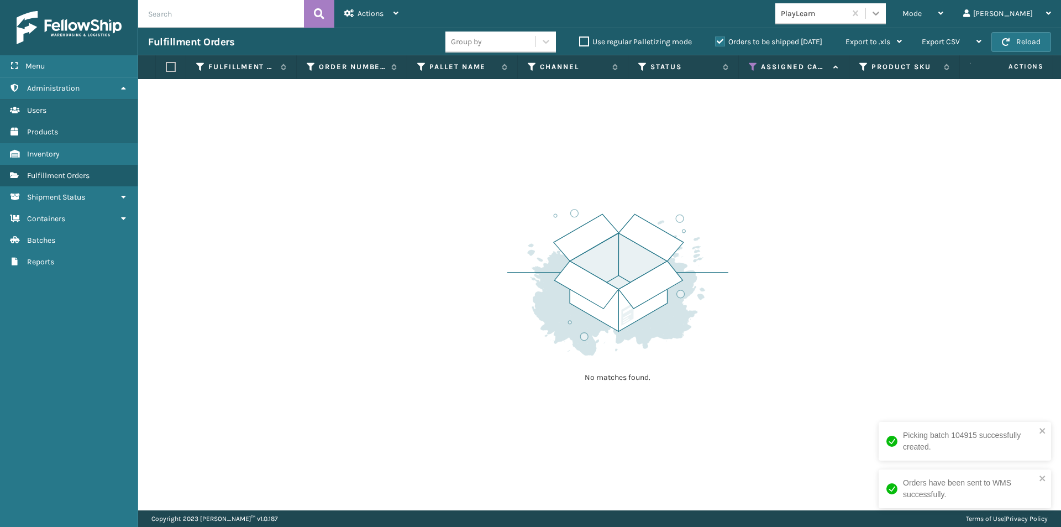
click at [882, 17] on icon at bounding box center [876, 13] width 11 height 11
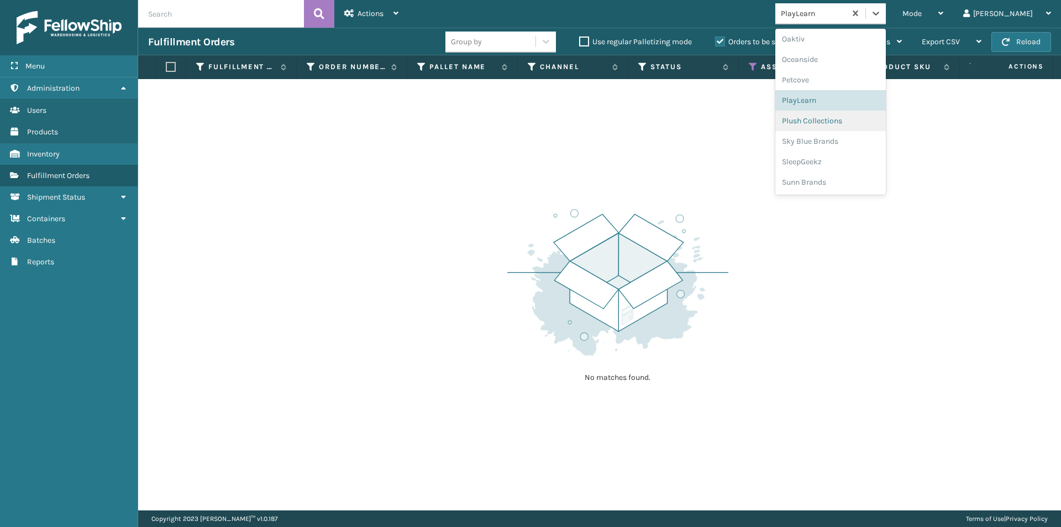
click at [869, 124] on div "Plush Collections" at bounding box center [831, 121] width 111 height 20
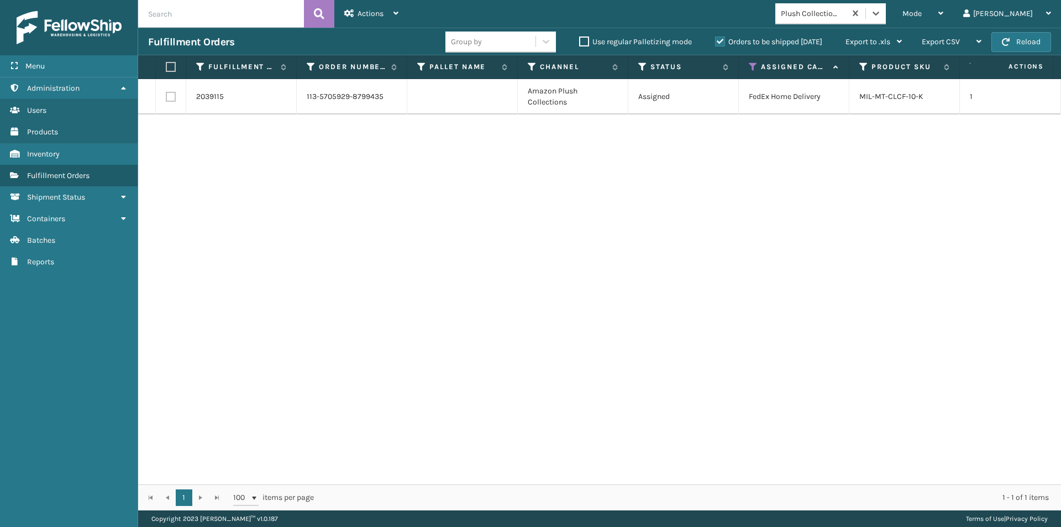
click at [170, 65] on label at bounding box center [169, 67] width 7 height 10
click at [166, 65] on input "checkbox" at bounding box center [166, 67] width 1 height 7
click at [395, 13] on icon at bounding box center [396, 13] width 5 height 8
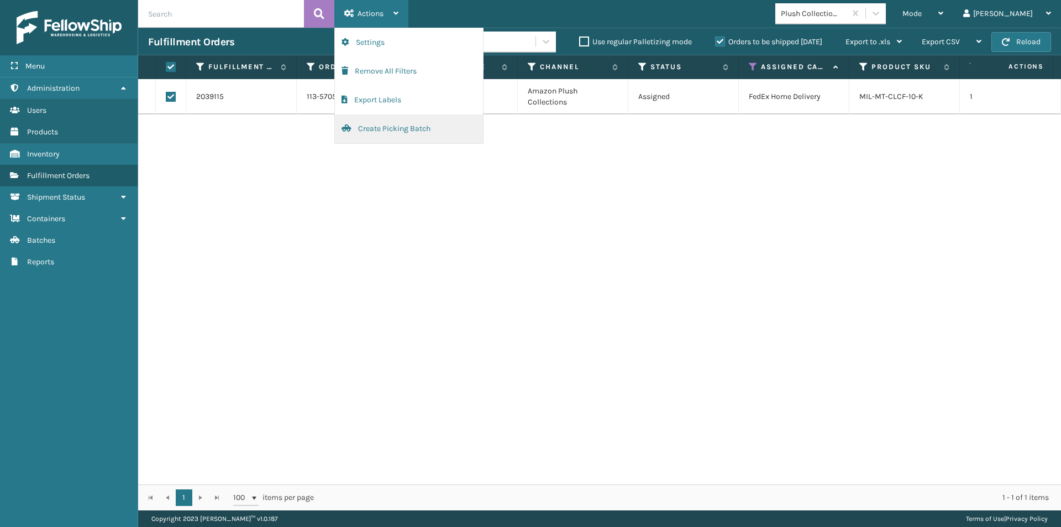
click at [395, 130] on button "Create Picking Batch" at bounding box center [409, 128] width 148 height 29
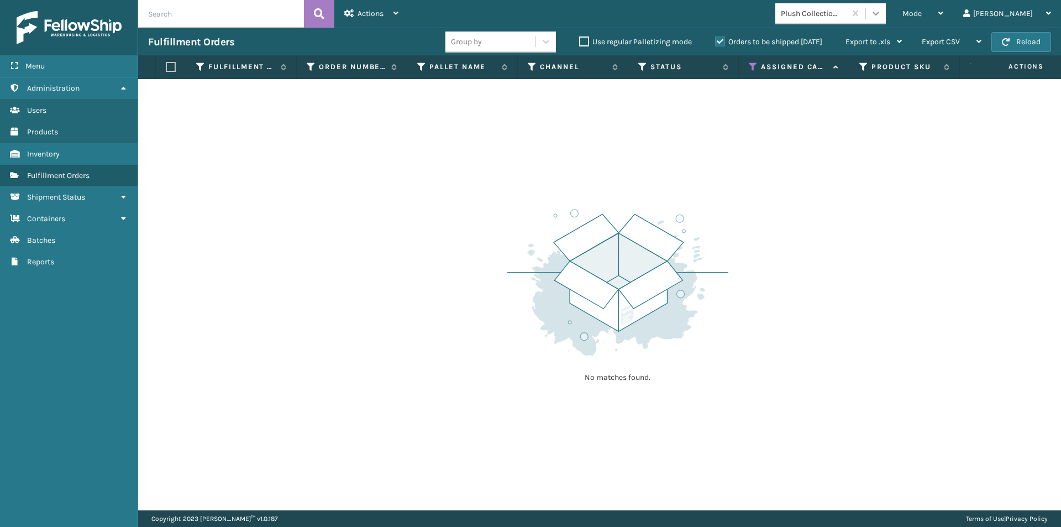
click at [882, 18] on icon at bounding box center [876, 13] width 11 height 11
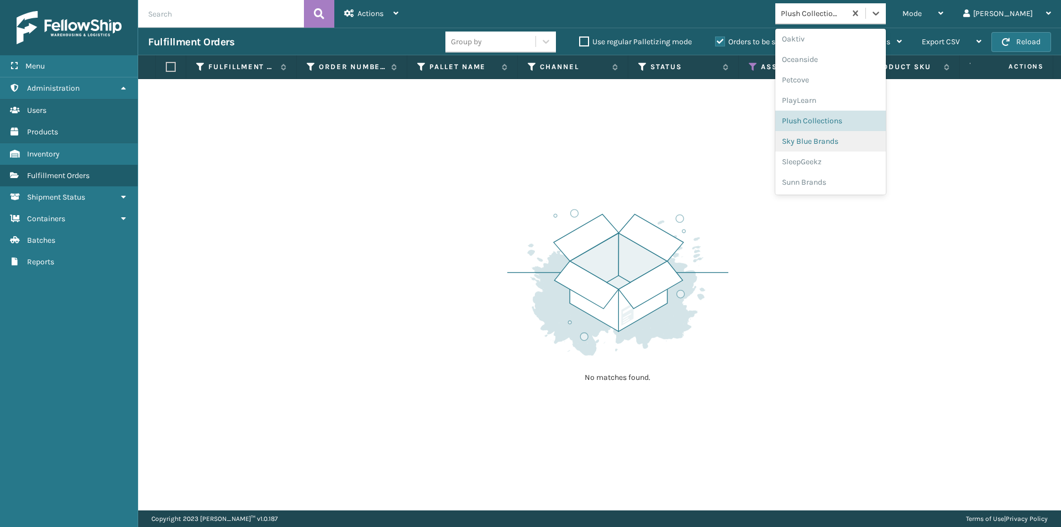
click at [867, 143] on div "Sky Blue Brands" at bounding box center [831, 141] width 111 height 20
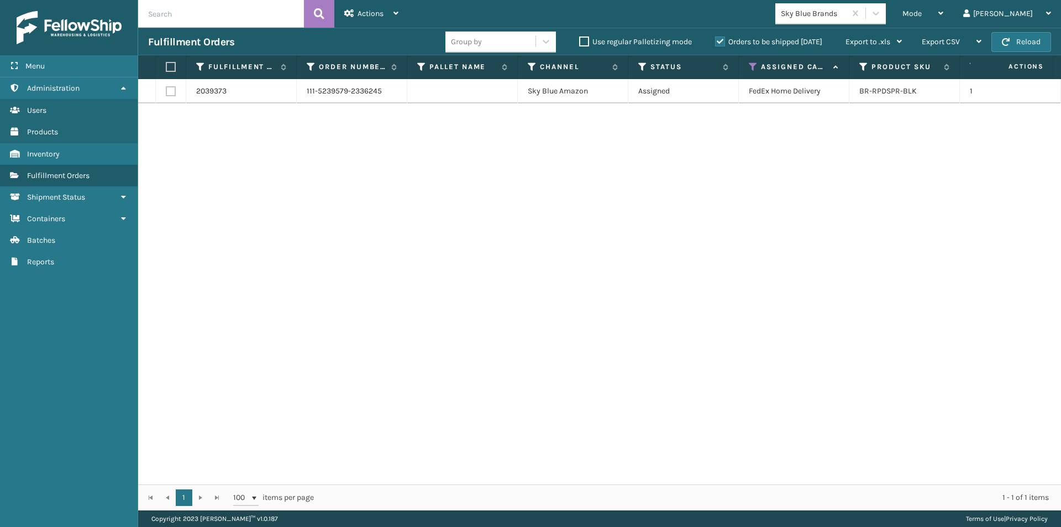
click at [168, 67] on label at bounding box center [169, 67] width 7 height 10
click at [166, 67] on input "checkbox" at bounding box center [166, 67] width 1 height 7
click at [402, 17] on div "Actions Settings Remove All Filters Export Labels Create Picking Batch" at bounding box center [371, 14] width 74 height 28
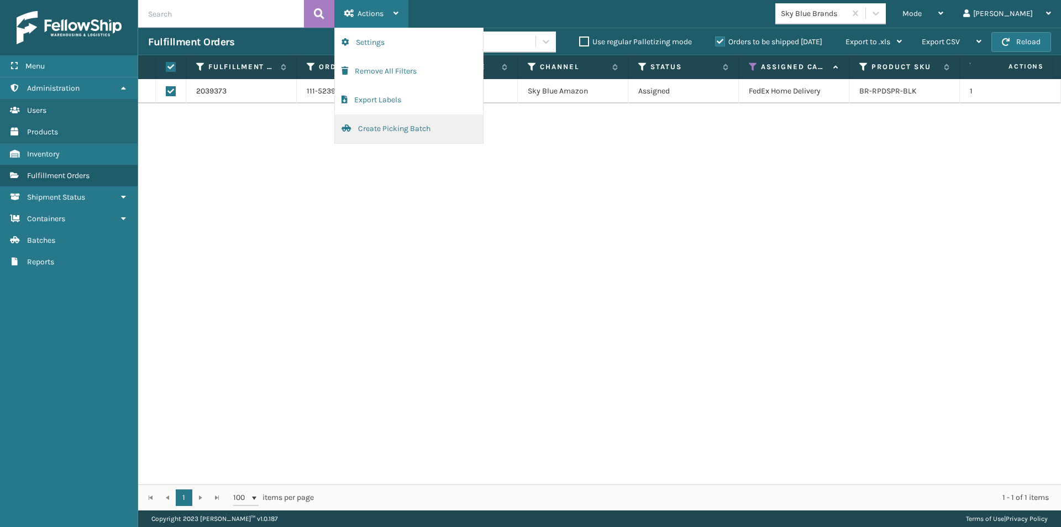
click at [390, 127] on button "Create Picking Batch" at bounding box center [409, 128] width 148 height 29
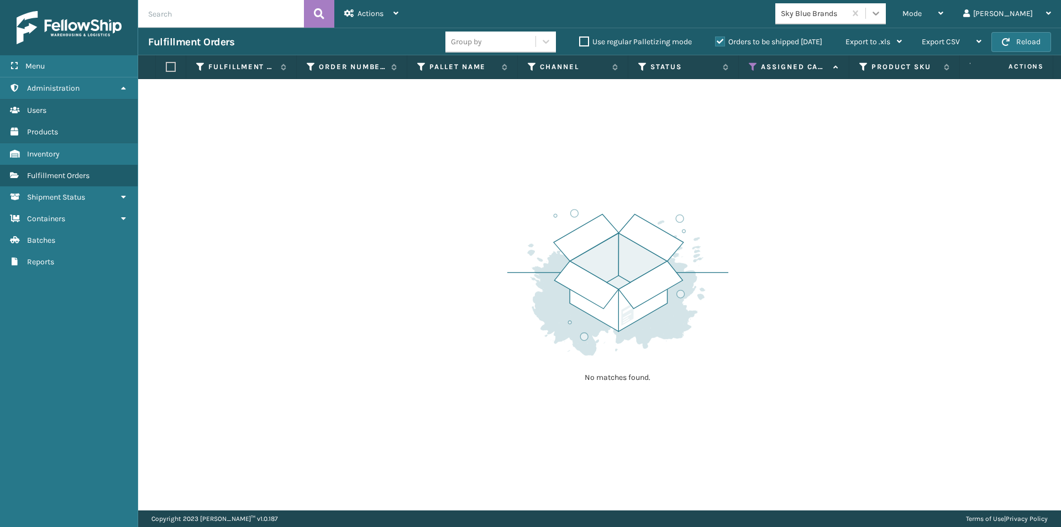
click at [882, 13] on icon at bounding box center [876, 13] width 11 height 11
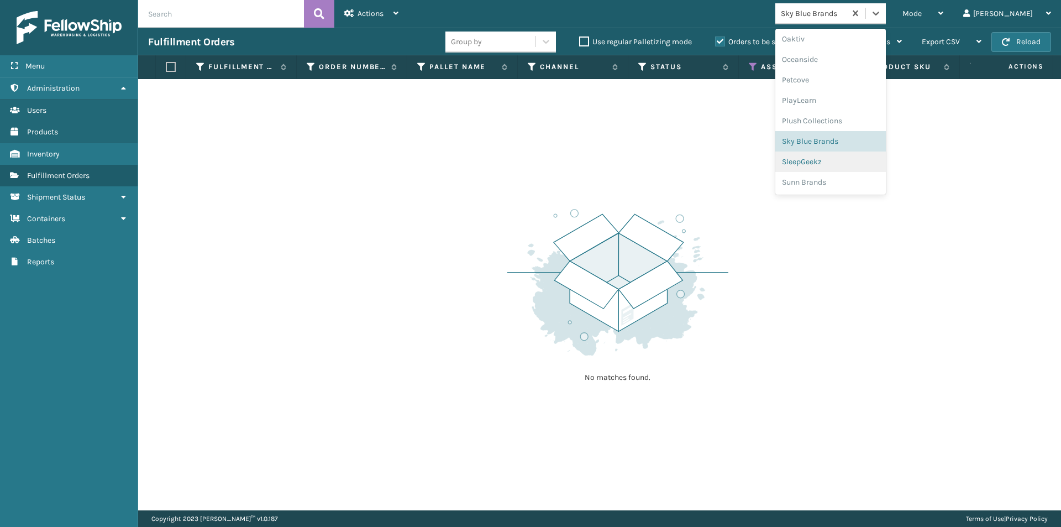
click at [838, 160] on div "SleepGeekz" at bounding box center [831, 161] width 111 height 20
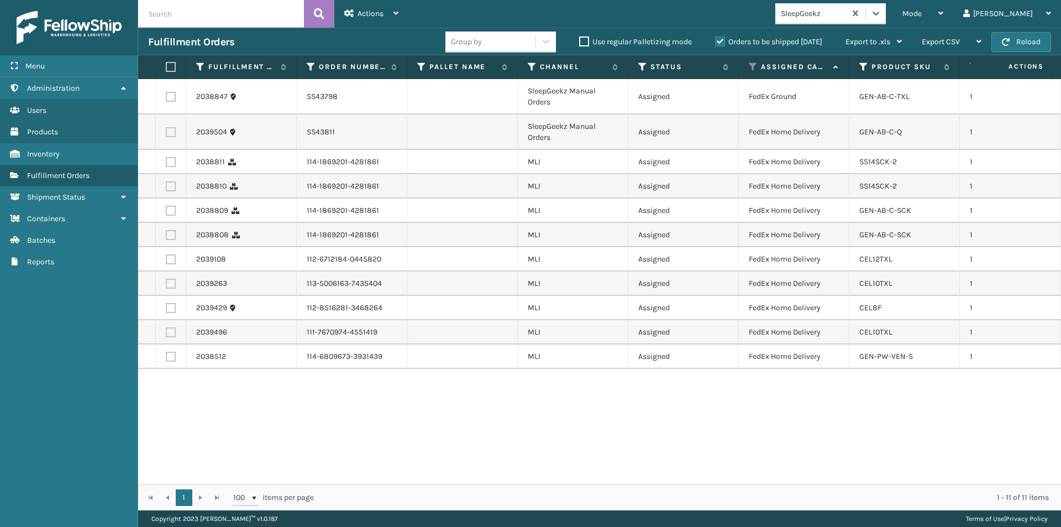
click at [168, 70] on label at bounding box center [169, 67] width 7 height 10
click at [166, 70] on input "checkbox" at bounding box center [166, 67] width 1 height 7
click at [400, 11] on div "Actions Settings Remove All Filters Export Labels Create Picking Batch" at bounding box center [371, 14] width 74 height 28
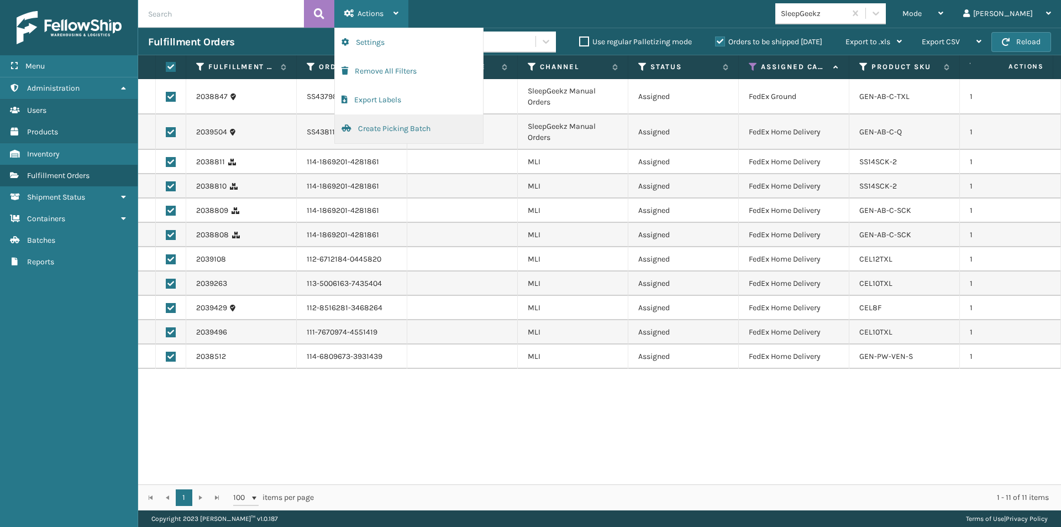
click at [383, 134] on button "Create Picking Batch" at bounding box center [409, 128] width 148 height 29
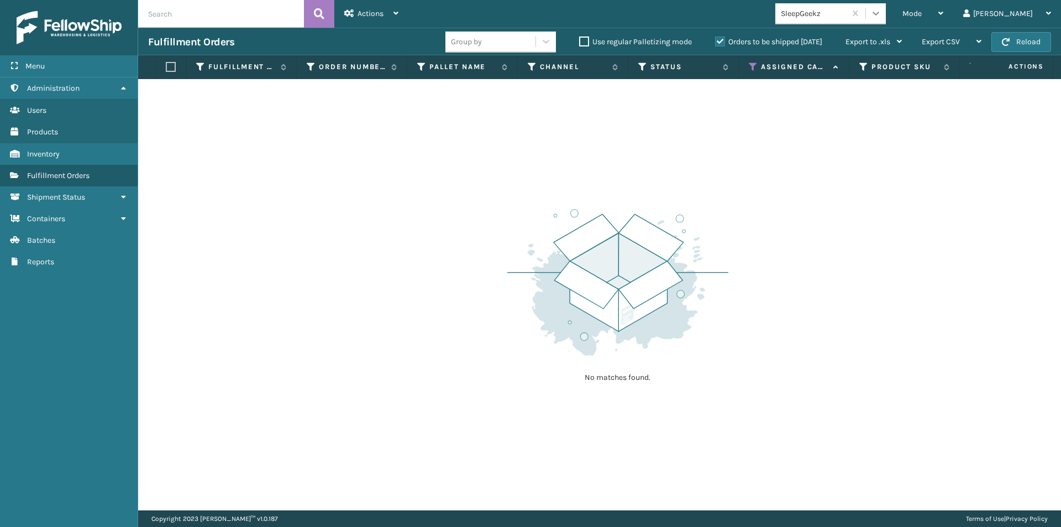
click at [886, 14] on div at bounding box center [876, 13] width 20 height 20
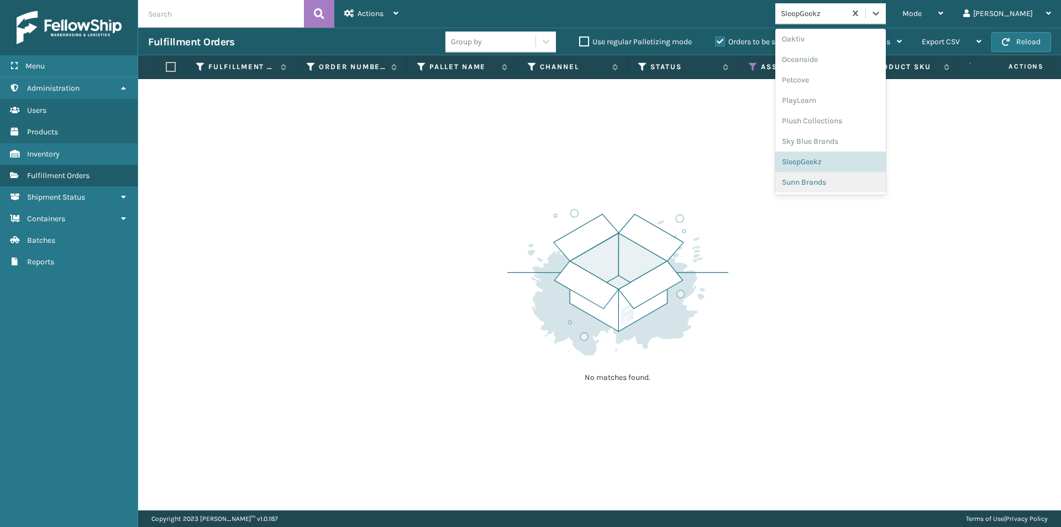
click at [866, 179] on div "Sunn Brands" at bounding box center [831, 182] width 111 height 20
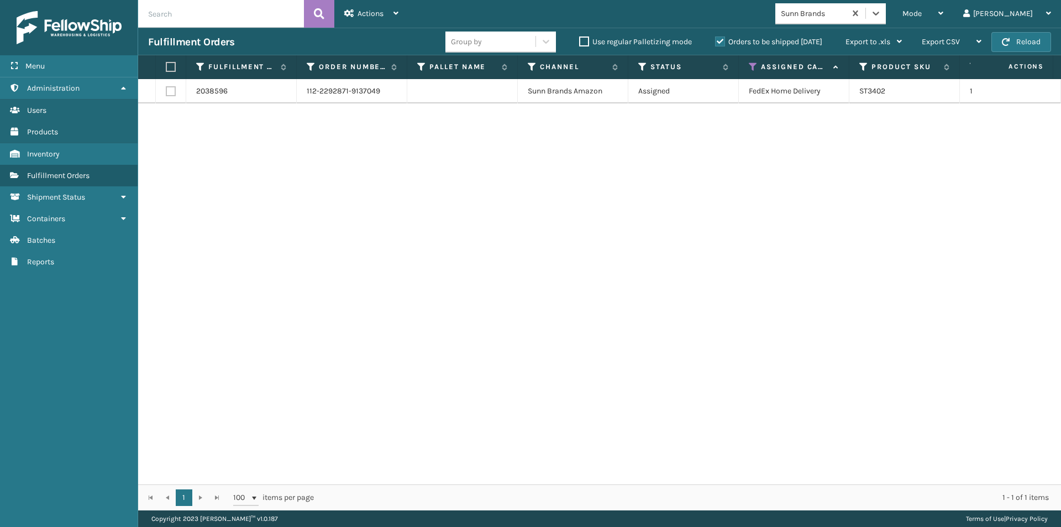
click at [172, 68] on label at bounding box center [169, 67] width 7 height 10
click at [166, 68] on input "checkbox" at bounding box center [166, 67] width 1 height 7
click at [395, 15] on icon at bounding box center [396, 13] width 5 height 8
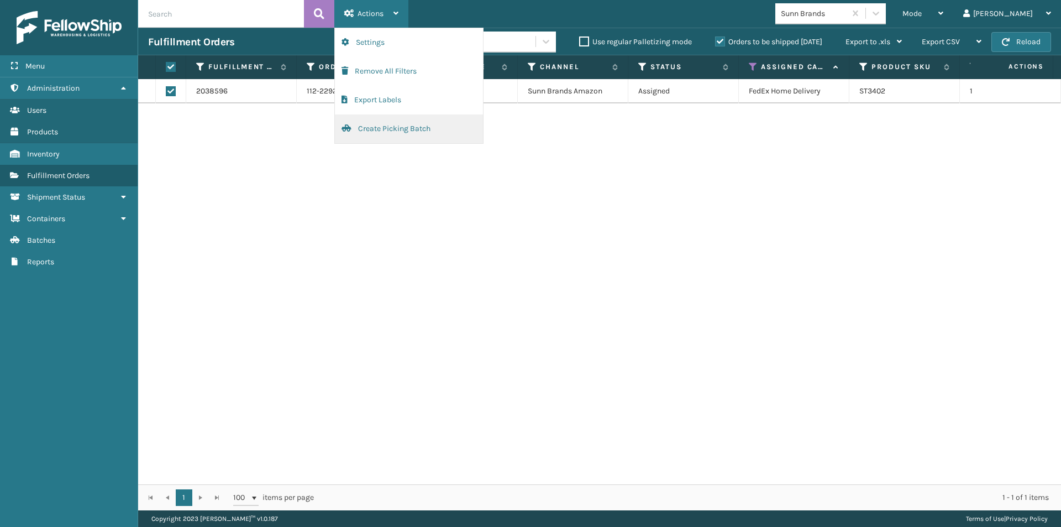
click at [379, 130] on button "Create Picking Batch" at bounding box center [409, 128] width 148 height 29
